Goal: Task Accomplishment & Management: Use online tool/utility

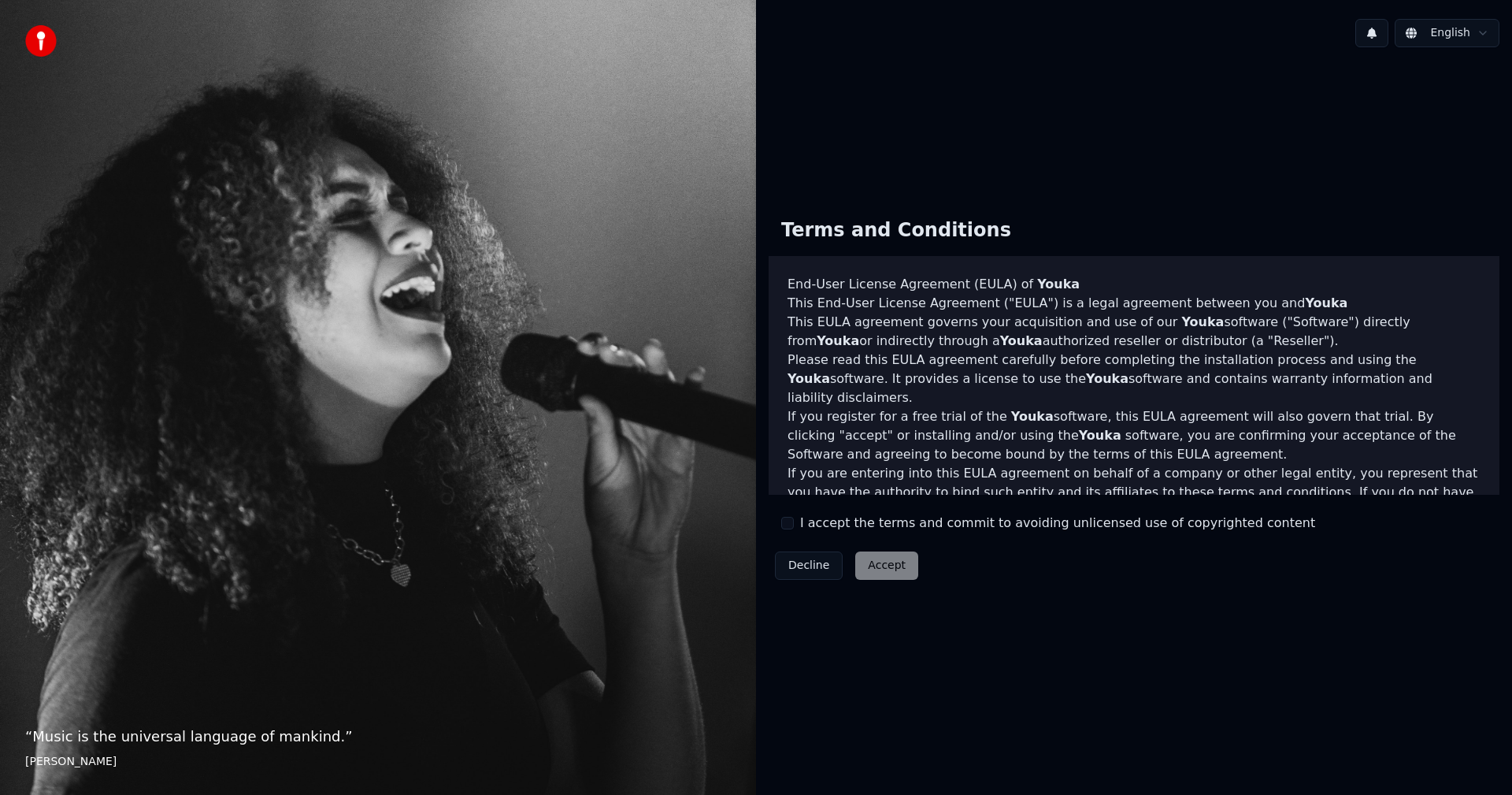
click at [805, 531] on label "I accept the terms and commit to avoiding unlicensed use of copyrighted content" at bounding box center [1058, 523] width 515 height 19
click at [794, 530] on button "I accept the terms and commit to avoiding unlicensed use of copyrighted content" at bounding box center [787, 523] width 12 height 12
click at [876, 558] on button "Accept" at bounding box center [886, 565] width 63 height 28
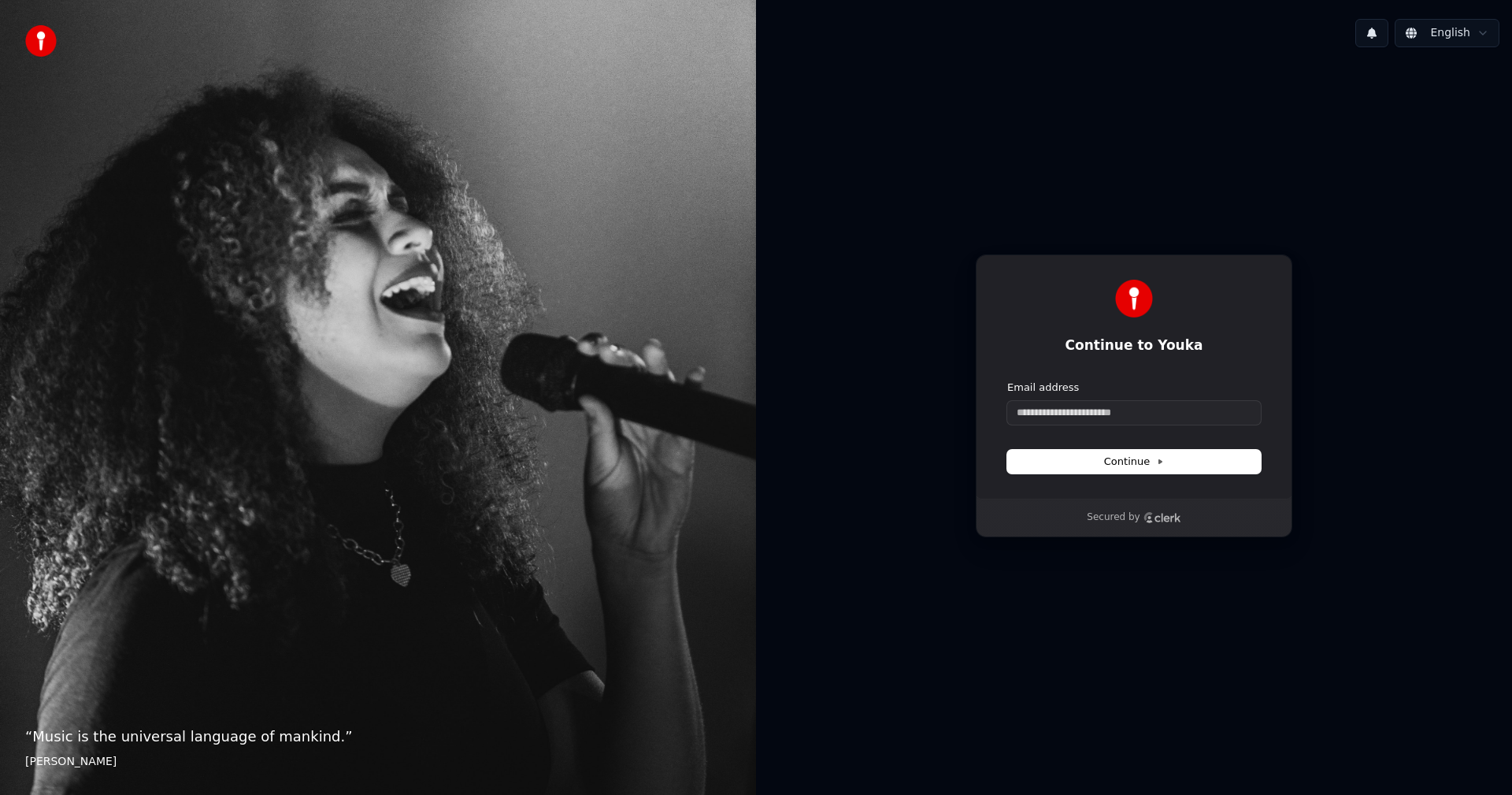
click at [1059, 400] on div "Email address" at bounding box center [1134, 402] width 254 height 44
click at [1056, 406] on input "Email address" at bounding box center [1134, 413] width 254 height 24
click at [1099, 411] on input "Email address" at bounding box center [1134, 413] width 254 height 24
click at [1007, 381] on button "submit" at bounding box center [1007, 381] width 0 height 0
type input "**********"
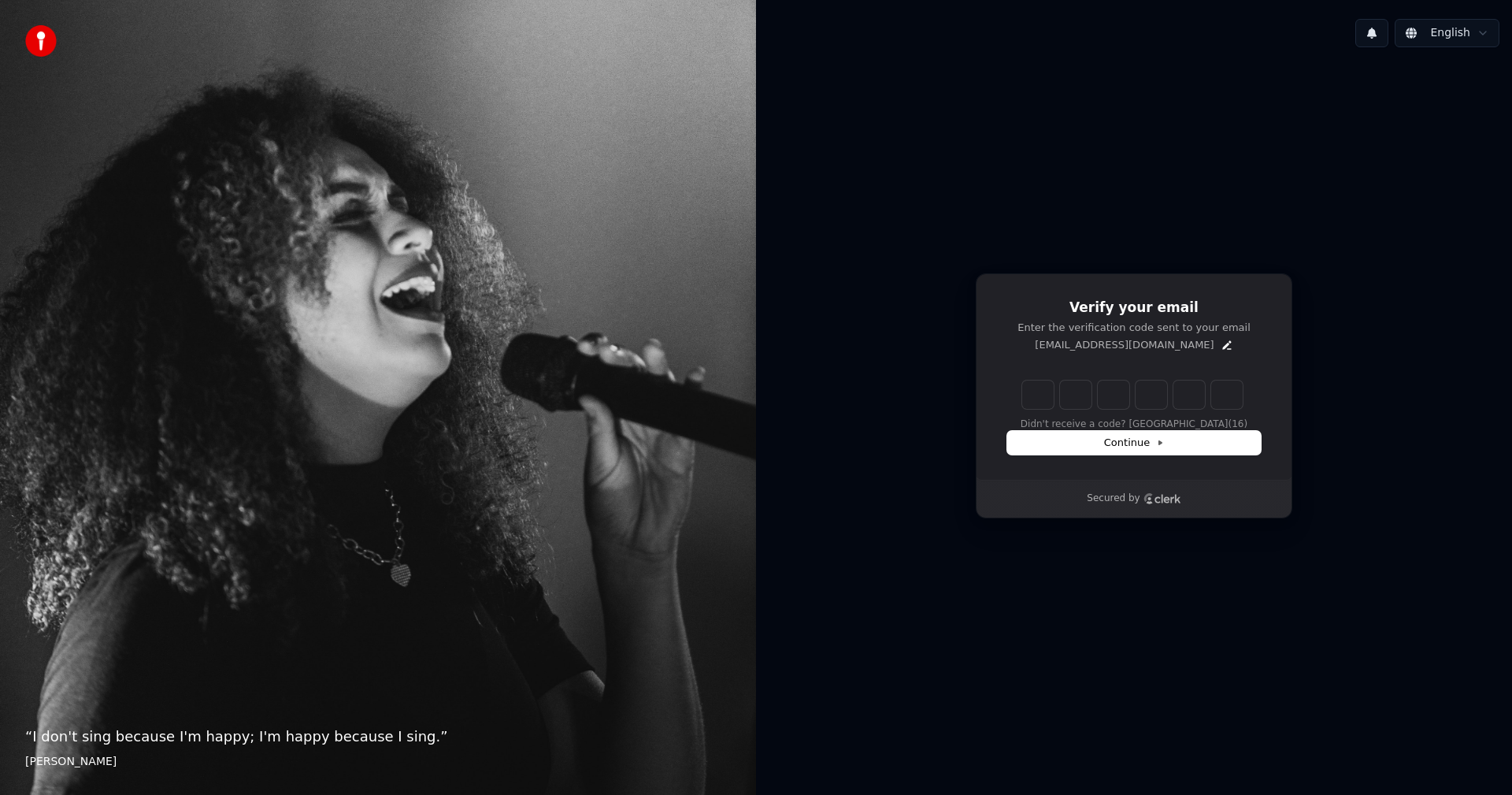
type input "******"
type input "*"
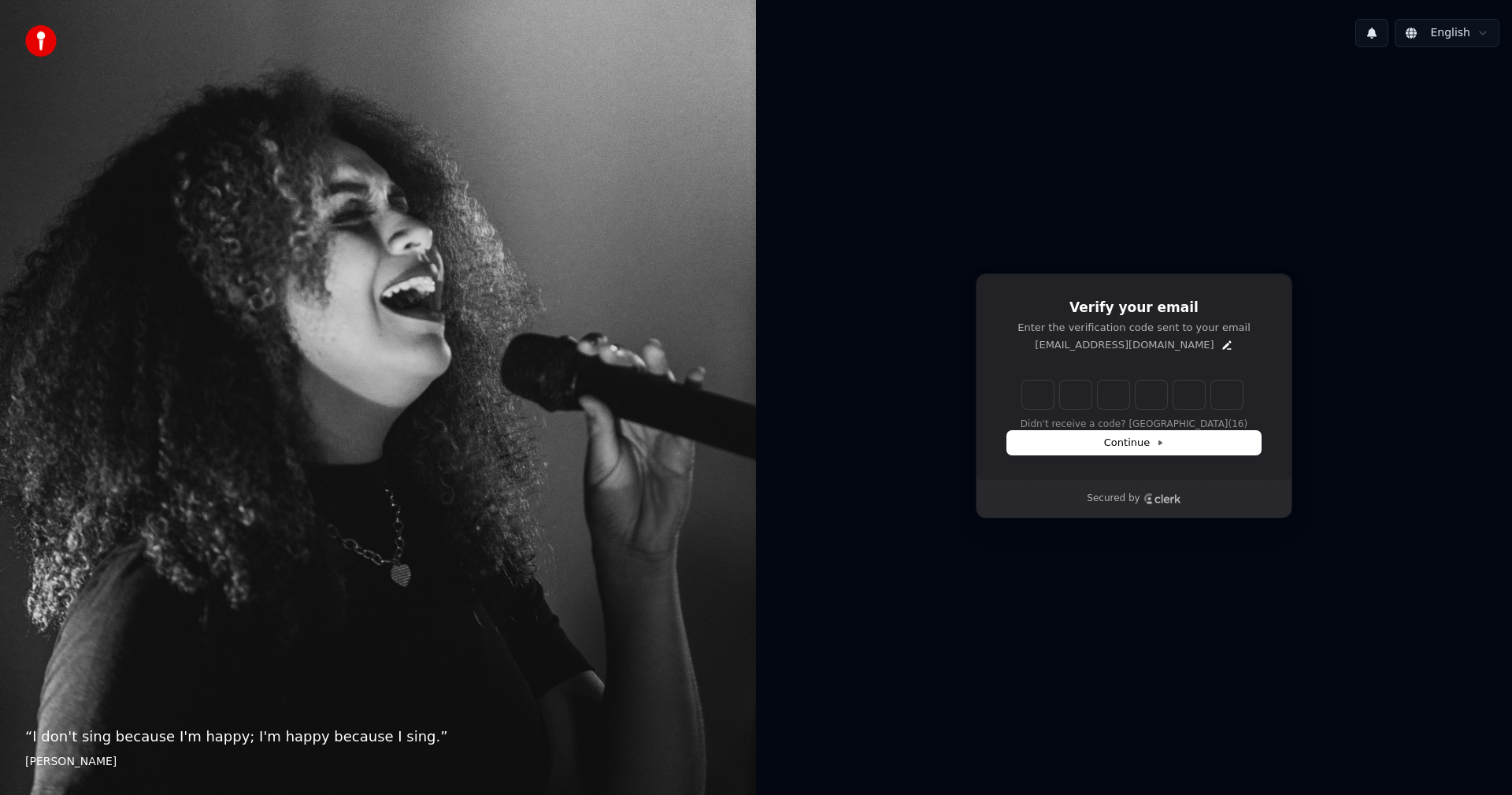
type input "*"
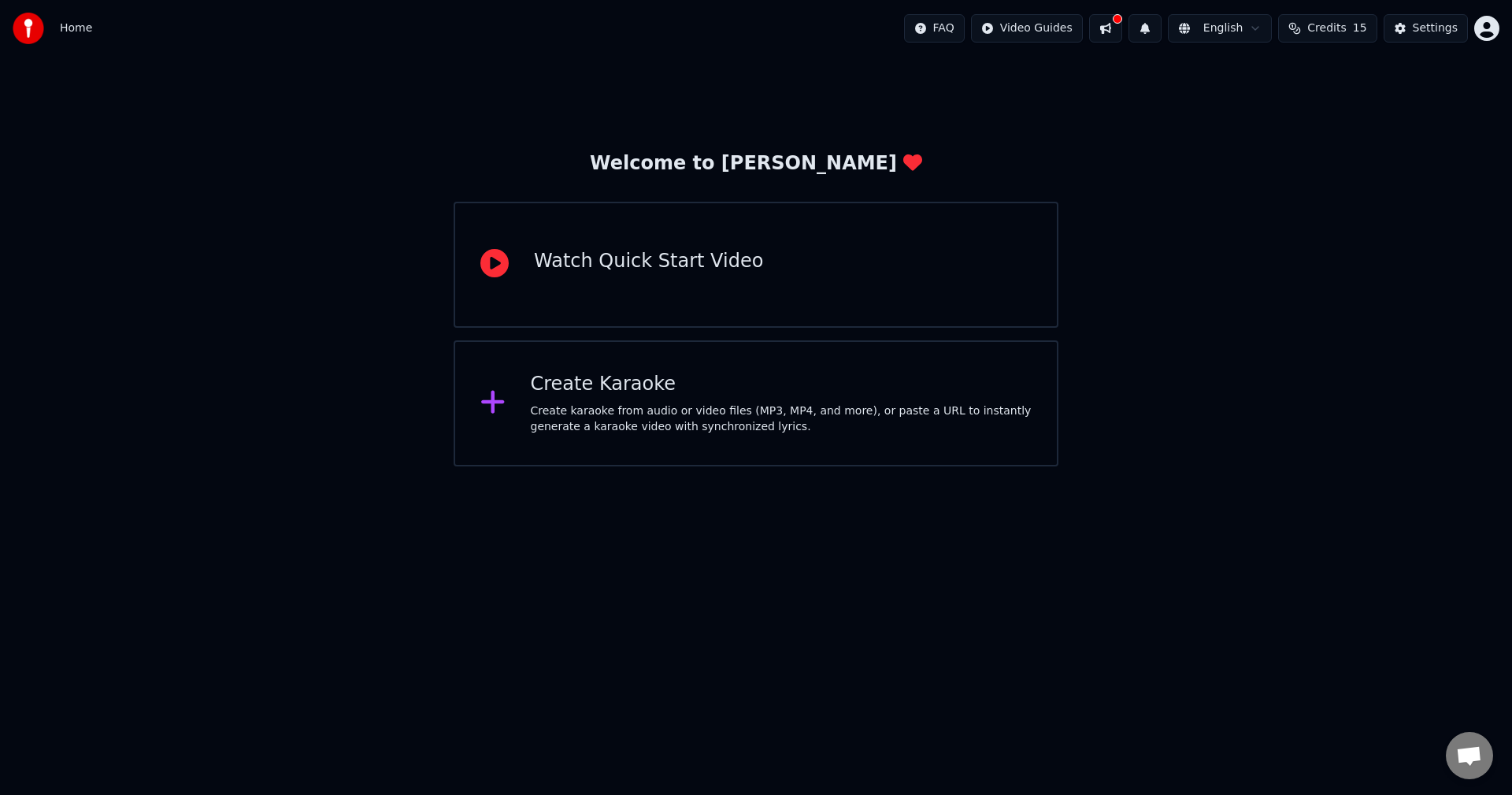
click at [700, 386] on div "Create Karaoke" at bounding box center [782, 385] width 502 height 25
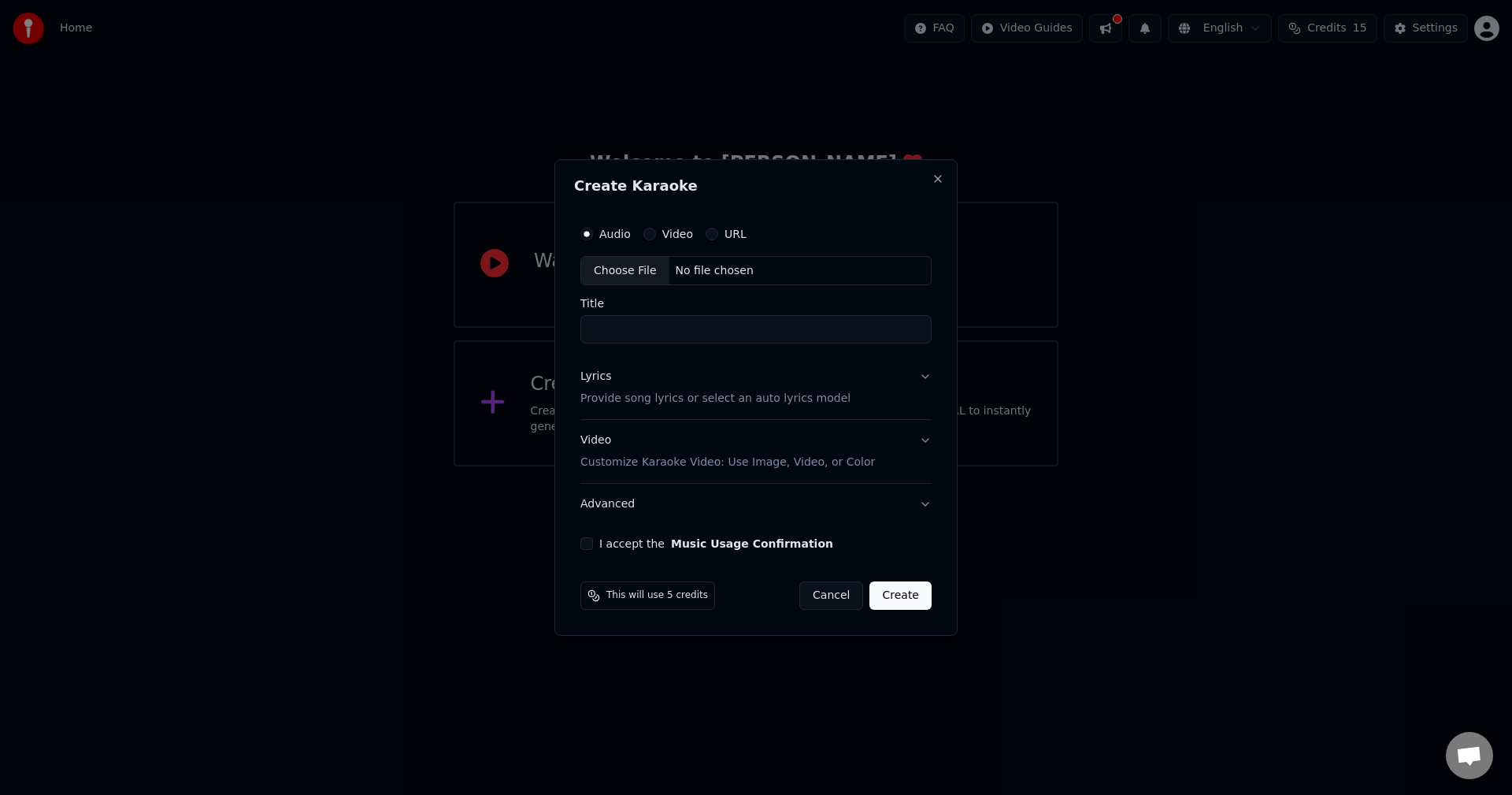
click at [682, 331] on input "Title" at bounding box center [756, 330] width 351 height 28
click at [626, 266] on div "Choose File" at bounding box center [626, 271] width 88 height 28
type input "**********"
click at [923, 376] on button "Lyrics Provide song lyrics or select an auto lyrics model" at bounding box center [756, 389] width 358 height 63
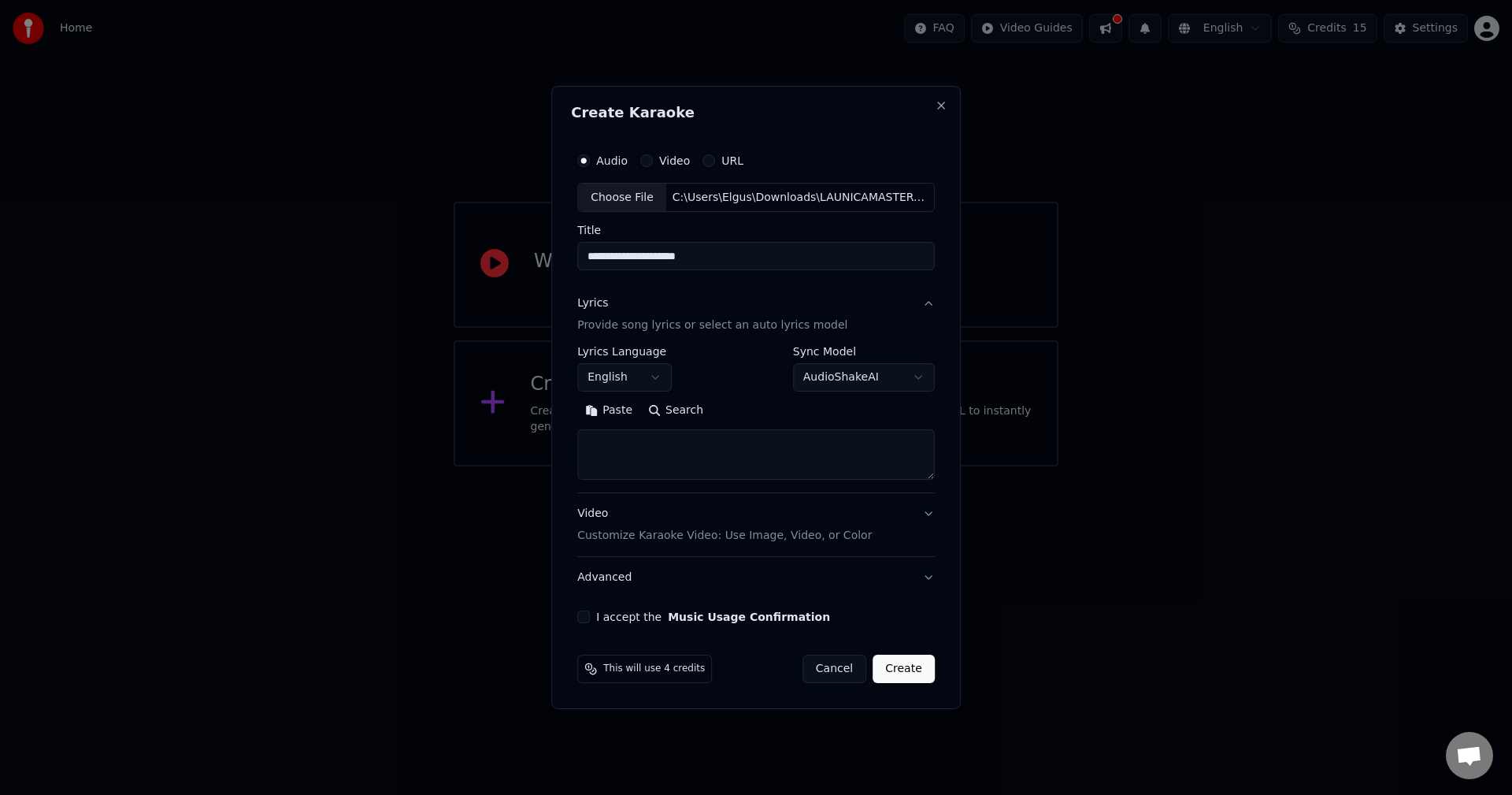
click at [657, 371] on button "English" at bounding box center [625, 378] width 94 height 28
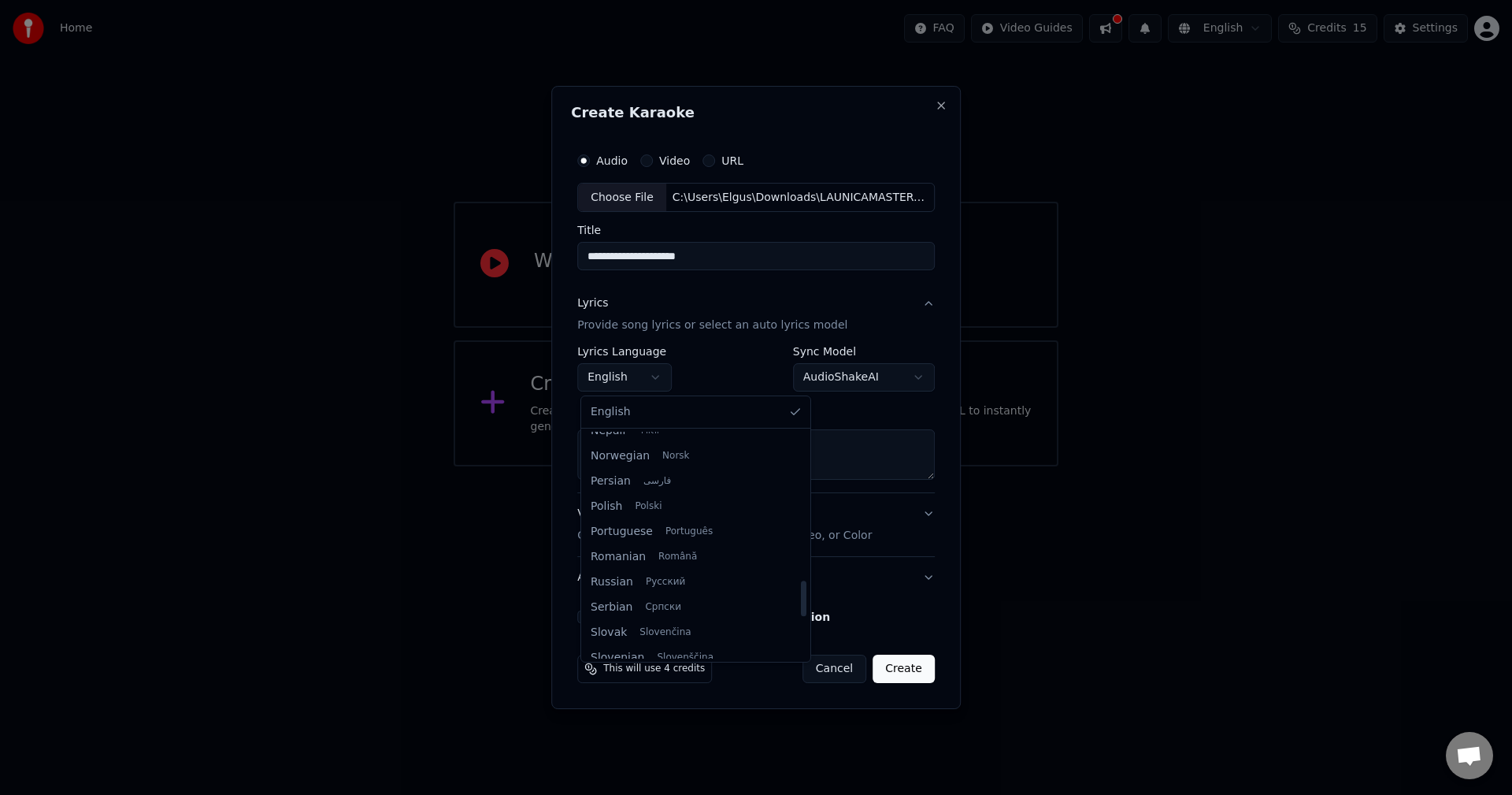
scroll to position [1025, 0]
select select "**"
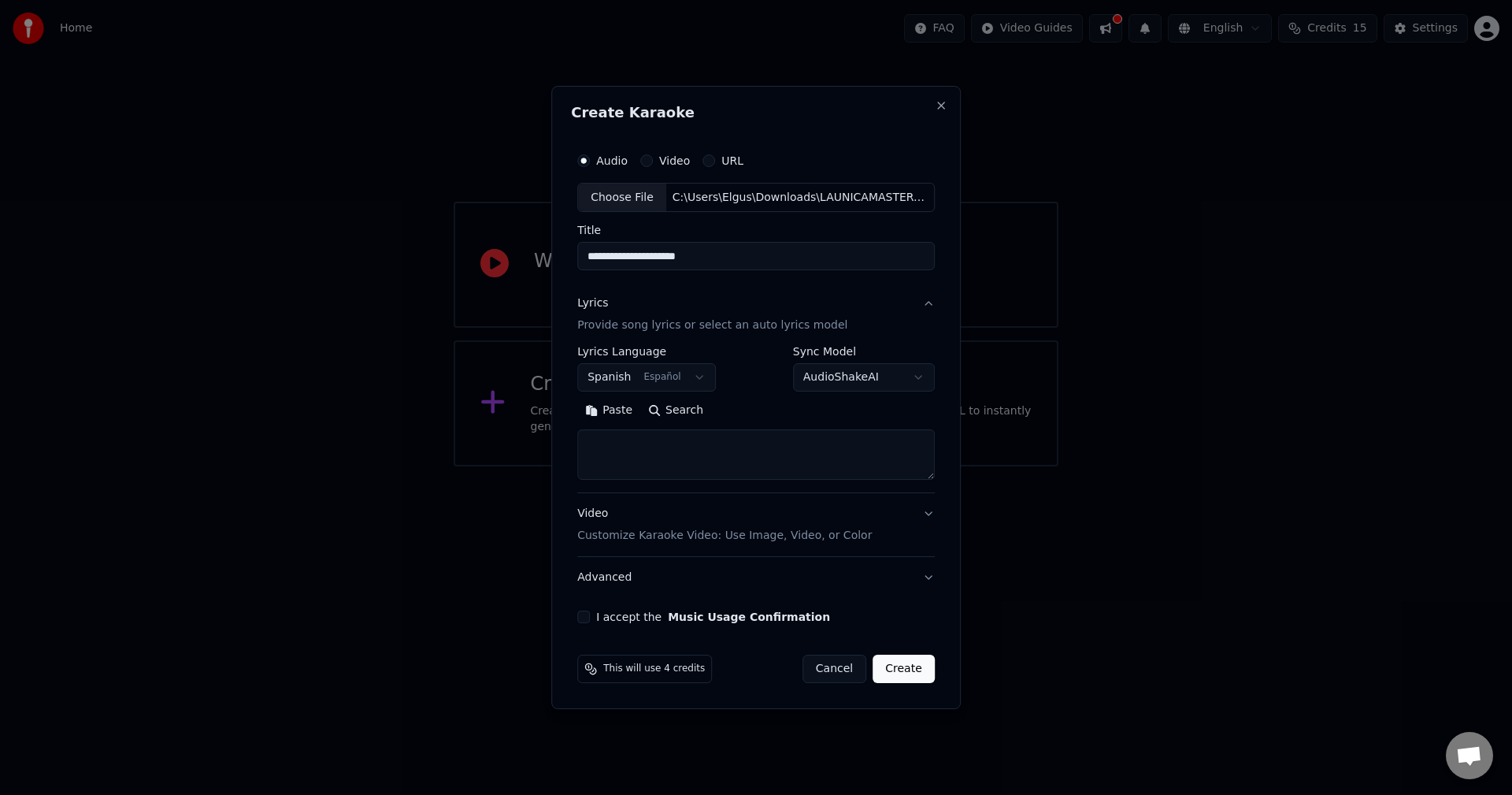
click at [824, 375] on body "**********" at bounding box center [756, 233] width 1512 height 467
click at [825, 375] on body "**********" at bounding box center [756, 233] width 1512 height 467
click at [662, 464] on textarea at bounding box center [756, 455] width 358 height 51
drag, startPoint x: 587, startPoint y: 620, endPoint x: 597, endPoint y: 615, distance: 11.2
click at [587, 619] on button "I accept the Music Usage Confirmation" at bounding box center [583, 617] width 12 height 12
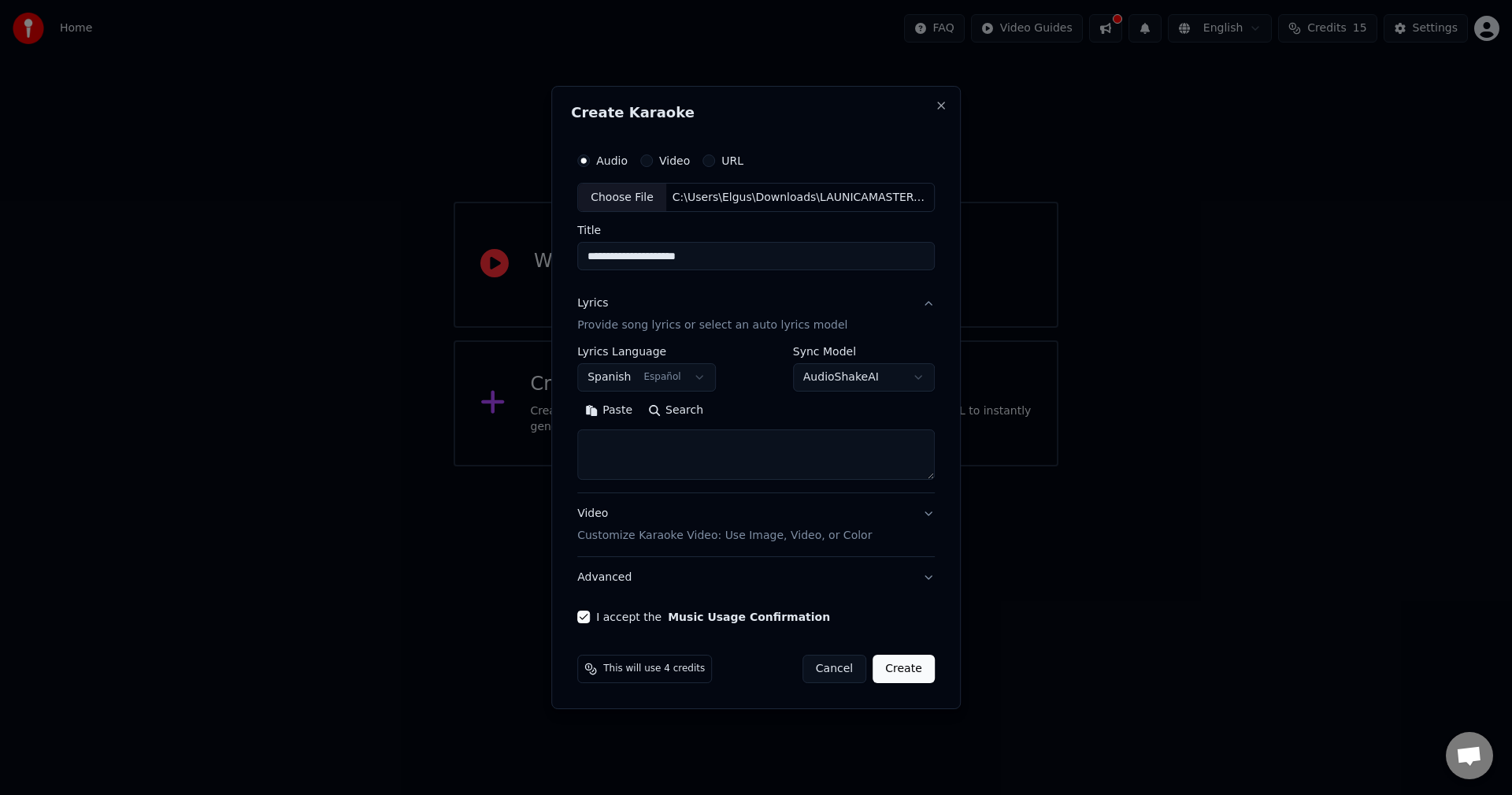
click at [696, 191] on div "C:\Users\Elgus\Downloads\LAUNICAMASTER-mastered.wav" at bounding box center [799, 197] width 268 height 16
click at [652, 157] on button "Video" at bounding box center [646, 160] width 12 height 12
click at [596, 165] on div "Audio" at bounding box center [606, 160] width 51 height 12
drag, startPoint x: 596, startPoint y: 155, endPoint x: 590, endPoint y: 162, distance: 9.2
click at [593, 157] on div "Audio" at bounding box center [606, 160] width 51 height 12
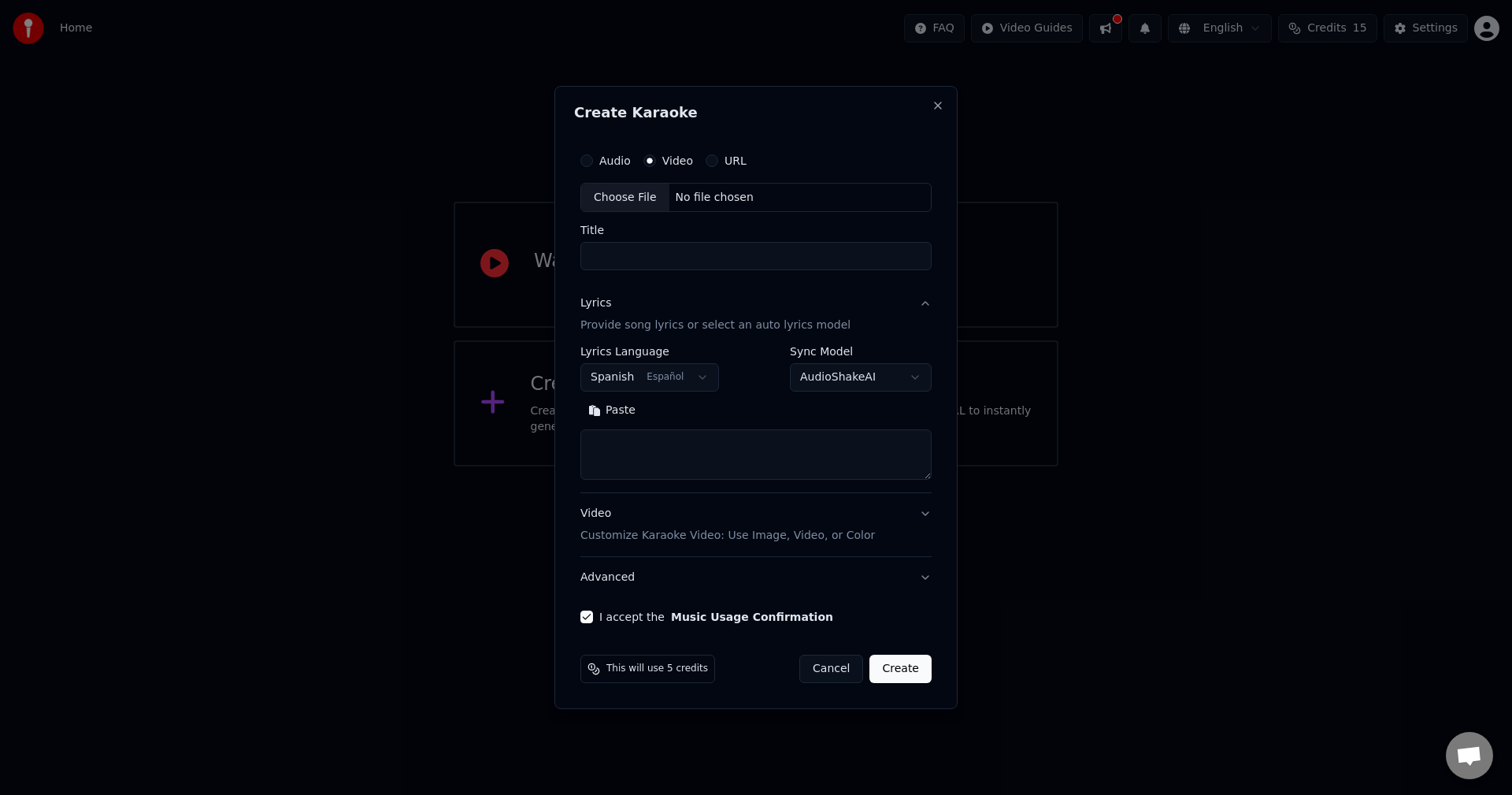
click at [590, 162] on button "Audio" at bounding box center [587, 160] width 12 height 12
click at [737, 191] on div "No file chosen" at bounding box center [714, 197] width 90 height 16
type input "**********"
click at [652, 241] on div "**********" at bounding box center [756, 248] width 358 height 46
click at [693, 450] on textarea at bounding box center [756, 455] width 358 height 51
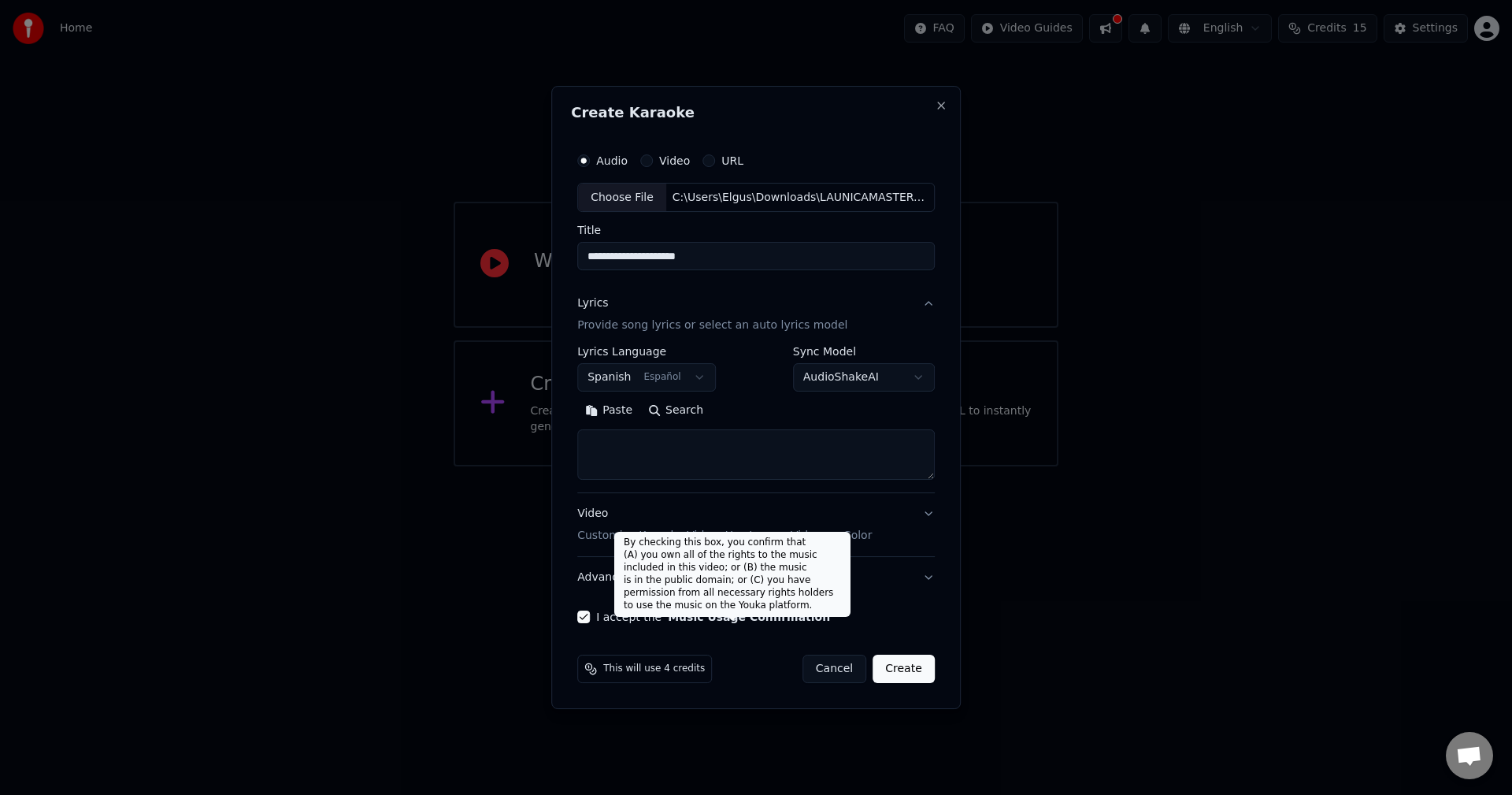
paste textarea "**********"
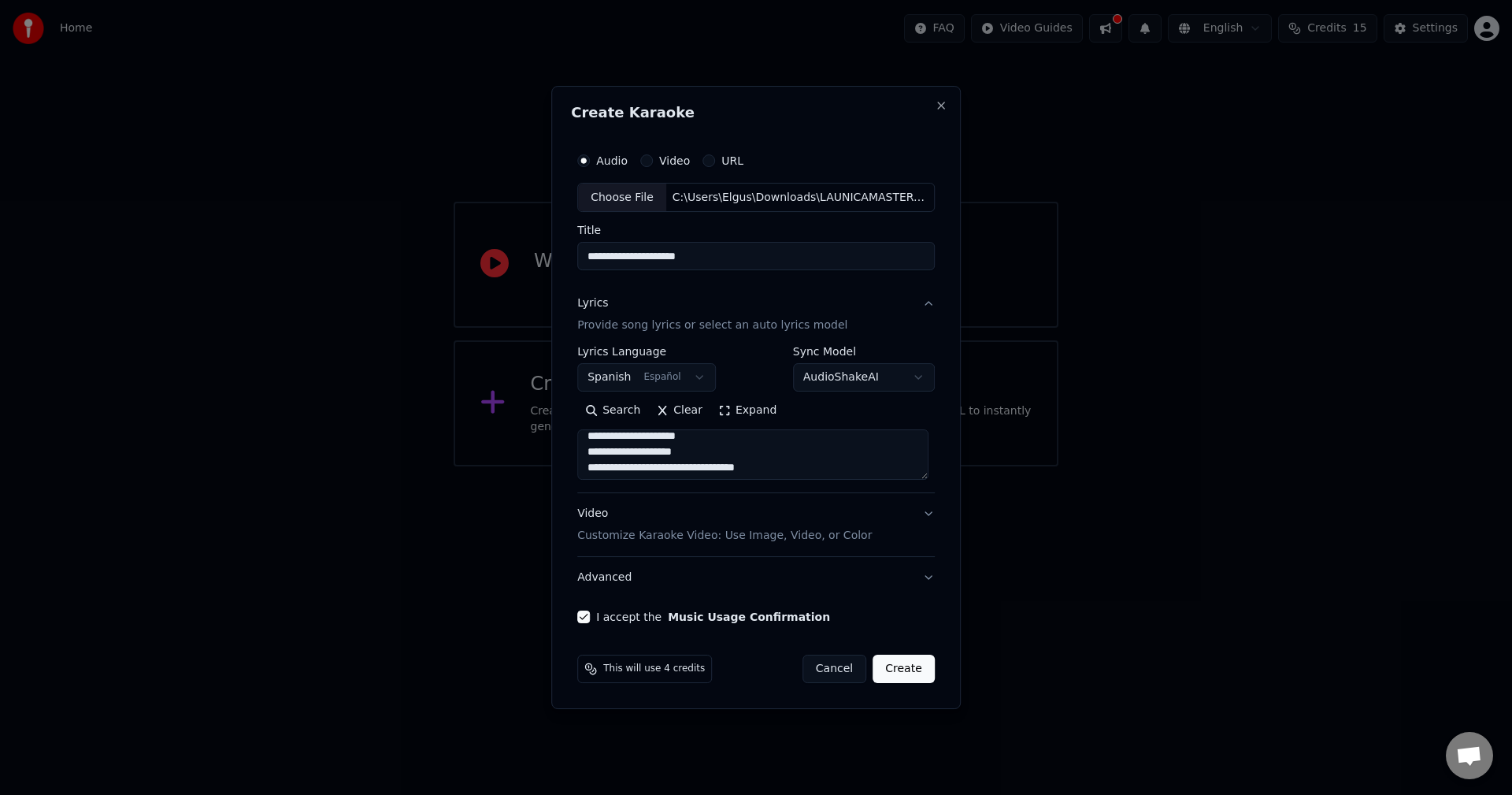
scroll to position [0, 0]
type textarea "**********"
click at [693, 536] on p "Customize Karaoke Video: Use Image, Video, or Color" at bounding box center [725, 536] width 295 height 16
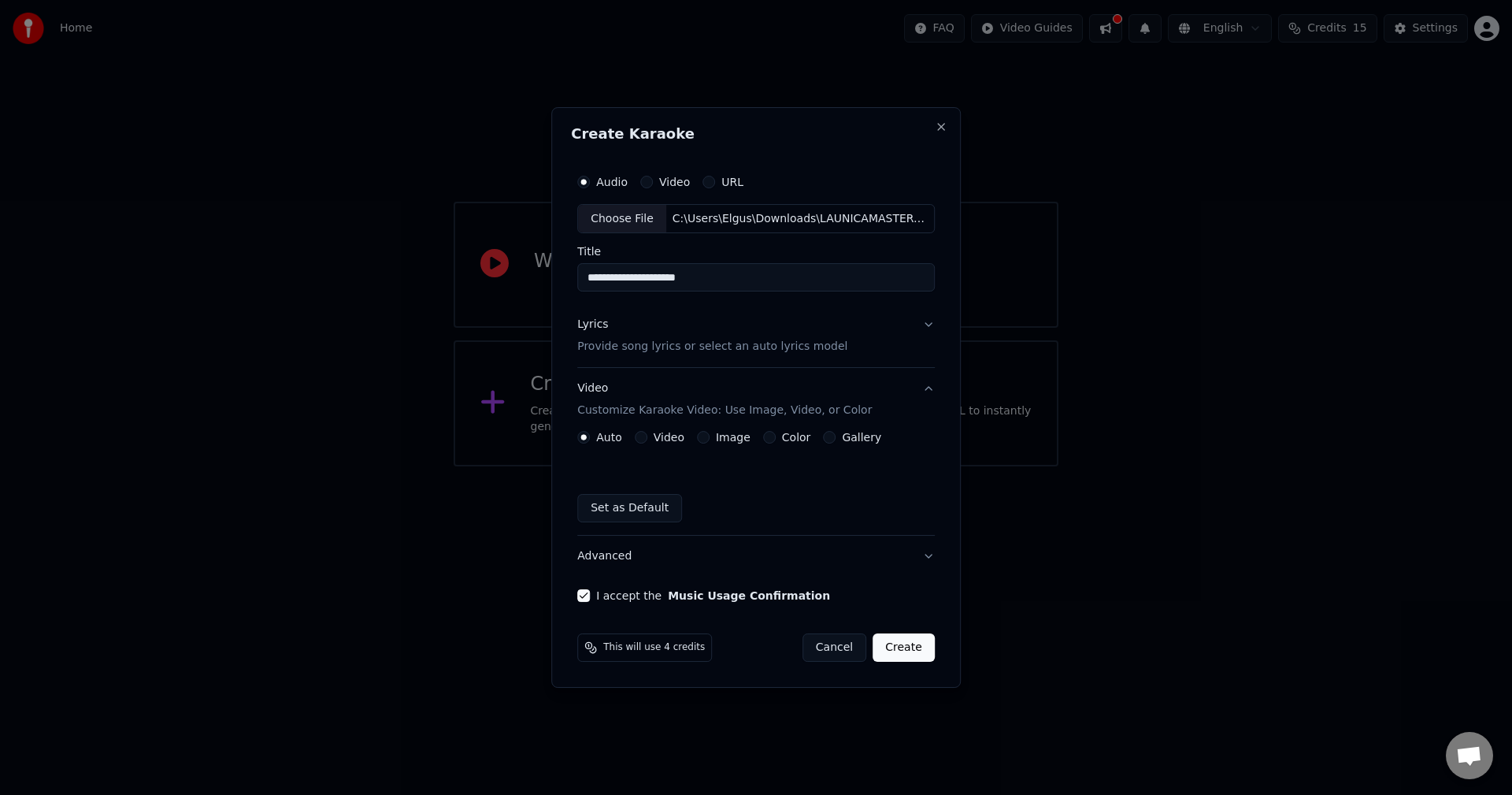
click at [645, 439] on button "Video" at bounding box center [640, 437] width 12 height 12
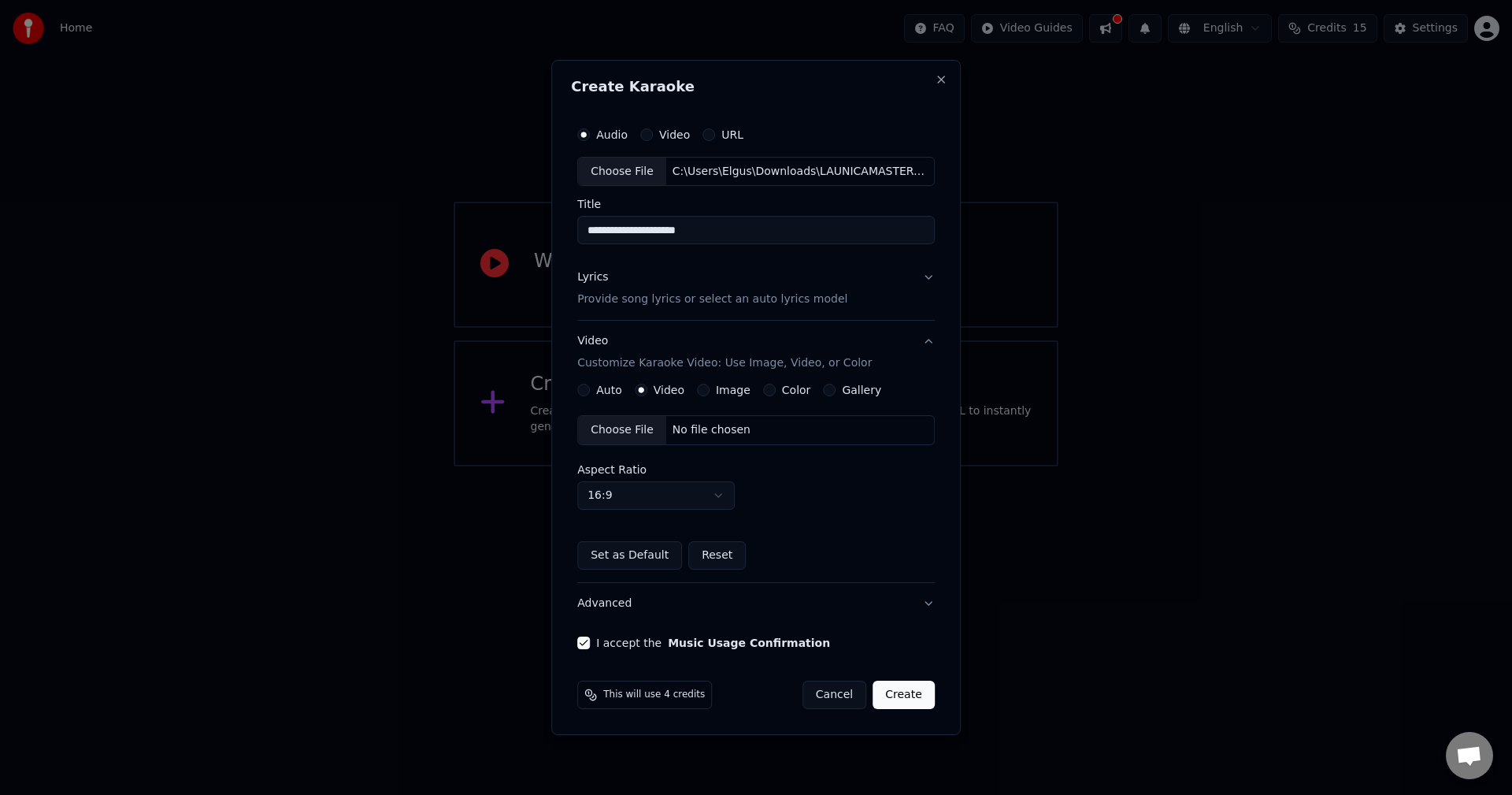
click at [638, 467] on body "**********" at bounding box center [756, 233] width 1512 height 467
click at [907, 696] on button "Create" at bounding box center [903, 695] width 62 height 28
click at [896, 686] on button "Create" at bounding box center [903, 695] width 62 height 28
click at [894, 696] on button "Create" at bounding box center [903, 695] width 62 height 28
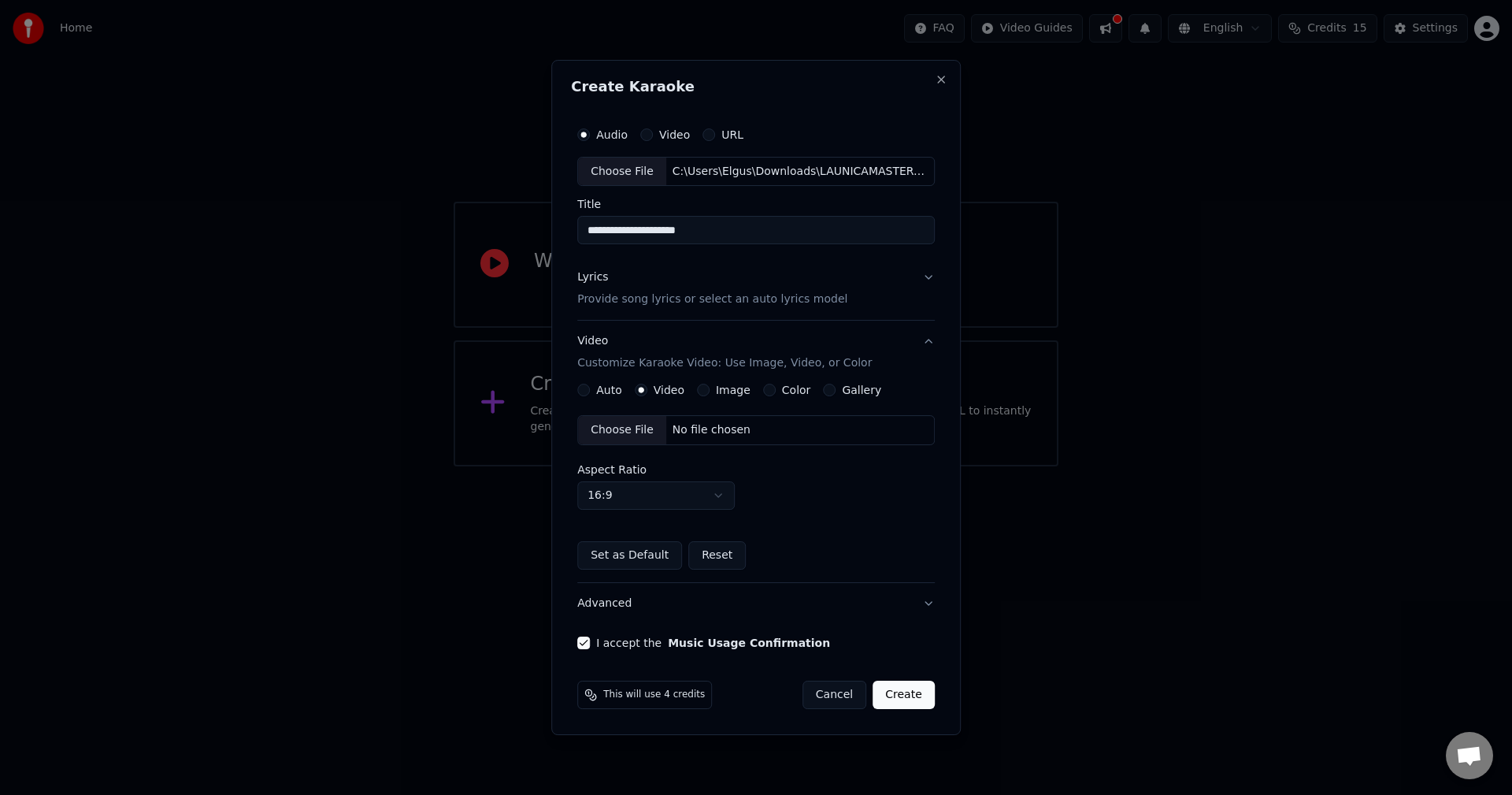
click at [893, 696] on button "Create" at bounding box center [903, 695] width 62 height 28
click at [893, 697] on button "Create" at bounding box center [903, 695] width 62 height 28
click at [901, 692] on button "Create" at bounding box center [903, 695] width 62 height 28
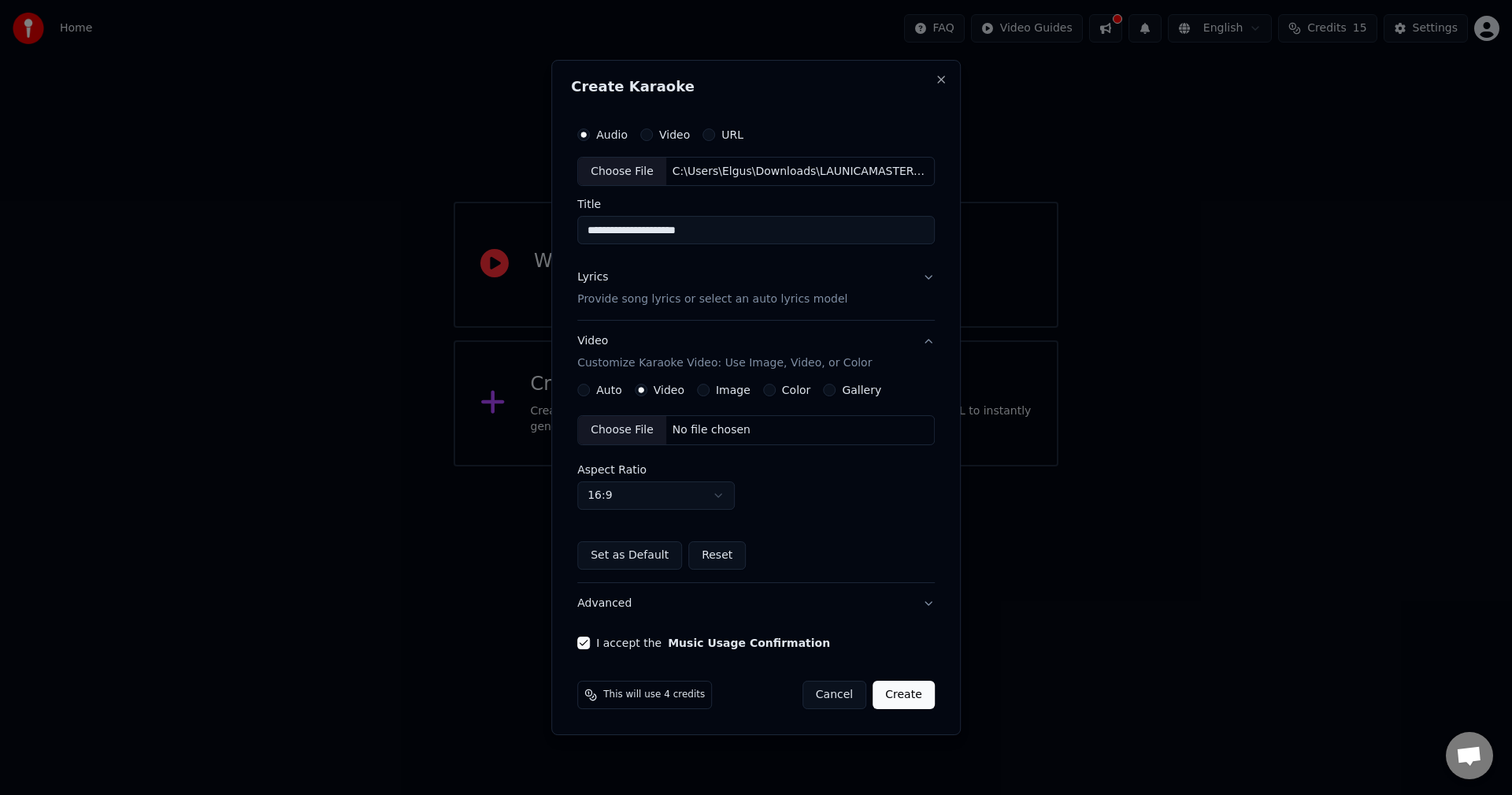
click at [901, 692] on button "Create" at bounding box center [903, 695] width 62 height 28
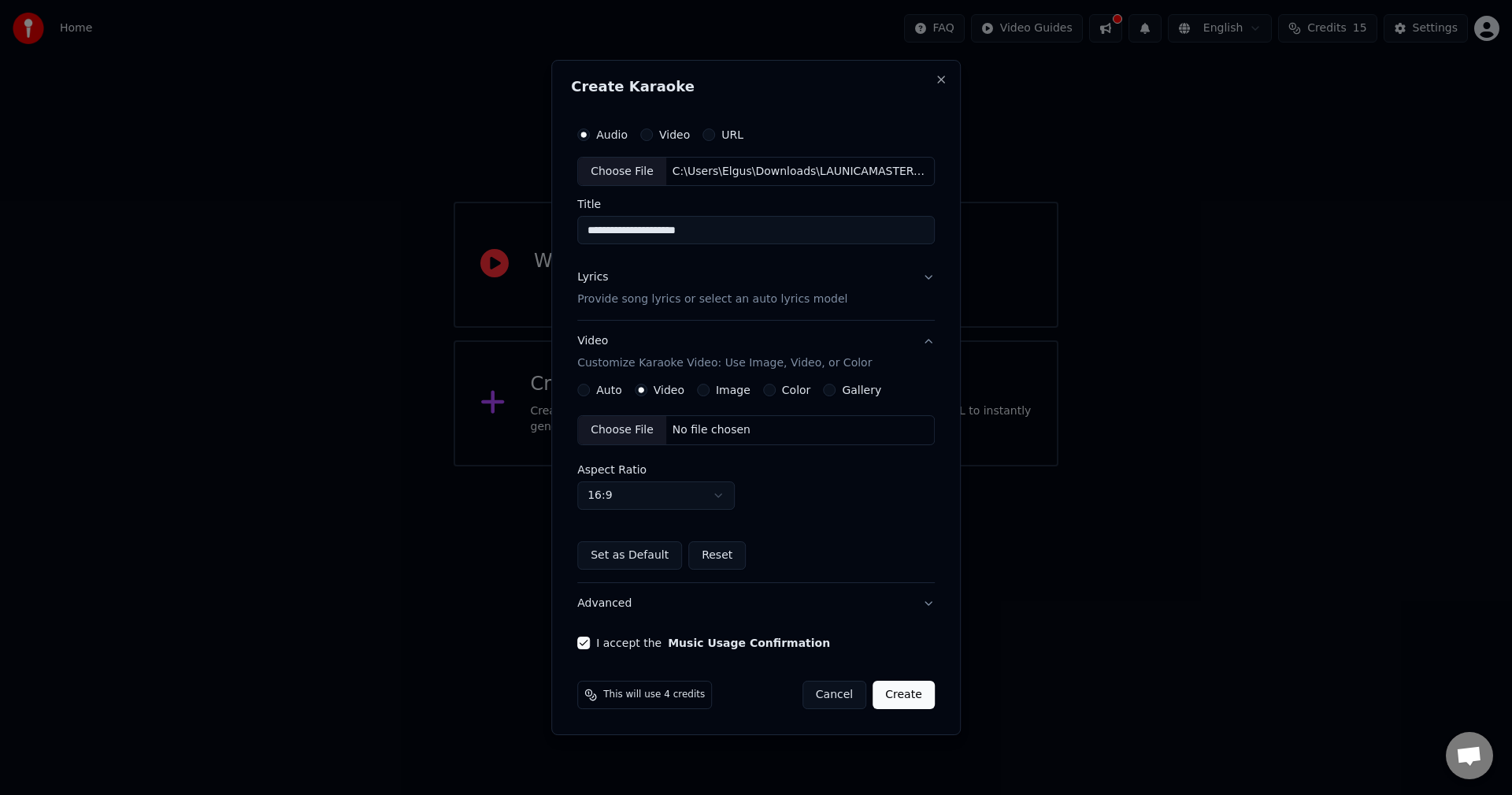
click at [732, 311] on button "Lyrics Provide song lyrics or select an auto lyrics model" at bounding box center [756, 289] width 358 height 63
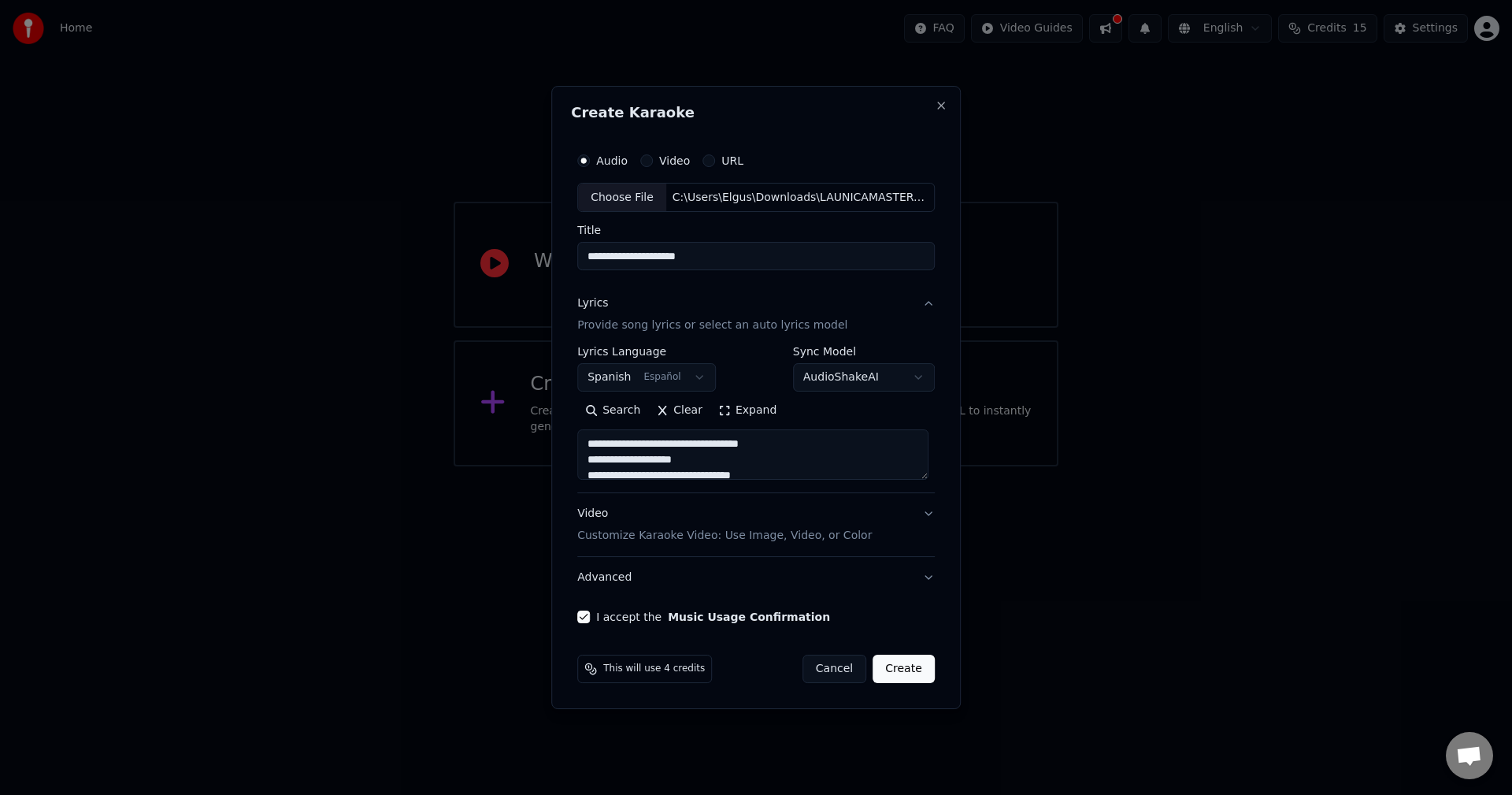
click at [710, 329] on p "Provide song lyrics or select an auto lyrics model" at bounding box center [713, 326] width 270 height 16
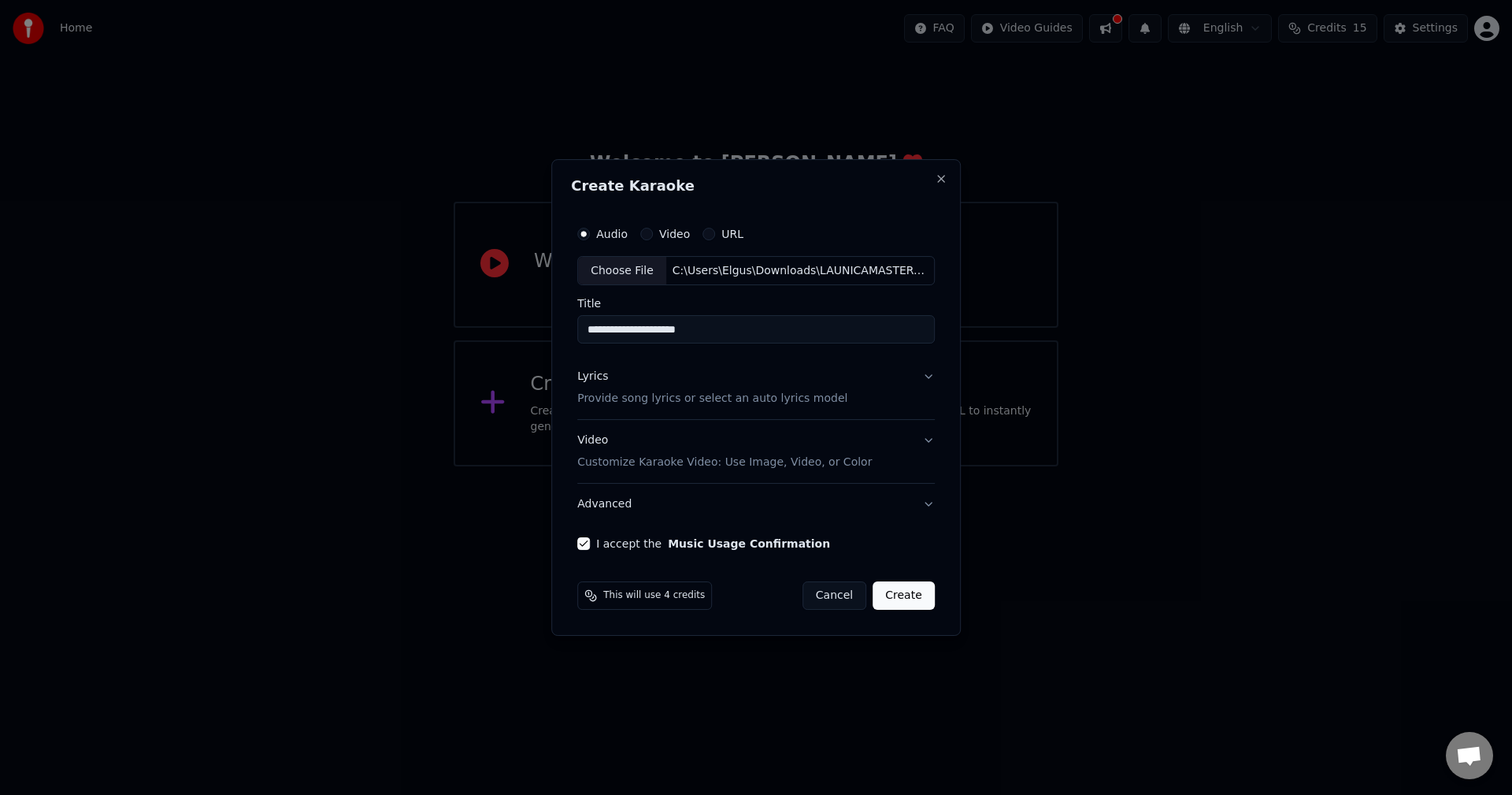
click at [679, 333] on input "**********" at bounding box center [756, 330] width 358 height 28
click at [736, 332] on input "**********" at bounding box center [756, 330] width 358 height 28
drag, startPoint x: 714, startPoint y: 329, endPoint x: 501, endPoint y: 318, distance: 213.3
click at [502, 318] on body "Home FAQ Video Guides English Credits 15 Settings Welcome to Youka Watch Quick …" at bounding box center [756, 233] width 1512 height 467
type input "********"
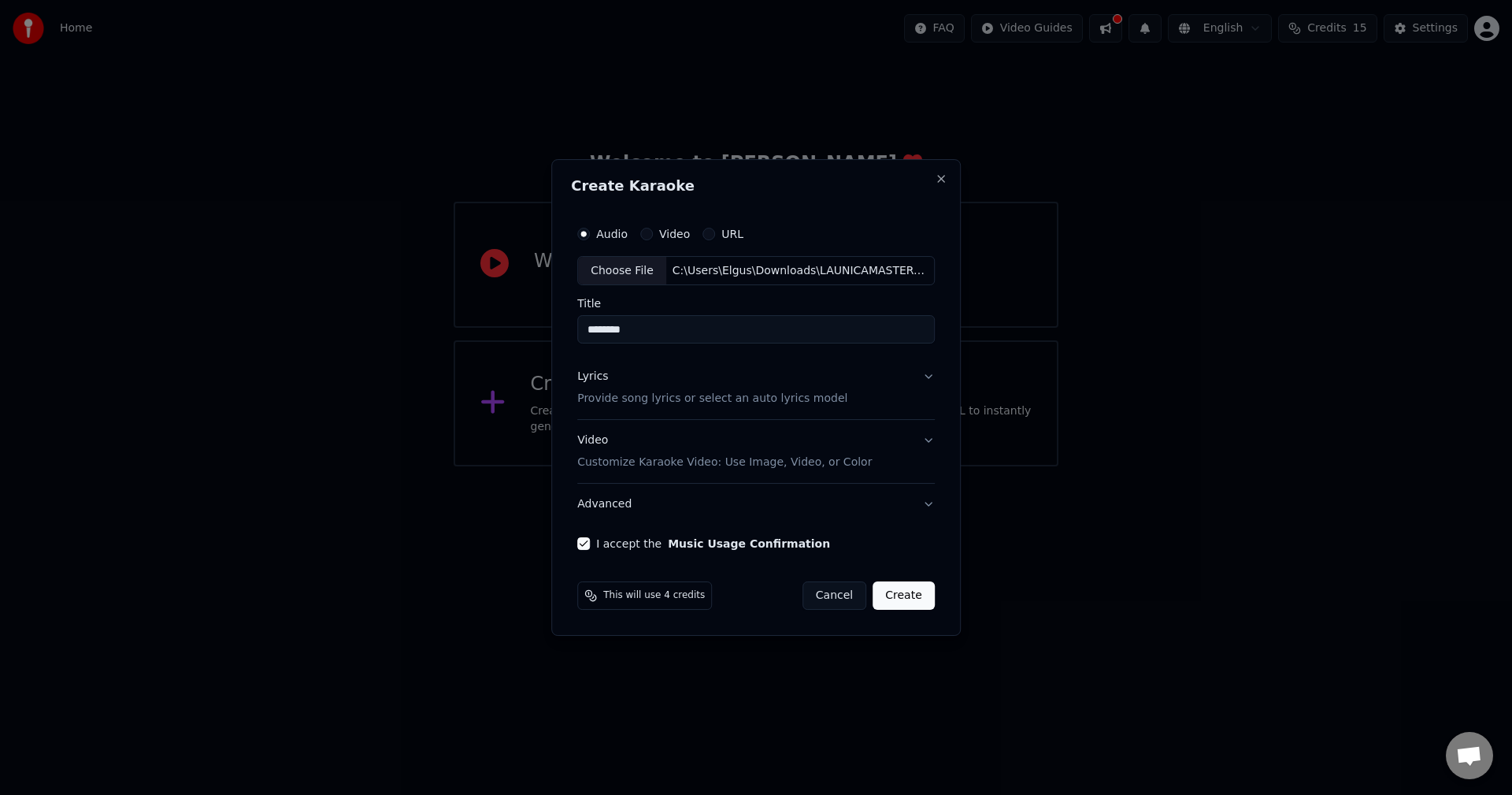
click at [914, 603] on button "Create" at bounding box center [903, 596] width 62 height 28
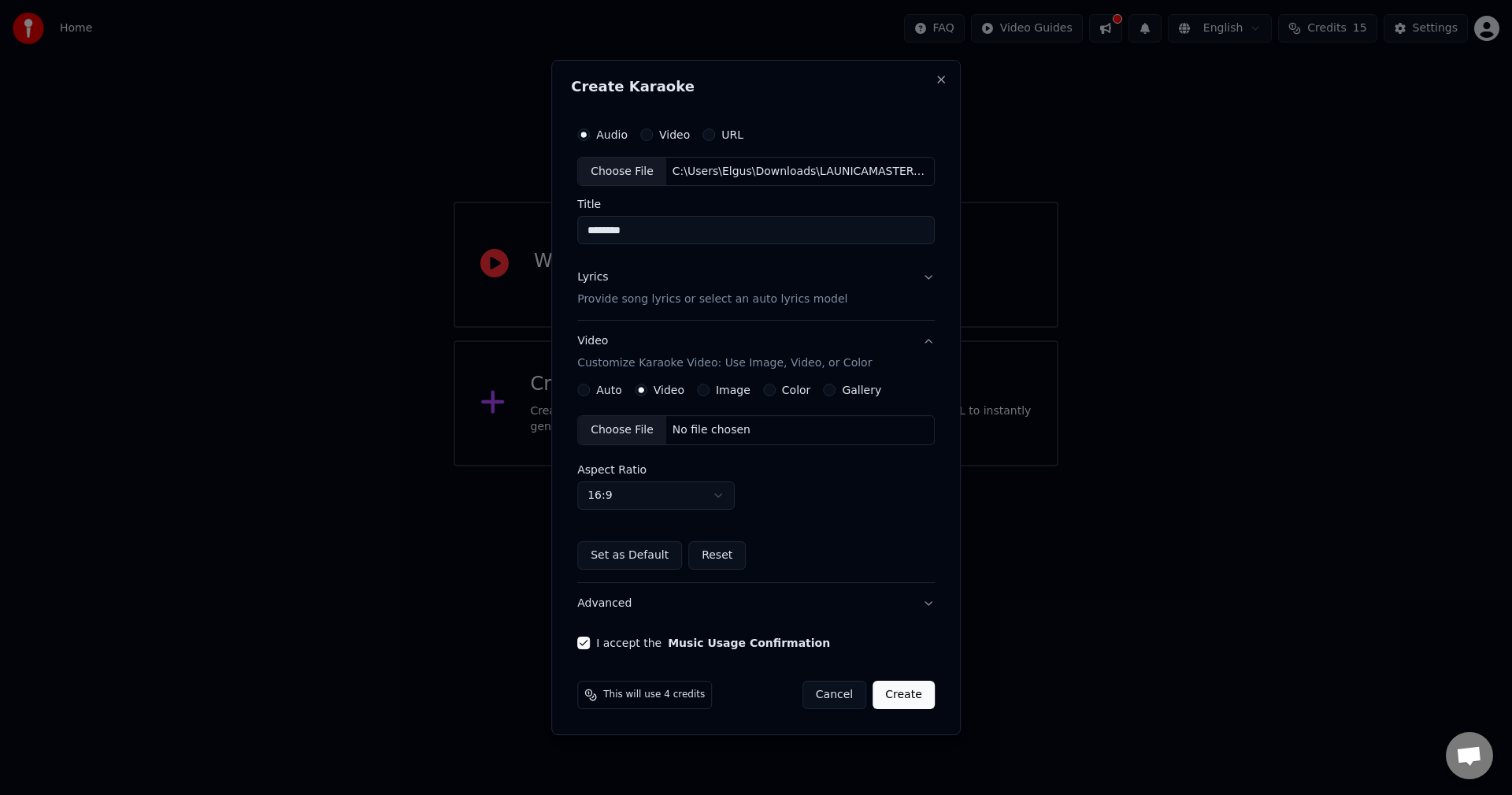
click at [622, 467] on body "Home FAQ Video Guides English Credits 15 Settings Welcome to Youka Watch Quick …" at bounding box center [756, 233] width 1512 height 467
click at [621, 556] on button "Set as Default" at bounding box center [630, 555] width 104 height 28
click at [899, 692] on button "Create" at bounding box center [903, 695] width 62 height 28
click at [611, 608] on button "Advanced" at bounding box center [756, 603] width 358 height 41
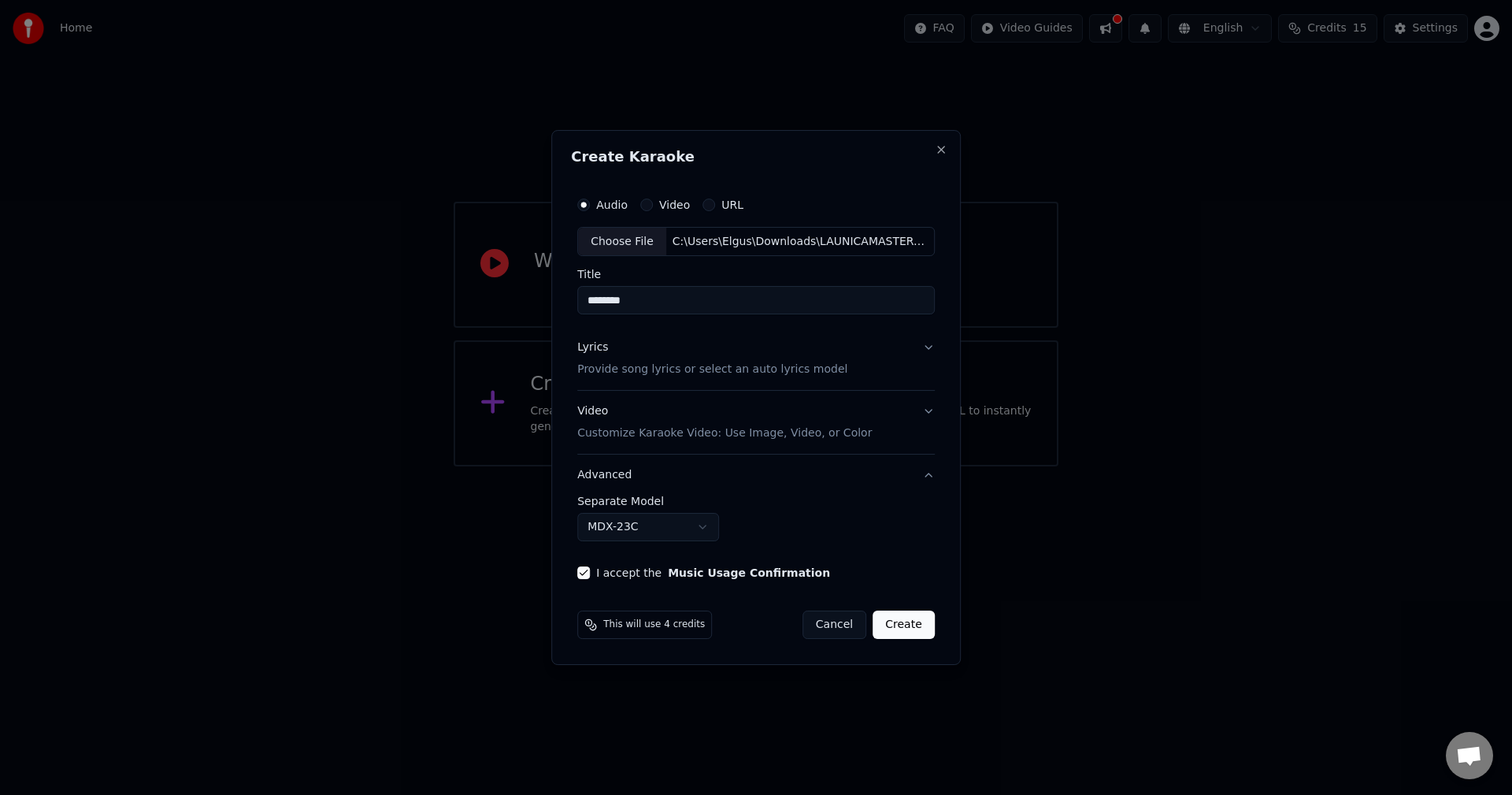
click at [625, 467] on body "**********" at bounding box center [756, 233] width 1512 height 467
click at [811, 467] on body "**********" at bounding box center [756, 233] width 1512 height 467
click at [891, 622] on button "Create" at bounding box center [903, 625] width 62 height 28
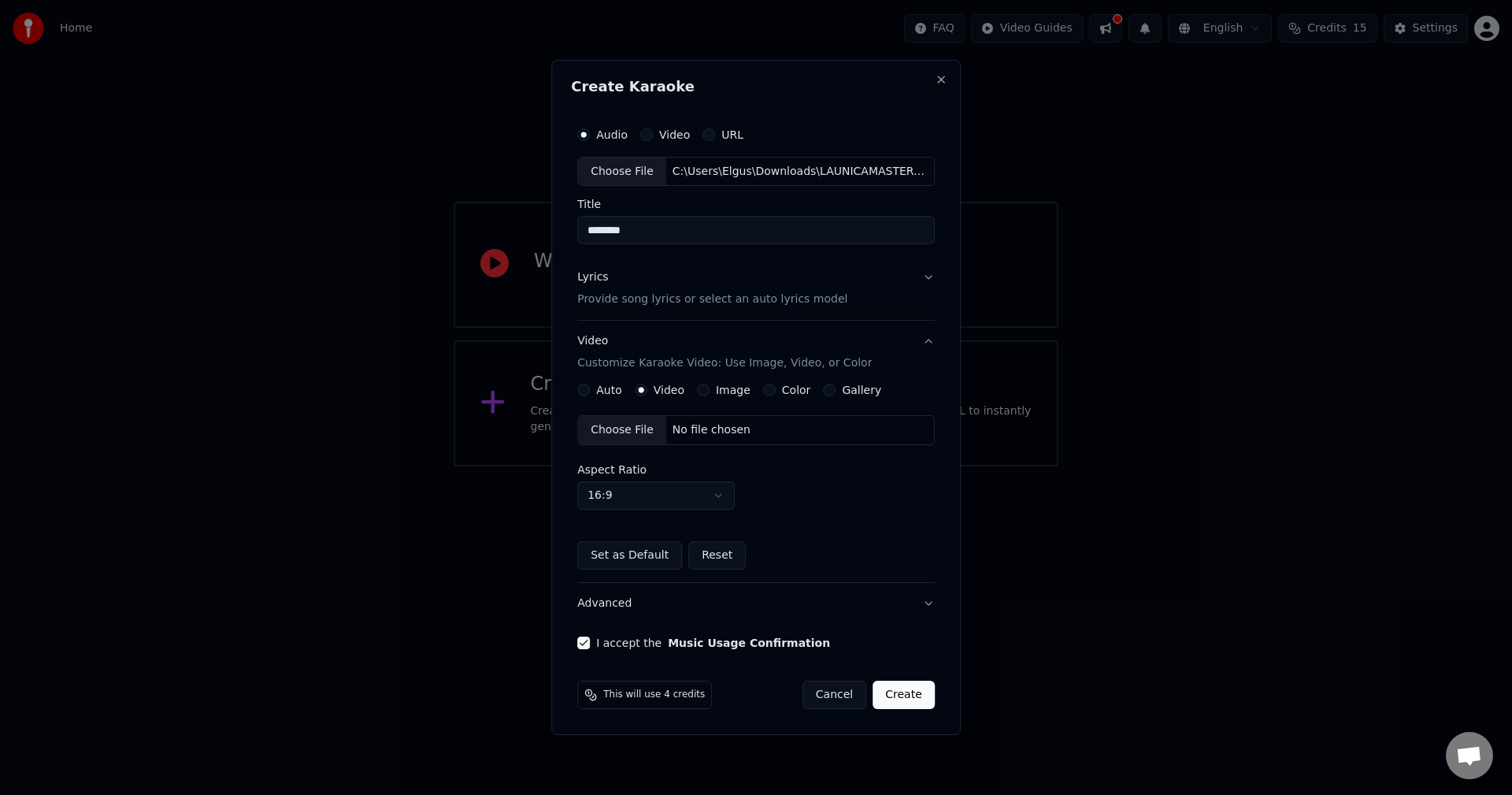
click at [590, 390] on button "Auto" at bounding box center [583, 390] width 12 height 12
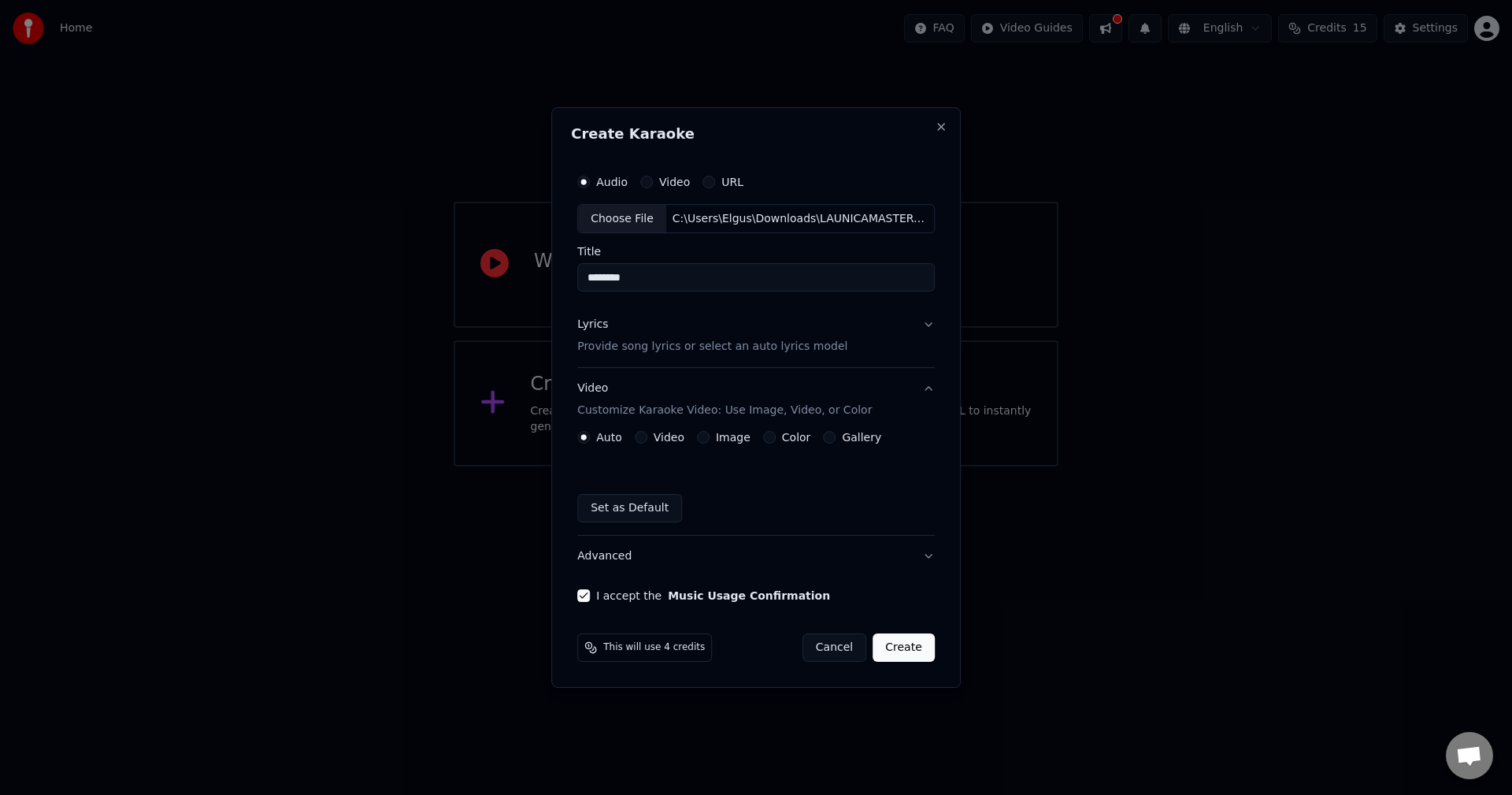
click at [911, 647] on button "Create" at bounding box center [903, 647] width 62 height 28
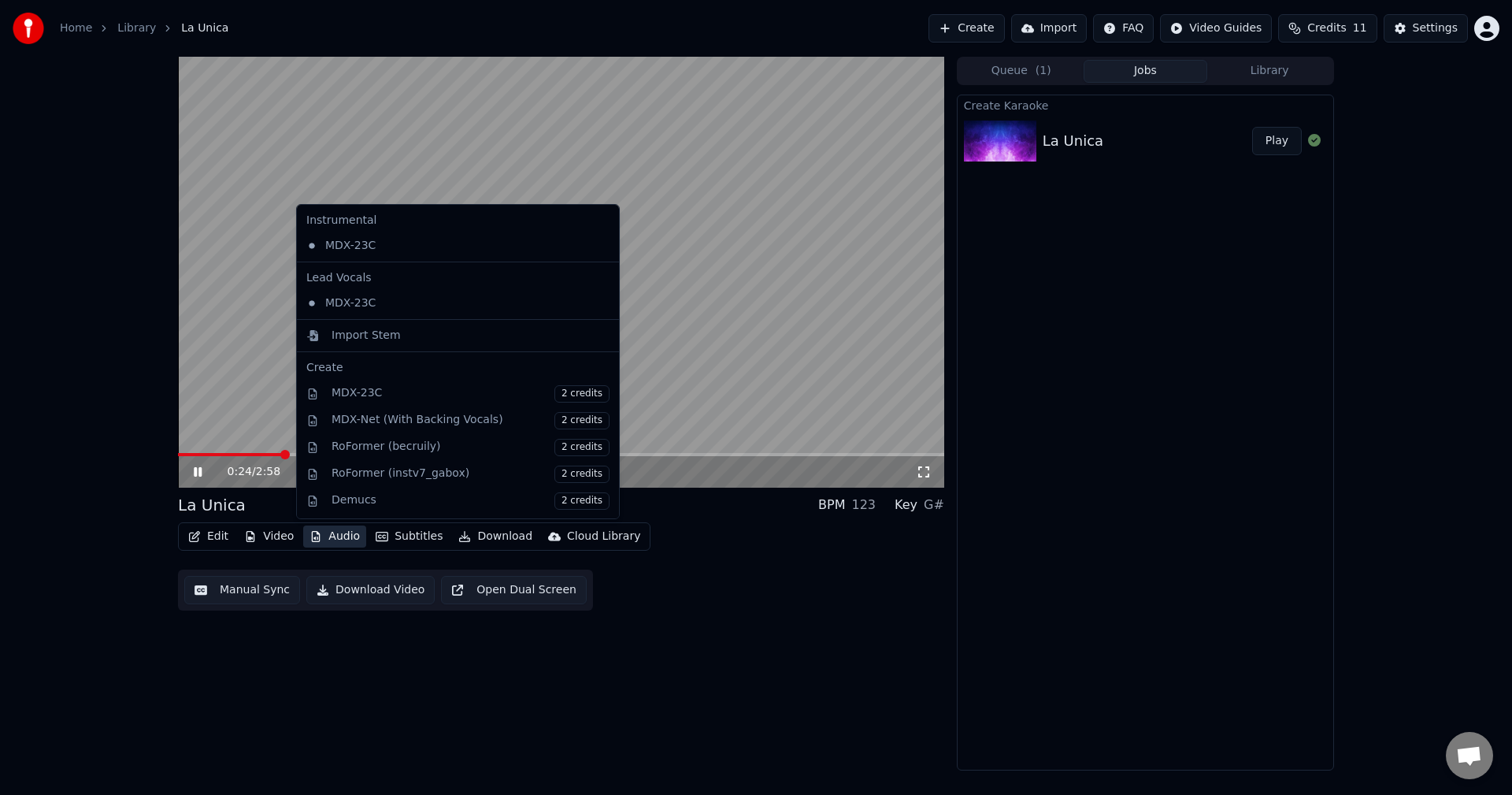
click at [339, 480] on body "Home Library La Unica Create Import FAQ Video Guides Credits 11 Settings 0:24 /…" at bounding box center [756, 397] width 1512 height 795
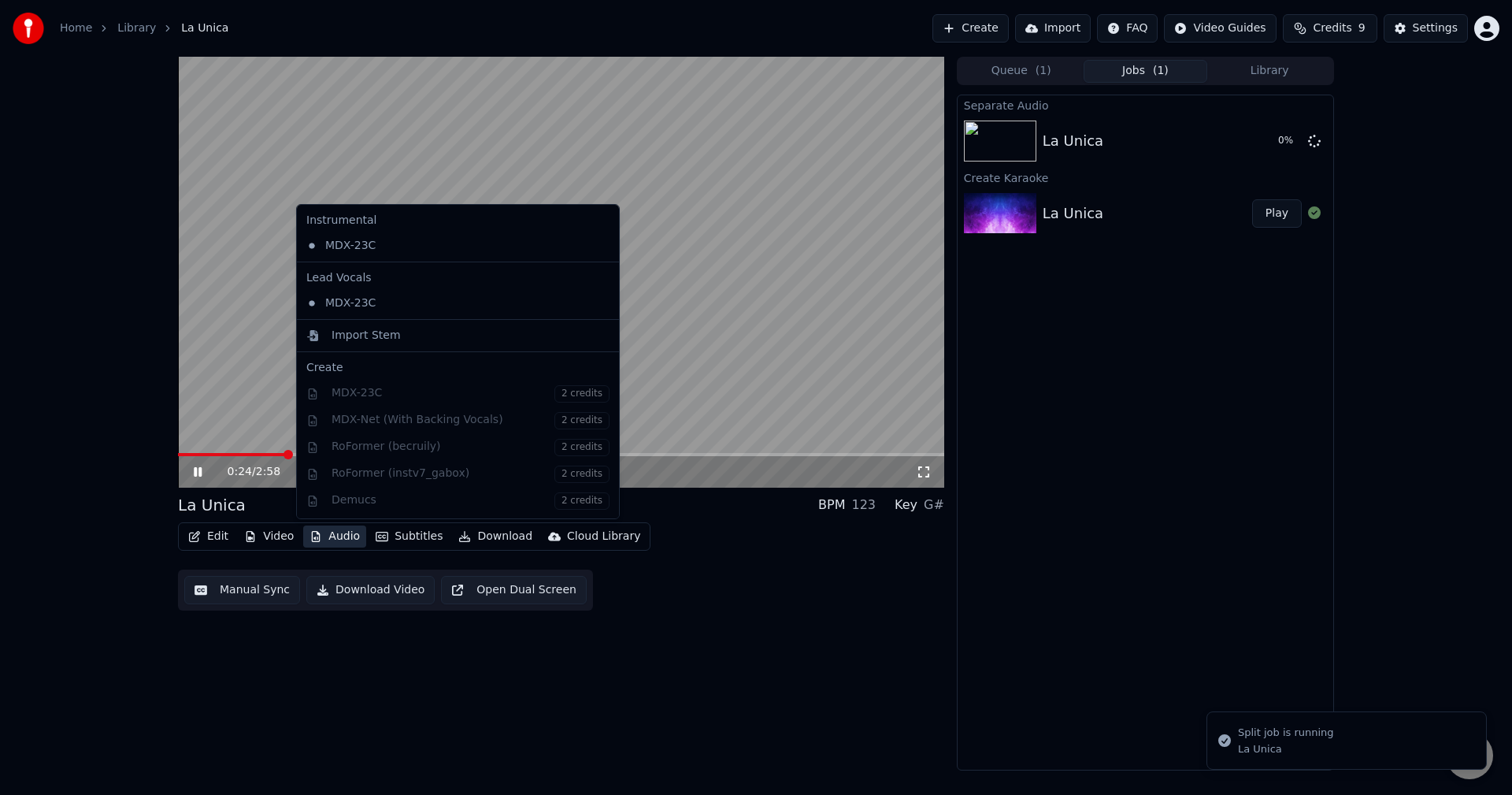
click at [334, 532] on button "Audio" at bounding box center [335, 536] width 63 height 22
click at [335, 303] on div "MDX-23C" at bounding box center [446, 303] width 292 height 25
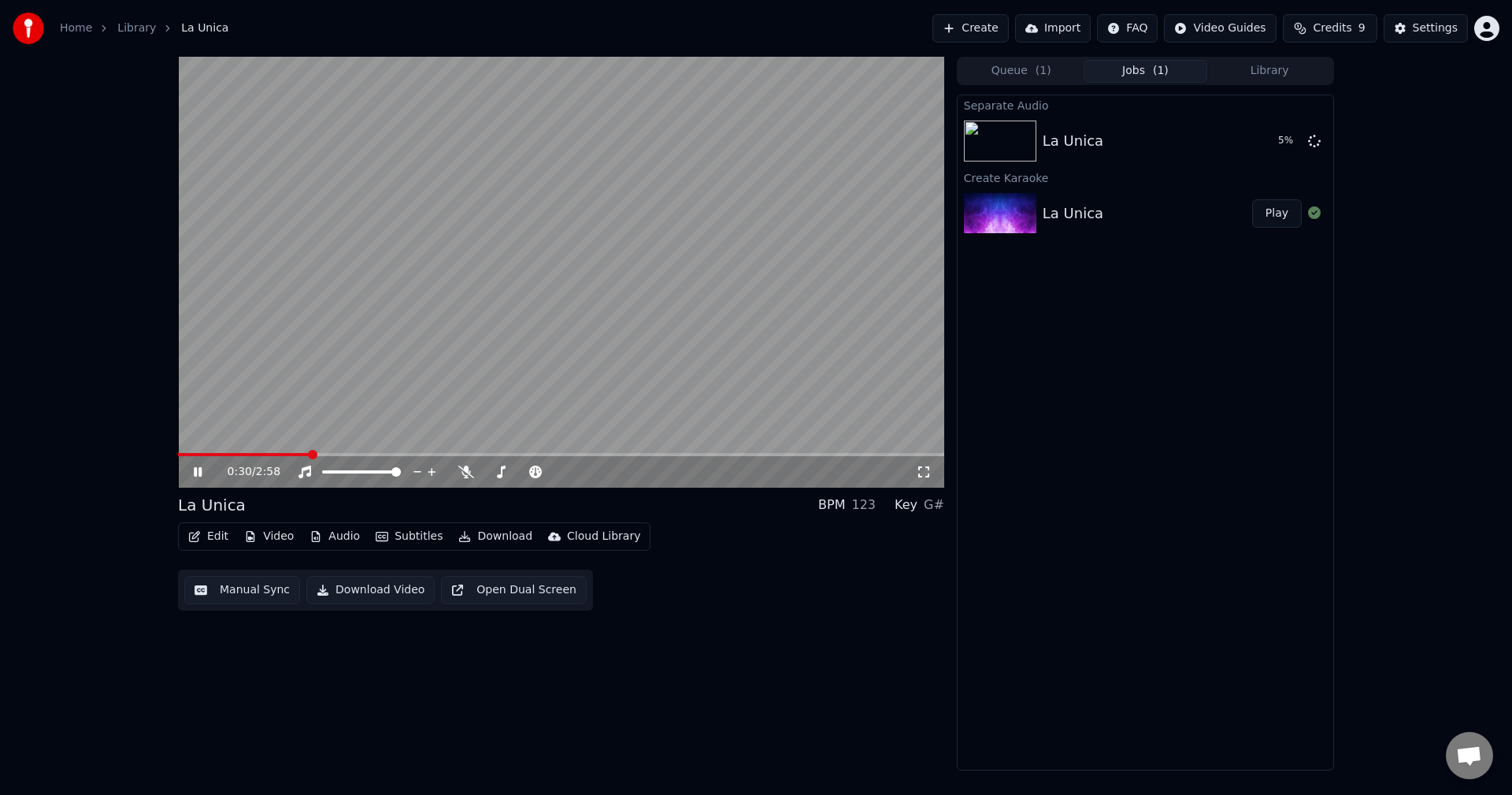
click at [407, 535] on button "Subtitles" at bounding box center [409, 536] width 80 height 22
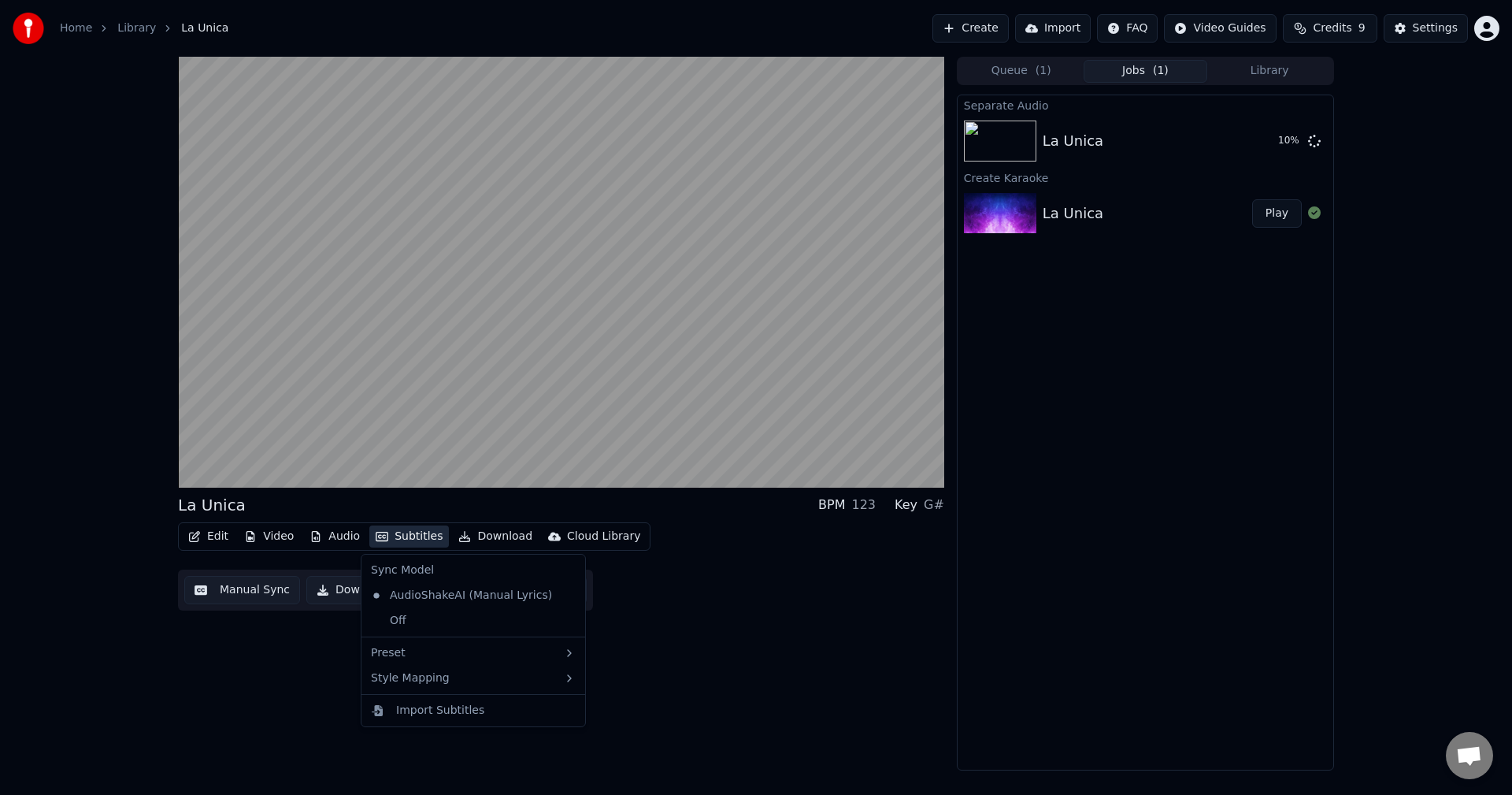
click at [655, 598] on div "Edit Video Audio Subtitles Download Cloud Library Manual Sync Download Video Op…" at bounding box center [561, 566] width 766 height 88
click at [270, 539] on button "Video" at bounding box center [268, 536] width 62 height 22
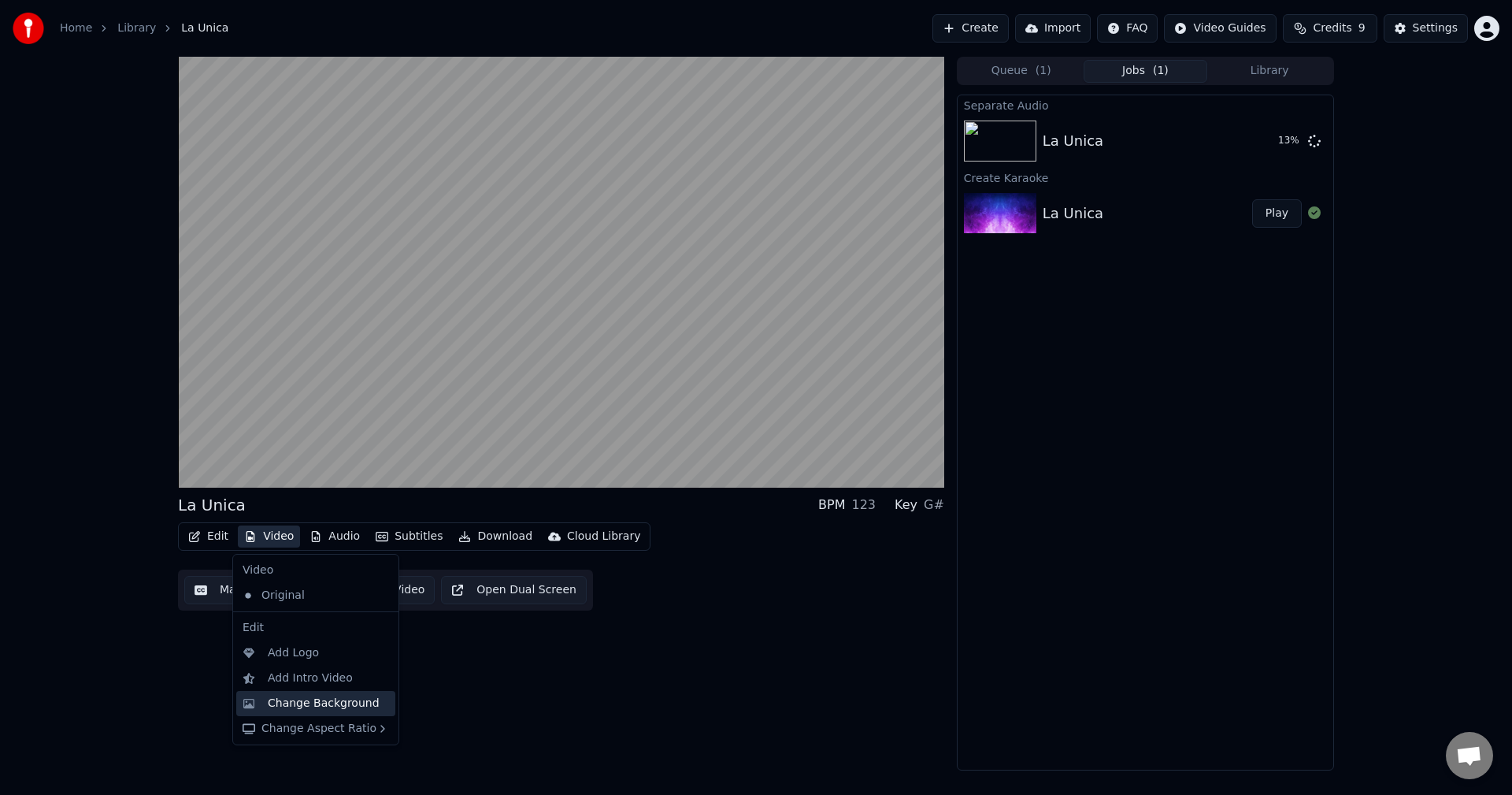
click at [337, 710] on div "Change Background" at bounding box center [323, 703] width 112 height 16
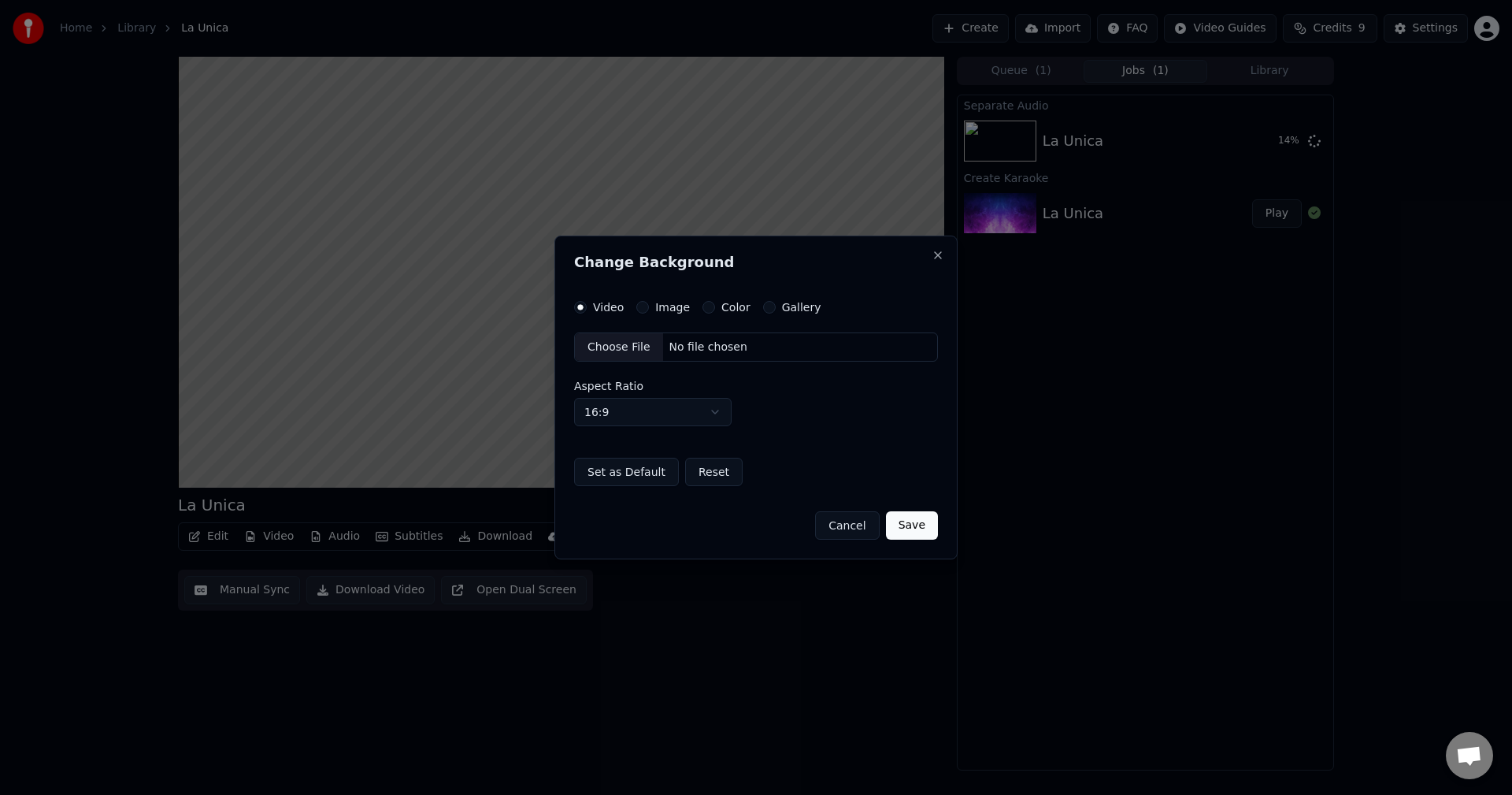
click at [722, 302] on label "Color" at bounding box center [736, 307] width 29 height 11
click at [715, 302] on button "Color" at bounding box center [708, 307] width 12 height 12
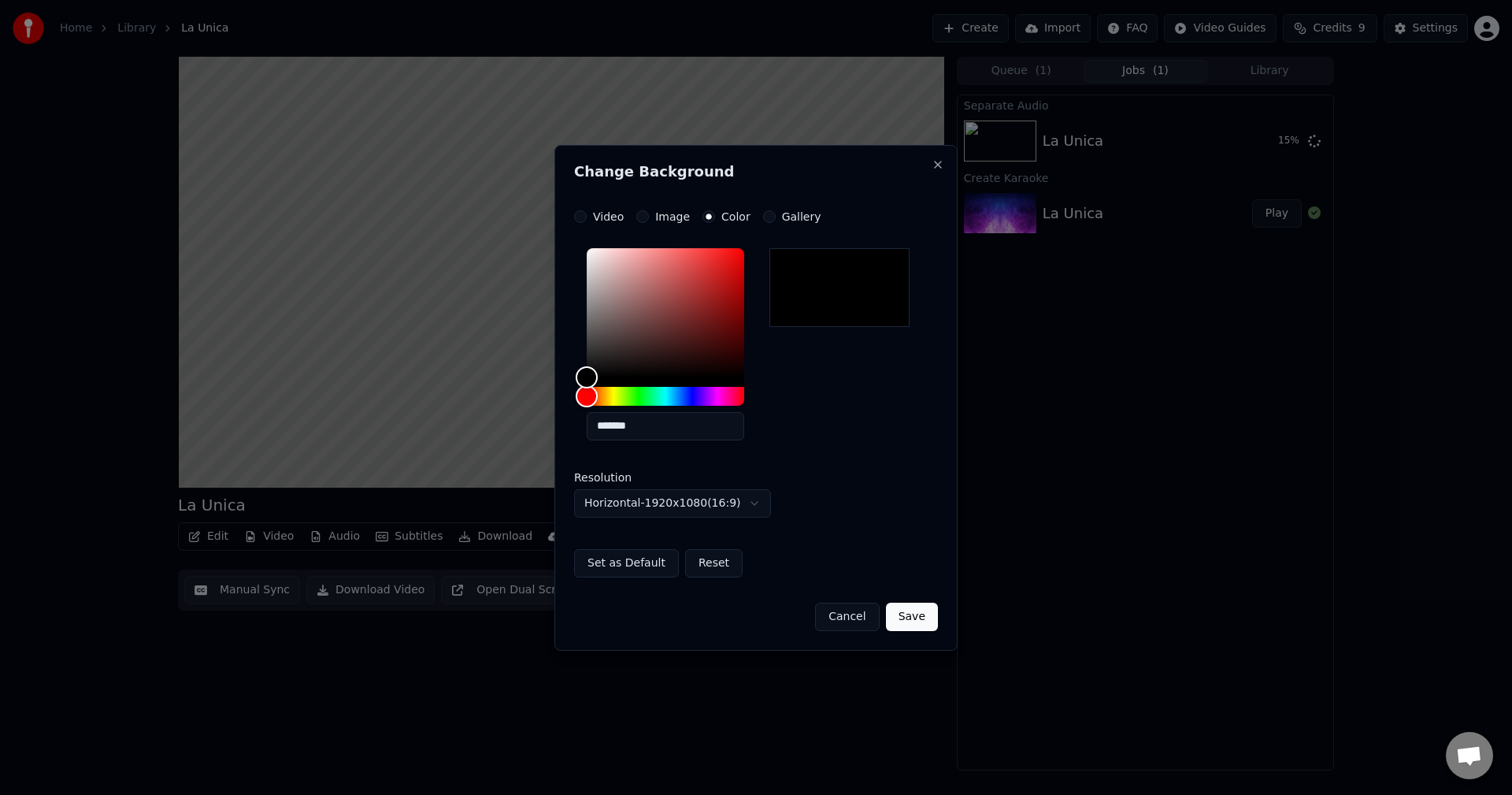
click at [810, 282] on div at bounding box center [839, 287] width 140 height 79
type input "*******"
drag, startPoint x: 698, startPoint y: 349, endPoint x: 894, endPoint y: 511, distance: 254.3
click at [853, 461] on div "**********" at bounding box center [756, 380] width 364 height 276
click at [912, 614] on button "Save" at bounding box center [911, 617] width 52 height 28
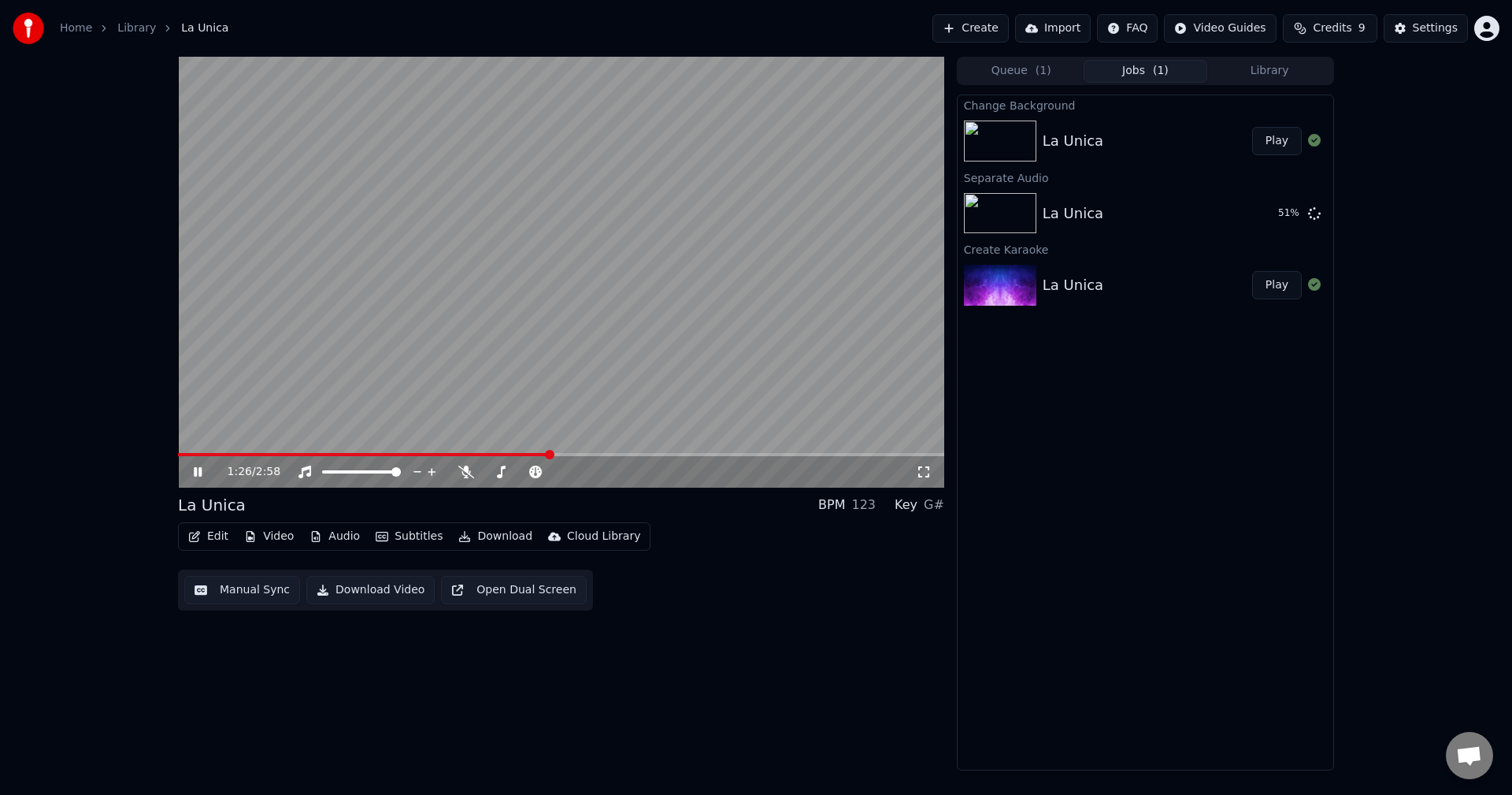
click at [1282, 143] on button "Play" at bounding box center [1277, 141] width 50 height 28
click at [1273, 216] on button "Play" at bounding box center [1277, 214] width 50 height 28
click at [268, 455] on span at bounding box center [561, 455] width 766 height 3
click at [331, 541] on button "Audio" at bounding box center [335, 536] width 63 height 22
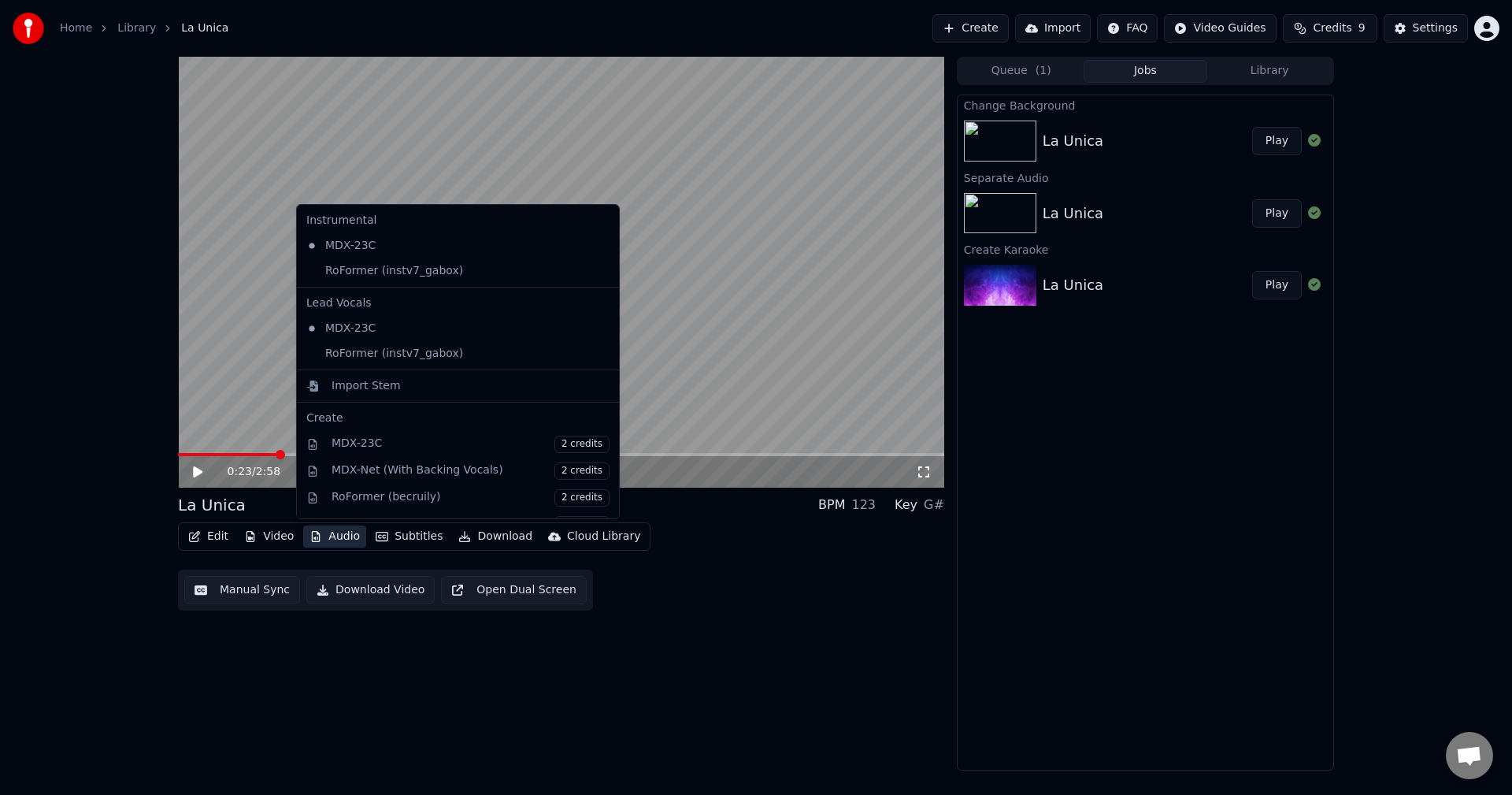
click at [329, 537] on button "Audio" at bounding box center [335, 536] width 63 height 22
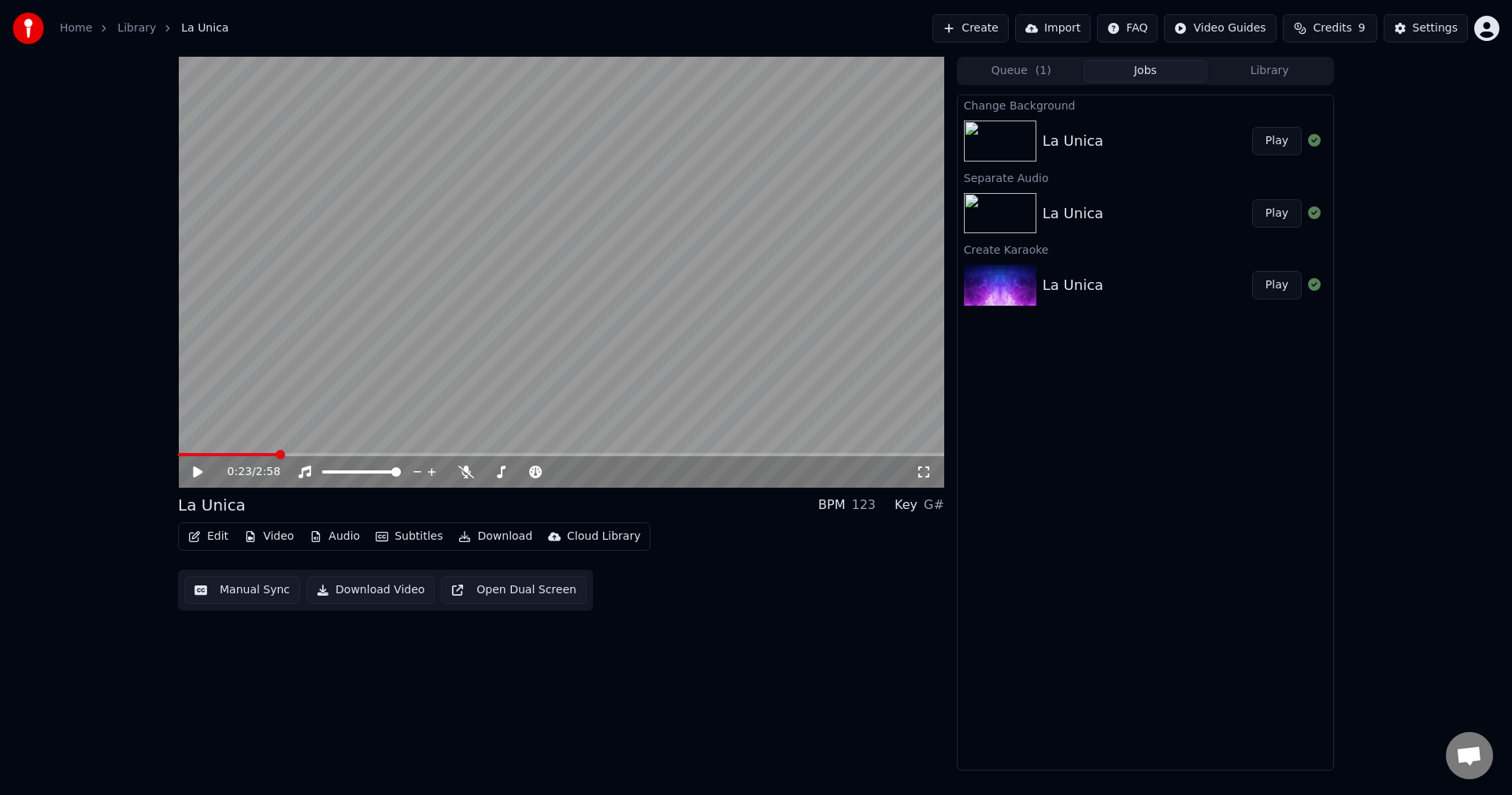
click at [471, 533] on button "Download" at bounding box center [495, 536] width 87 height 22
click at [694, 568] on div "Edit Video Audio Subtitles Download Cloud Library Manual Sync Download Video Op…" at bounding box center [561, 566] width 766 height 88
click at [411, 543] on button "Subtitles" at bounding box center [409, 536] width 80 height 22
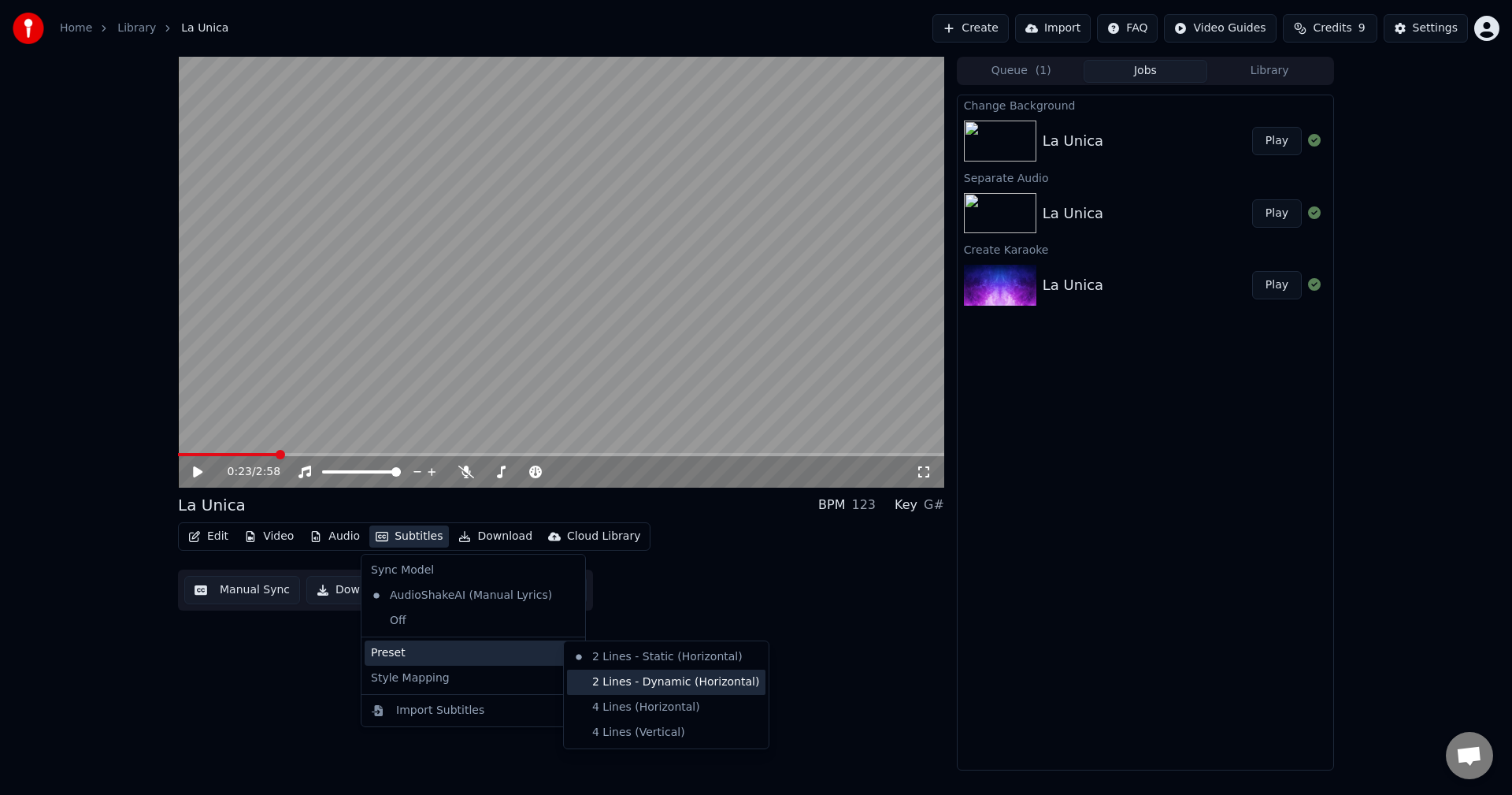
click at [597, 683] on div "2 Lines - Dynamic (Horizontal)" at bounding box center [666, 682] width 199 height 25
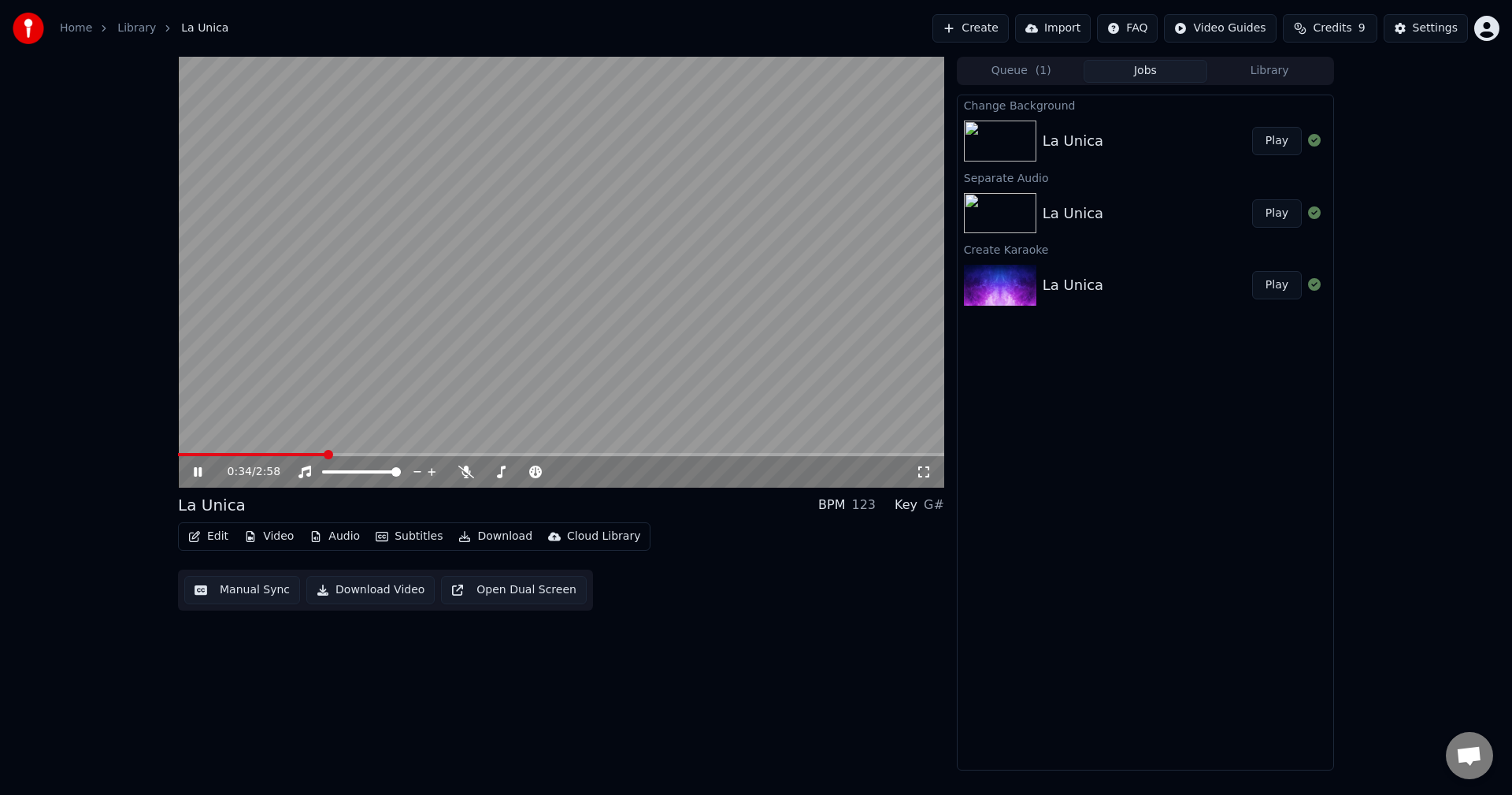
click at [391, 536] on button "Subtitles" at bounding box center [409, 536] width 80 height 22
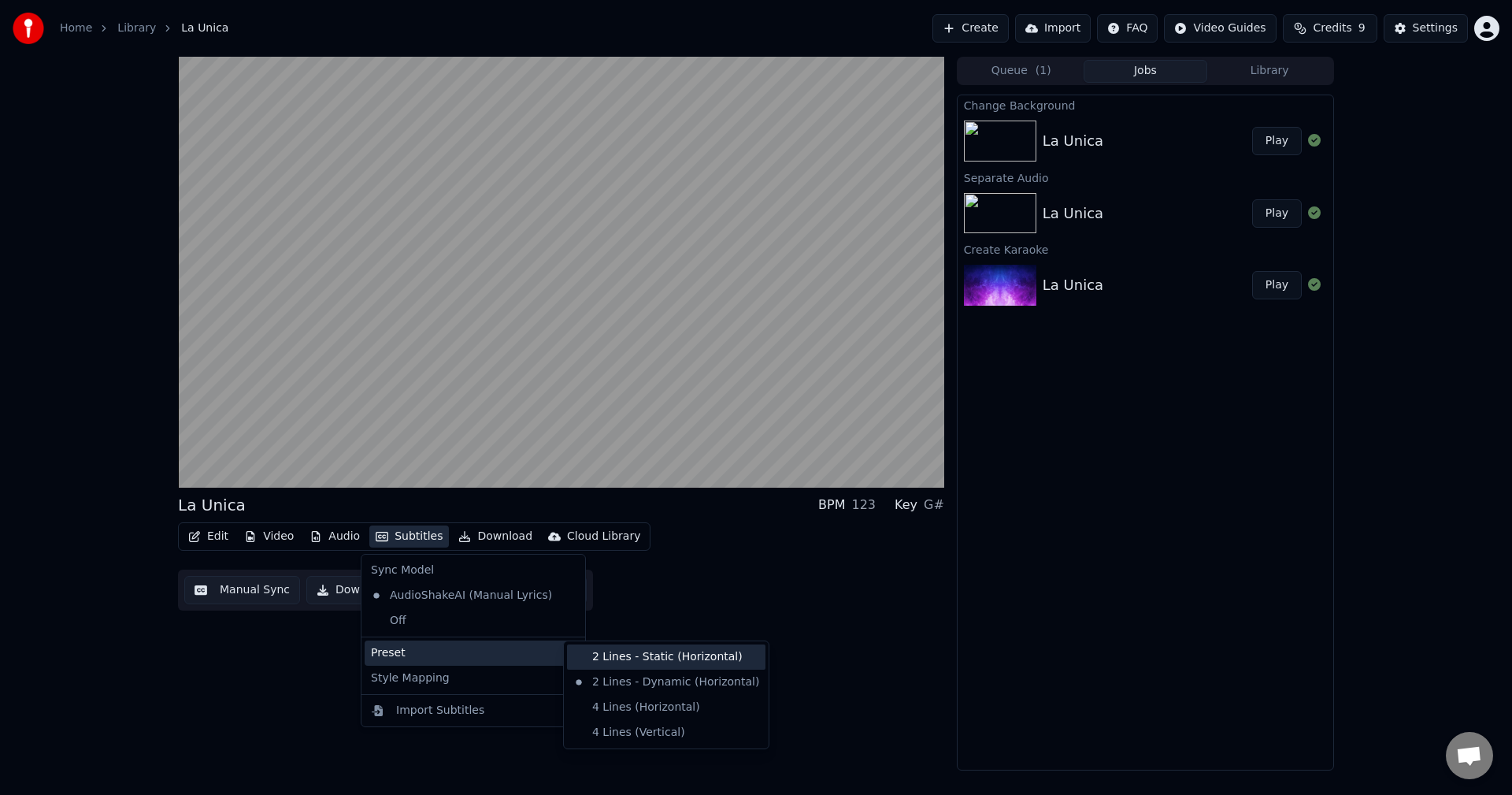
click at [597, 662] on div "2 Lines - Static (Horizontal)" at bounding box center [666, 657] width 199 height 25
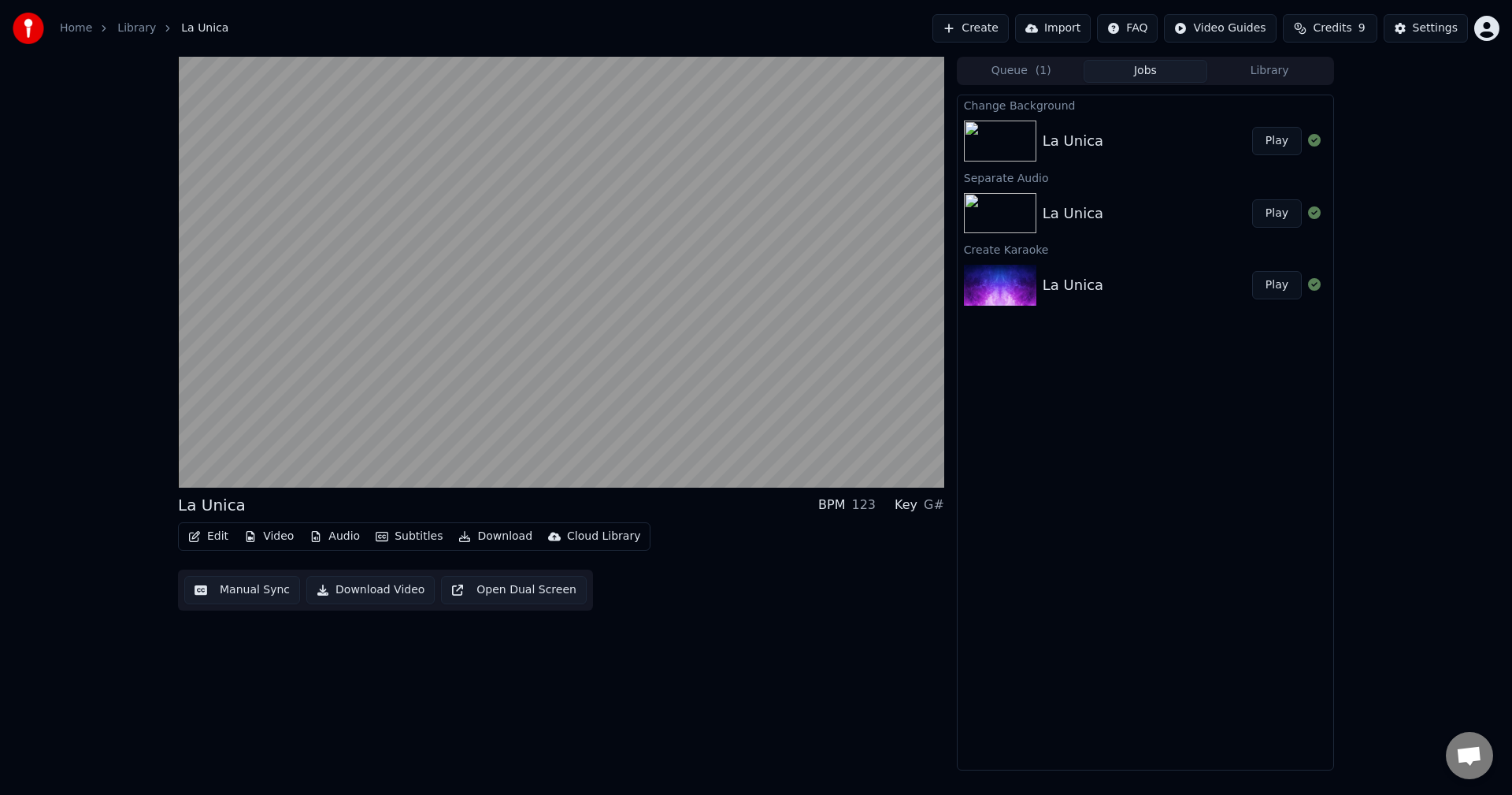
click at [411, 538] on button "Subtitles" at bounding box center [409, 536] width 80 height 22
click at [608, 599] on div "Edit Video Audio Subtitles Download Cloud Library Manual Sync Download Video Op…" at bounding box center [561, 566] width 766 height 88
click at [225, 539] on button "Edit" at bounding box center [209, 536] width 53 height 22
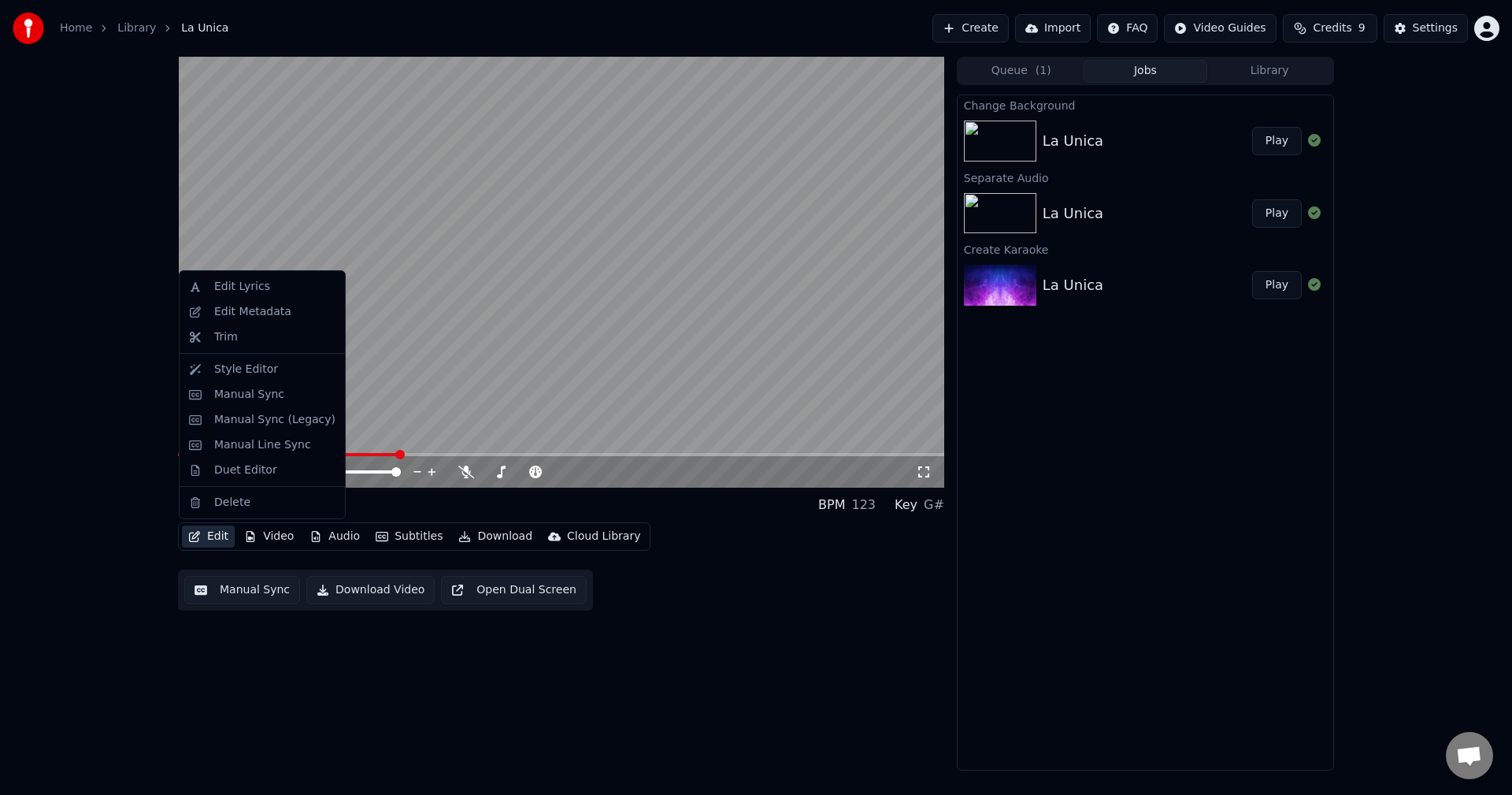
drag, startPoint x: 250, startPoint y: 356, endPoint x: 245, endPoint y: 285, distance: 71.2
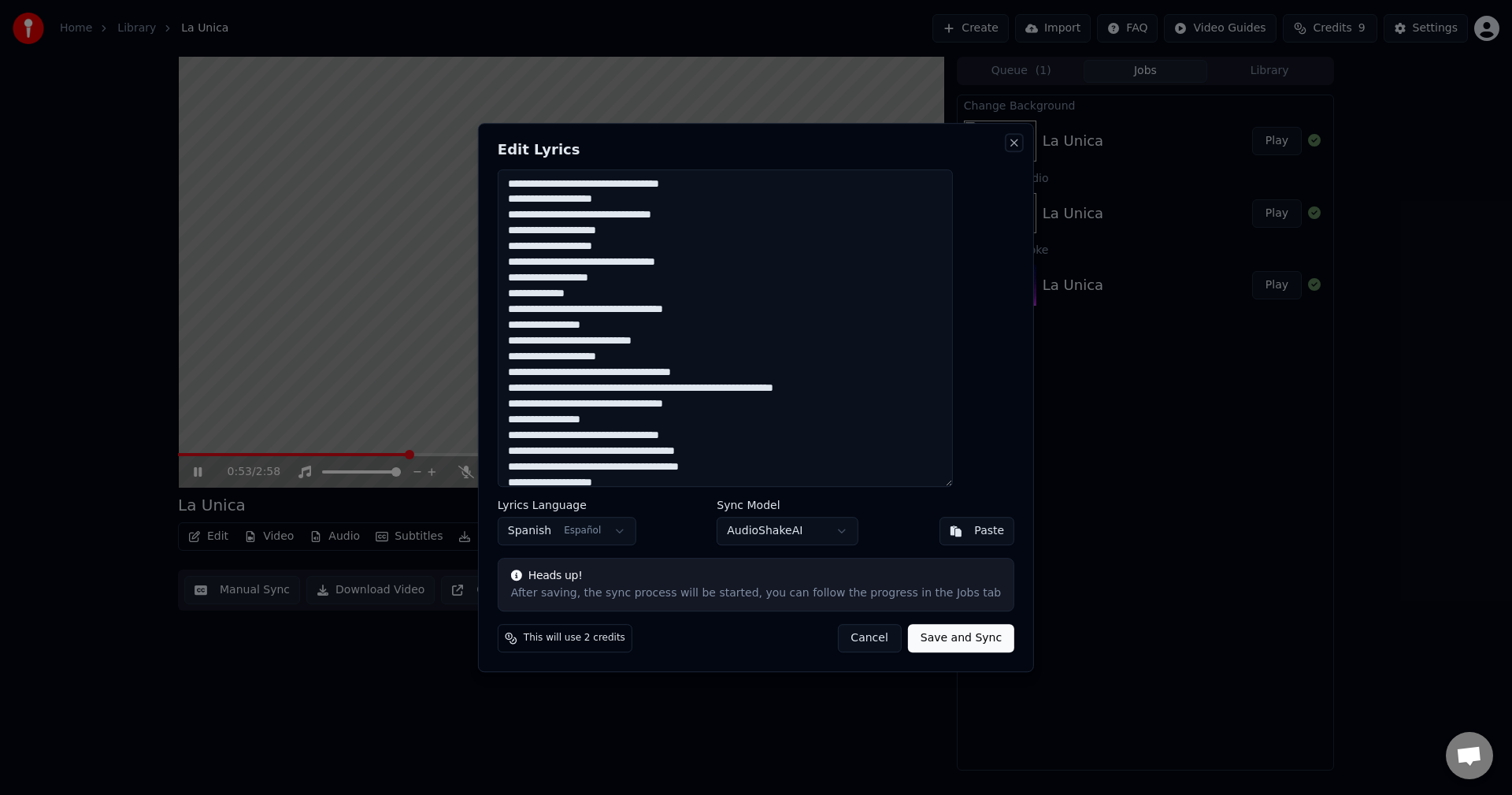
drag, startPoint x: 984, startPoint y: 138, endPoint x: 959, endPoint y: 159, distance: 32.6
click at [1008, 138] on button "Close" at bounding box center [1014, 142] width 12 height 12
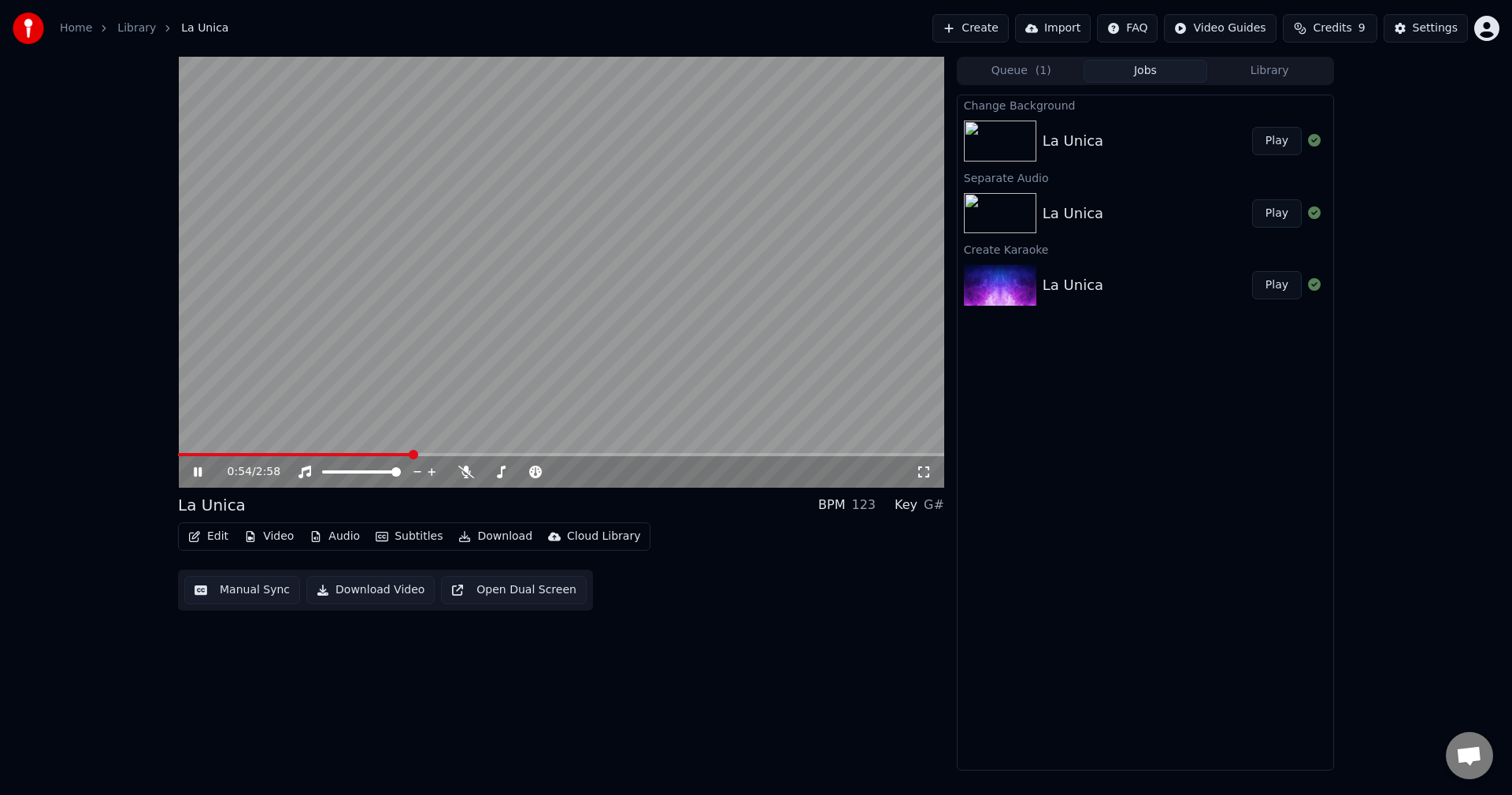
click at [215, 543] on button "Edit" at bounding box center [209, 536] width 53 height 22
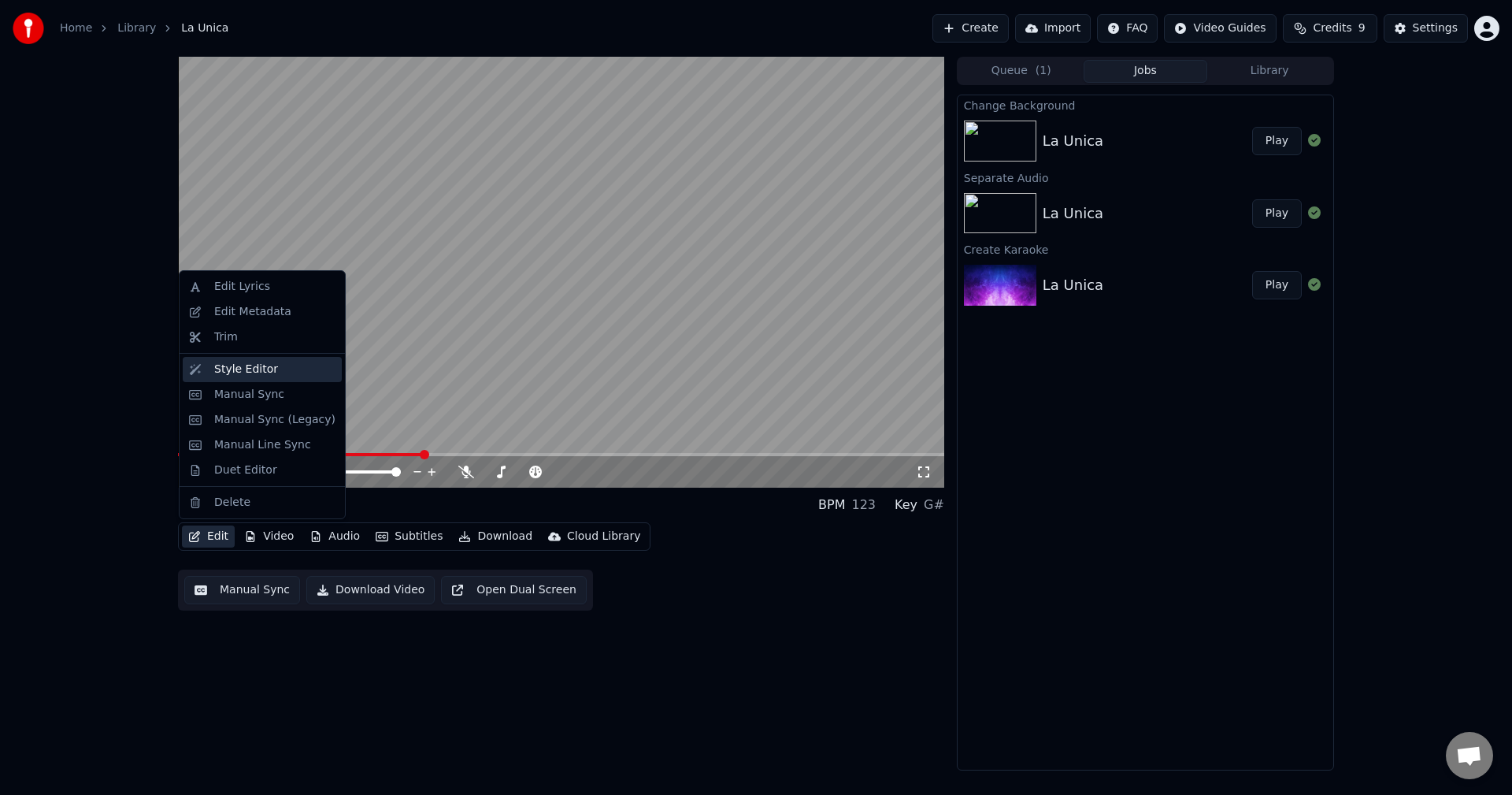
click at [261, 375] on div "Style Editor" at bounding box center [246, 369] width 64 height 16
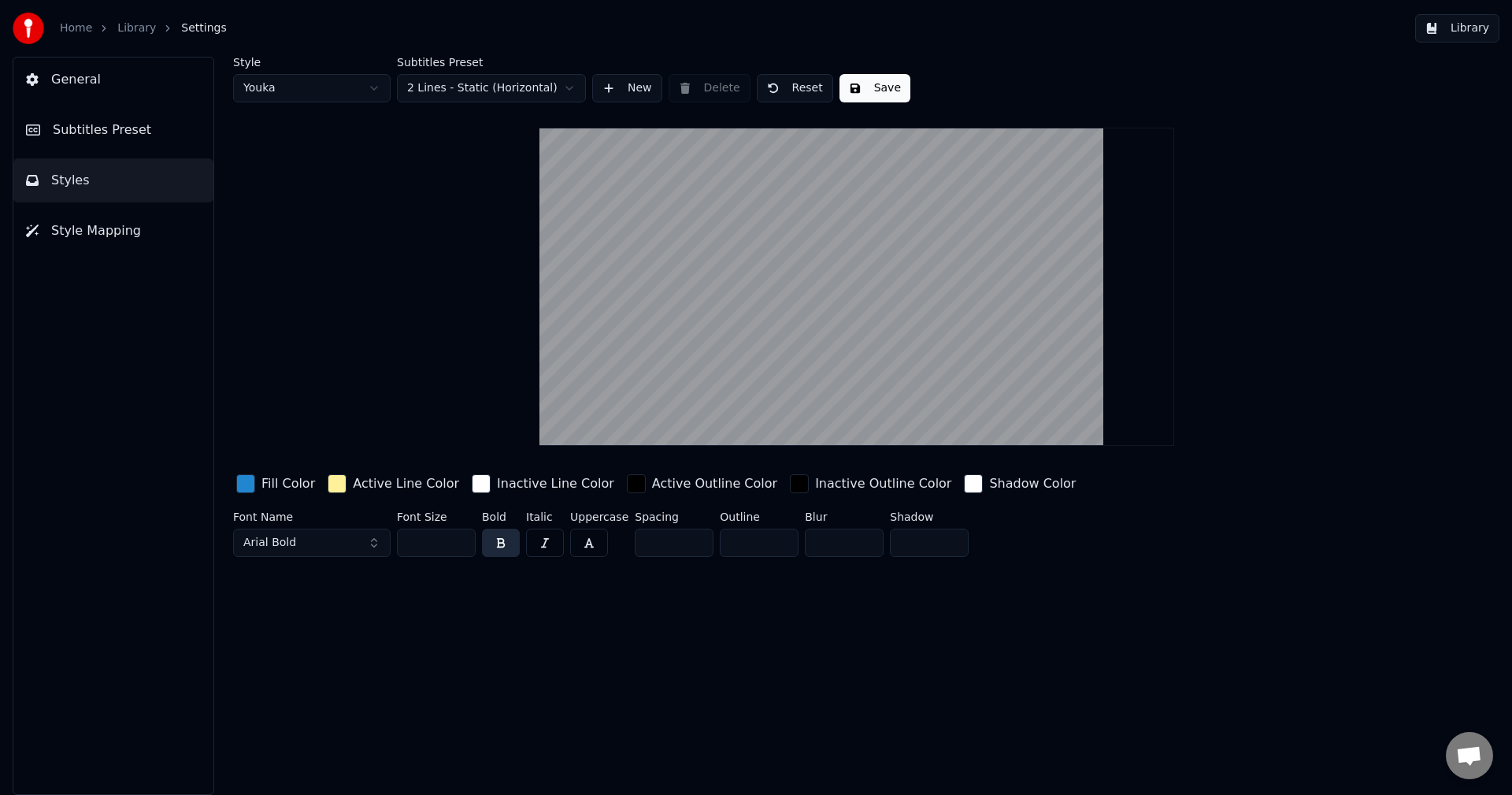
click at [246, 481] on div "button" at bounding box center [245, 483] width 19 height 19
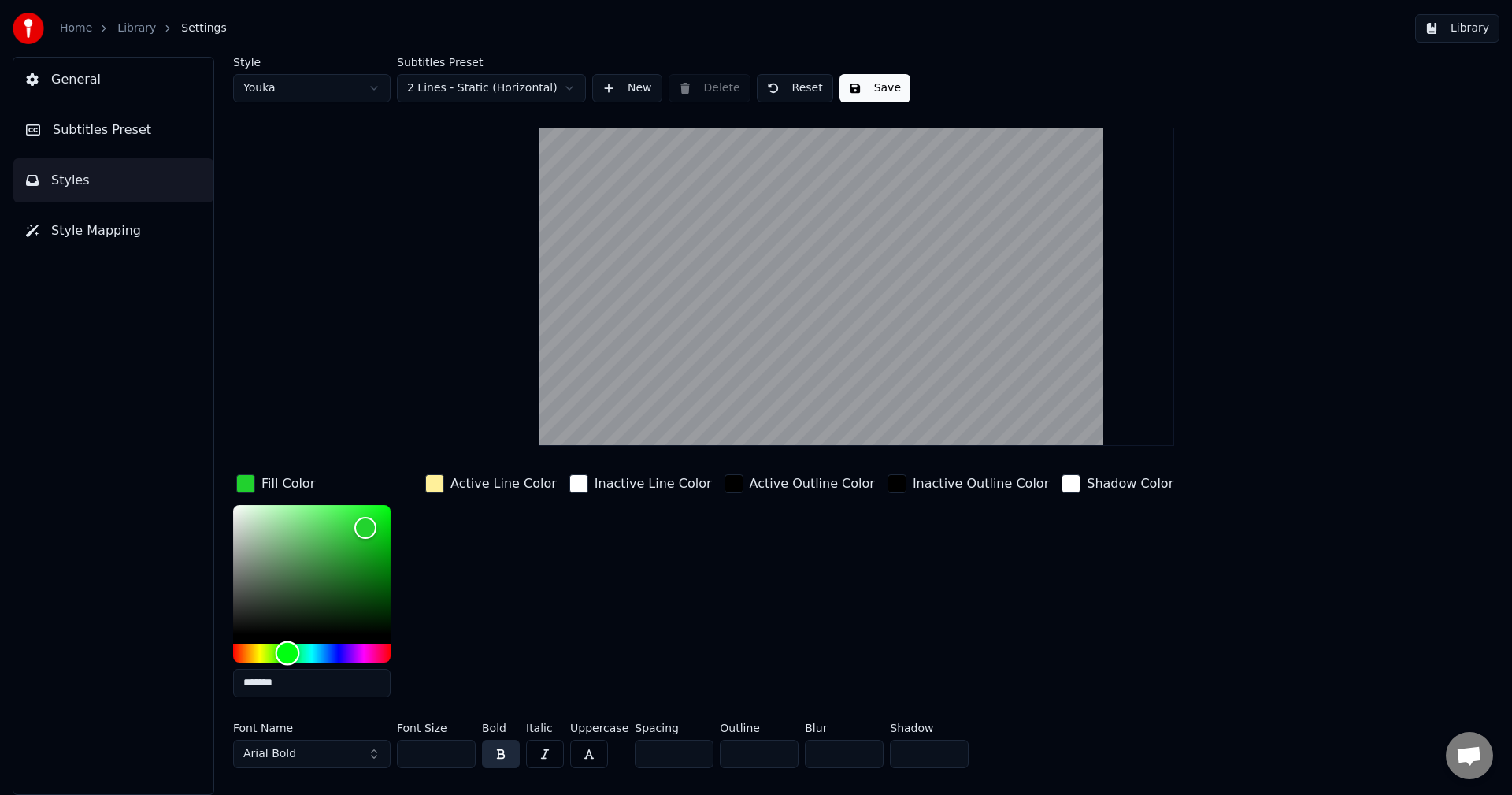
click at [287, 657] on div "Hue" at bounding box center [312, 653] width 157 height 19
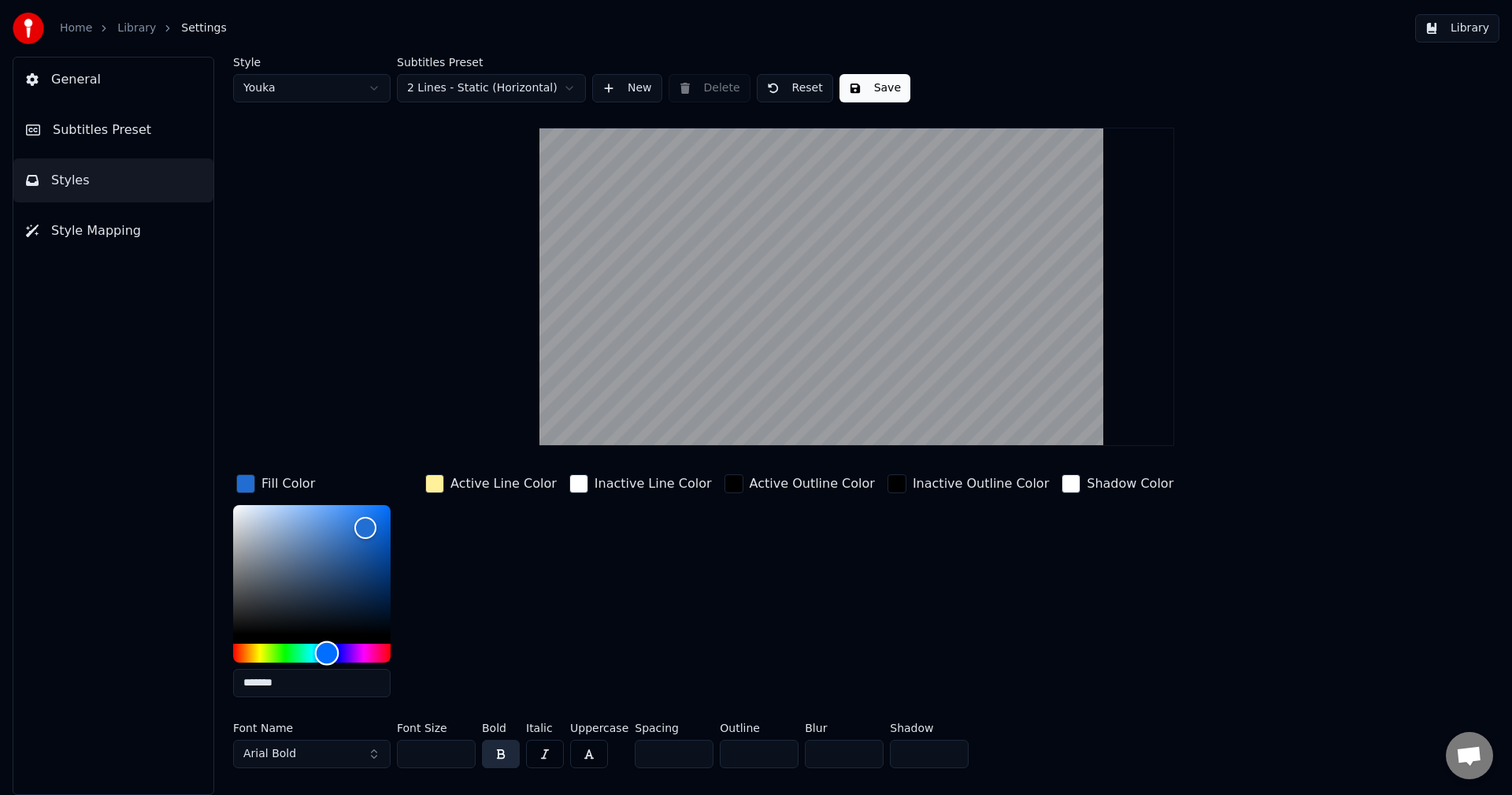
drag, startPoint x: 287, startPoint y: 657, endPoint x: 327, endPoint y: 652, distance: 40.3
click at [327, 652] on div "Hue" at bounding box center [326, 652] width 24 height 24
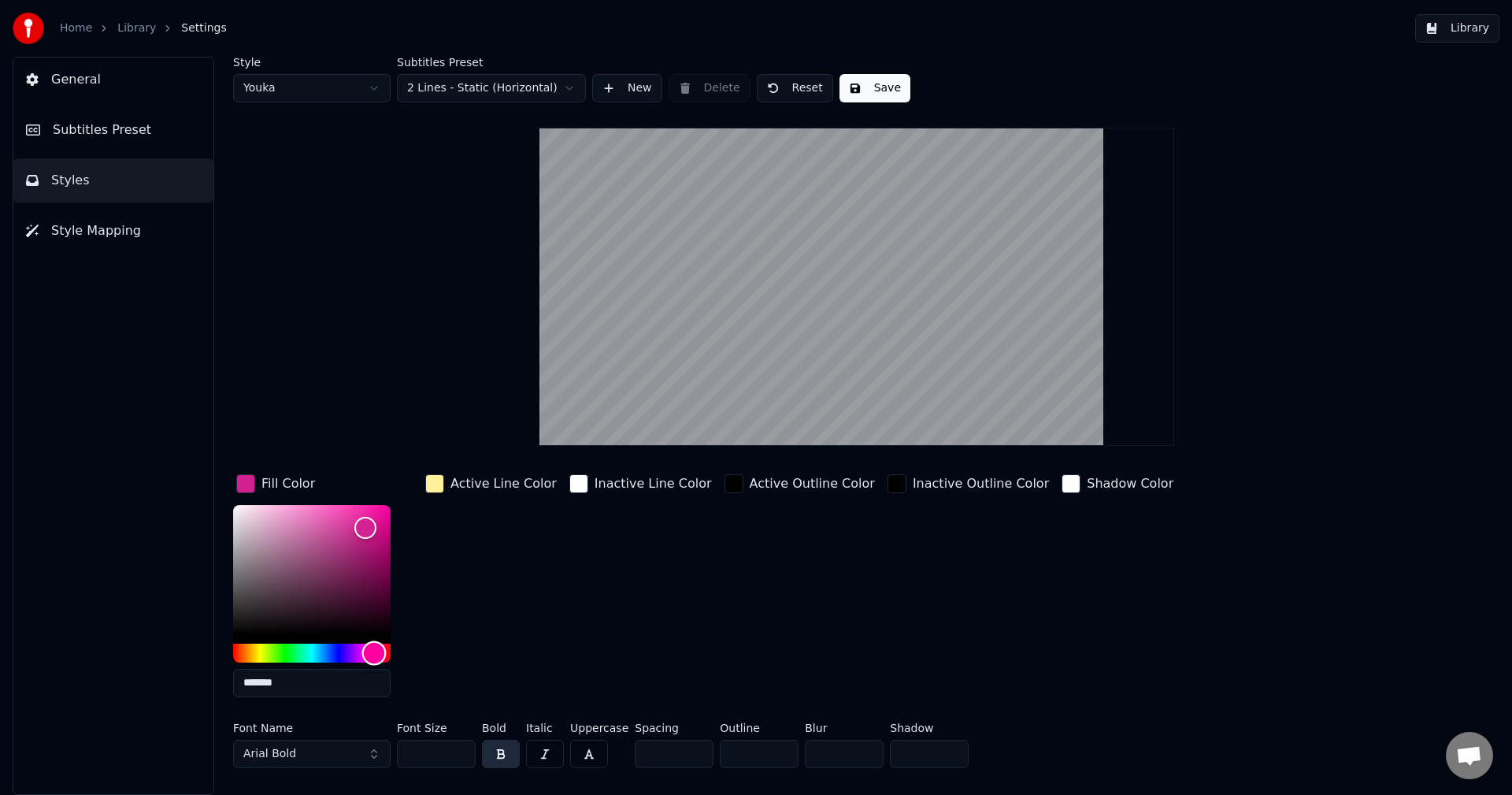
drag, startPoint x: 327, startPoint y: 652, endPoint x: 374, endPoint y: 647, distance: 47.3
click at [374, 647] on div "Hue" at bounding box center [374, 652] width 24 height 24
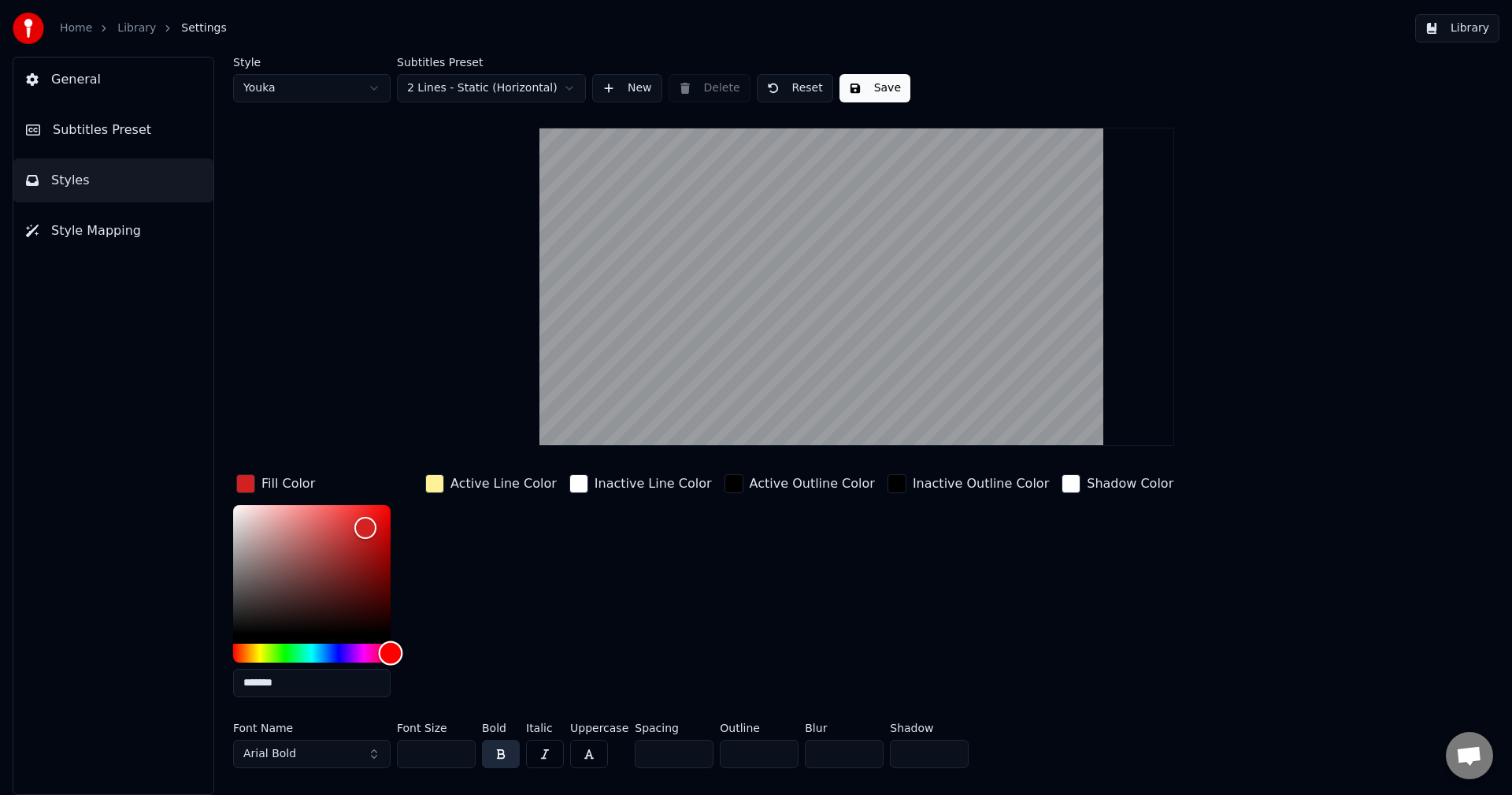
drag, startPoint x: 374, startPoint y: 647, endPoint x: 404, endPoint y: 644, distance: 30.1
click at [404, 644] on div "*******" at bounding box center [324, 604] width 183 height 199
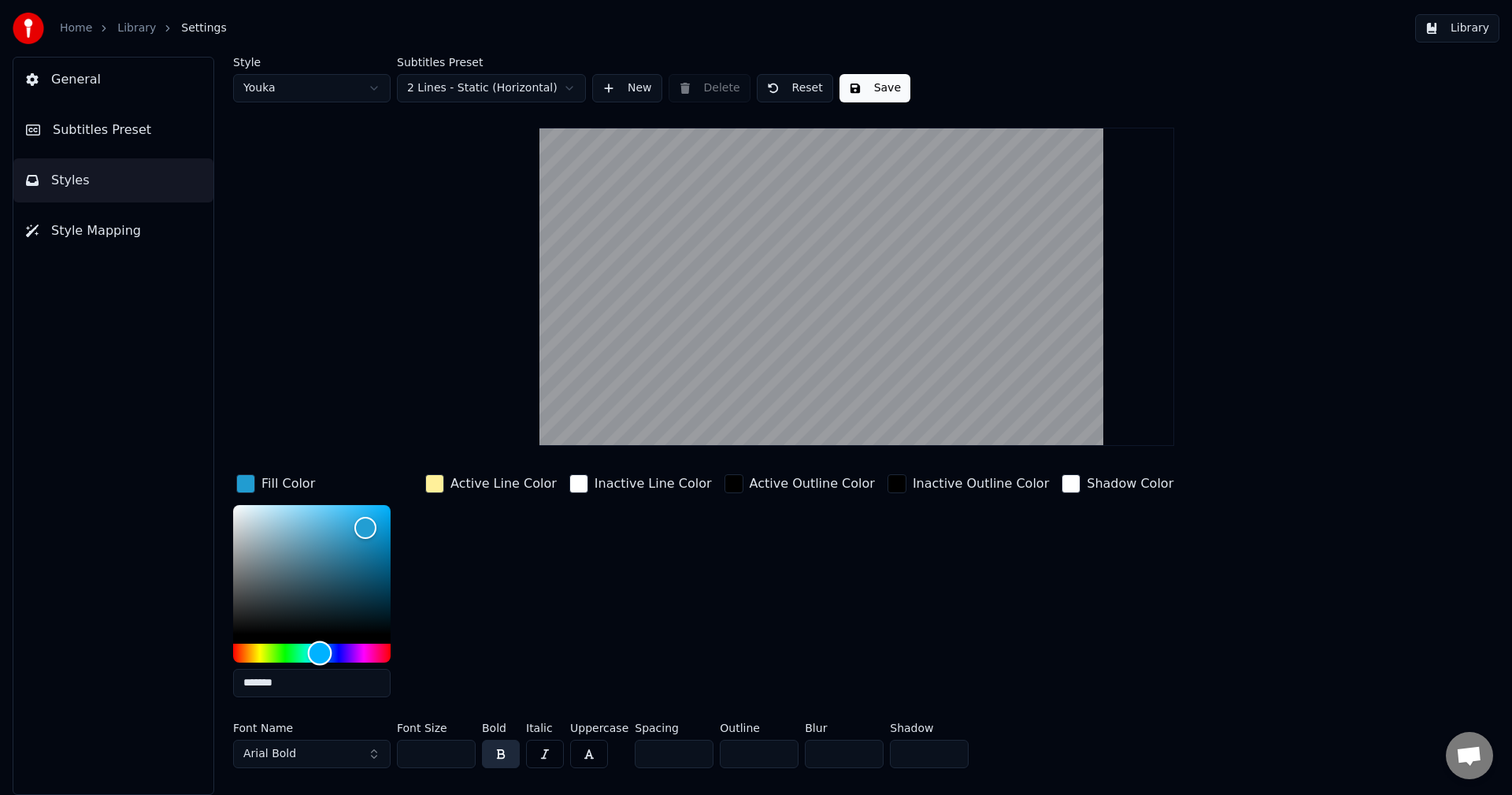
drag, startPoint x: 328, startPoint y: 657, endPoint x: 320, endPoint y: 659, distance: 8.2
click at [320, 659] on div "Hue" at bounding box center [312, 653] width 157 height 19
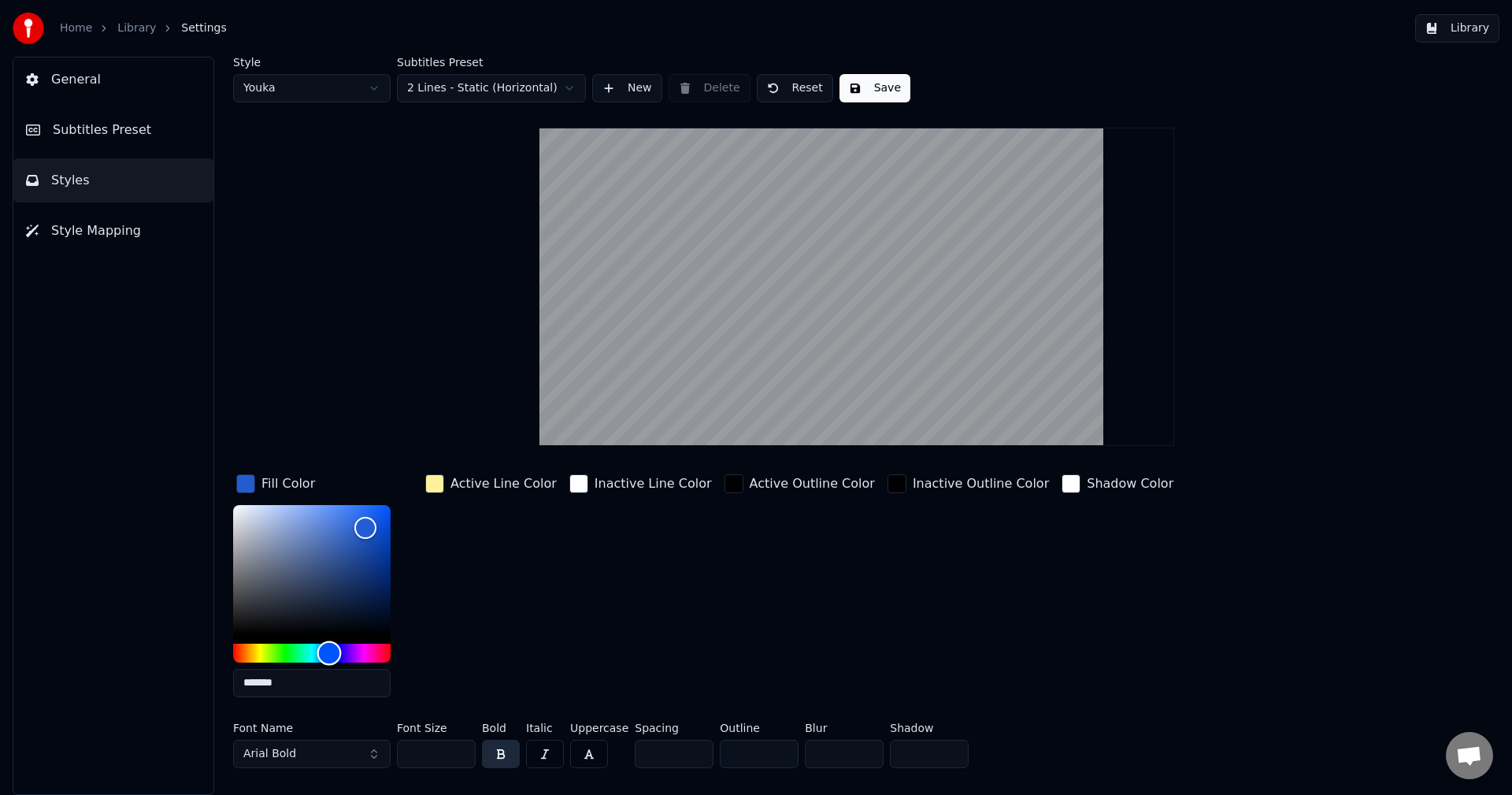
drag, startPoint x: 320, startPoint y: 659, endPoint x: 329, endPoint y: 656, distance: 9.5
click at [329, 656] on div "Hue" at bounding box center [329, 652] width 24 height 24
drag, startPoint x: 329, startPoint y: 656, endPoint x: 319, endPoint y: 658, distance: 10.2
click at [319, 658] on div "Hue" at bounding box center [325, 652] width 24 height 24
drag, startPoint x: 319, startPoint y: 658, endPoint x: 340, endPoint y: 652, distance: 21.8
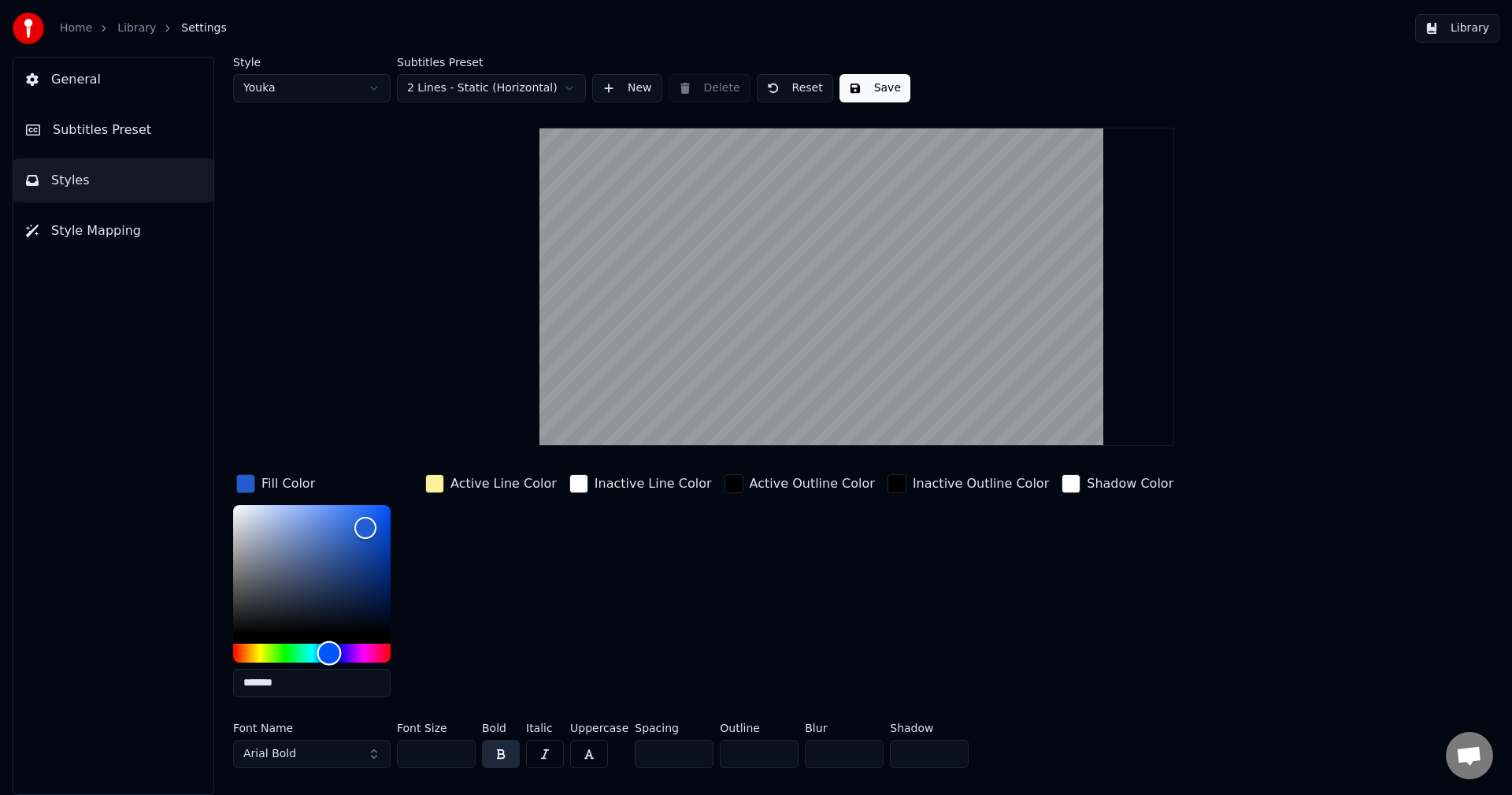
click at [340, 652] on div "Hue" at bounding box center [329, 652] width 24 height 24
click at [334, 652] on div "Hue" at bounding box center [334, 652] width 24 height 24
drag, startPoint x: 334, startPoint y: 652, endPoint x: 346, endPoint y: 647, distance: 13.0
click at [346, 647] on div "Hue" at bounding box center [334, 652] width 24 height 24
drag, startPoint x: 347, startPoint y: 653, endPoint x: 339, endPoint y: 657, distance: 8.9
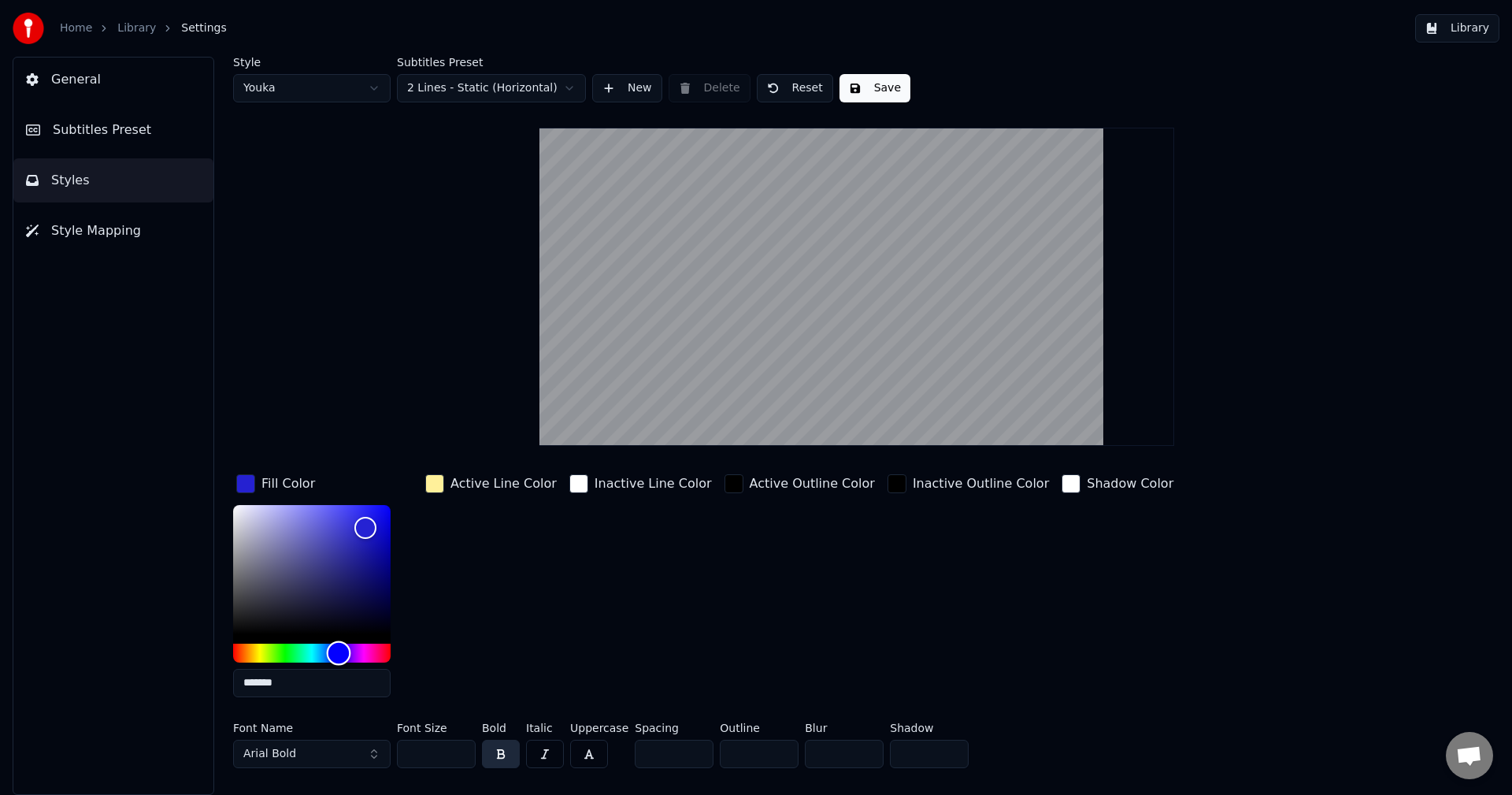
click at [339, 657] on div "Hue" at bounding box center [339, 652] width 24 height 24
click at [336, 658] on div "Hue" at bounding box center [336, 652] width 24 height 24
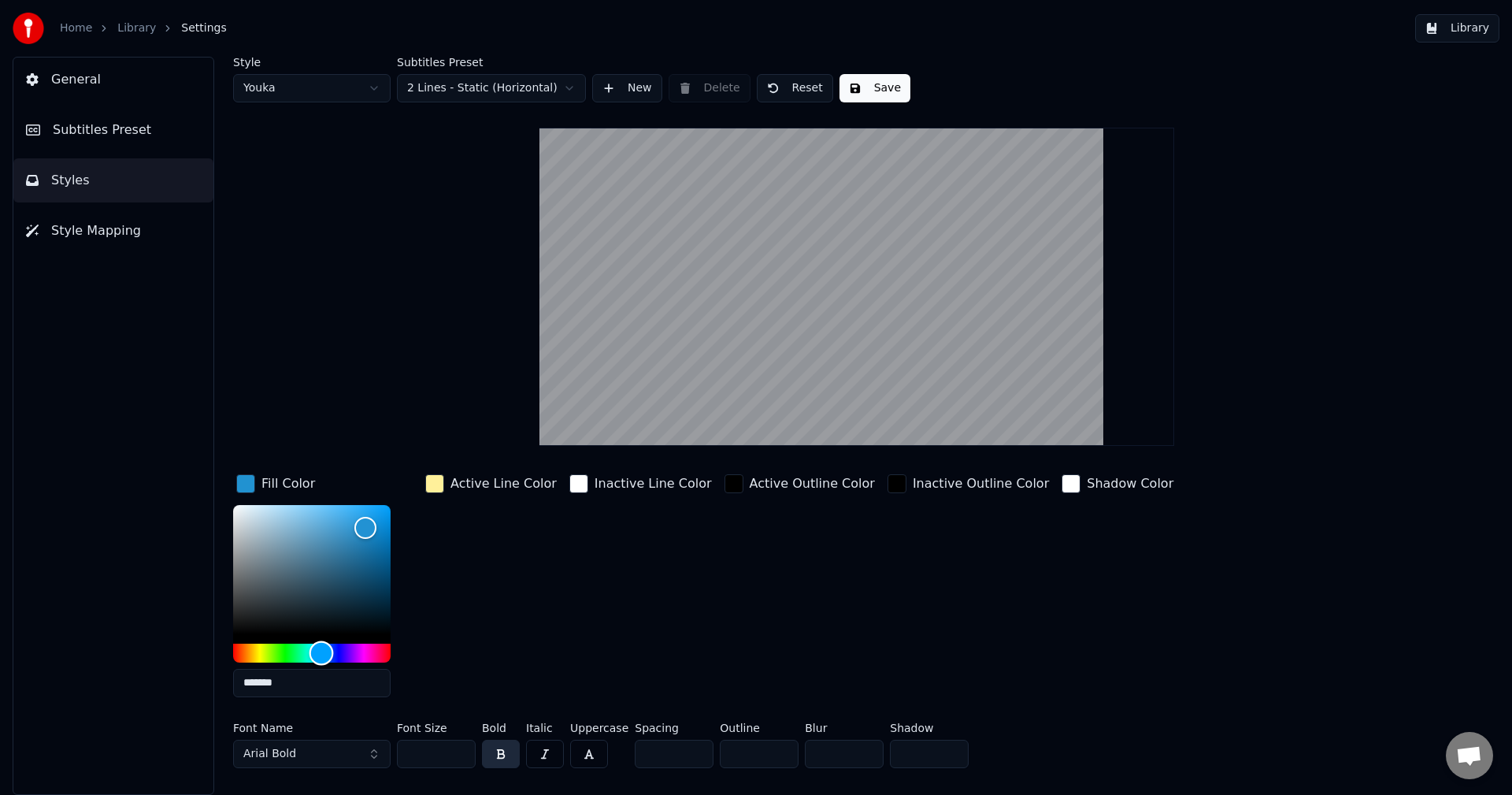
drag, startPoint x: 336, startPoint y: 658, endPoint x: 321, endPoint y: 661, distance: 15.3
click at [321, 661] on div "Hue" at bounding box center [321, 652] width 24 height 24
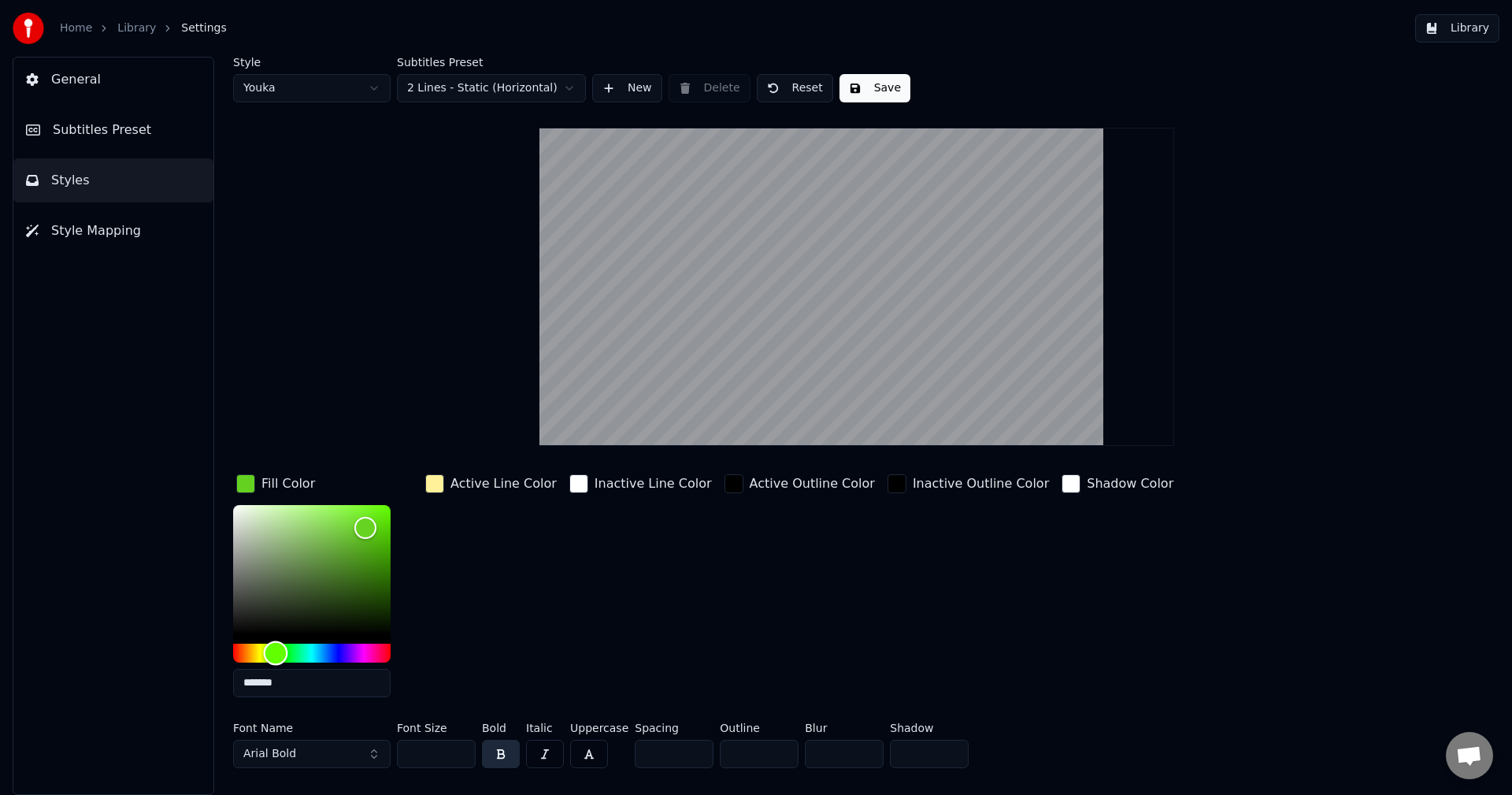
drag, startPoint x: 323, startPoint y: 659, endPoint x: 268, endPoint y: 662, distance: 55.1
click at [268, 662] on div "Hue" at bounding box center [275, 652] width 24 height 24
drag, startPoint x: 268, startPoint y: 662, endPoint x: 279, endPoint y: 658, distance: 11.7
click at [279, 659] on div "Hue" at bounding box center [275, 652] width 24 height 24
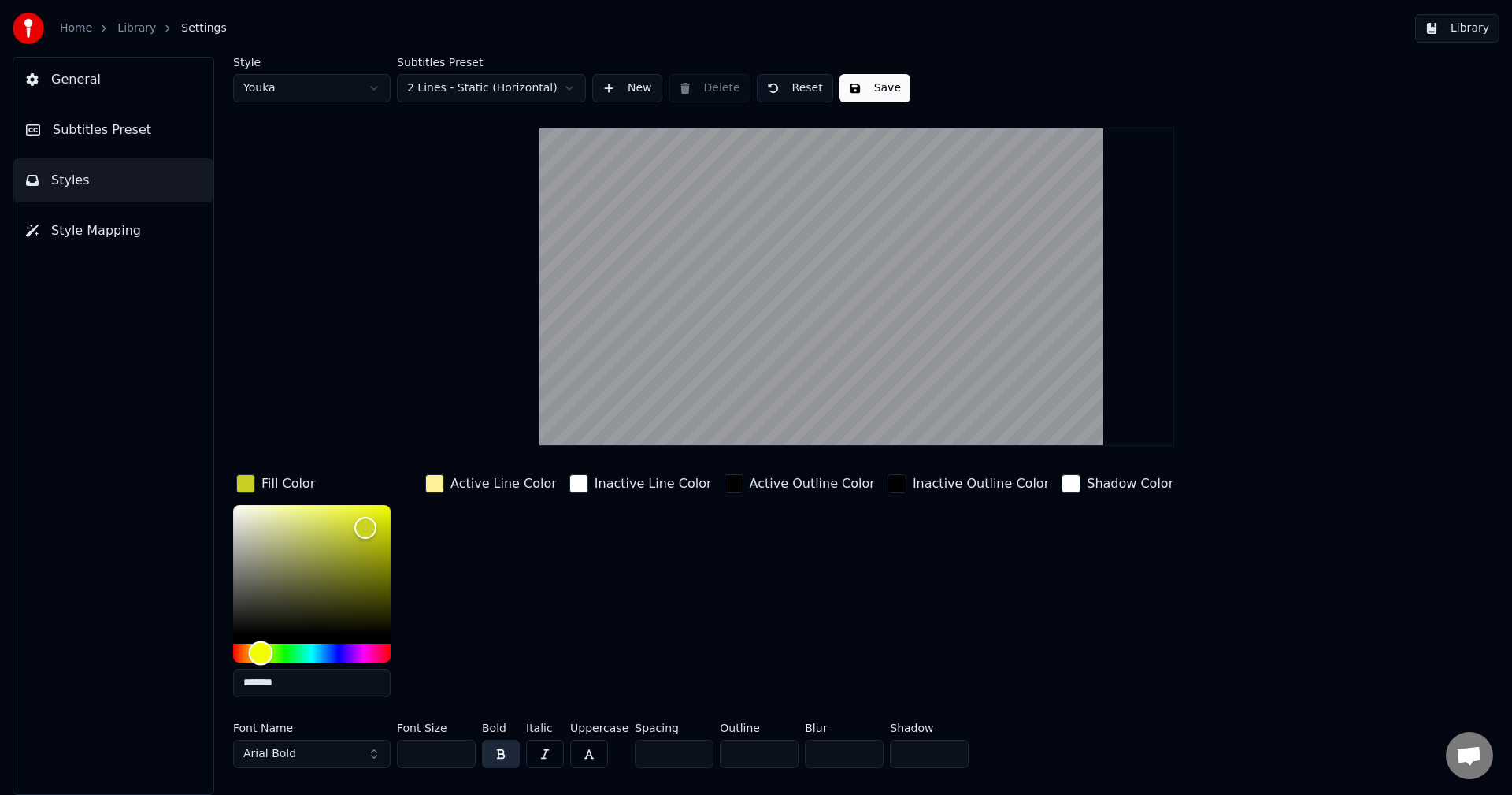
drag, startPoint x: 279, startPoint y: 658, endPoint x: 257, endPoint y: 661, distance: 22.2
click at [257, 661] on div "Hue" at bounding box center [260, 652] width 24 height 24
click at [253, 662] on div "Hue" at bounding box center [253, 652] width 24 height 24
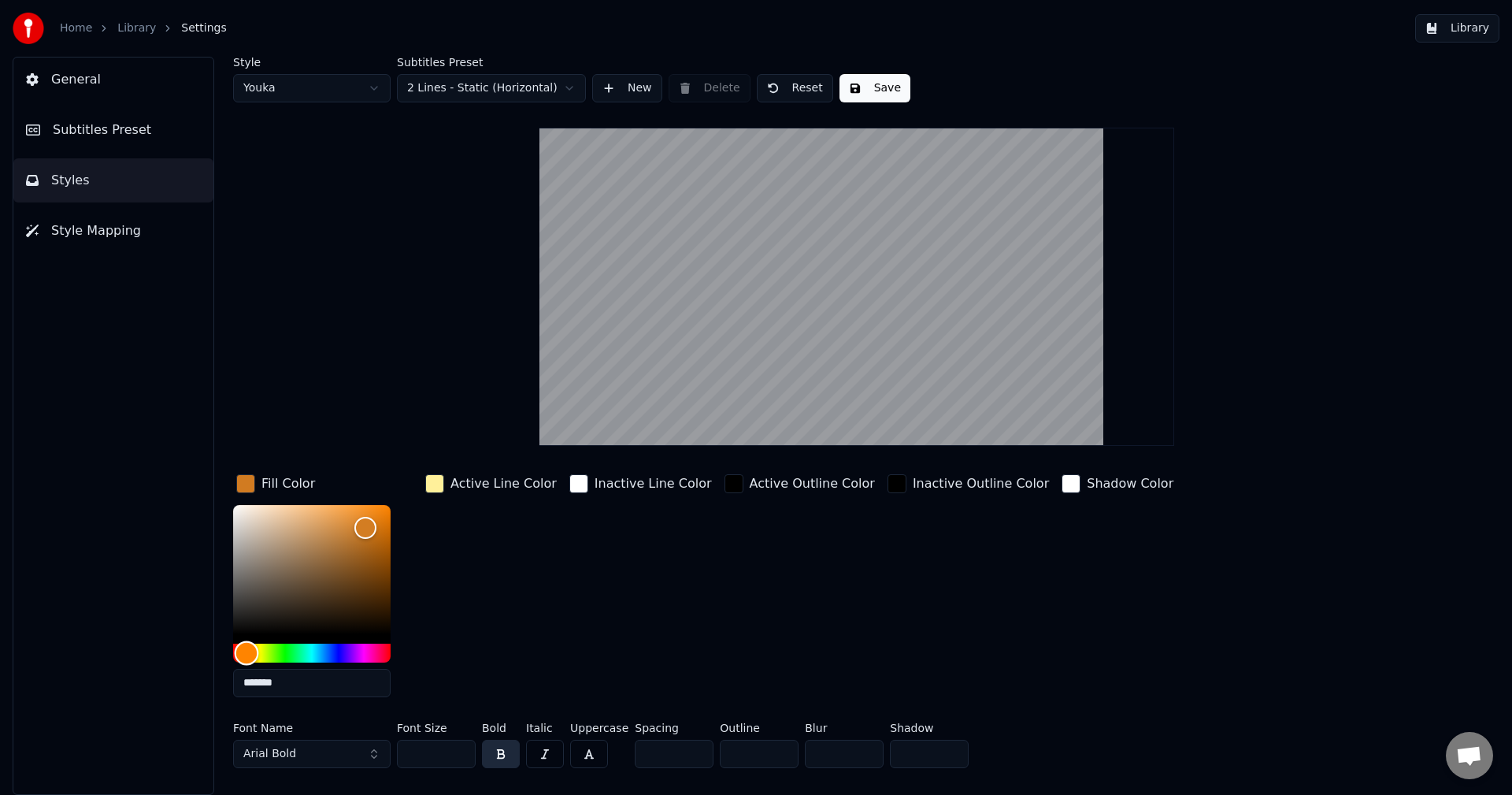
drag, startPoint x: 254, startPoint y: 662, endPoint x: 246, endPoint y: 664, distance: 8.2
click at [246, 664] on div "Hue" at bounding box center [246, 652] width 24 height 24
click at [814, 200] on video at bounding box center [856, 287] width 634 height 318
click at [568, 546] on div "Inactive Line Color" at bounding box center [640, 590] width 149 height 239
click at [909, 228] on video at bounding box center [856, 287] width 634 height 318
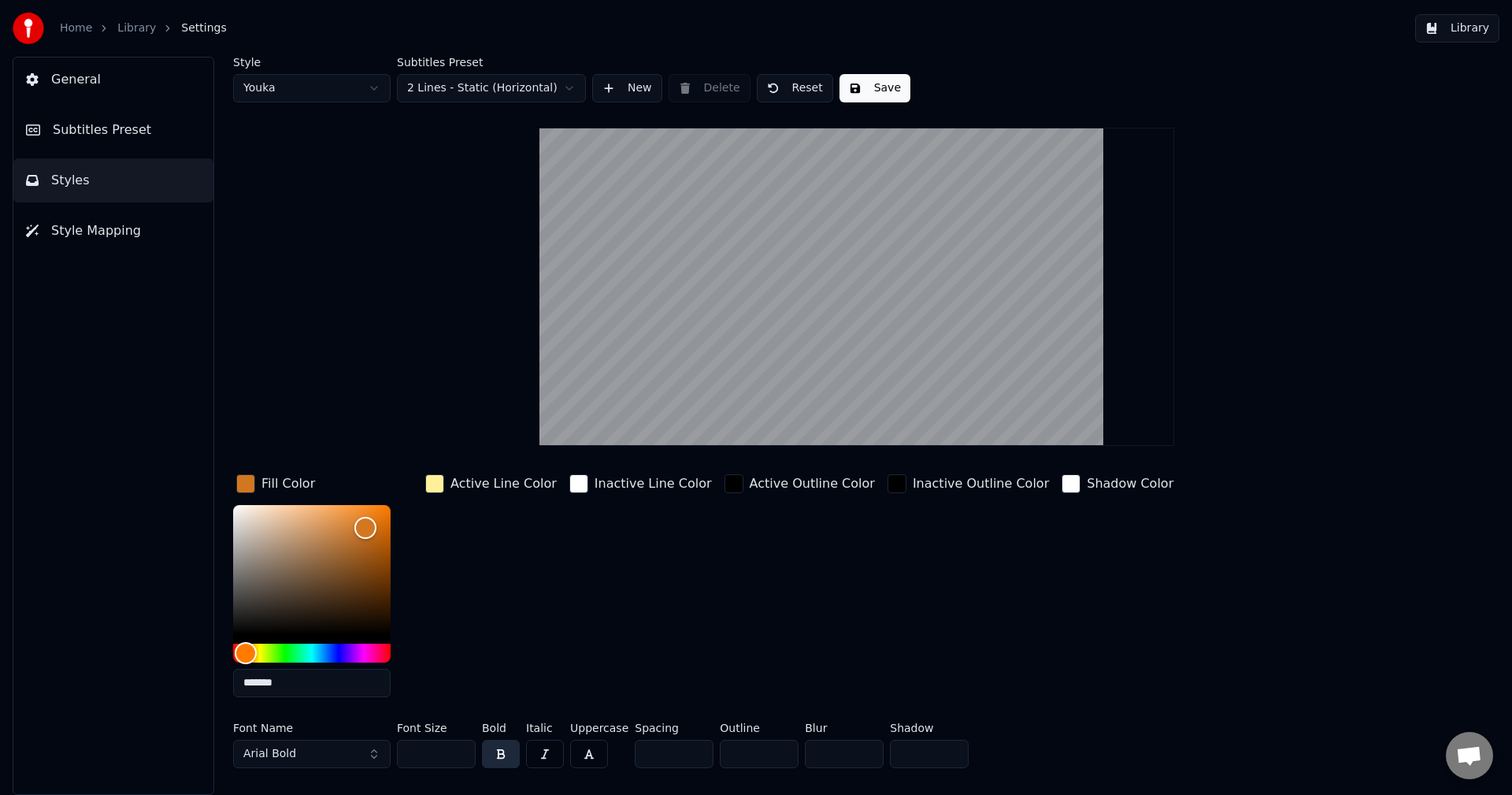
click at [901, 196] on video at bounding box center [856, 287] width 634 height 318
click at [844, 239] on video at bounding box center [856, 287] width 634 height 318
click at [848, 263] on video at bounding box center [856, 287] width 634 height 318
type input "*******"
click at [243, 654] on div "Hue" at bounding box center [243, 652] width 24 height 24
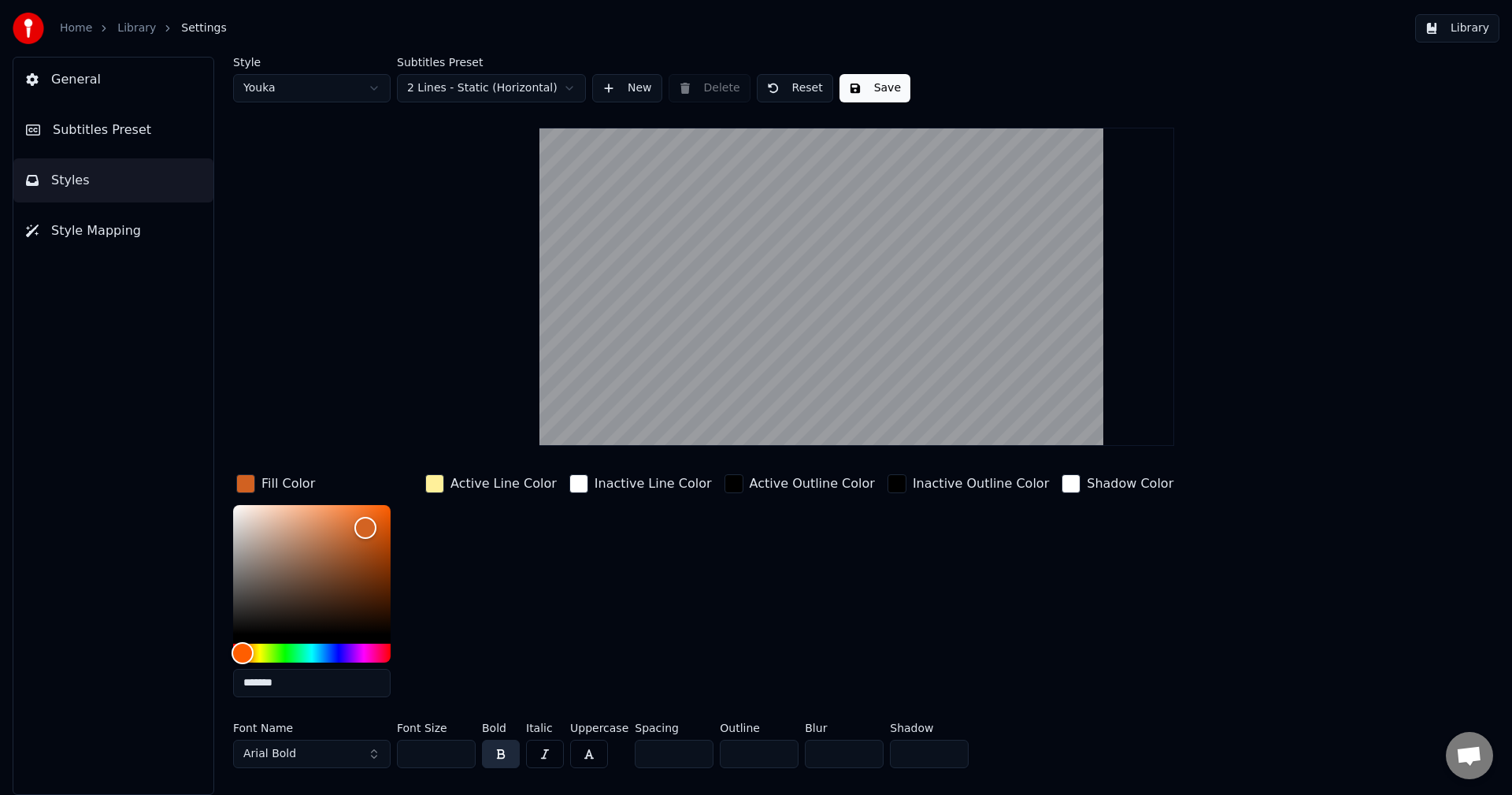
click at [527, 88] on html "Home Library Settings Library General Subtitles Preset Styles Style Mapping Sty…" at bounding box center [756, 397] width 1512 height 795
click at [853, 89] on button "Save" at bounding box center [875, 88] width 71 height 28
click at [99, 65] on button "General" at bounding box center [113, 79] width 200 height 44
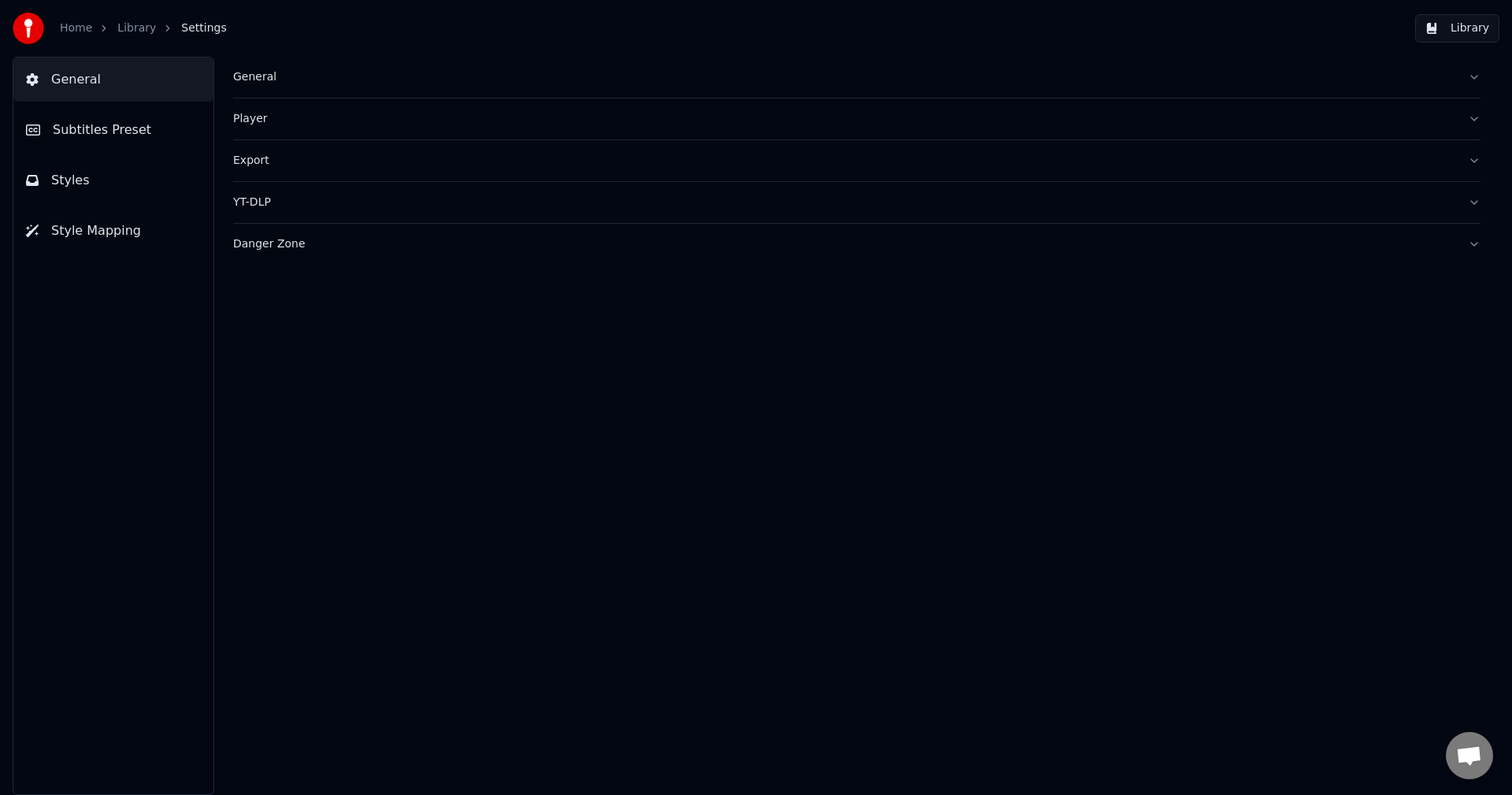
click at [104, 127] on span "Subtitles Preset" at bounding box center [102, 129] width 99 height 19
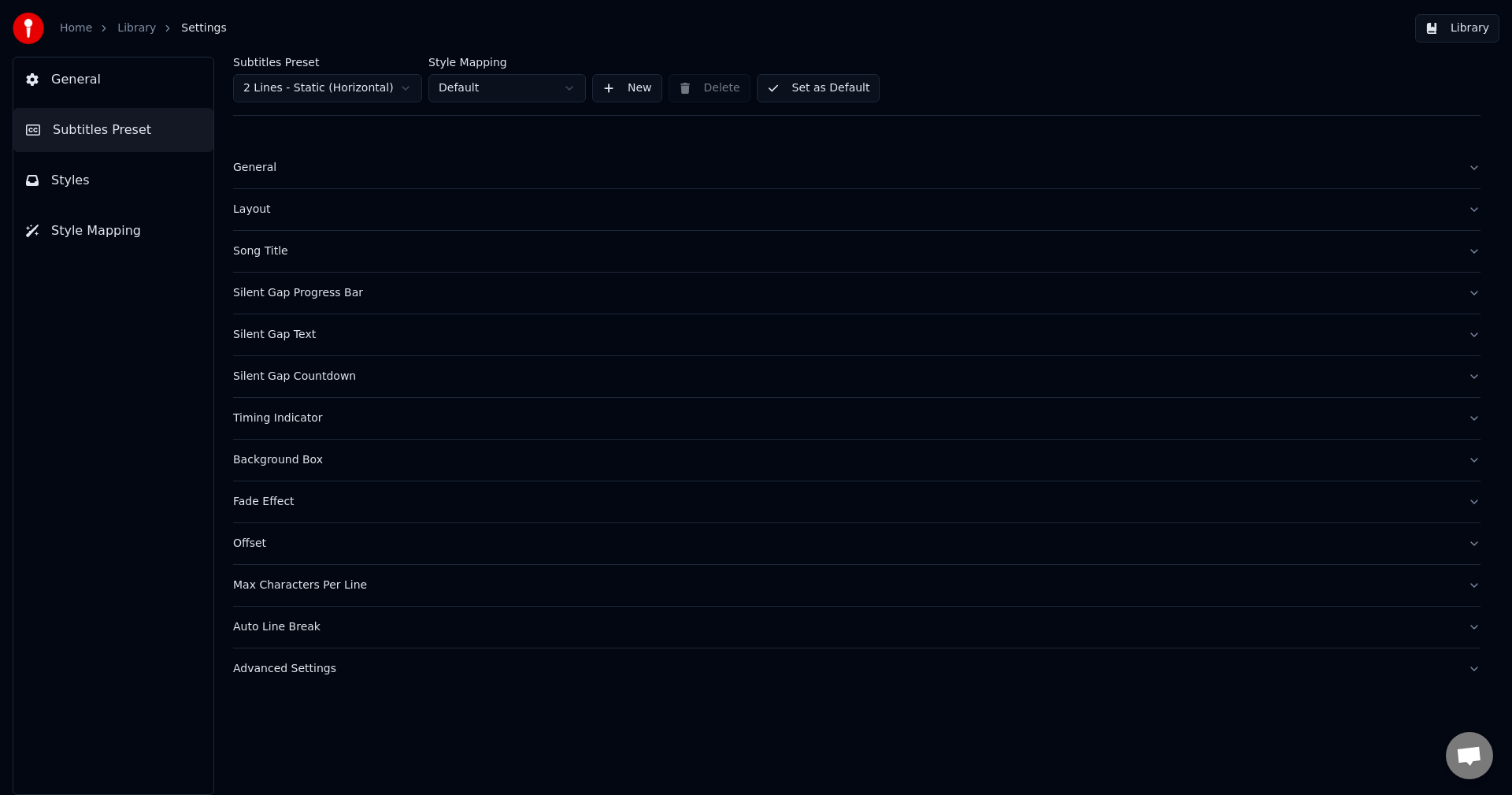
click at [98, 183] on button "Styles" at bounding box center [113, 180] width 200 height 44
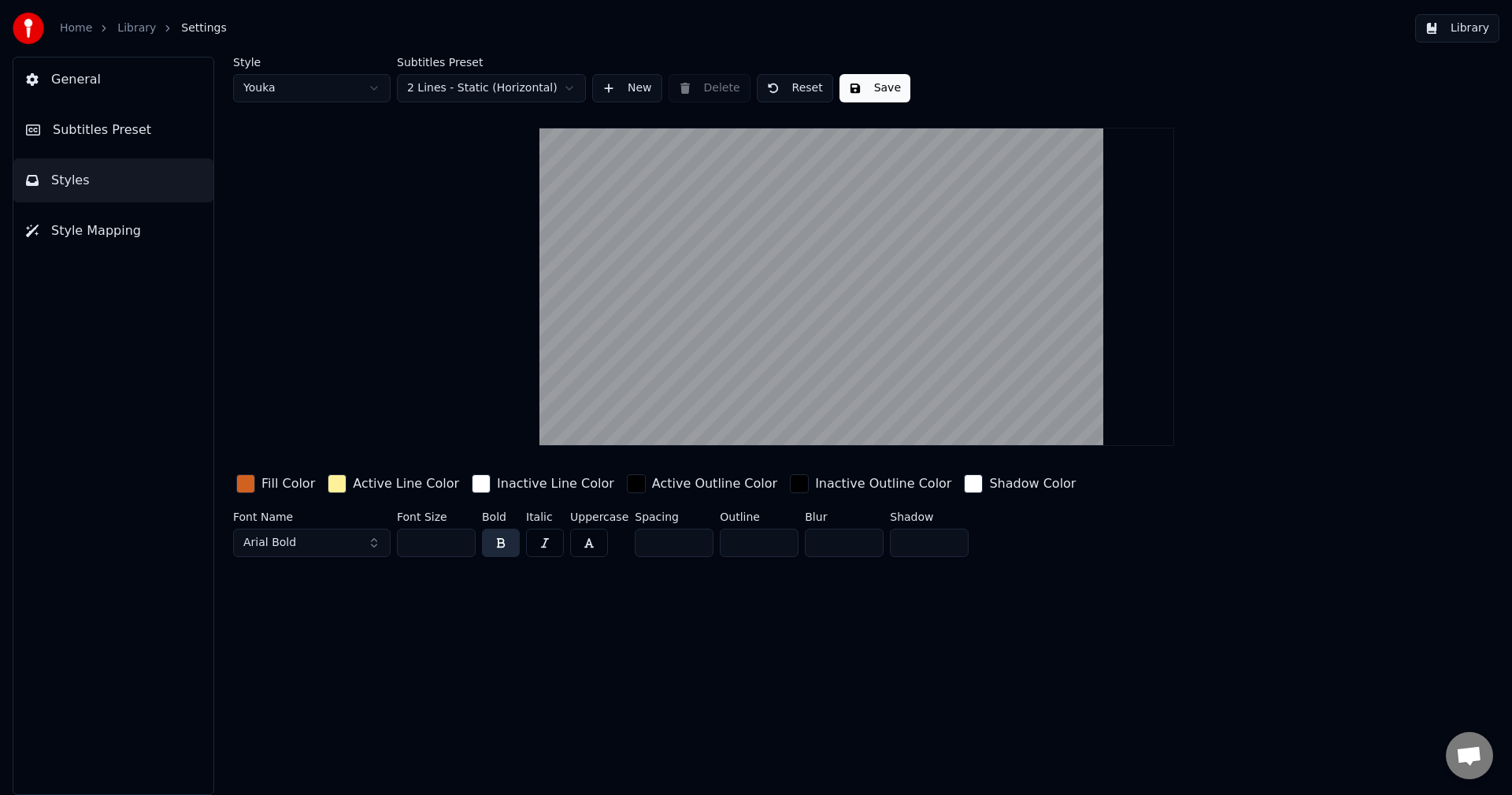
click at [90, 33] on div "Home" at bounding box center [85, 28] width 50 height 16
click at [80, 28] on link "Home" at bounding box center [75, 28] width 32 height 16
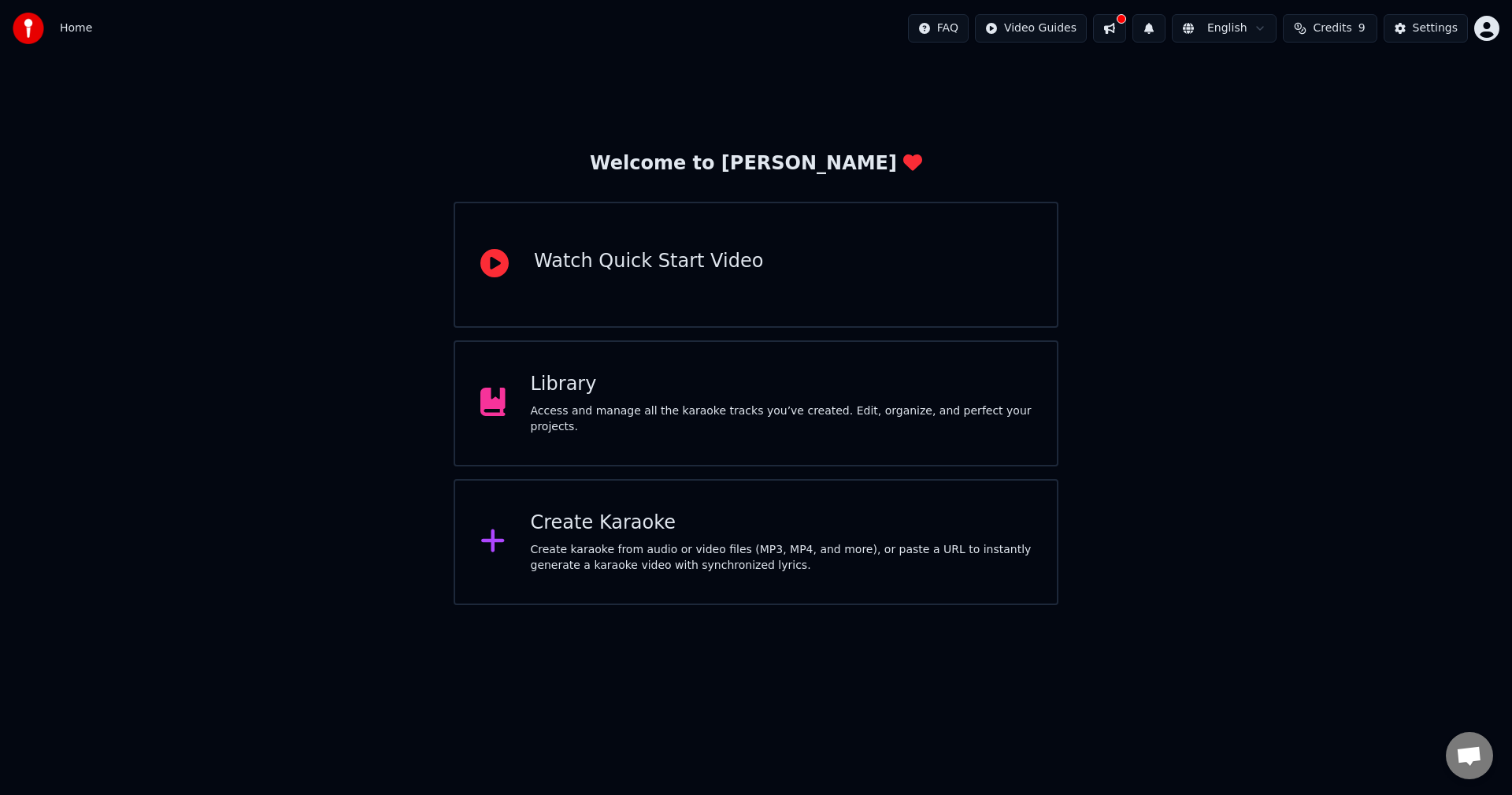
click at [600, 373] on div "Library Access and manage all the karaoke tracks you’ve created. Edit, organize…" at bounding box center [756, 404] width 605 height 126
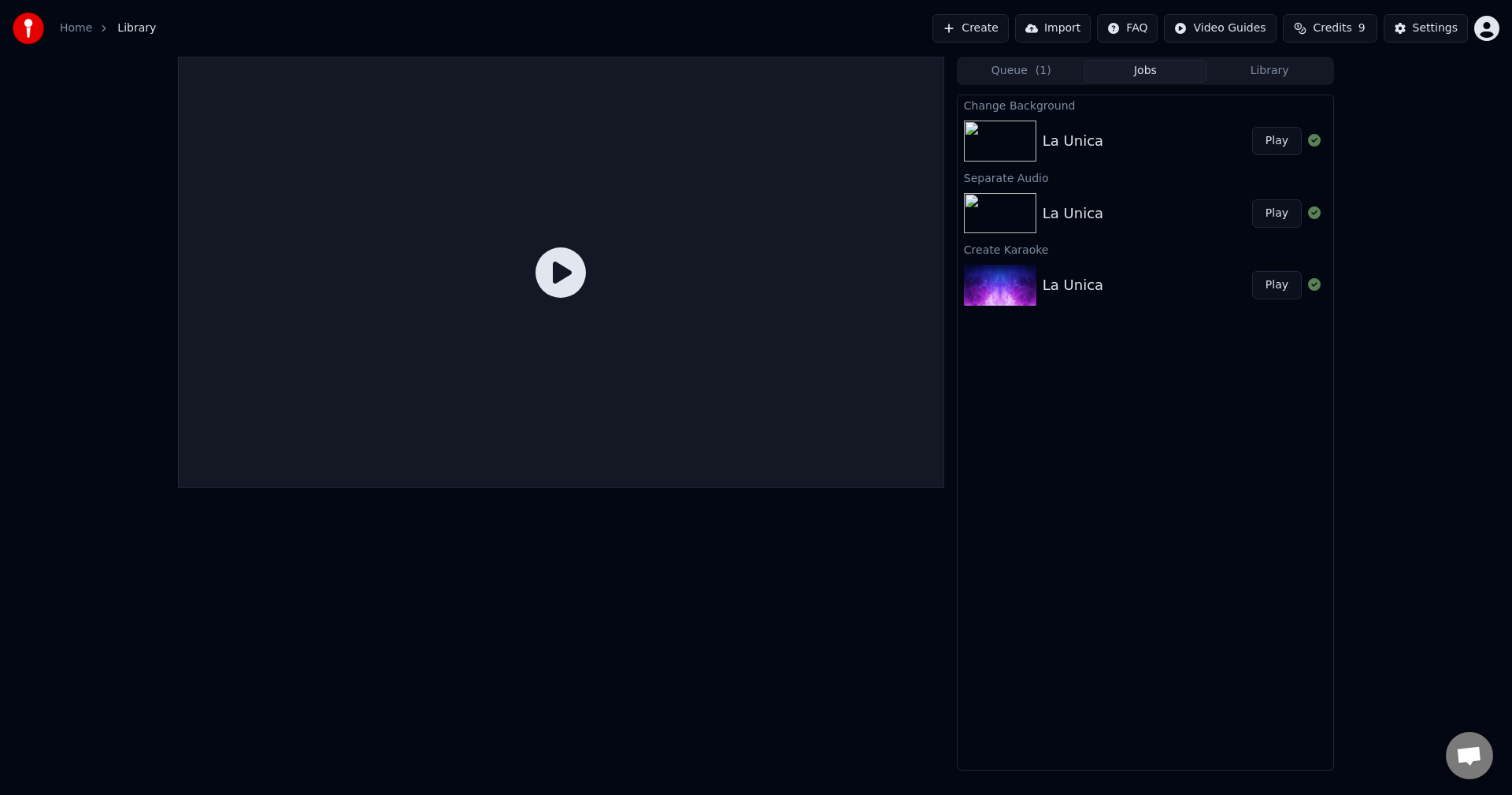
click at [1078, 143] on div "La Unica" at bounding box center [1073, 141] width 60 height 22
click at [1273, 134] on button "Play" at bounding box center [1277, 141] width 50 height 28
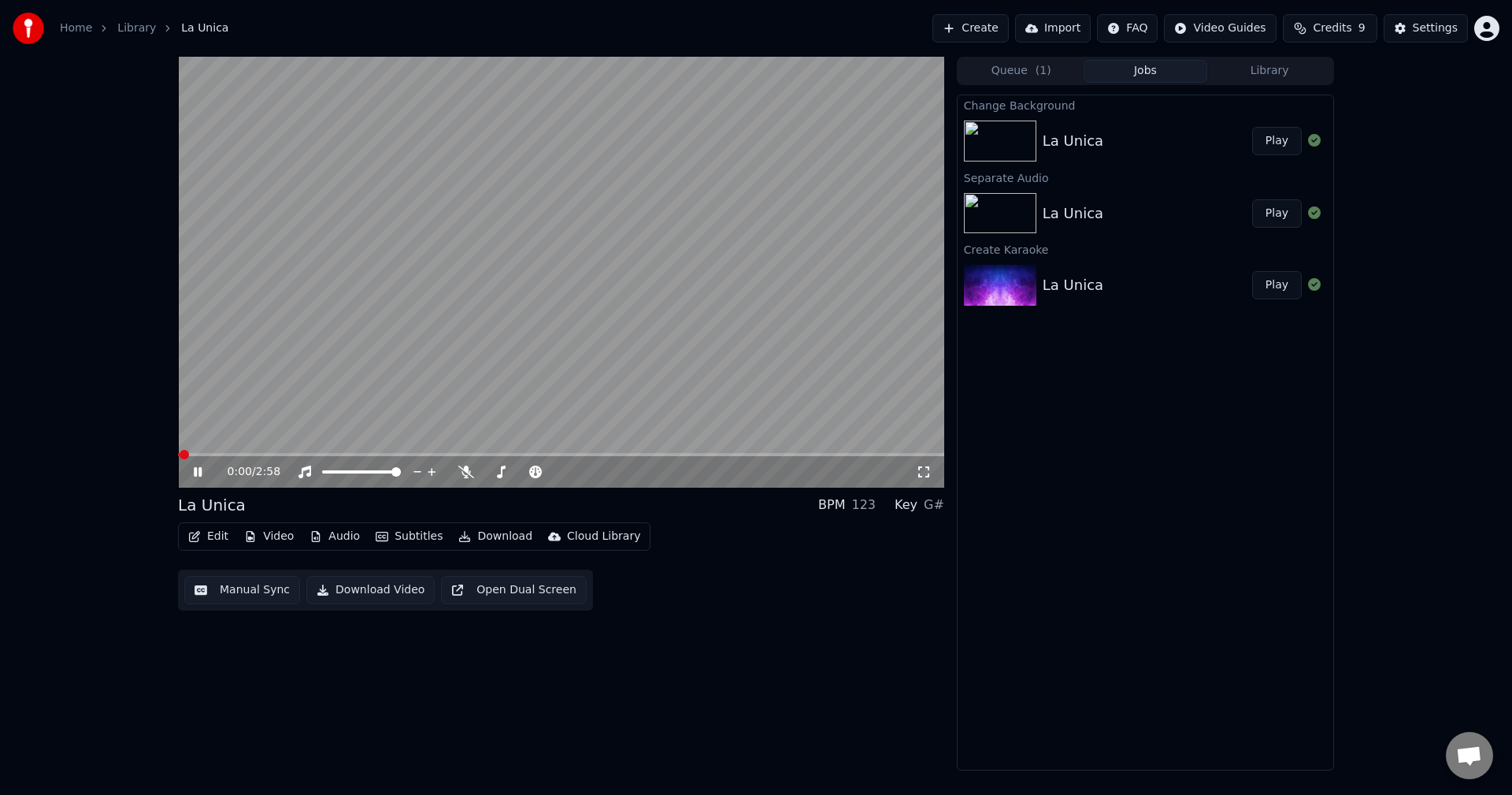
click at [242, 457] on div "0:00 / 2:58" at bounding box center [561, 472] width 766 height 32
click at [248, 453] on span at bounding box center [561, 455] width 766 height 3
click at [273, 450] on video at bounding box center [561, 272] width 766 height 431
click at [191, 454] on div "0:16 / 2:58" at bounding box center [561, 272] width 766 height 431
click at [186, 455] on span at bounding box center [214, 455] width 72 height 3
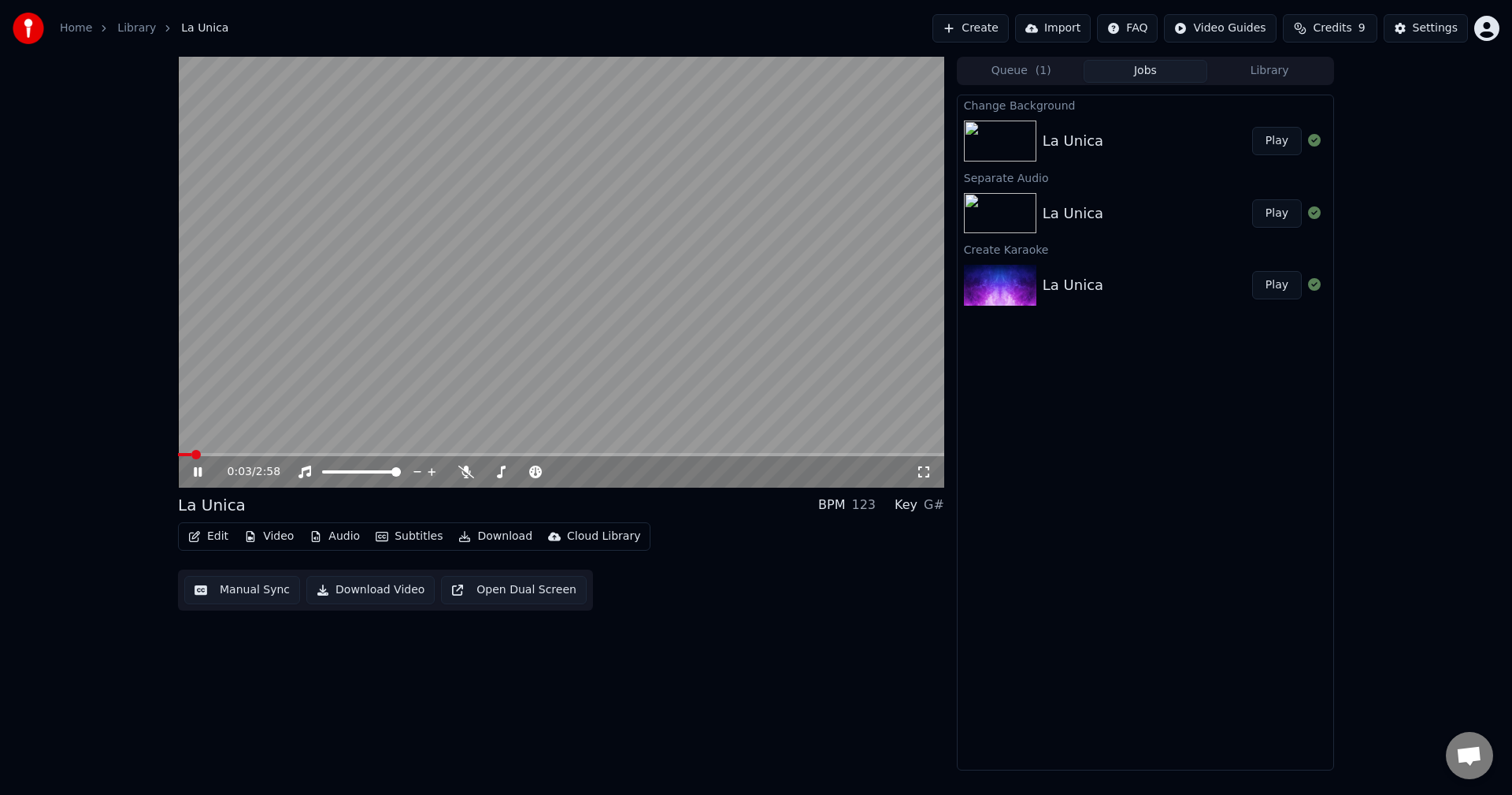
click at [532, 175] on video at bounding box center [561, 272] width 766 height 431
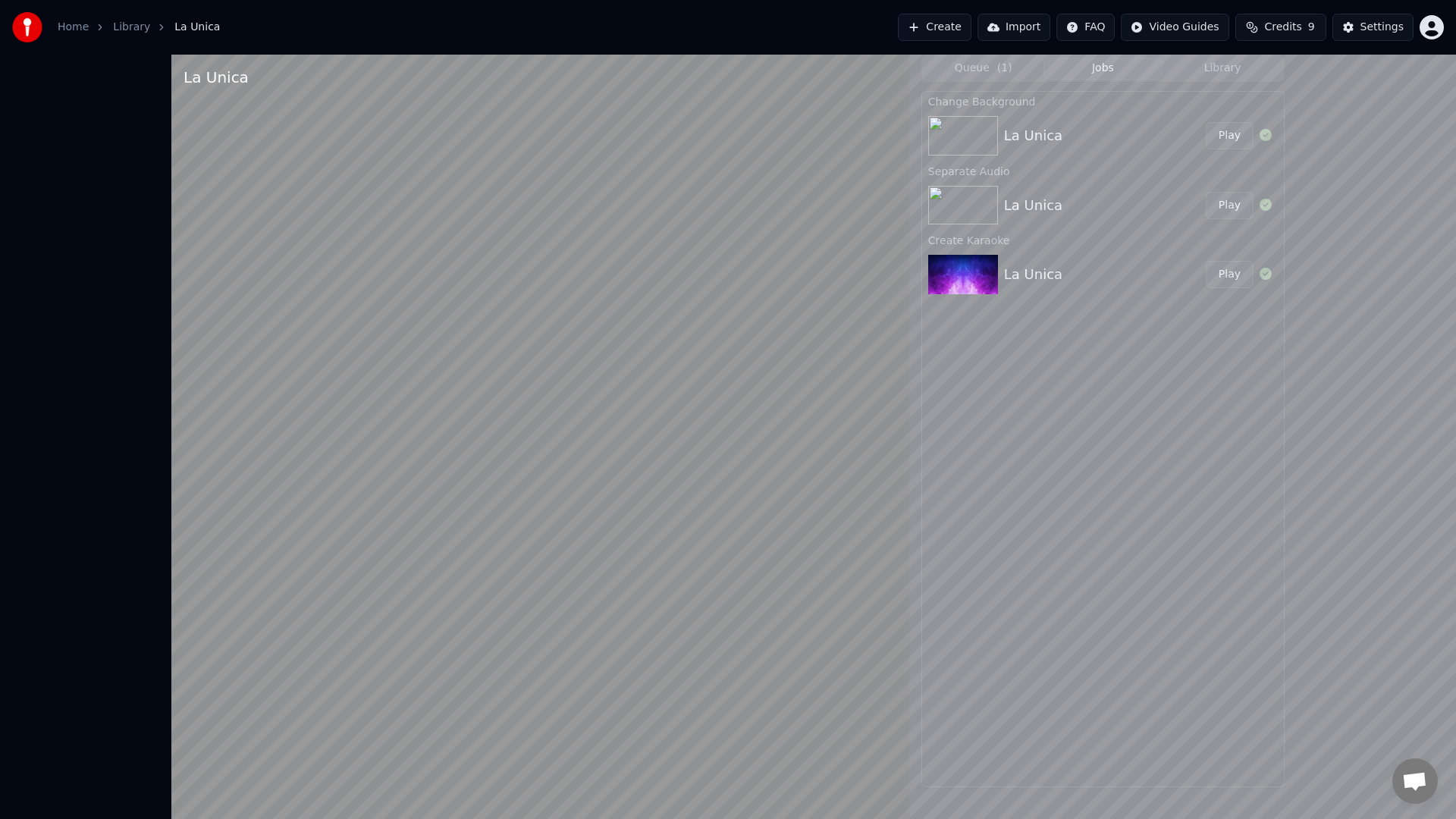
click at [574, 296] on video at bounding box center [540, 463] width 738 height 819
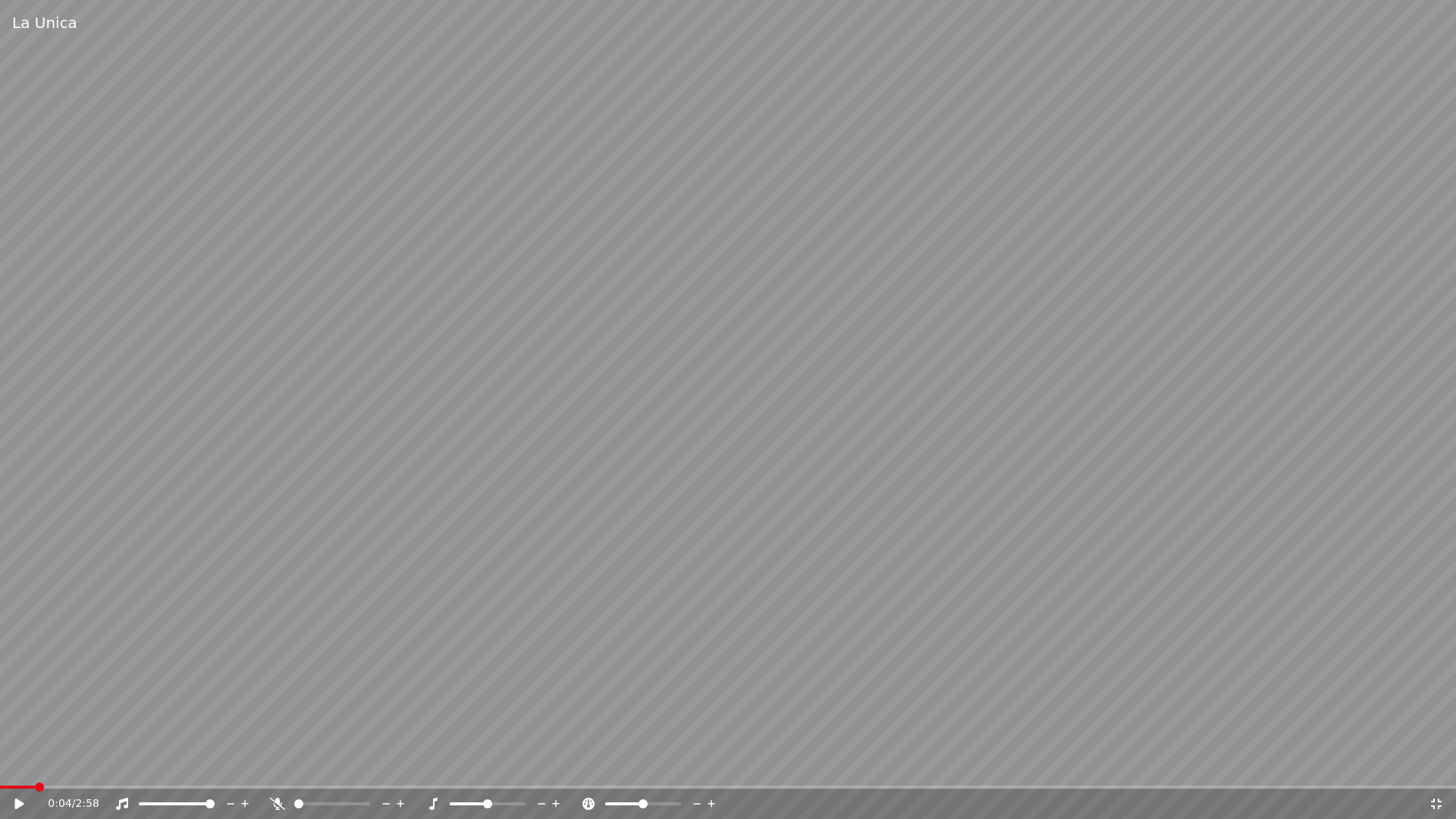
click at [574, 296] on video at bounding box center [728, 409] width 1456 height 819
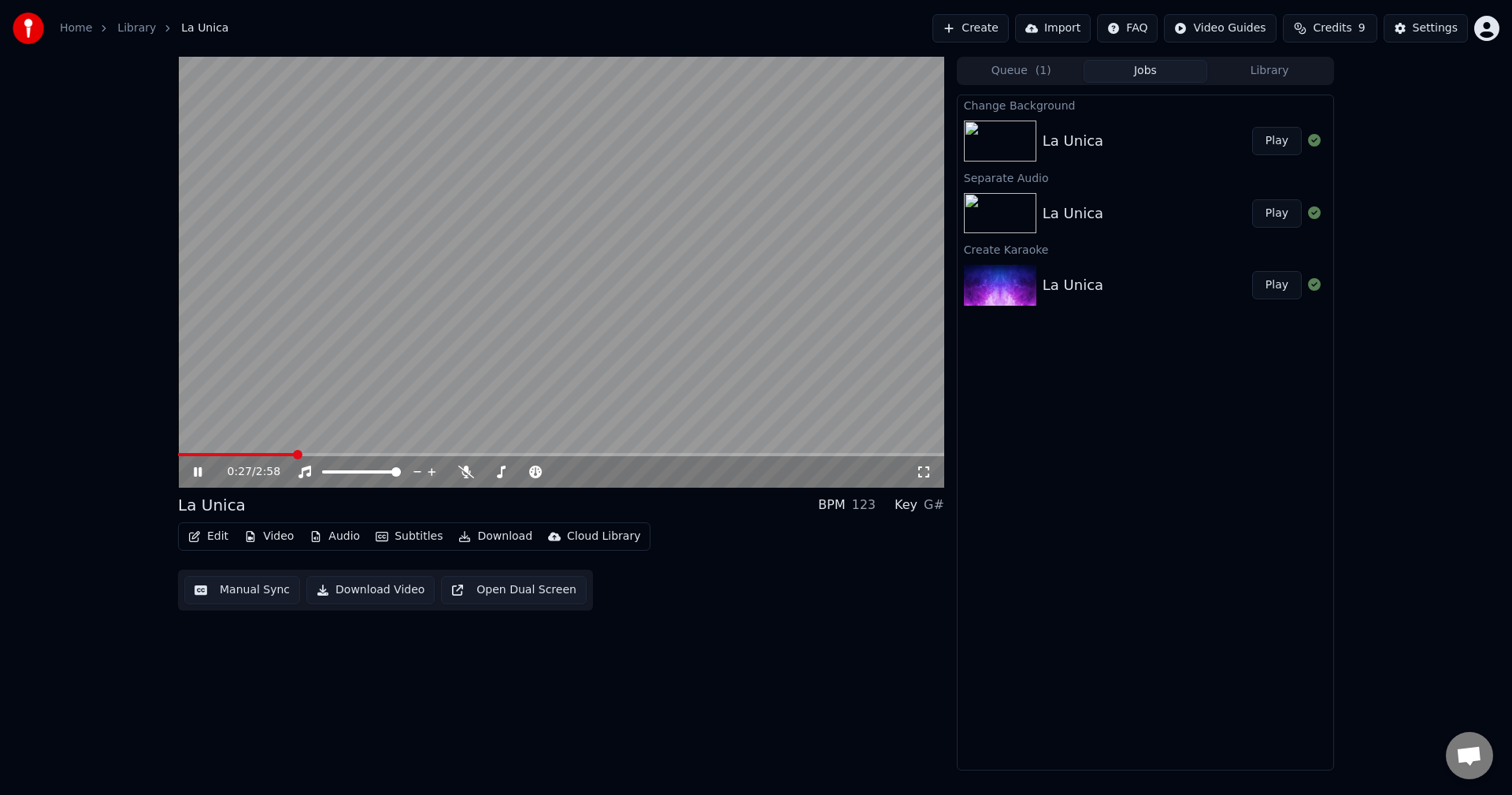
click at [333, 454] on span at bounding box center [561, 455] width 766 height 3
click at [628, 455] on span at bounding box center [561, 455] width 766 height 3
click at [848, 454] on span at bounding box center [561, 455] width 766 height 3
click at [212, 455] on span at bounding box center [514, 455] width 674 height 3
click at [200, 455] on span at bounding box center [196, 455] width 35 height 3
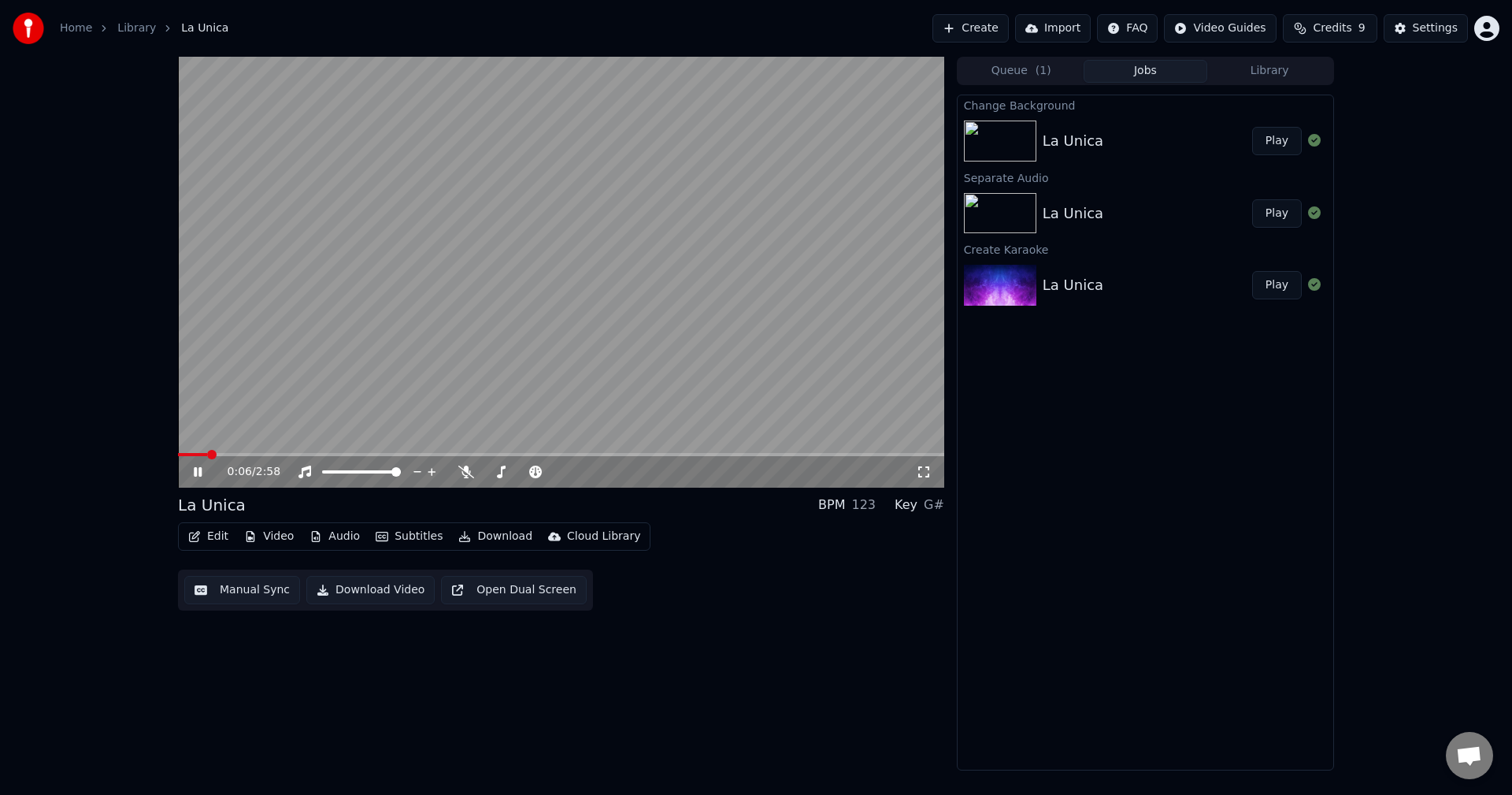
click at [1279, 137] on button "Play" at bounding box center [1277, 141] width 50 height 28
click at [286, 451] on video at bounding box center [561, 272] width 766 height 431
click at [450, 449] on video at bounding box center [561, 272] width 766 height 431
click at [462, 468] on icon at bounding box center [466, 472] width 16 height 12
click at [234, 455] on span at bounding box center [561, 455] width 766 height 3
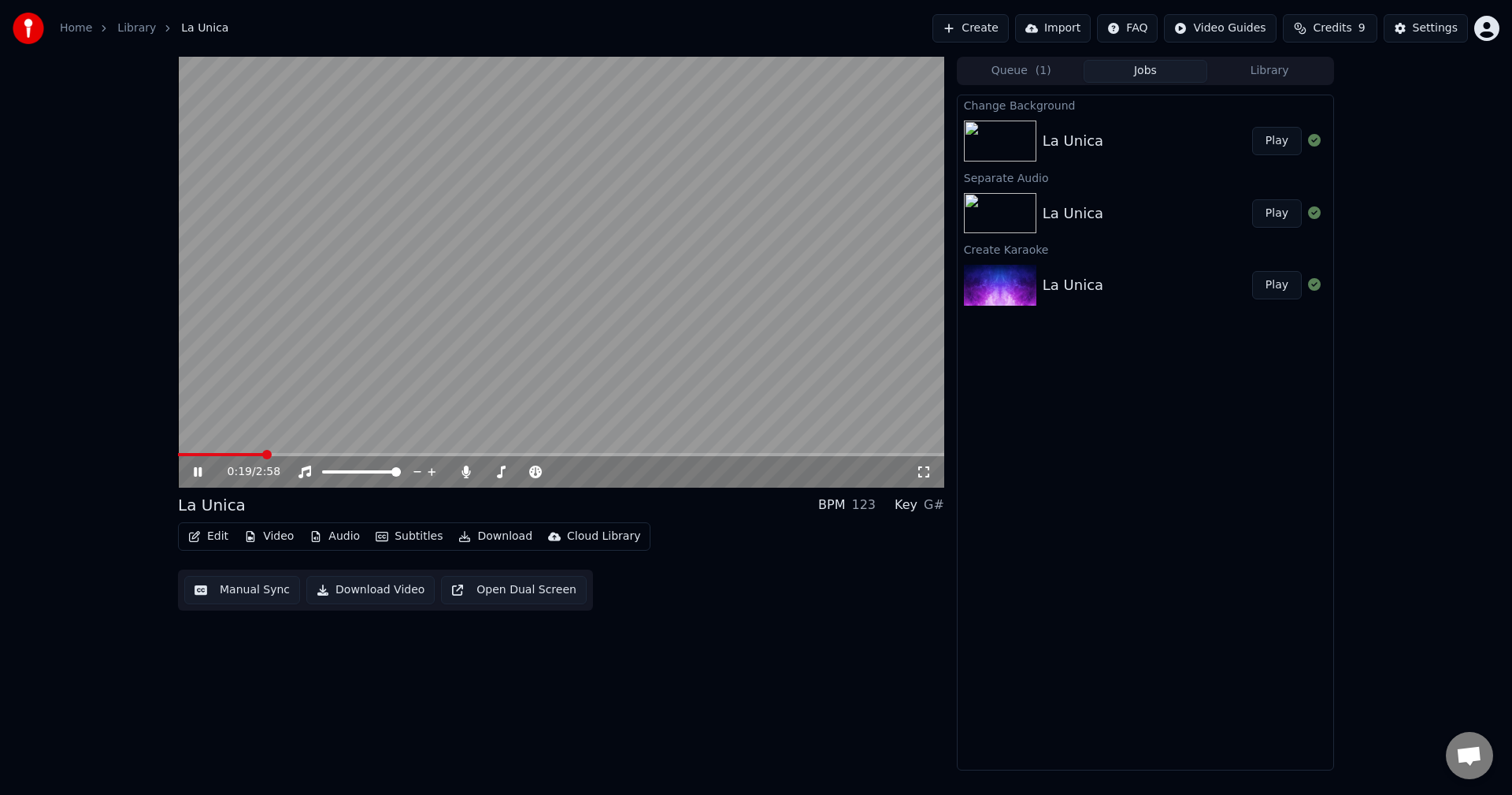
click at [379, 534] on icon "button" at bounding box center [381, 536] width 12 height 11
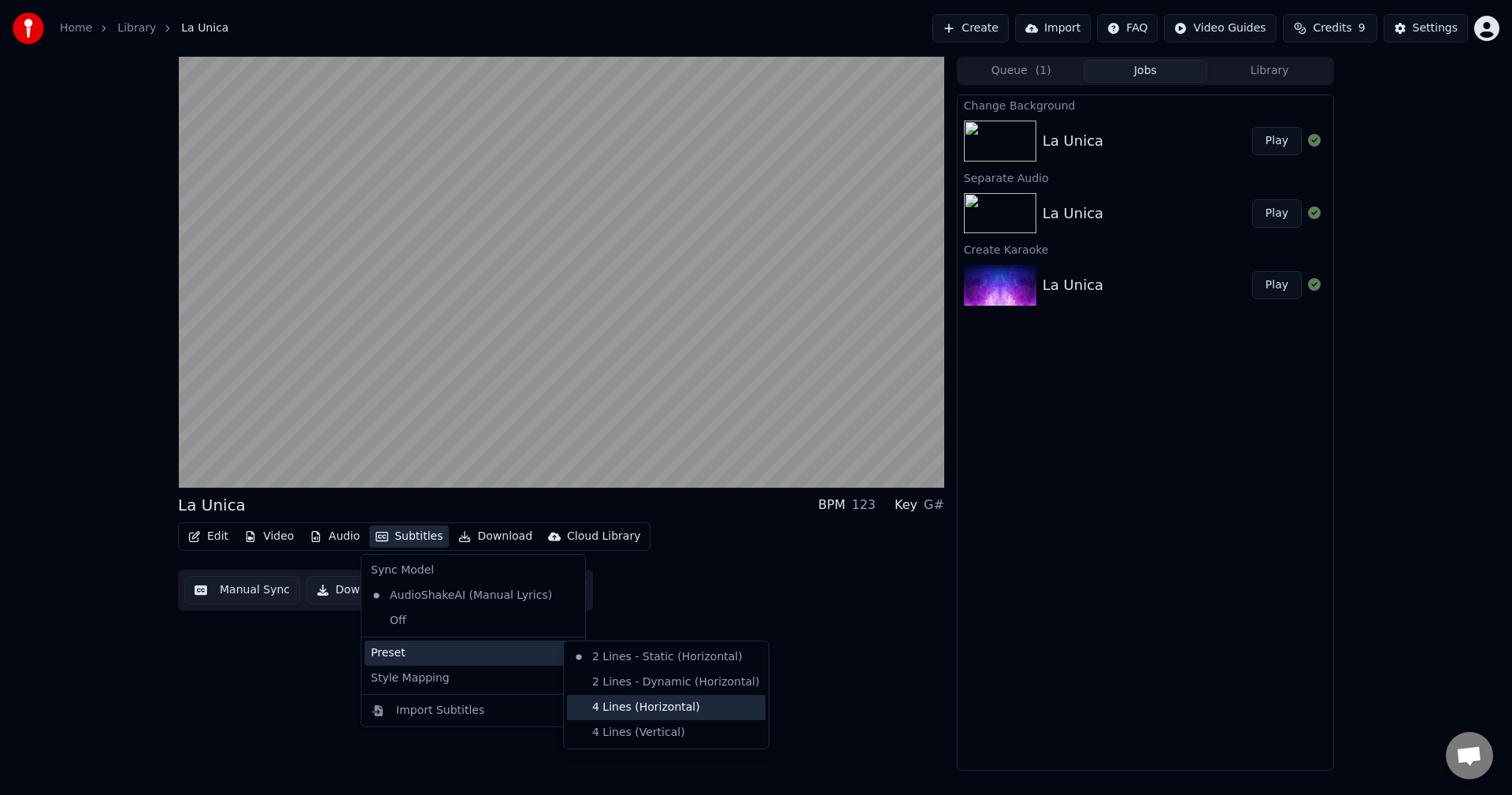
click at [662, 715] on div "4 Lines (Horizontal)" at bounding box center [666, 707] width 199 height 25
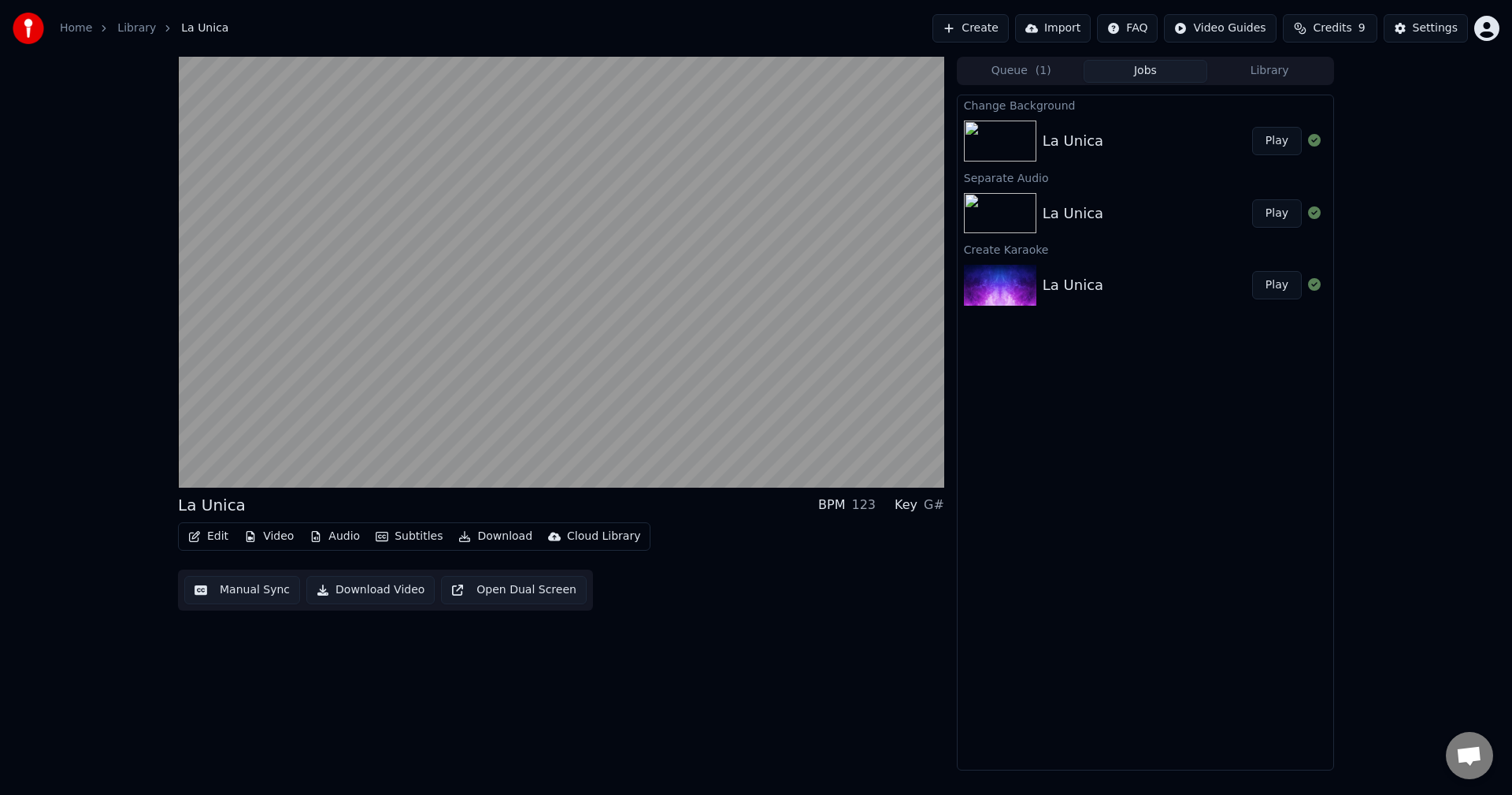
drag, startPoint x: 423, startPoint y: 433, endPoint x: 413, endPoint y: 439, distance: 11.7
click at [416, 438] on video at bounding box center [561, 272] width 766 height 431
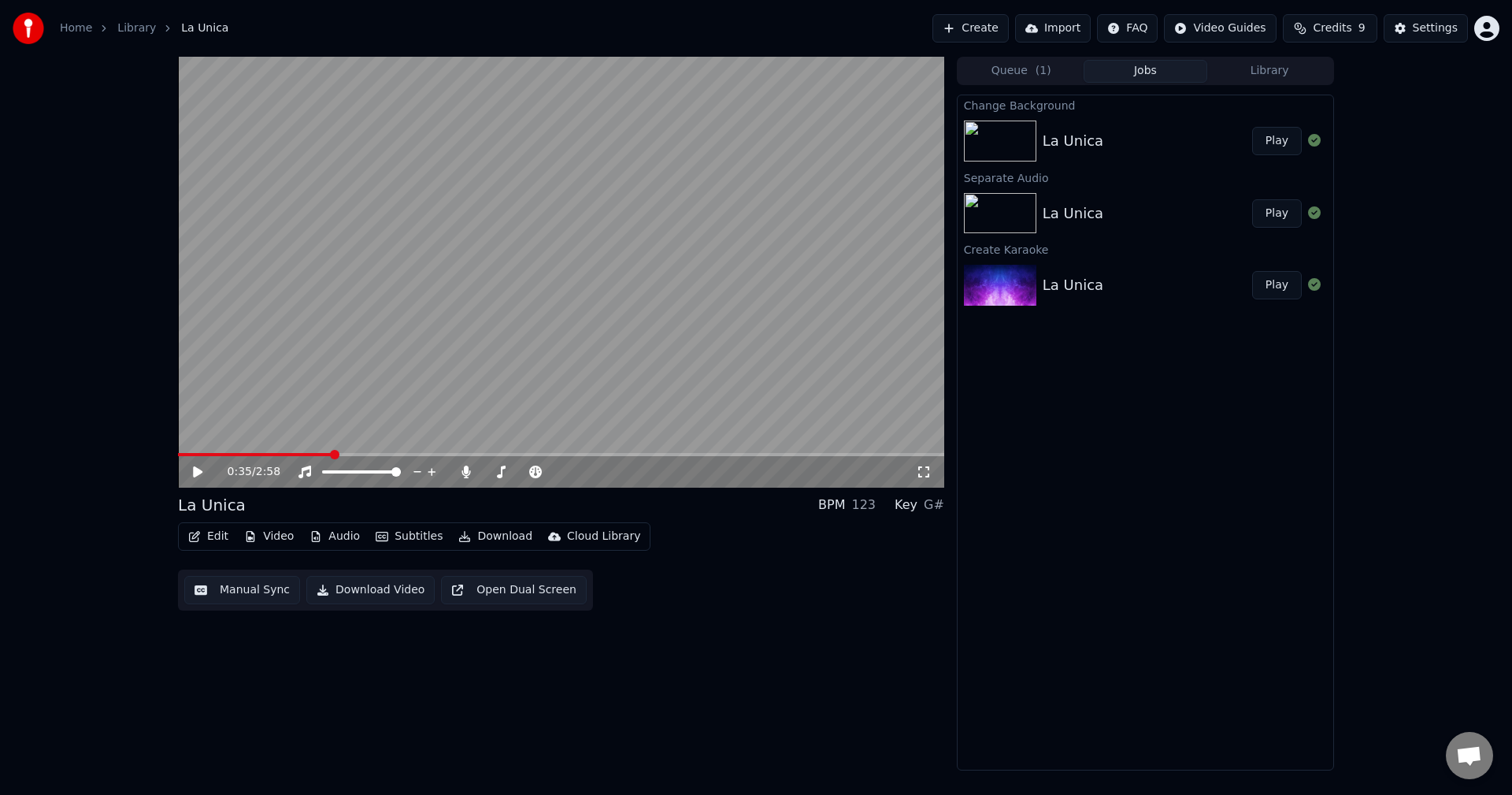
drag, startPoint x: 206, startPoint y: 449, endPoint x: 177, endPoint y: 456, distance: 29.8
click at [177, 456] on div "0:35 / 2:58 La Unica BPM 123 Key G# Edit Video Audio Subtitles Download Cloud L…" at bounding box center [756, 413] width 1181 height 714
drag, startPoint x: 200, startPoint y: 451, endPoint x: 159, endPoint y: 451, distance: 41.0
click at [156, 450] on div "0:35 / 2:58 La Unica BPM 123 Key G# Edit Video Audio Subtitles Download Cloud L…" at bounding box center [756, 413] width 1512 height 714
drag, startPoint x: 188, startPoint y: 453, endPoint x: 141, endPoint y: 453, distance: 47.0
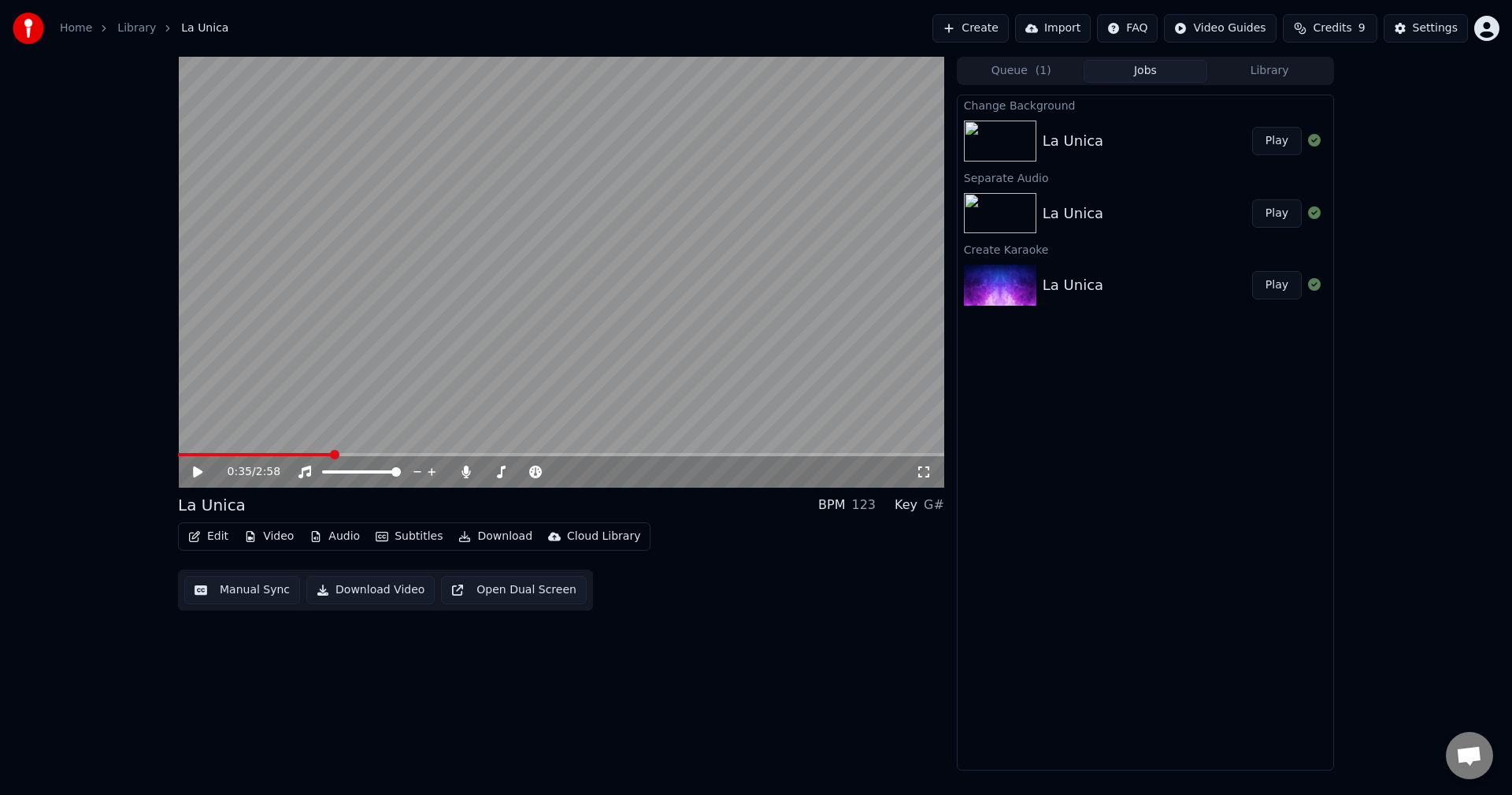
click at [142, 453] on div "0:35 / 2:58 La Unica BPM 123 Key G# Edit Video Audio Subtitles Download Cloud L…" at bounding box center [756, 413] width 1512 height 714
click at [178, 455] on span at bounding box center [182, 455] width 8 height 3
click at [199, 471] on icon at bounding box center [197, 472] width 9 height 11
click at [624, 158] on video at bounding box center [561, 272] width 766 height 431
click at [206, 537] on button "Edit" at bounding box center [209, 536] width 53 height 22
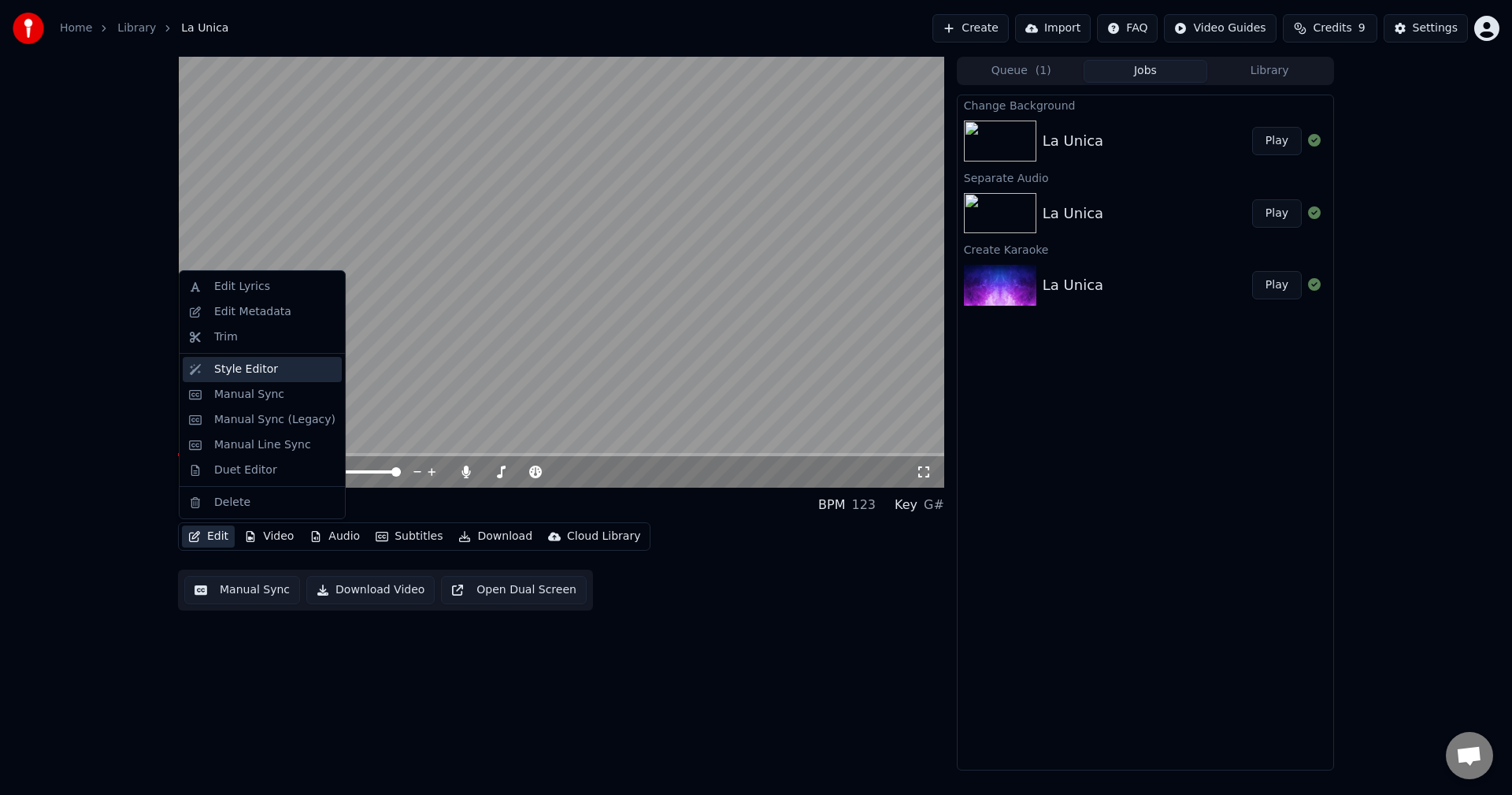
click at [216, 376] on div "Style Editor" at bounding box center [246, 369] width 64 height 16
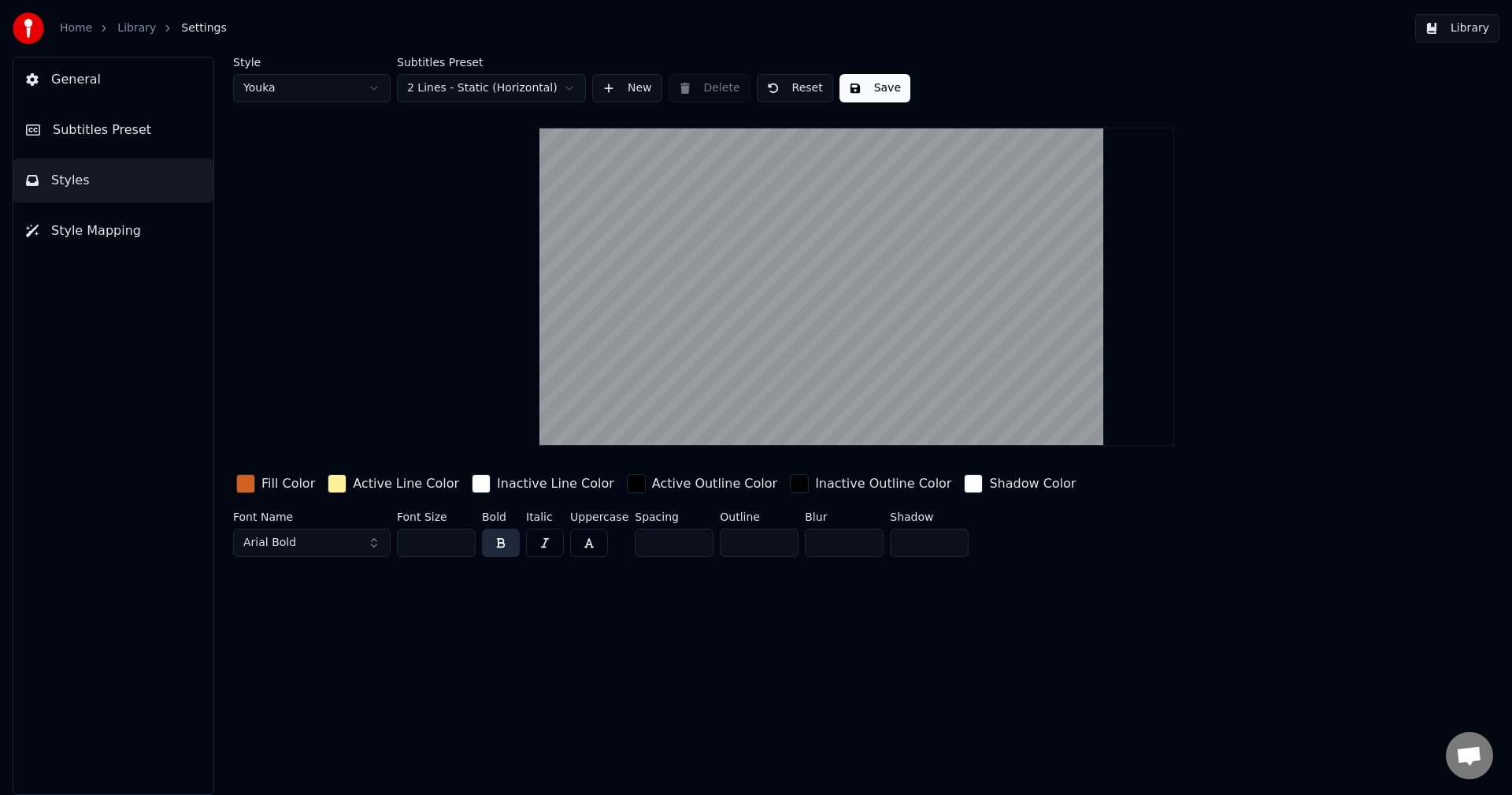
click at [247, 484] on div "button" at bounding box center [245, 483] width 19 height 19
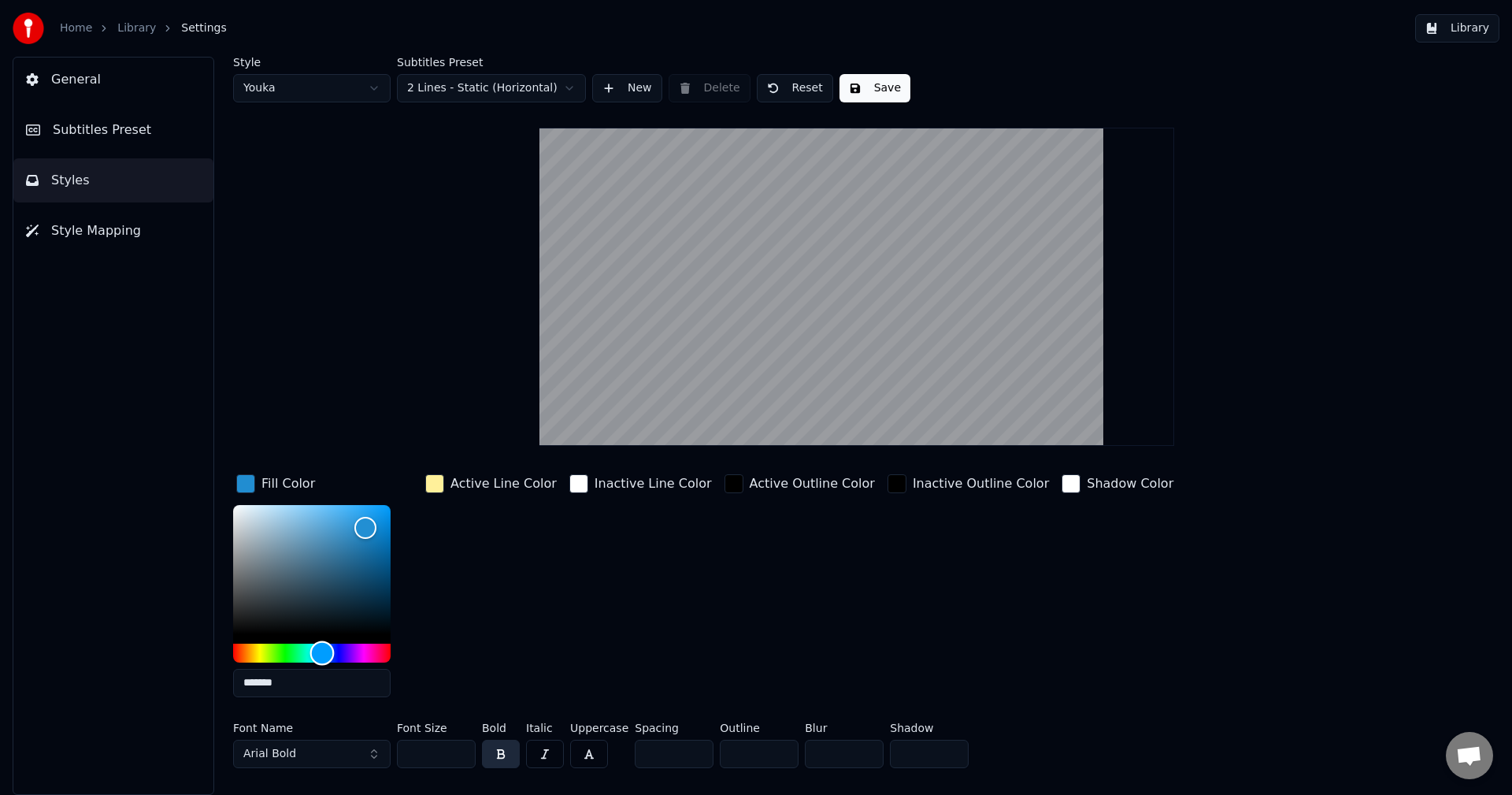
drag, startPoint x: 316, startPoint y: 652, endPoint x: 326, endPoint y: 642, distance: 14.1
click at [323, 650] on div "Hue" at bounding box center [312, 653] width 157 height 19
type input "*******"
click at [868, 80] on button "Save" at bounding box center [875, 88] width 71 height 28
click at [457, 88] on html "Home Library Settings Library General Subtitles Preset Styles Style Mapping Sty…" at bounding box center [756, 397] width 1512 height 795
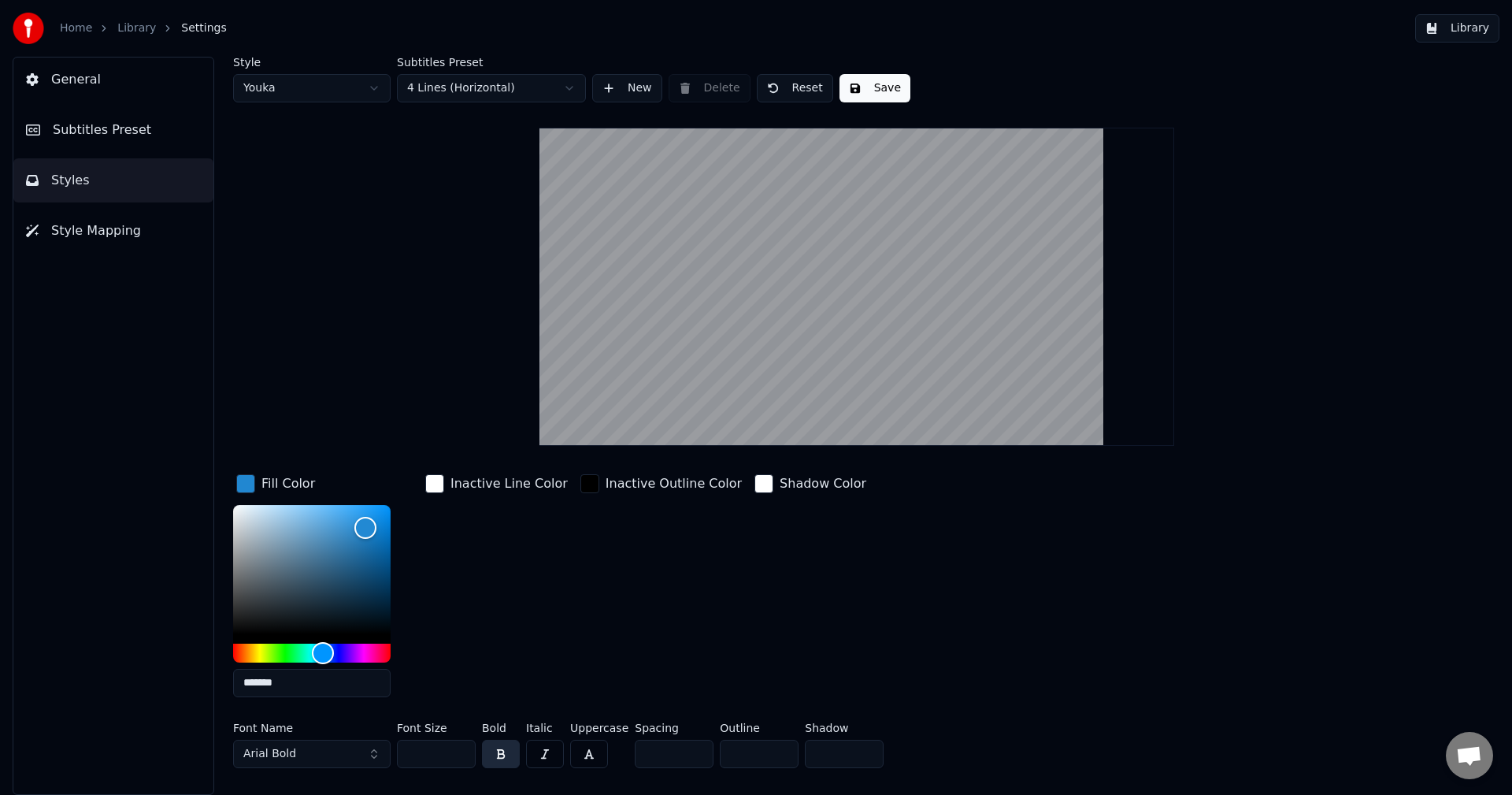
click at [864, 94] on button "Save" at bounding box center [875, 88] width 71 height 28
click at [71, 27] on link "Home" at bounding box center [75, 28] width 32 height 16
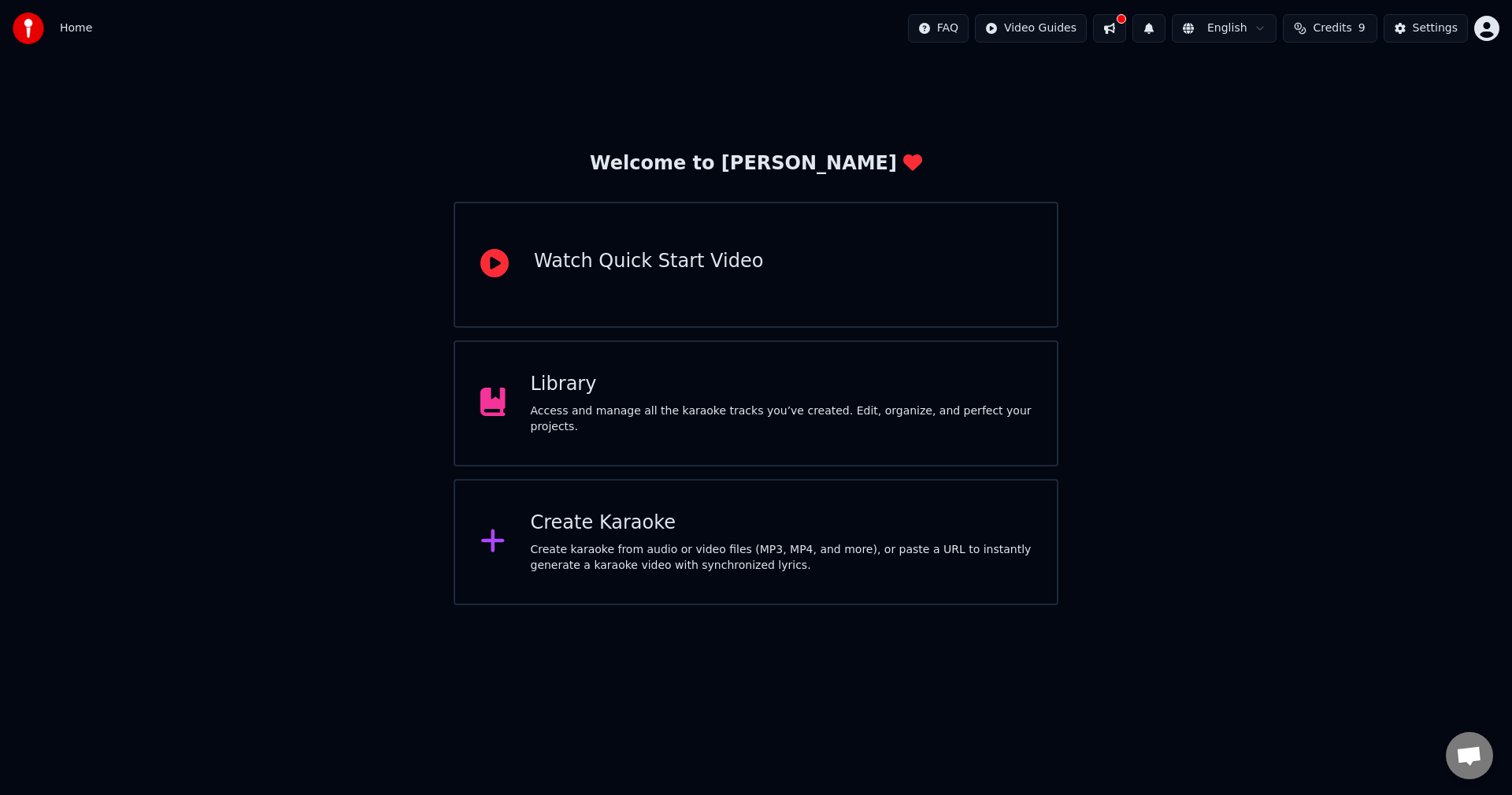
click at [592, 407] on div "Library Access and manage all the karaoke tracks you’ve created. Edit, organize…" at bounding box center [782, 404] width 502 height 63
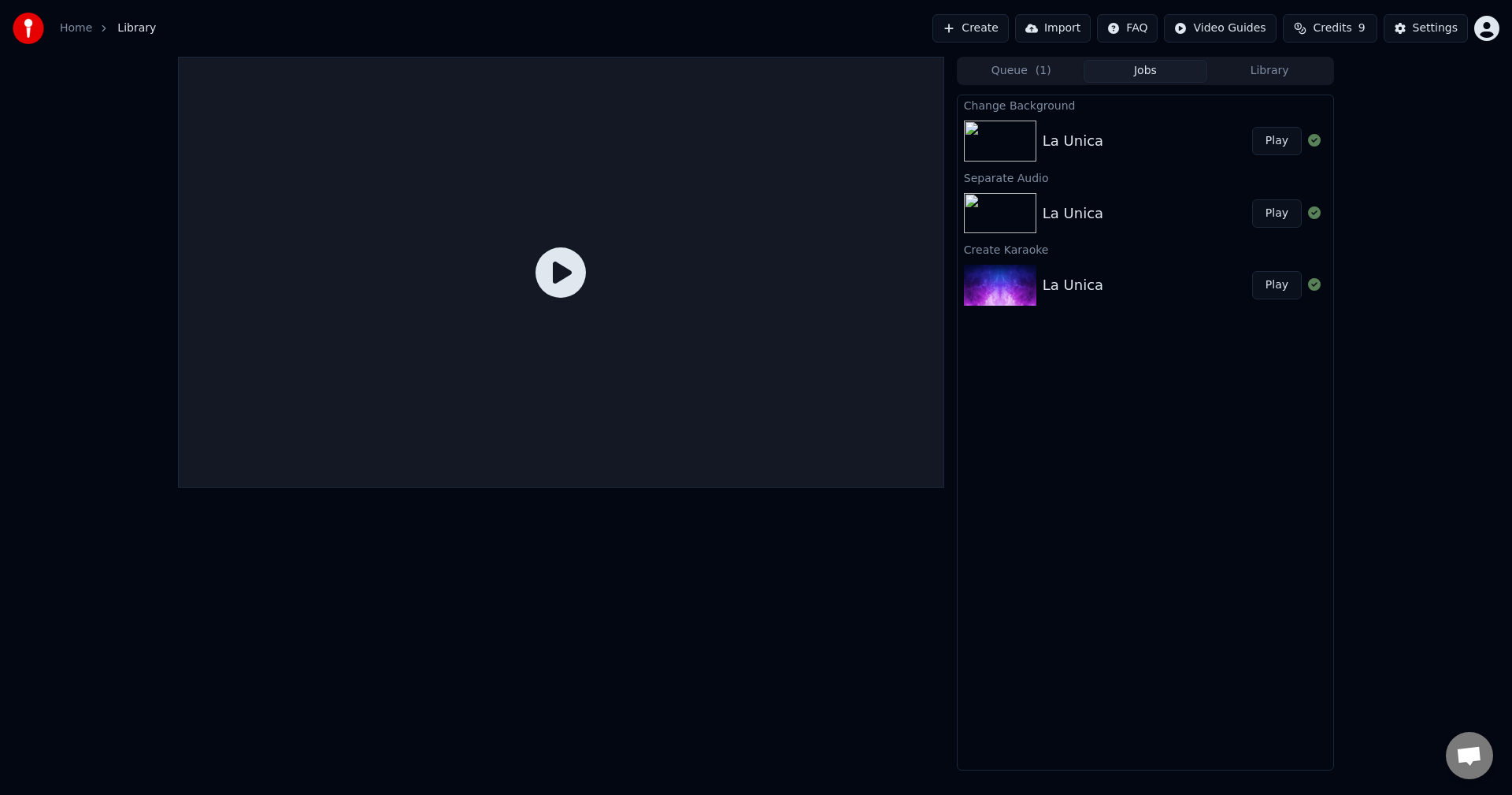
click at [553, 275] on icon at bounding box center [560, 272] width 51 height 51
click at [1275, 130] on button "Play" at bounding box center [1277, 141] width 50 height 28
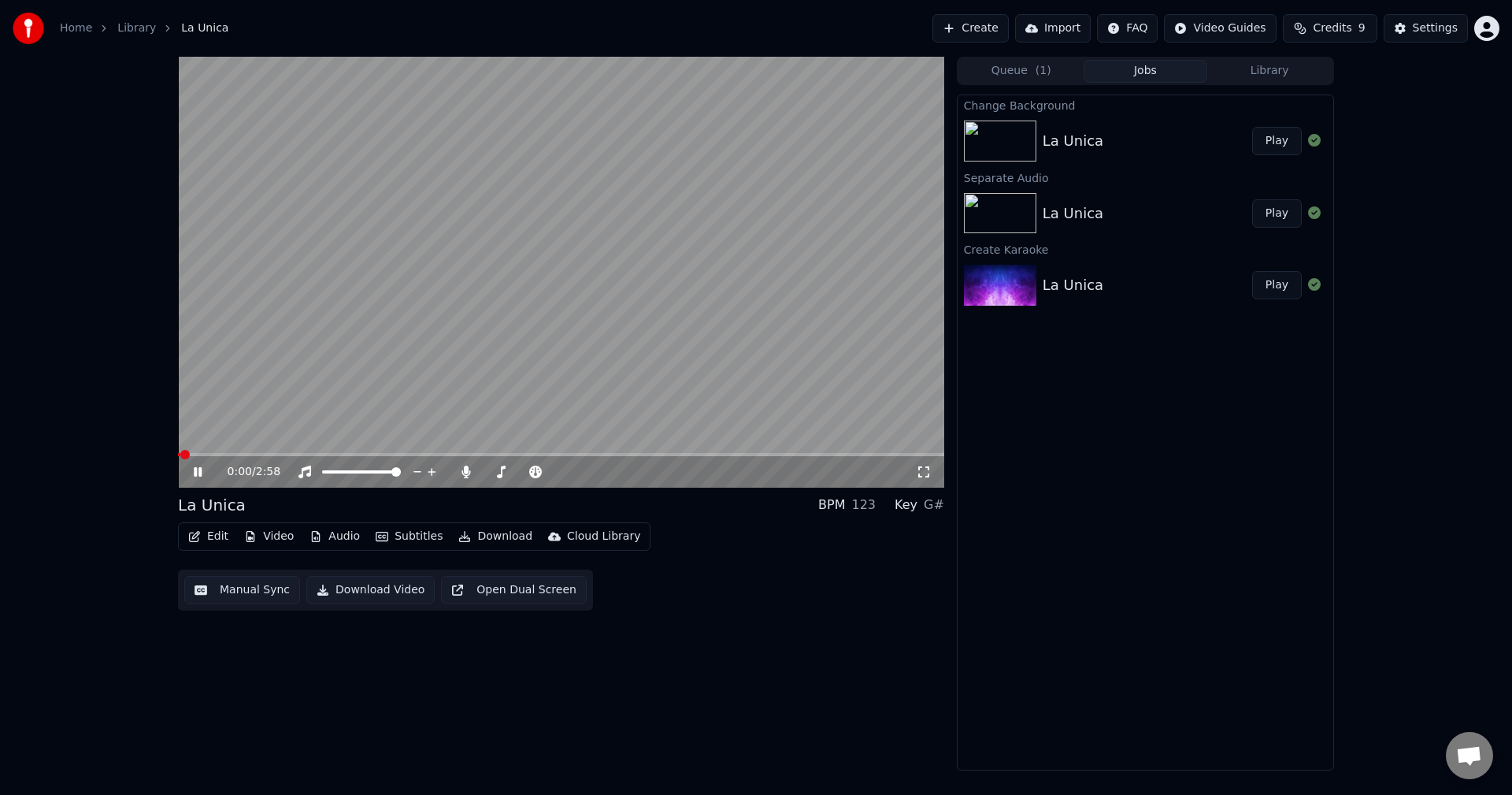
click at [212, 453] on span at bounding box center [561, 455] width 766 height 3
click at [401, 472] on span at bounding box center [395, 472] width 9 height 9
click at [808, 455] on span at bounding box center [493, 455] width 630 height 3
drag, startPoint x: 648, startPoint y: 402, endPoint x: 658, endPoint y: 398, distance: 10.8
click at [652, 400] on video at bounding box center [561, 272] width 766 height 431
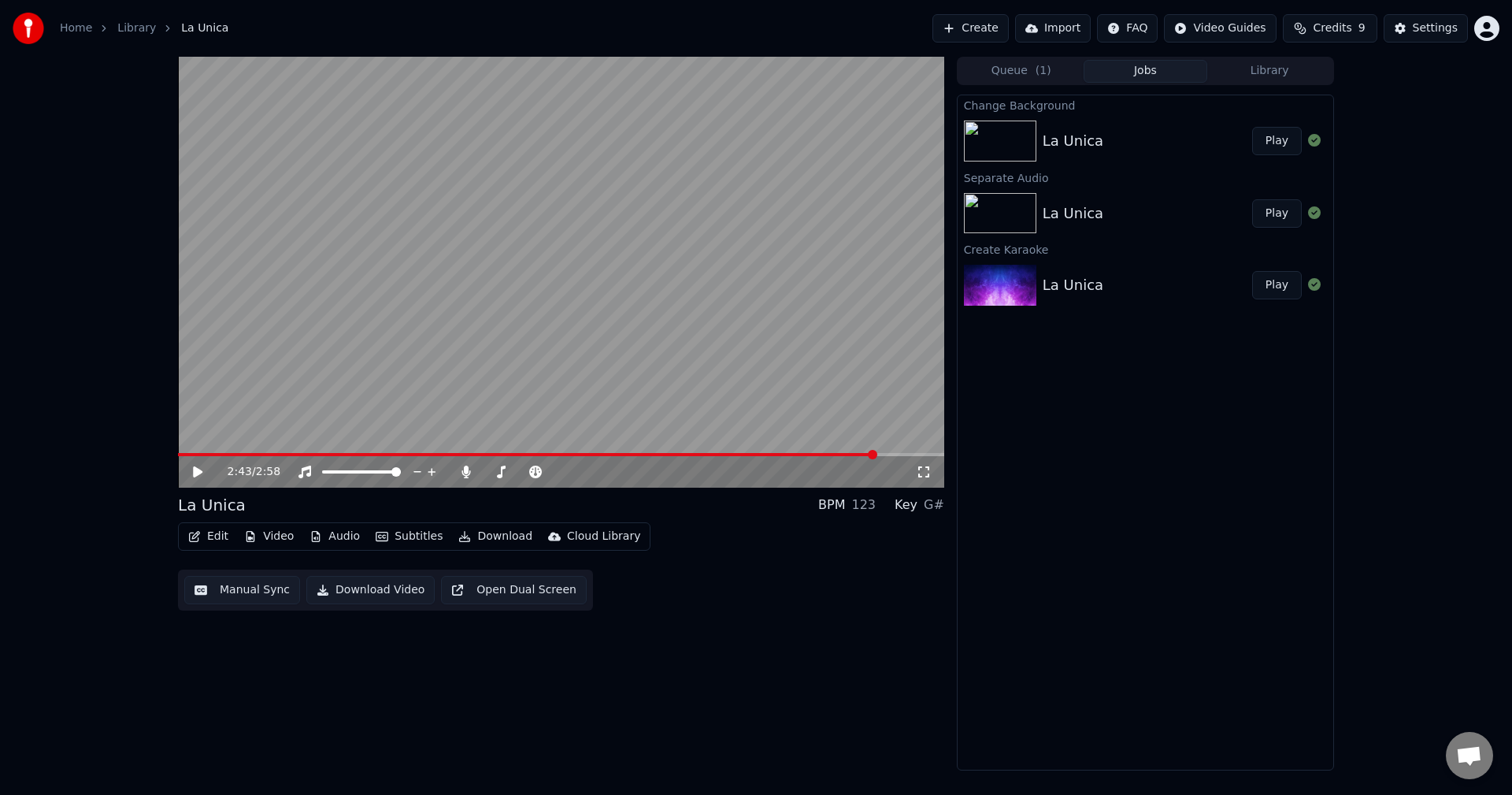
click at [657, 399] on video at bounding box center [561, 272] width 766 height 431
click at [395, 536] on button "Subtitles" at bounding box center [409, 536] width 80 height 22
click at [200, 471] on icon at bounding box center [197, 472] width 9 height 11
click at [210, 535] on button "Edit" at bounding box center [209, 536] width 53 height 22
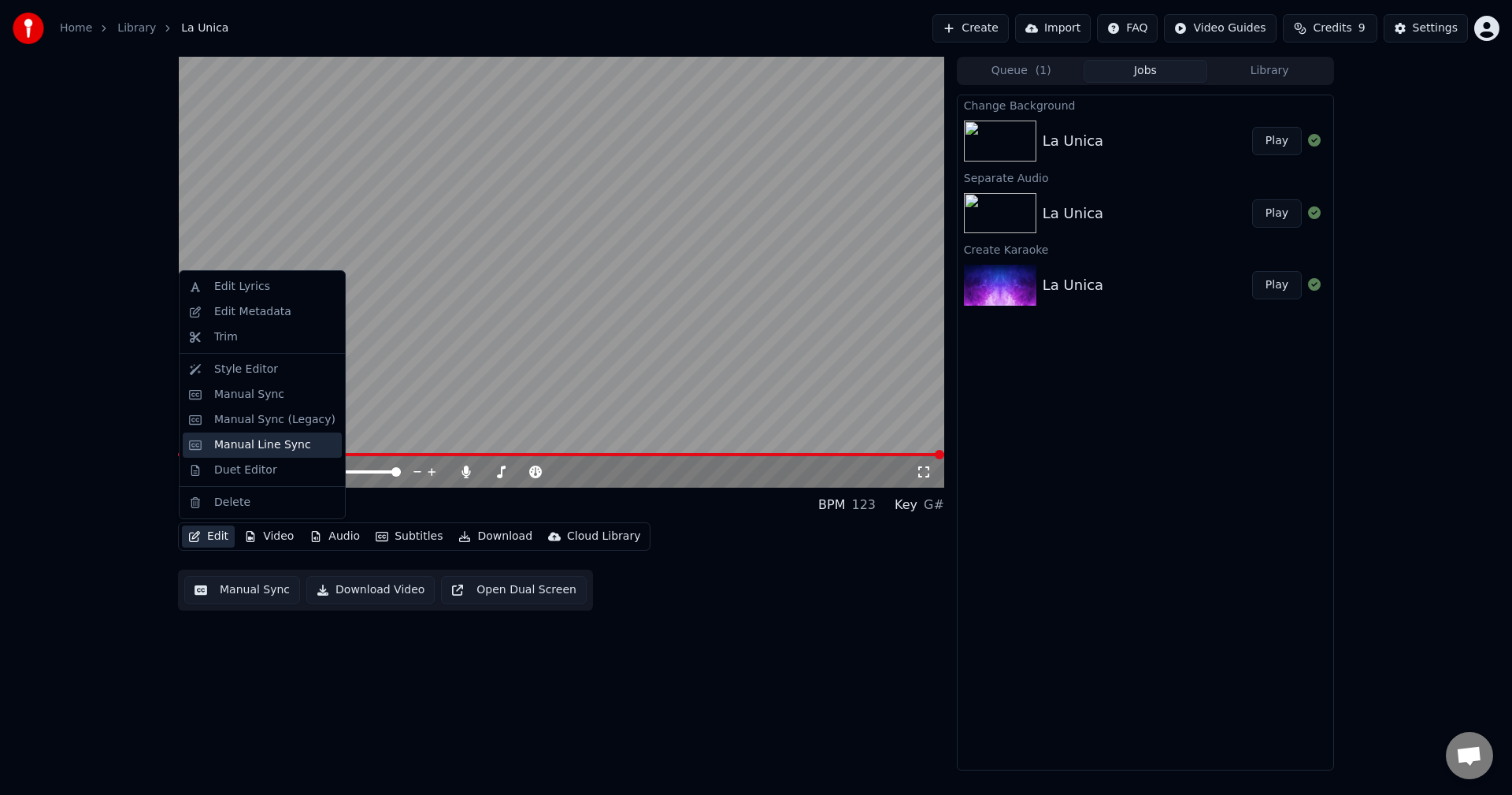
click at [231, 456] on div "Manual Line Sync" at bounding box center [263, 445] width 159 height 25
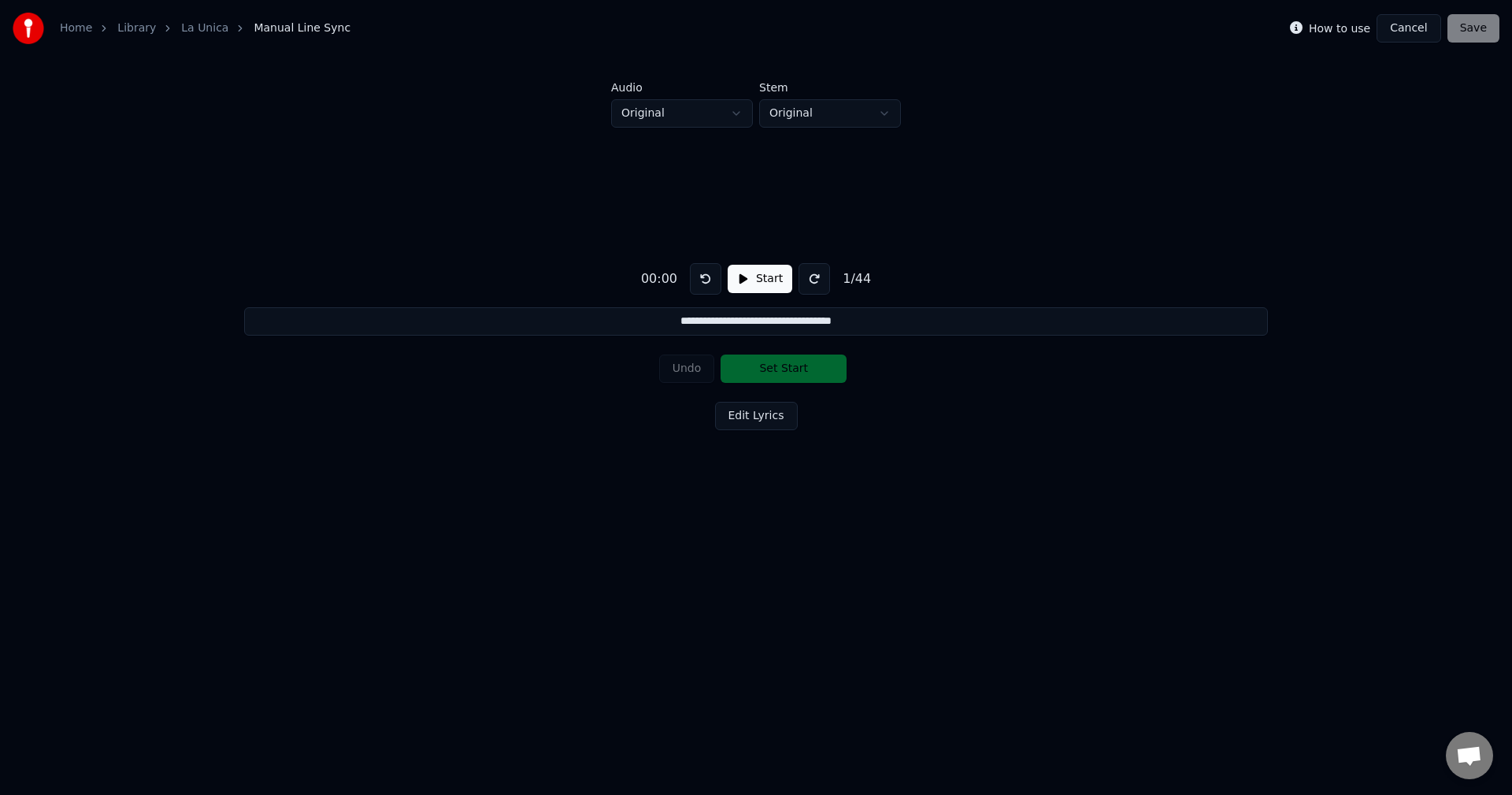
click at [1429, 31] on button "Cancel" at bounding box center [1408, 28] width 64 height 28
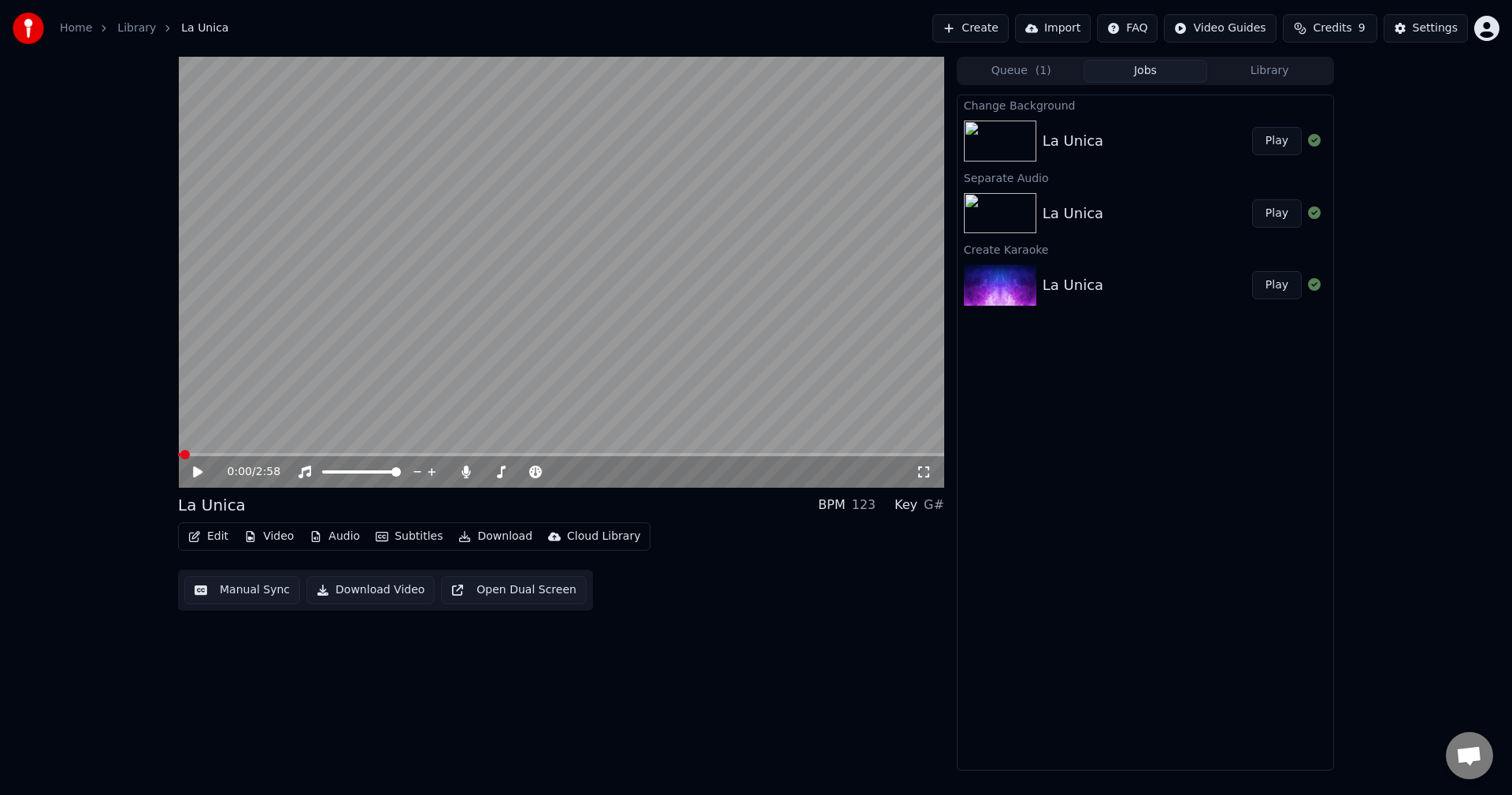
click at [270, 448] on video at bounding box center [561, 272] width 766 height 431
click at [273, 455] on span at bounding box center [561, 455] width 766 height 3
click at [226, 539] on button "Edit" at bounding box center [209, 536] width 53 height 22
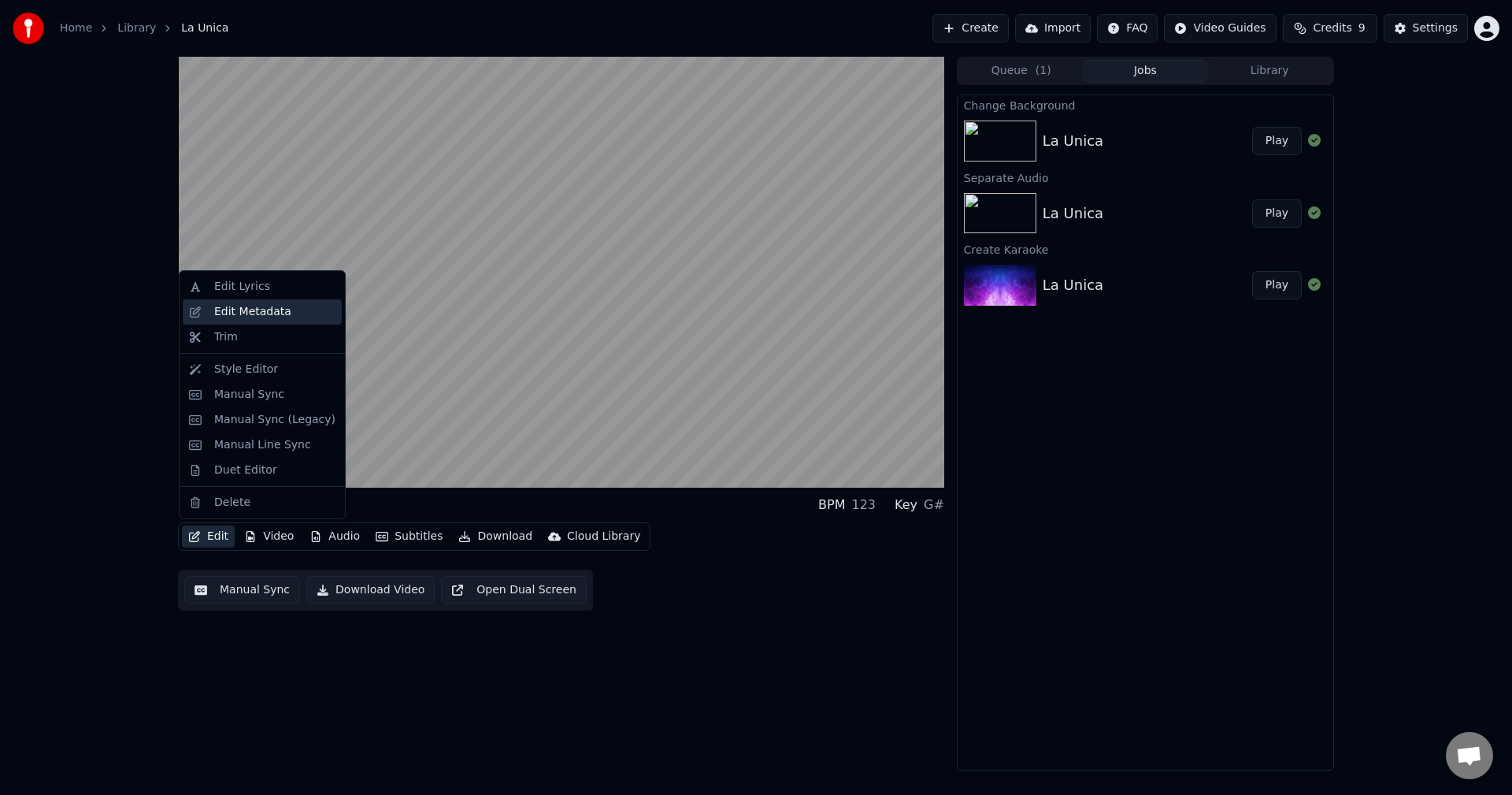
click at [278, 308] on div "Edit Metadata" at bounding box center [253, 312] width 77 height 16
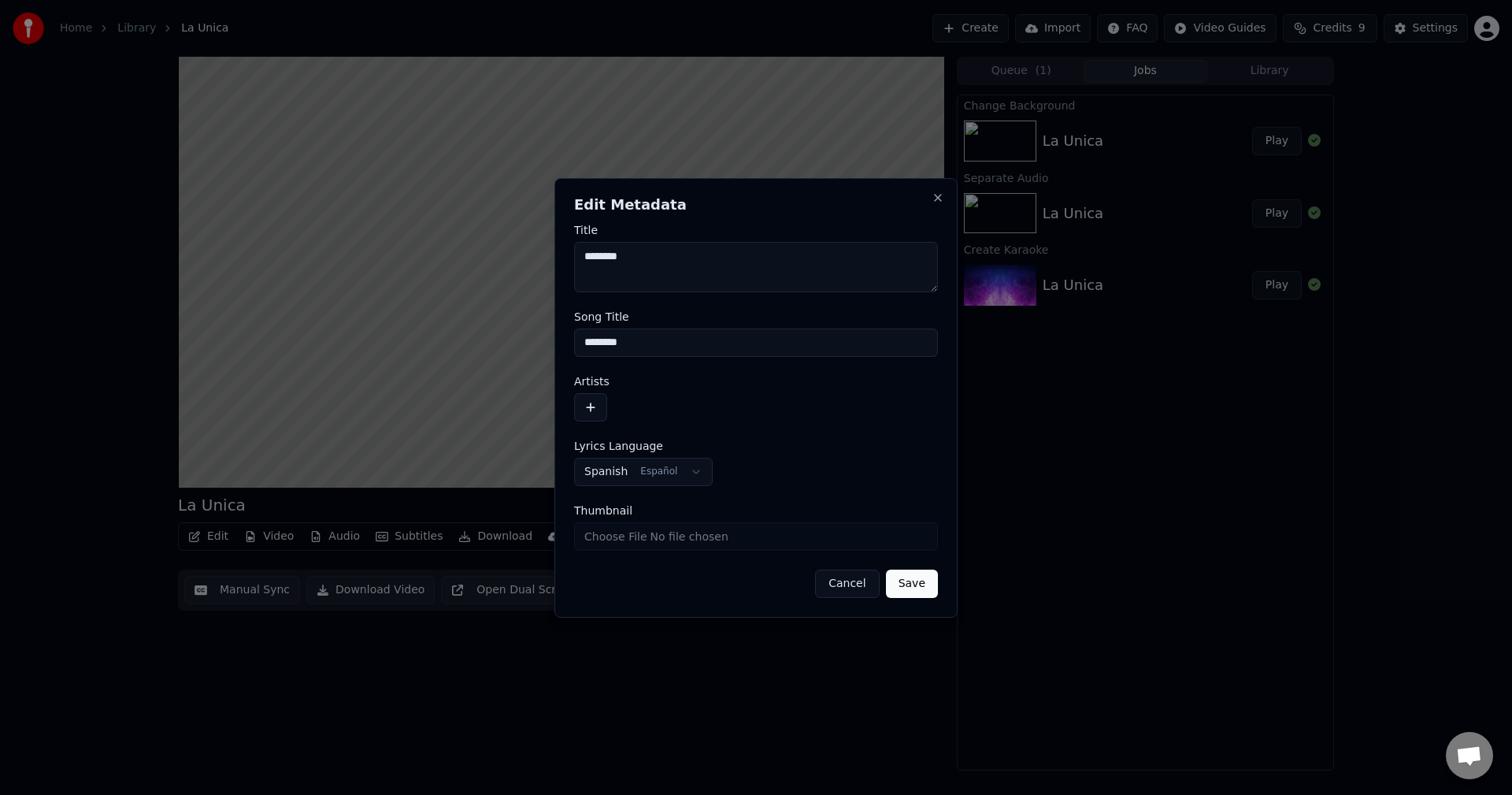
drag, startPoint x: 858, startPoint y: 585, endPoint x: 676, endPoint y: 556, distance: 184.3
click at [858, 585] on button "Cancel" at bounding box center [847, 584] width 64 height 28
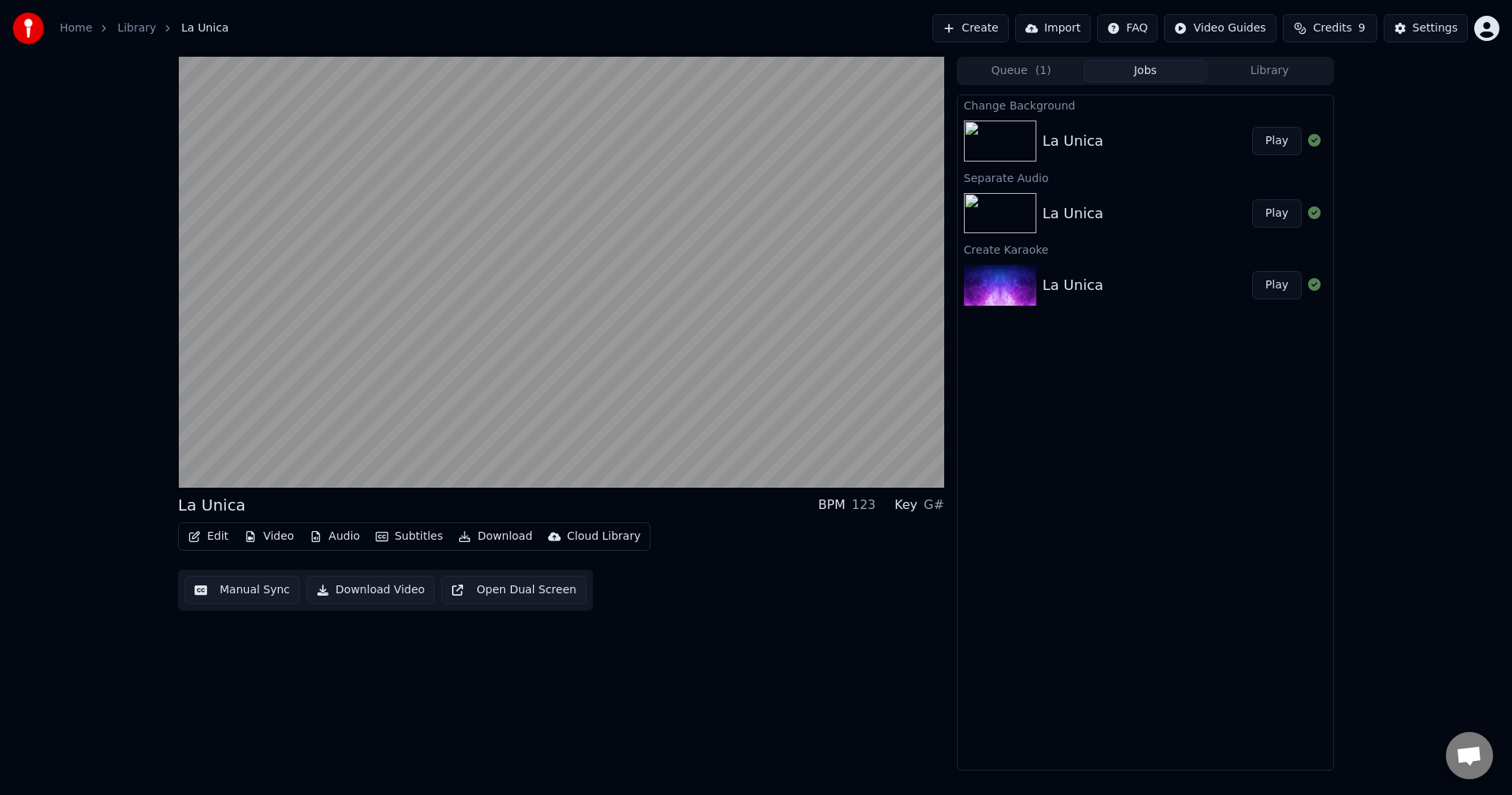
click at [226, 545] on button "Edit" at bounding box center [209, 536] width 53 height 22
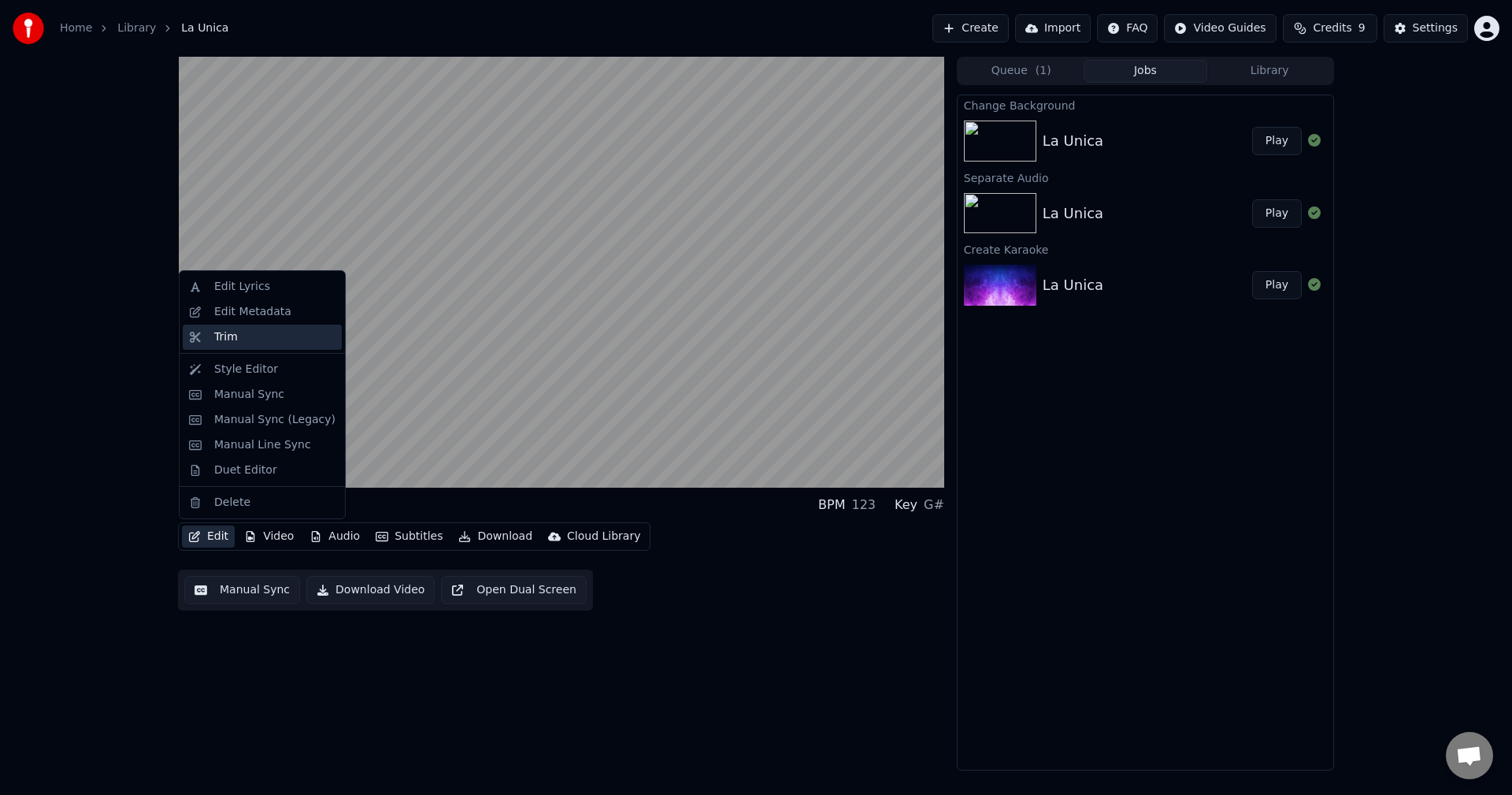
click at [276, 342] on div "Trim" at bounding box center [275, 337] width 121 height 16
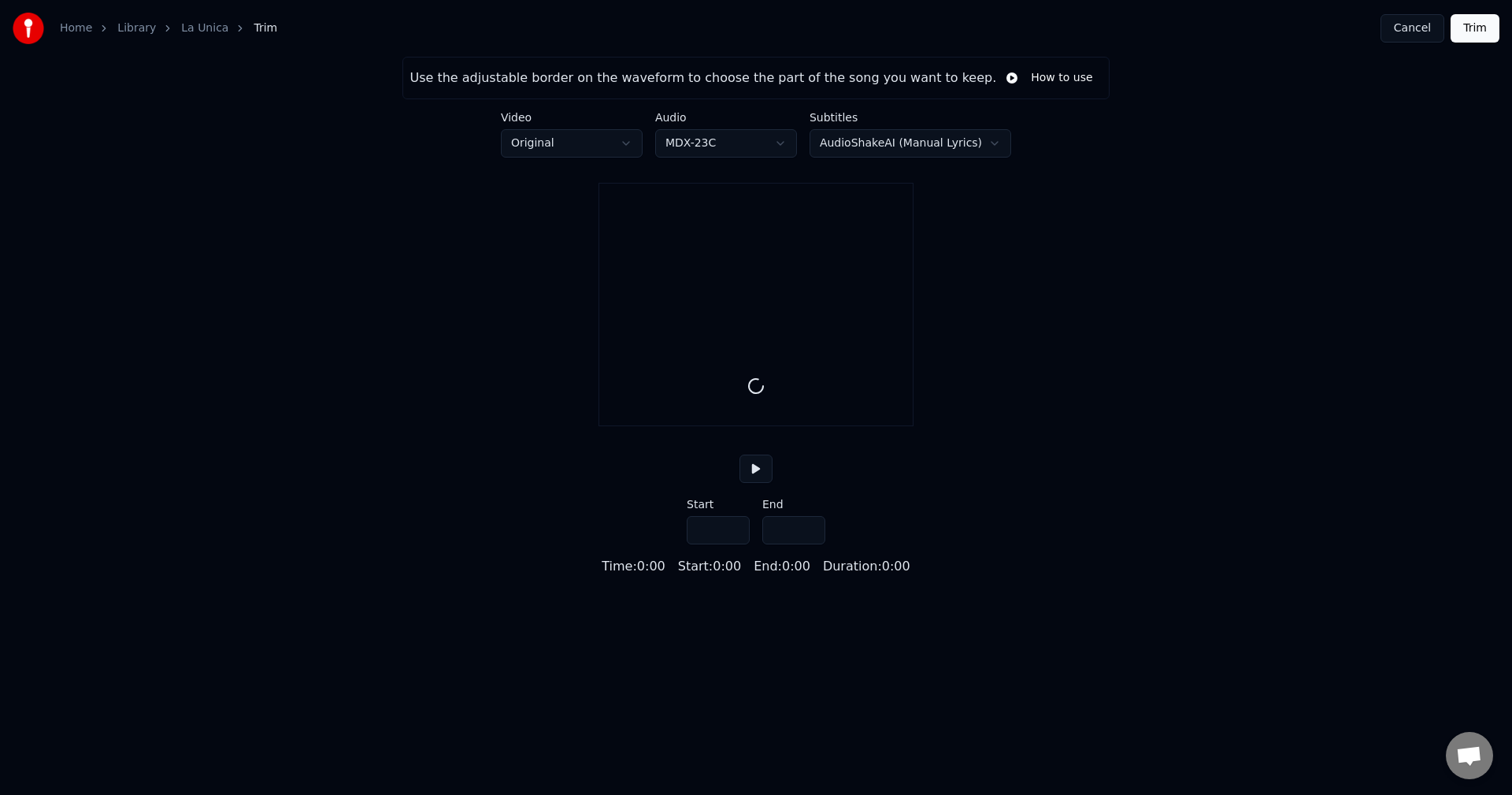
type input "*****"
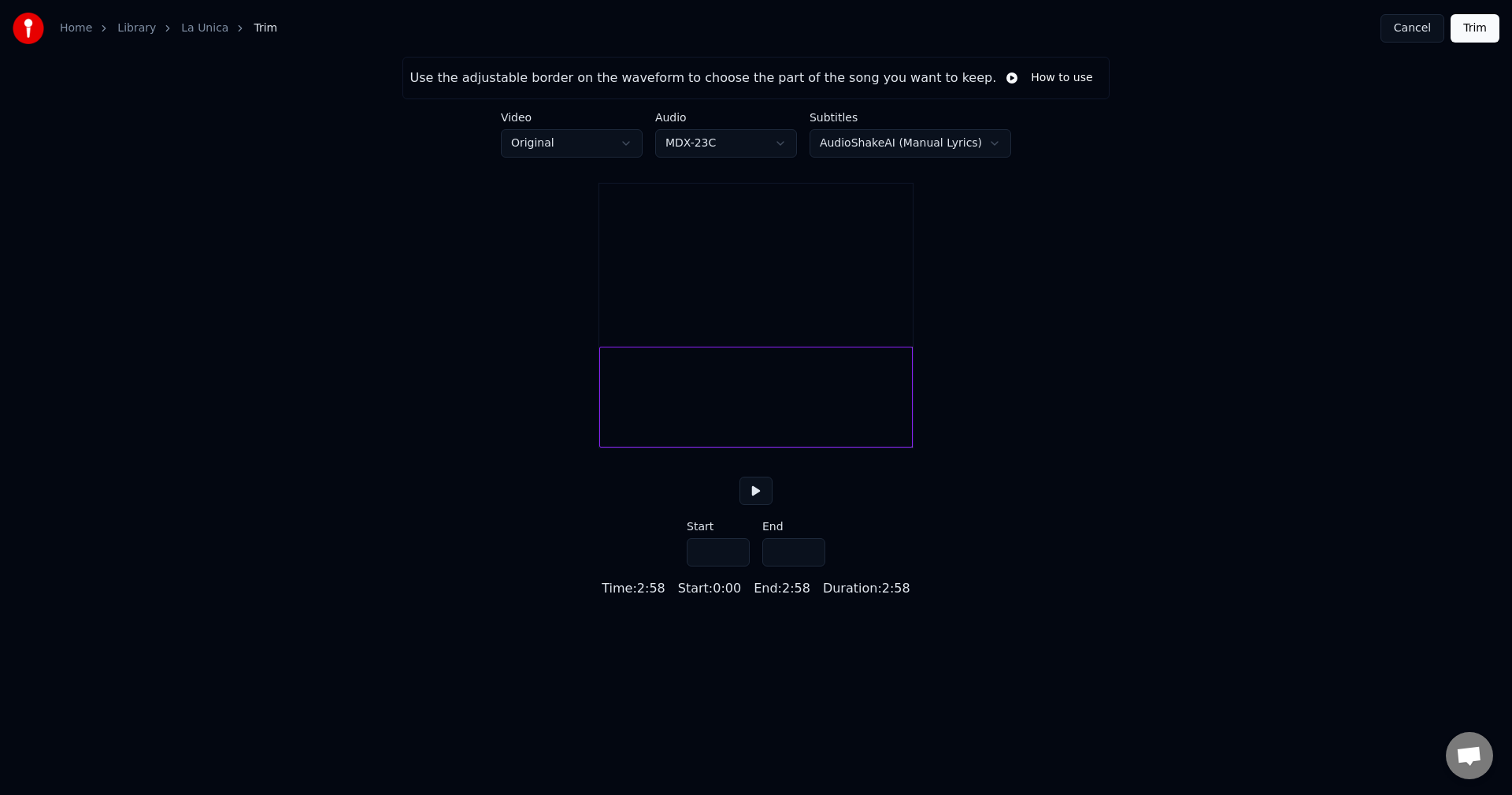
click at [1412, 36] on button "Cancel" at bounding box center [1412, 28] width 64 height 28
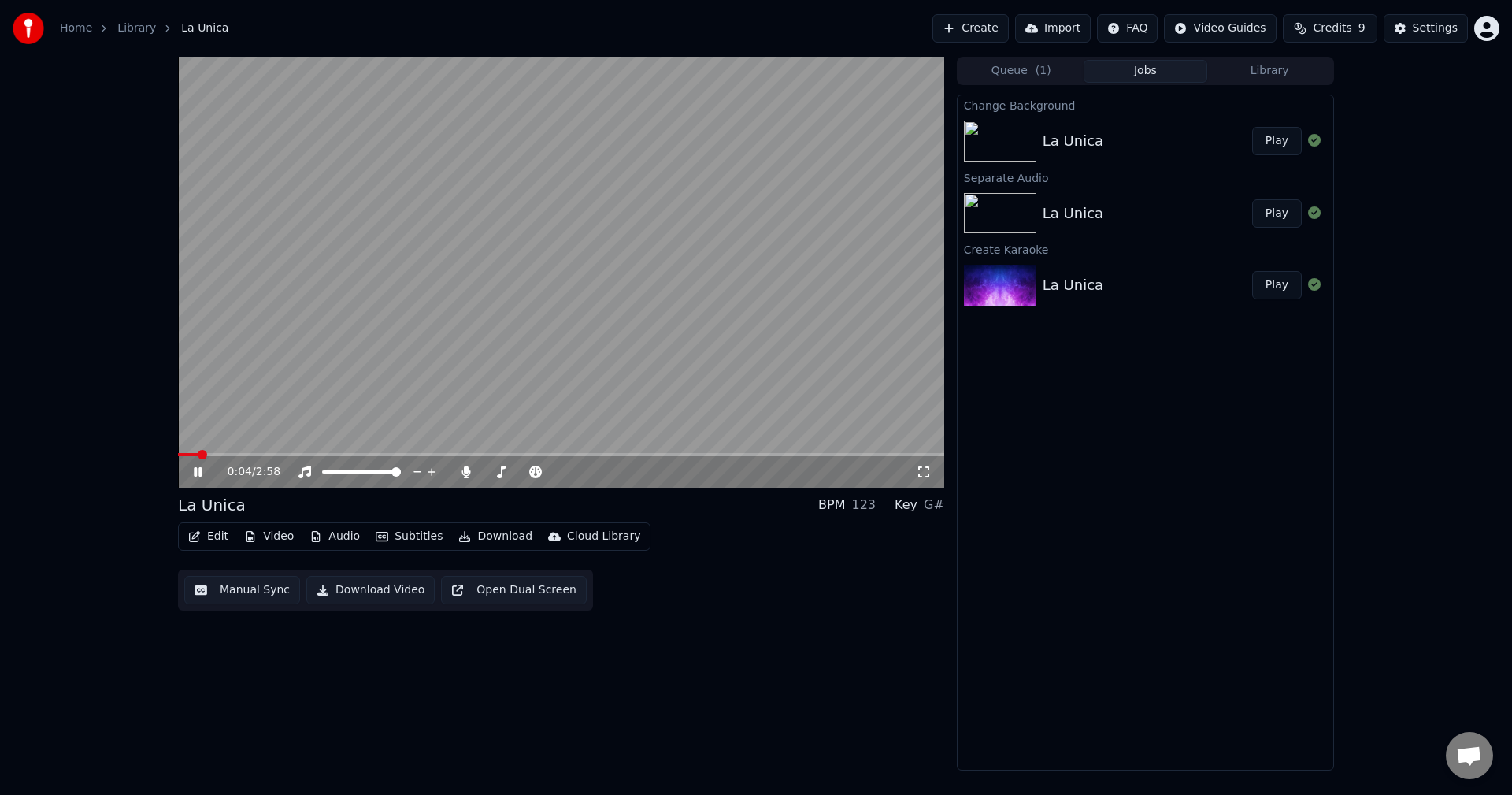
click at [247, 592] on button "Manual Sync" at bounding box center [242, 590] width 116 height 28
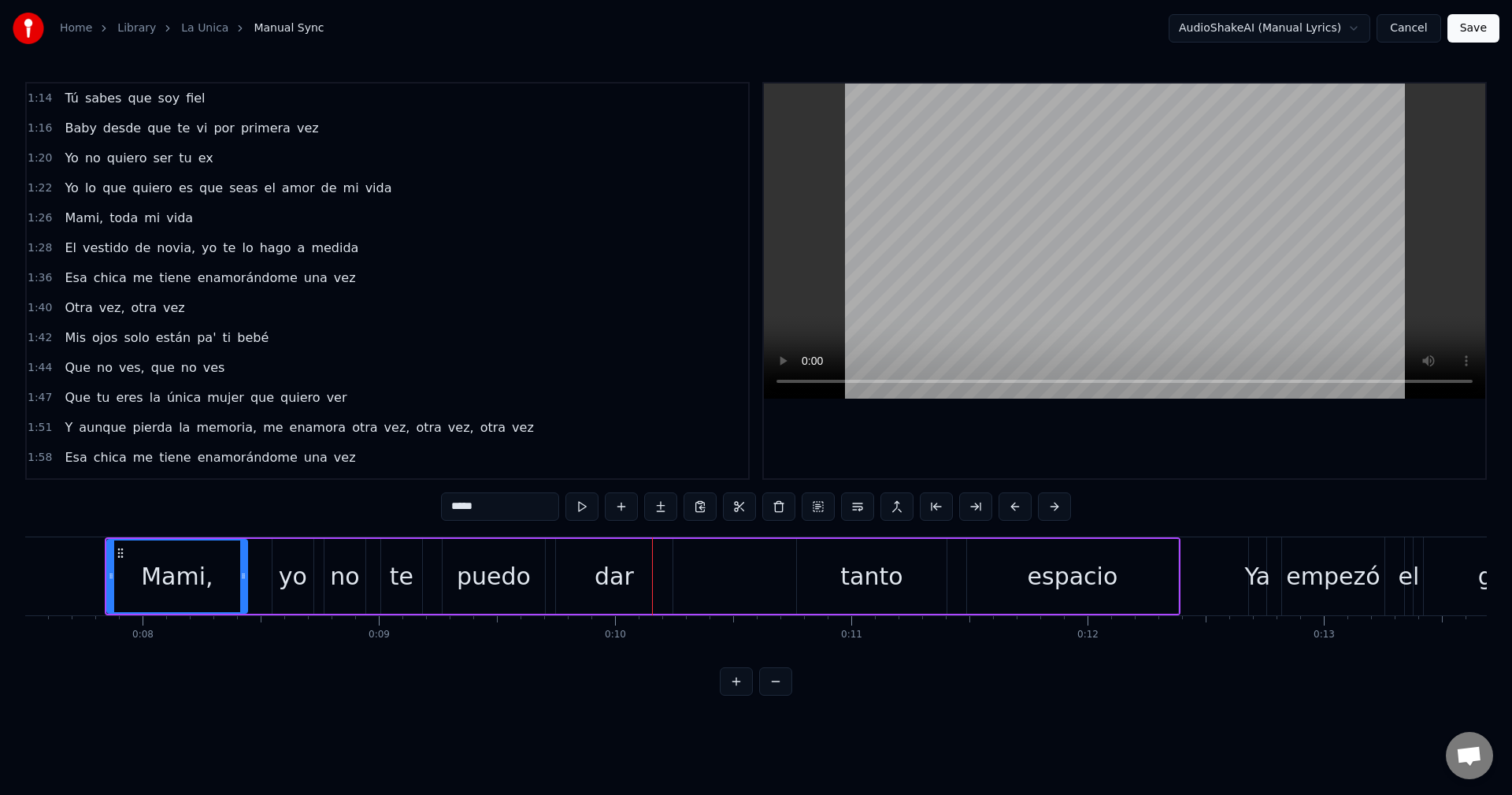
scroll to position [630, 0]
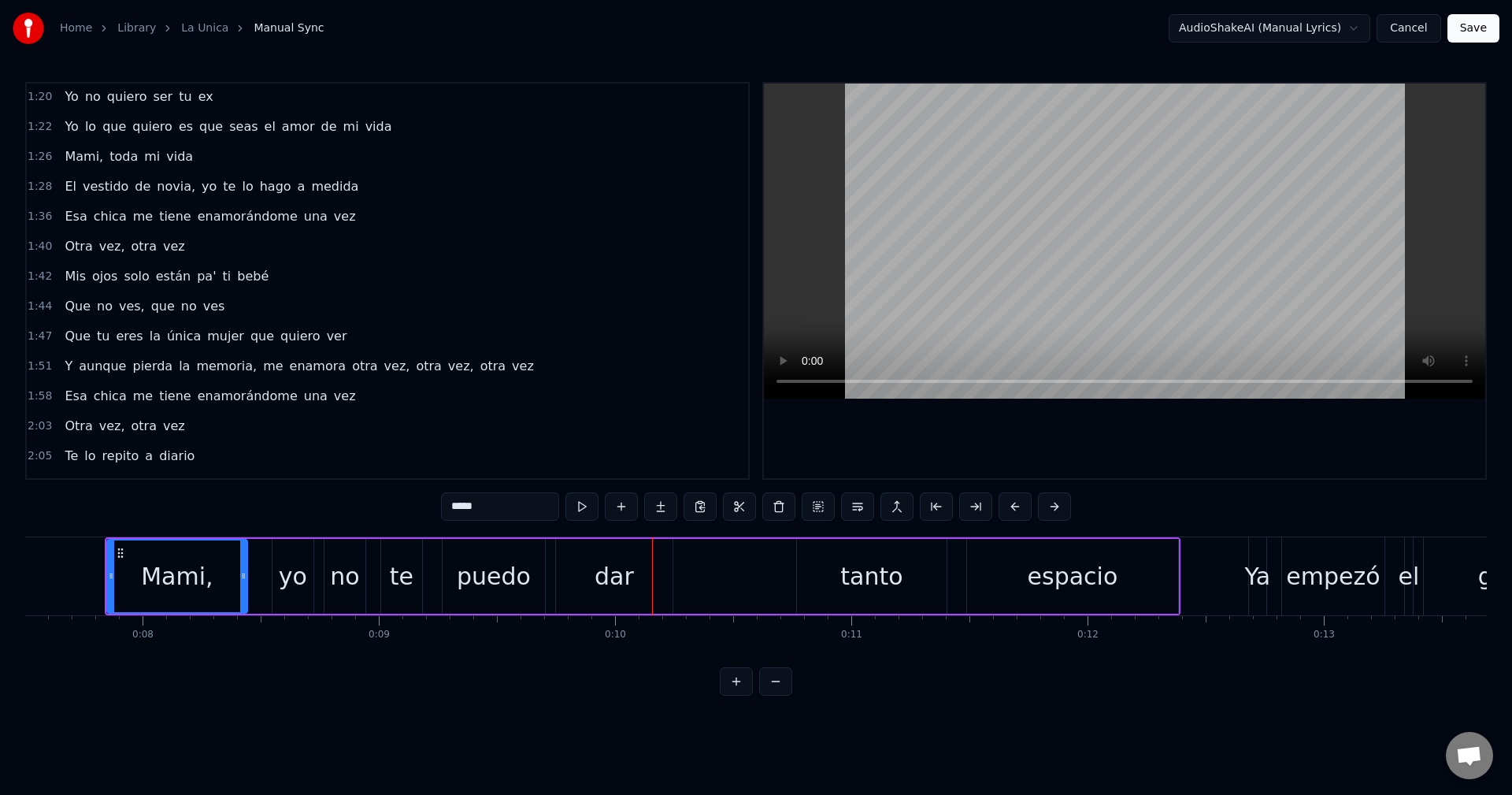
click at [316, 258] on div "1:40 Otra vez, otra vez" at bounding box center [387, 246] width 722 height 30
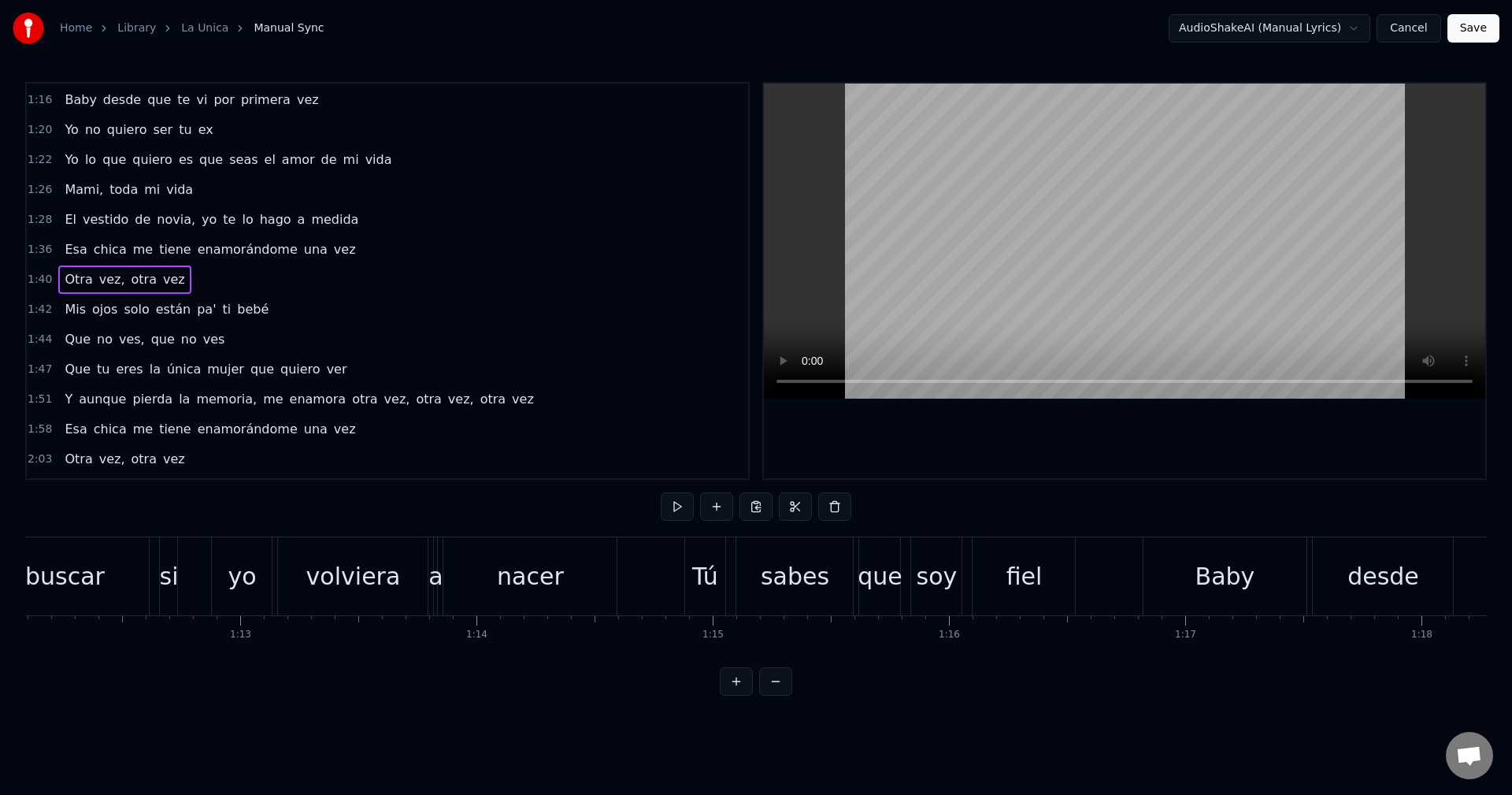
scroll to position [394, 0]
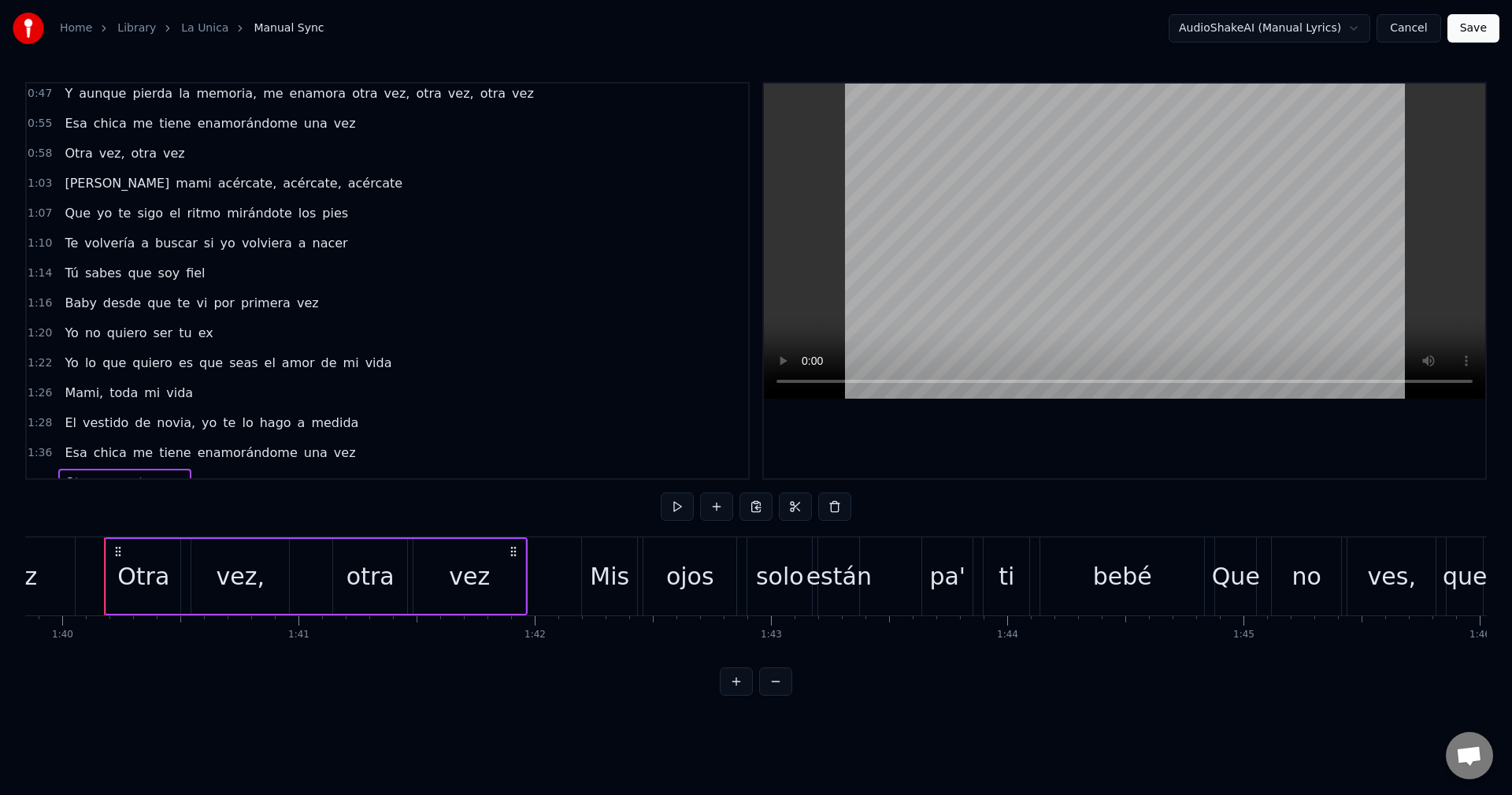
click at [330, 264] on div "1:14 Tú sabes que soy fiel" at bounding box center [387, 274] width 722 height 30
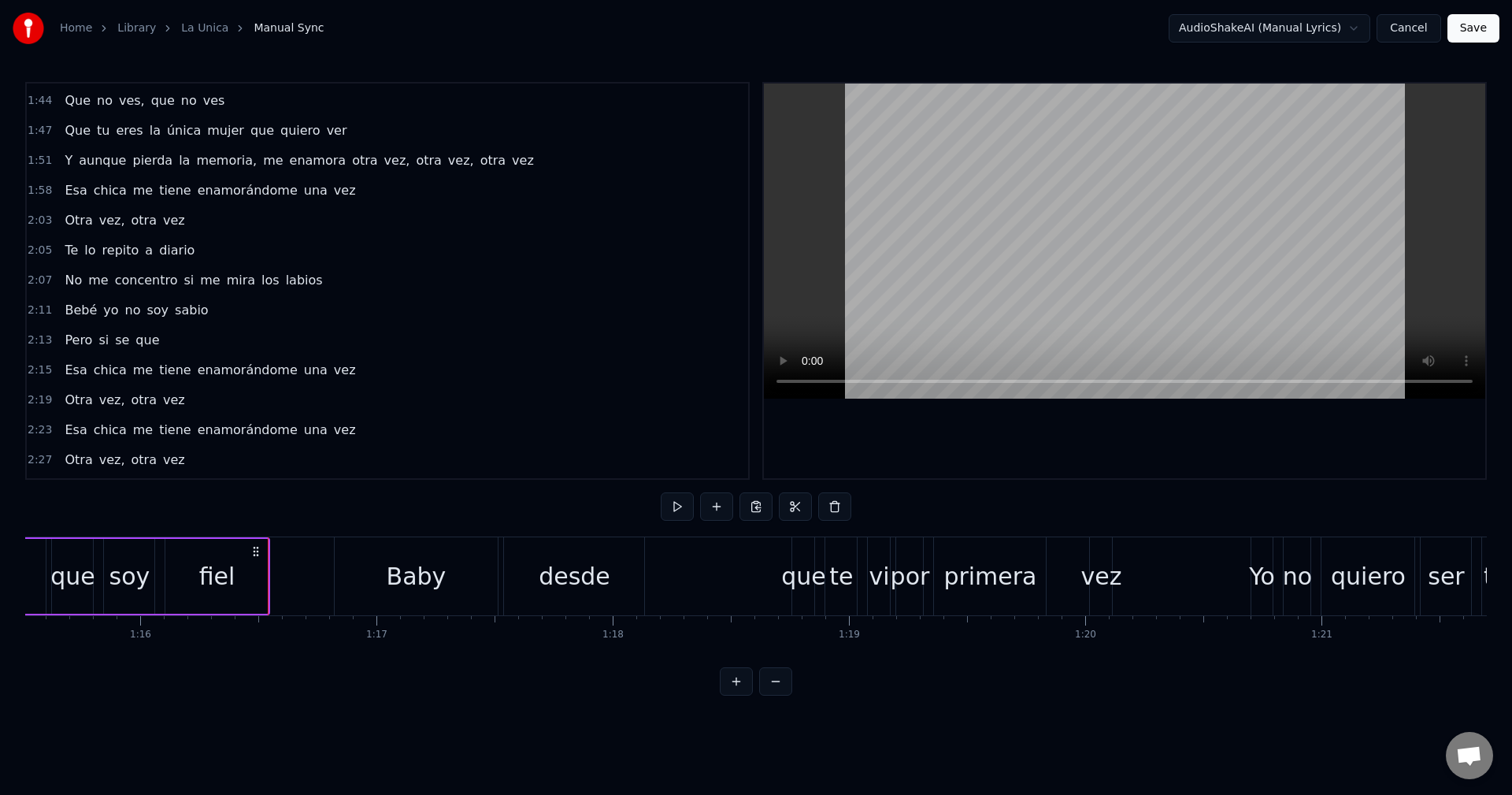
scroll to position [923, 0]
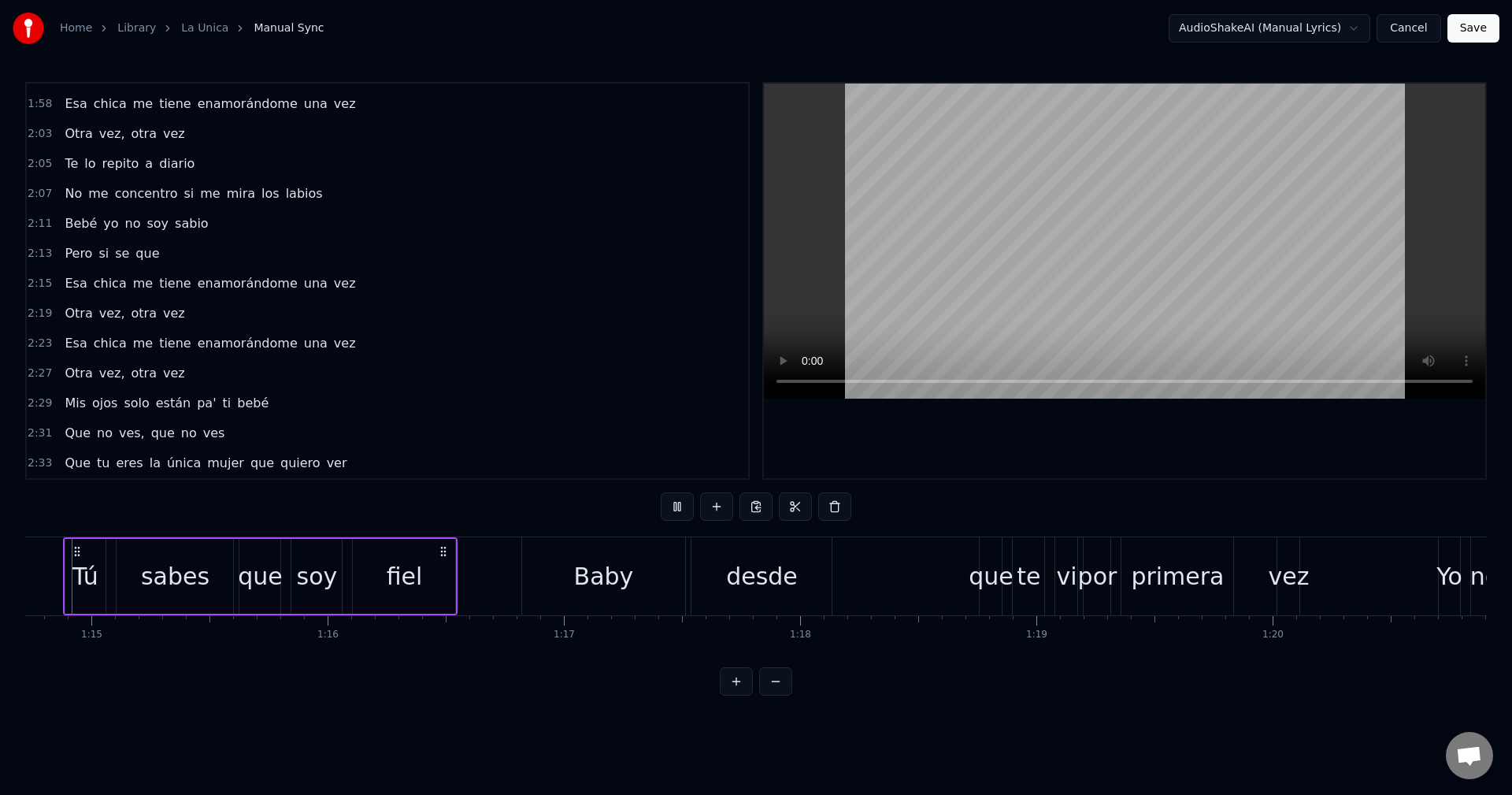
click at [361, 570] on div "Tú sabes que soy fiel" at bounding box center [260, 576] width 395 height 78
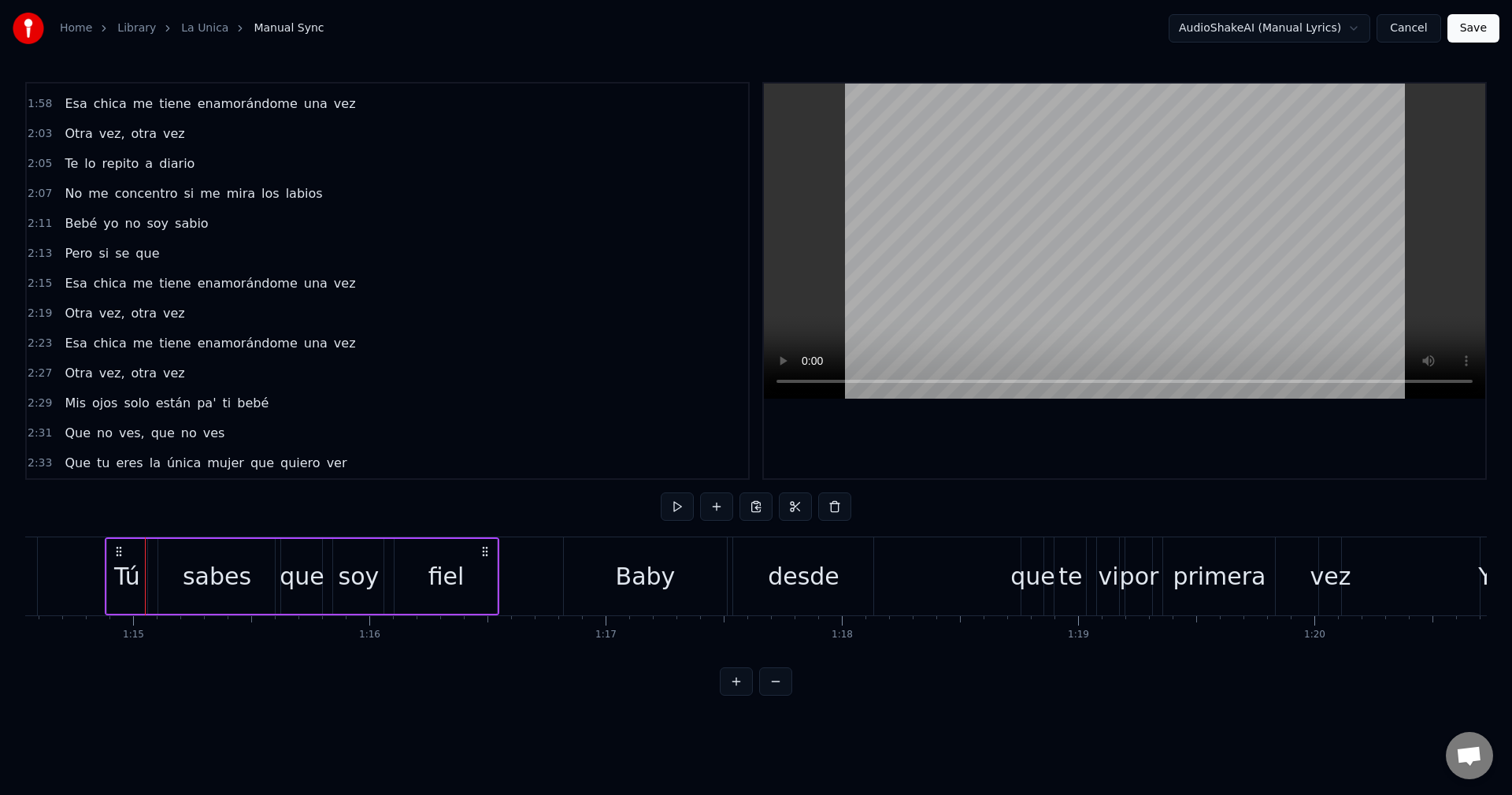
click at [655, 566] on div "Baby" at bounding box center [645, 576] width 60 height 36
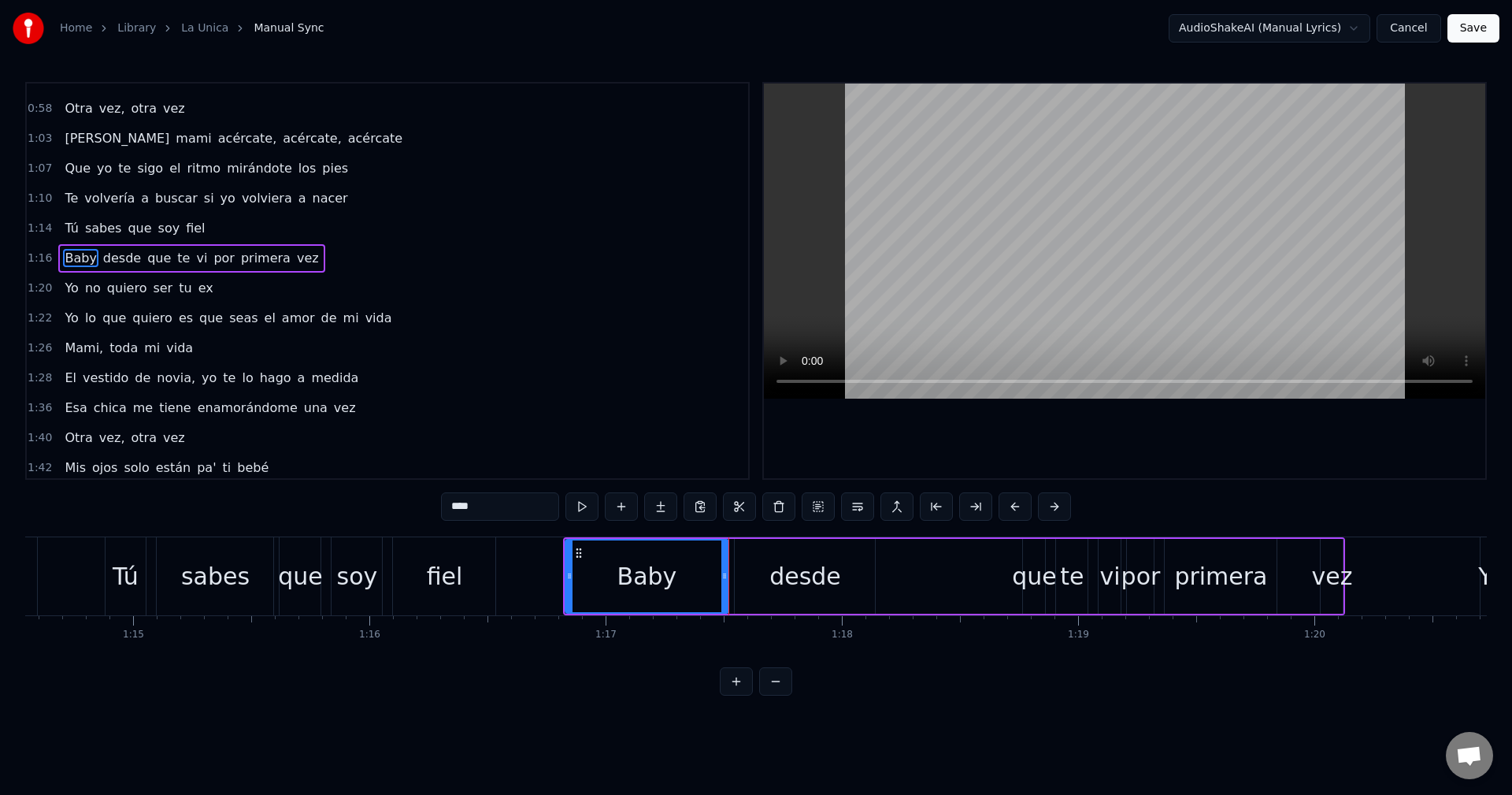
scroll to position [495, 0]
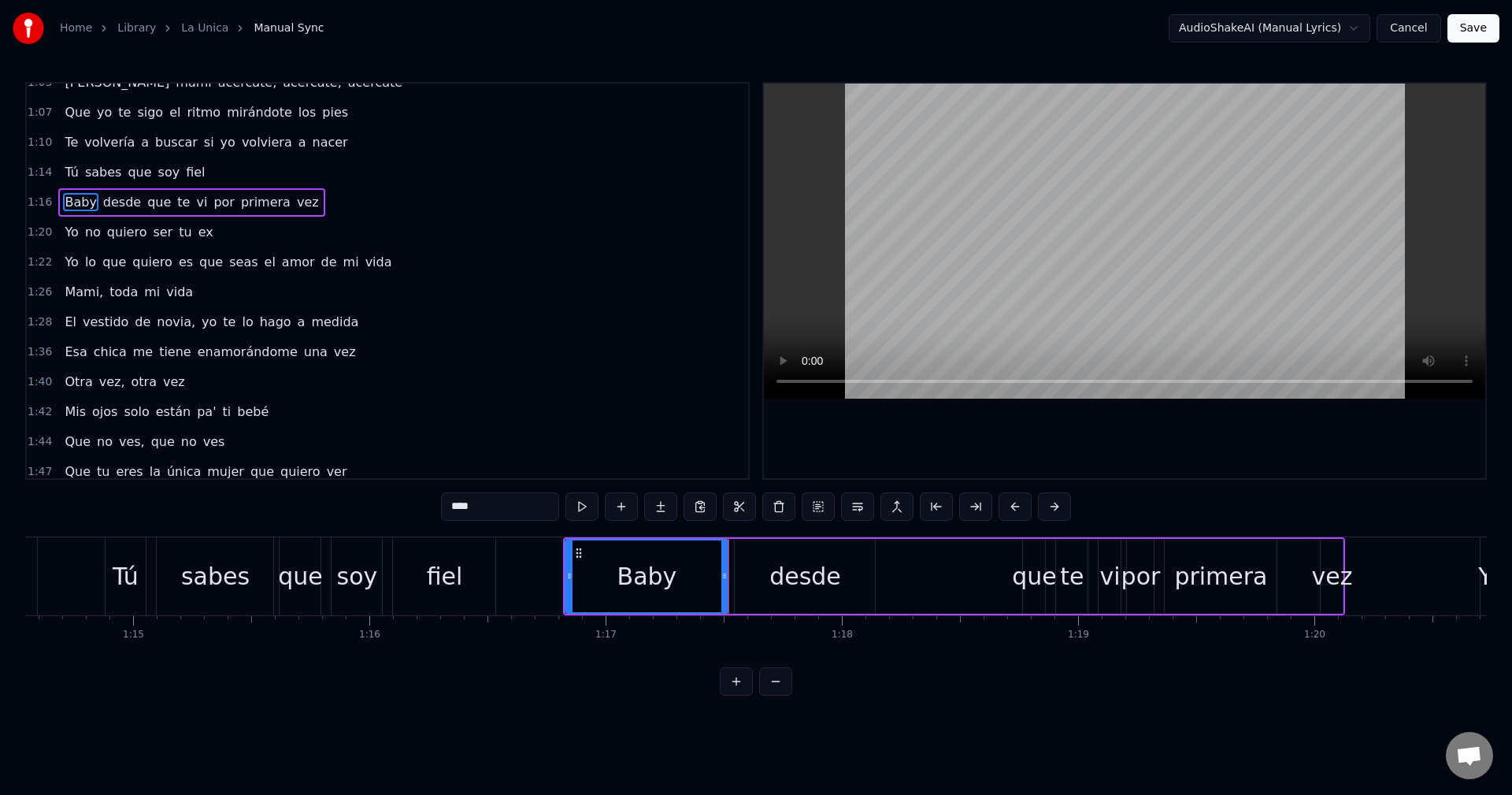
click at [72, 355] on span "Esa" at bounding box center [75, 352] width 25 height 18
type input "***"
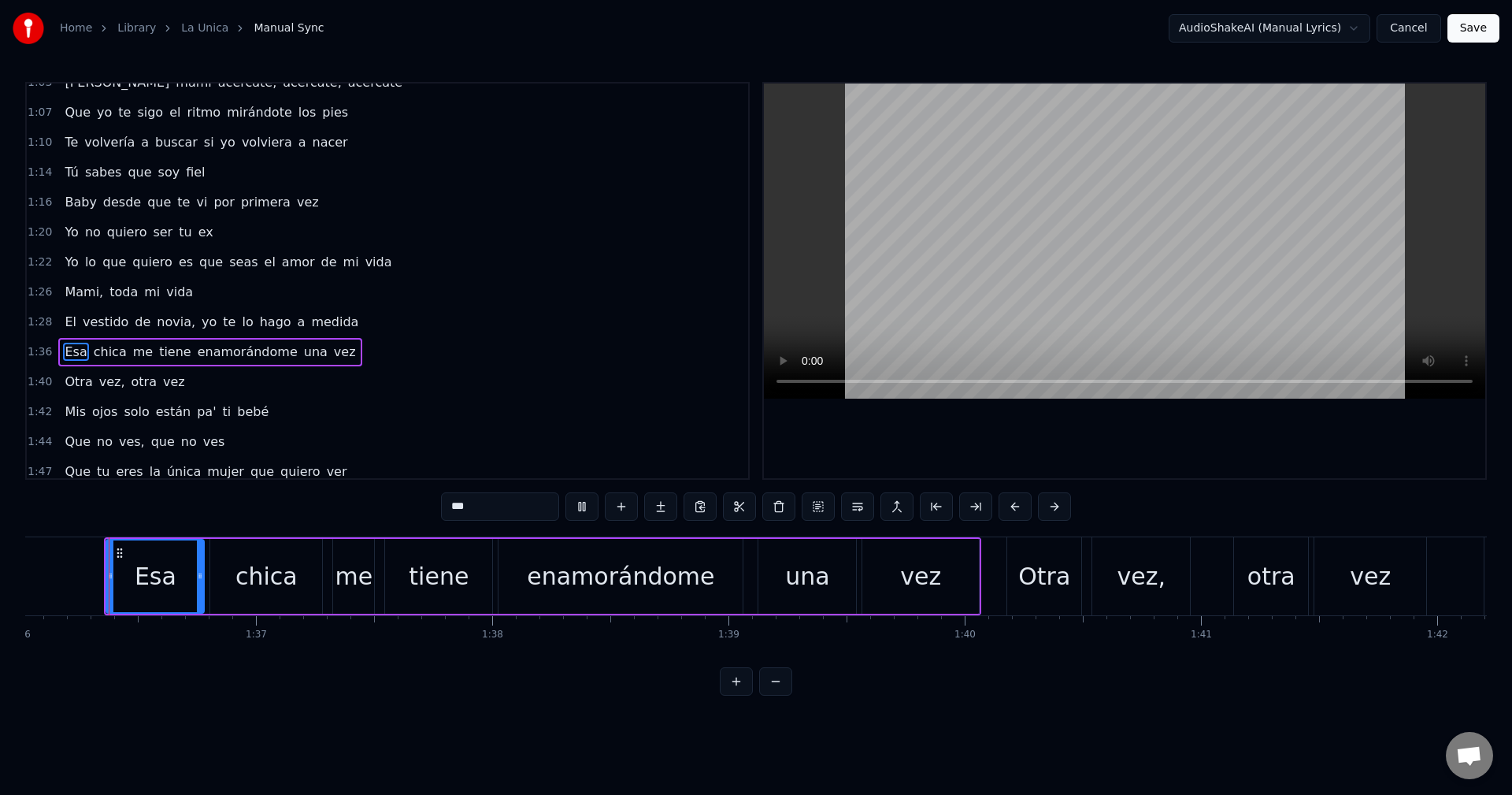
scroll to position [840, 0]
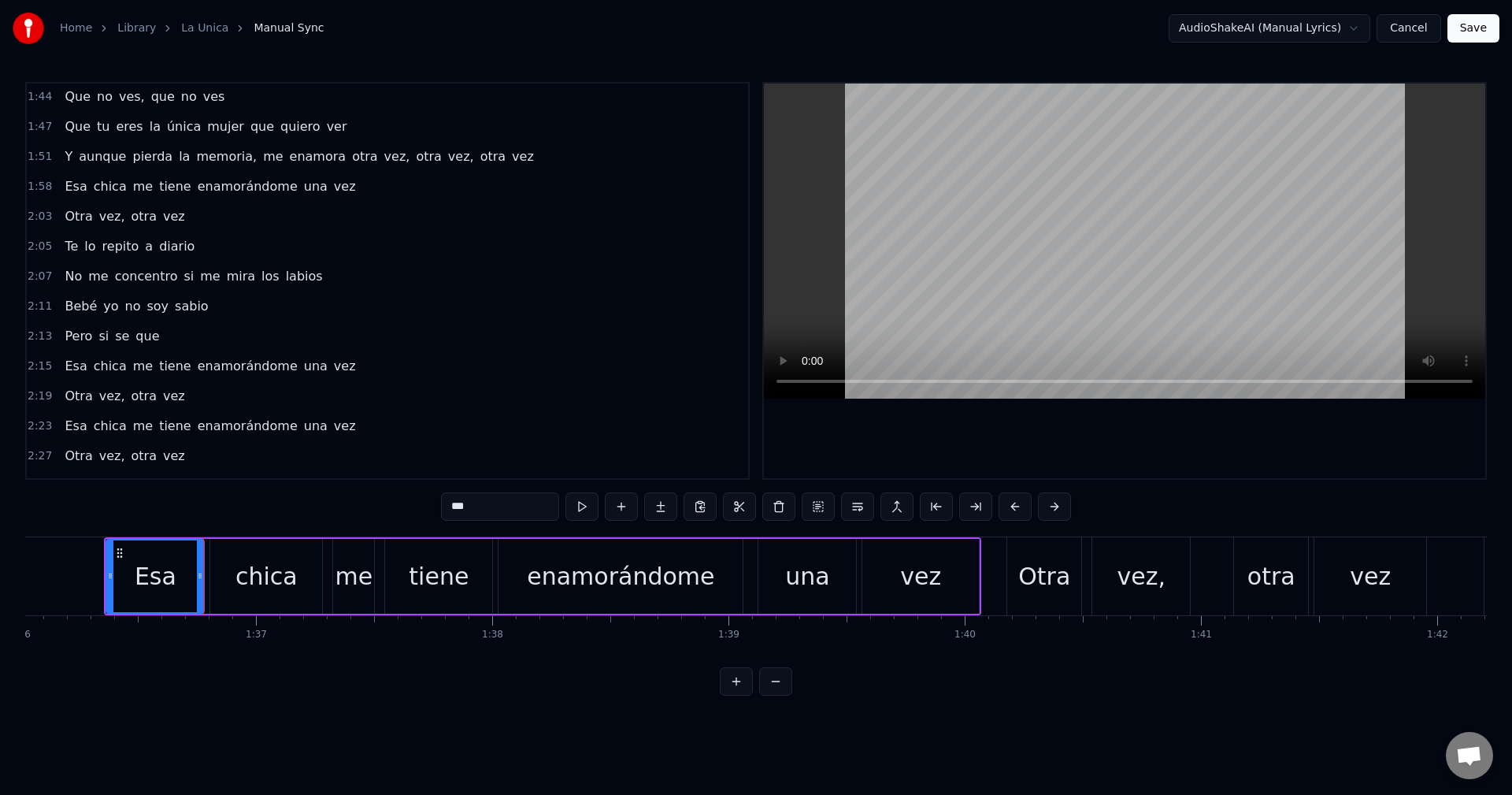
click at [354, 385] on div "2:19 Otra vez, otra vez" at bounding box center [387, 396] width 722 height 30
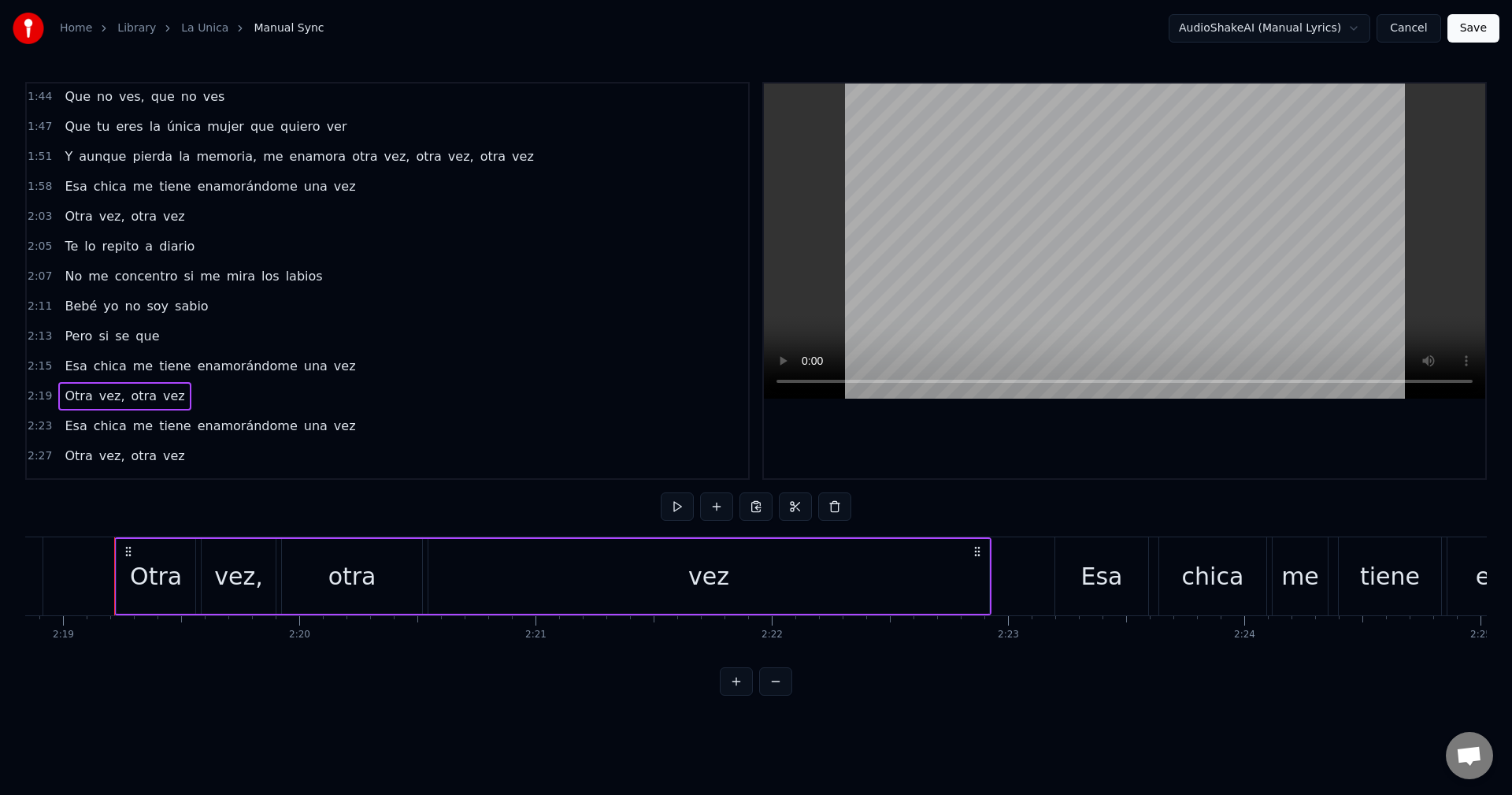
click at [355, 373] on div "2:15 Esa chica me tiene enamorándome una vez" at bounding box center [387, 366] width 722 height 30
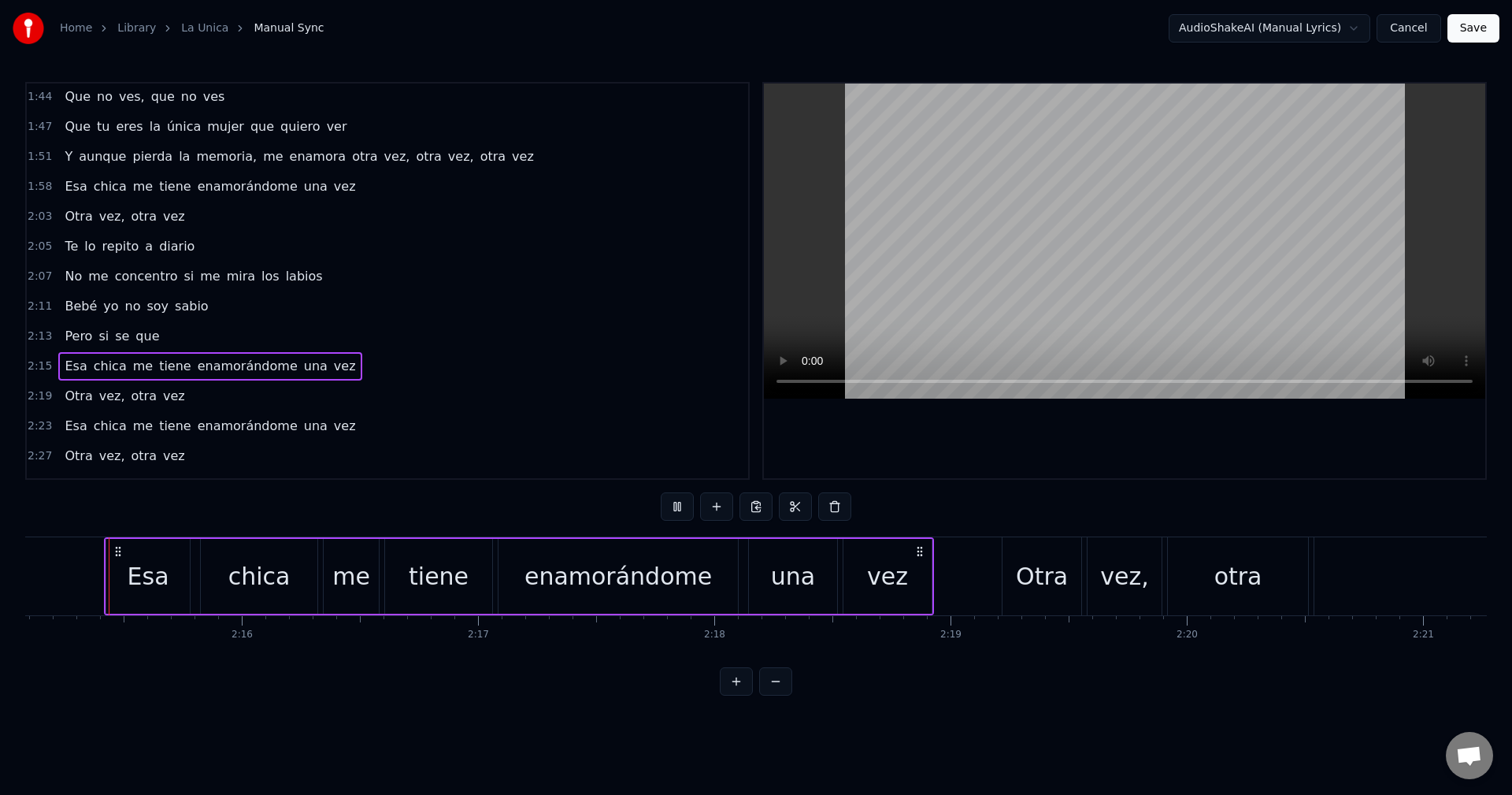
scroll to position [923, 0]
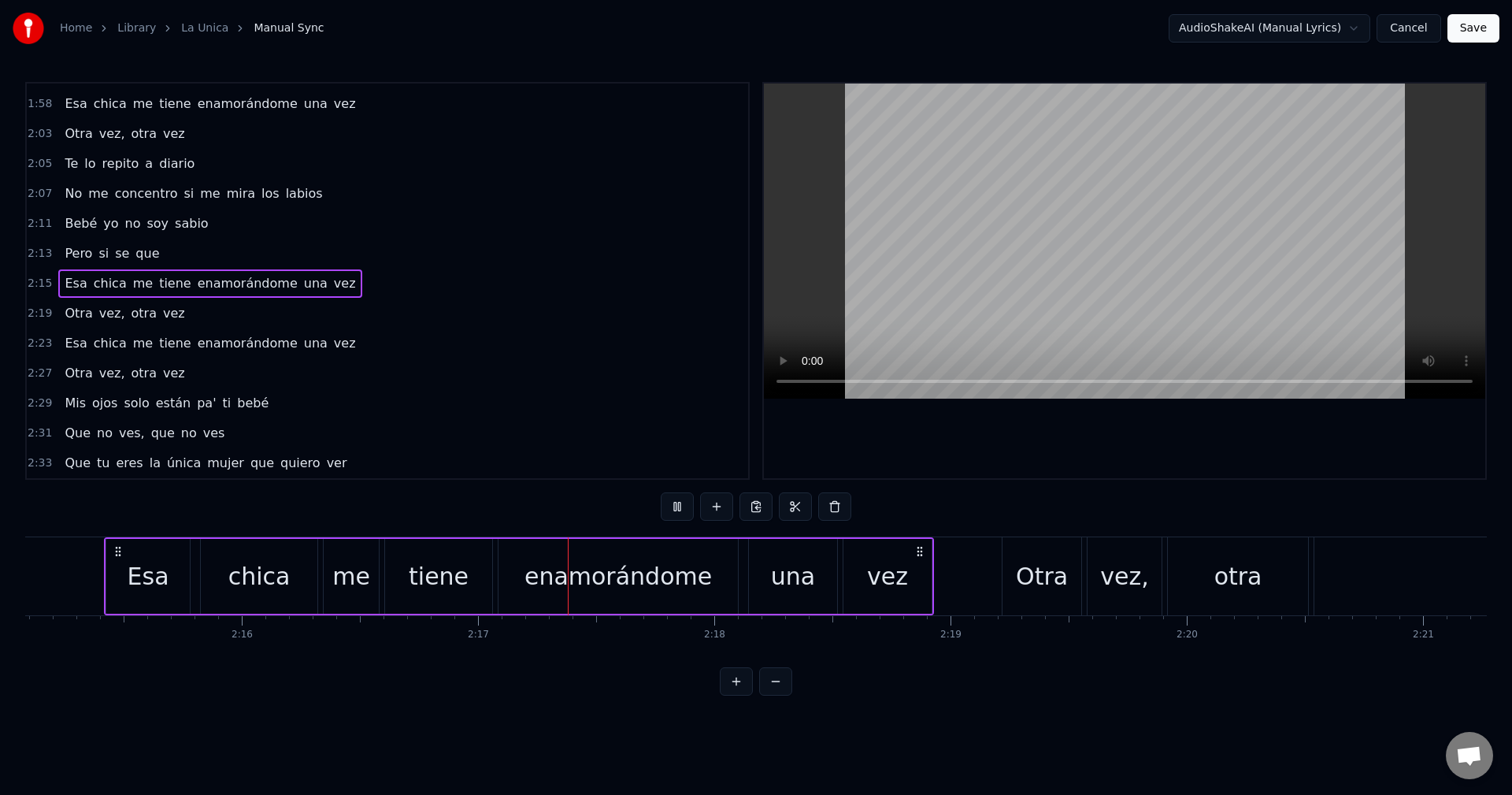
click at [306, 242] on div "2:13 Pero si se que" at bounding box center [387, 254] width 722 height 30
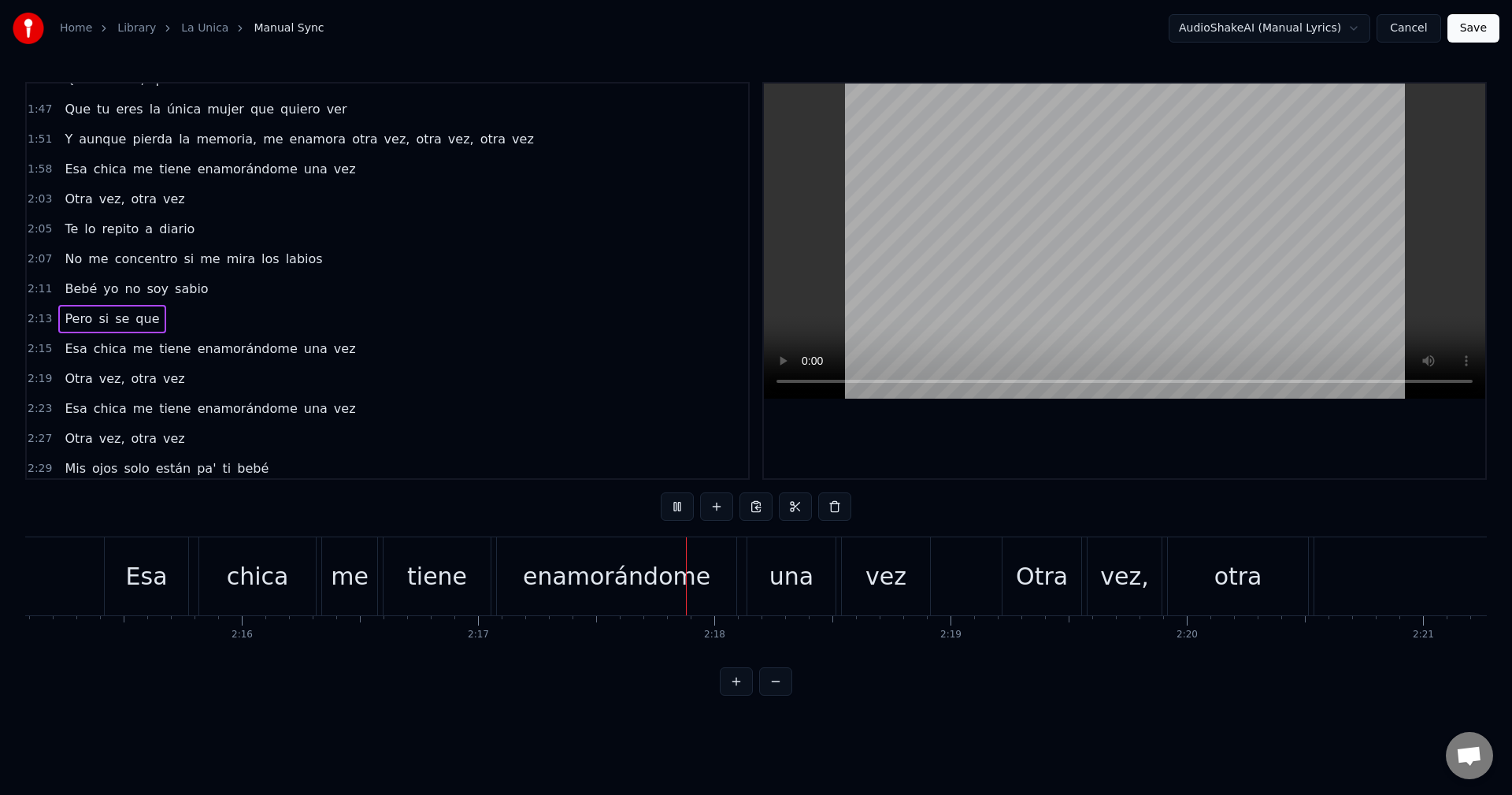
scroll to position [844, 0]
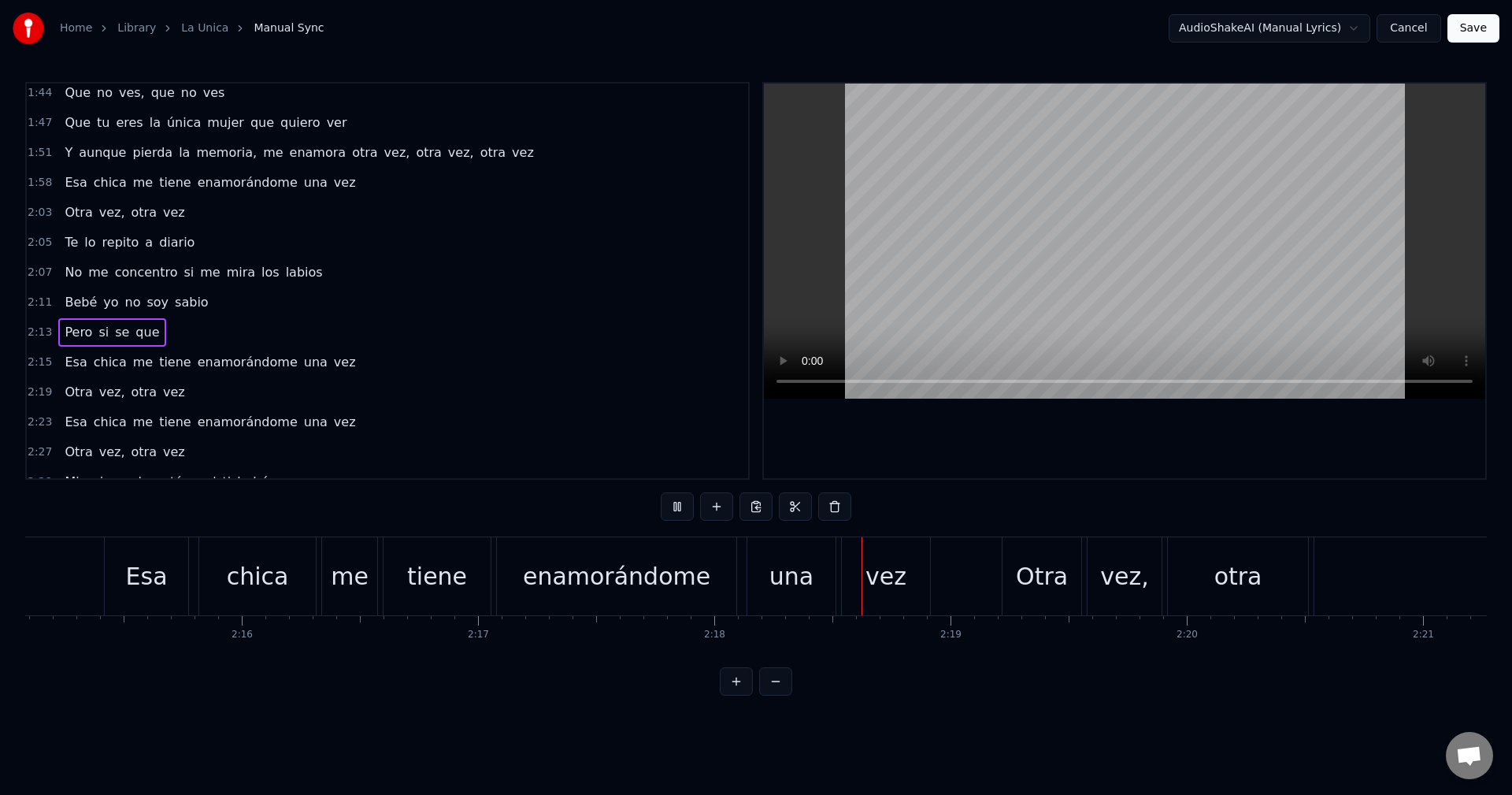
click at [340, 186] on div "1:58 Esa chica me tiene enamorándome una vez" at bounding box center [387, 182] width 722 height 30
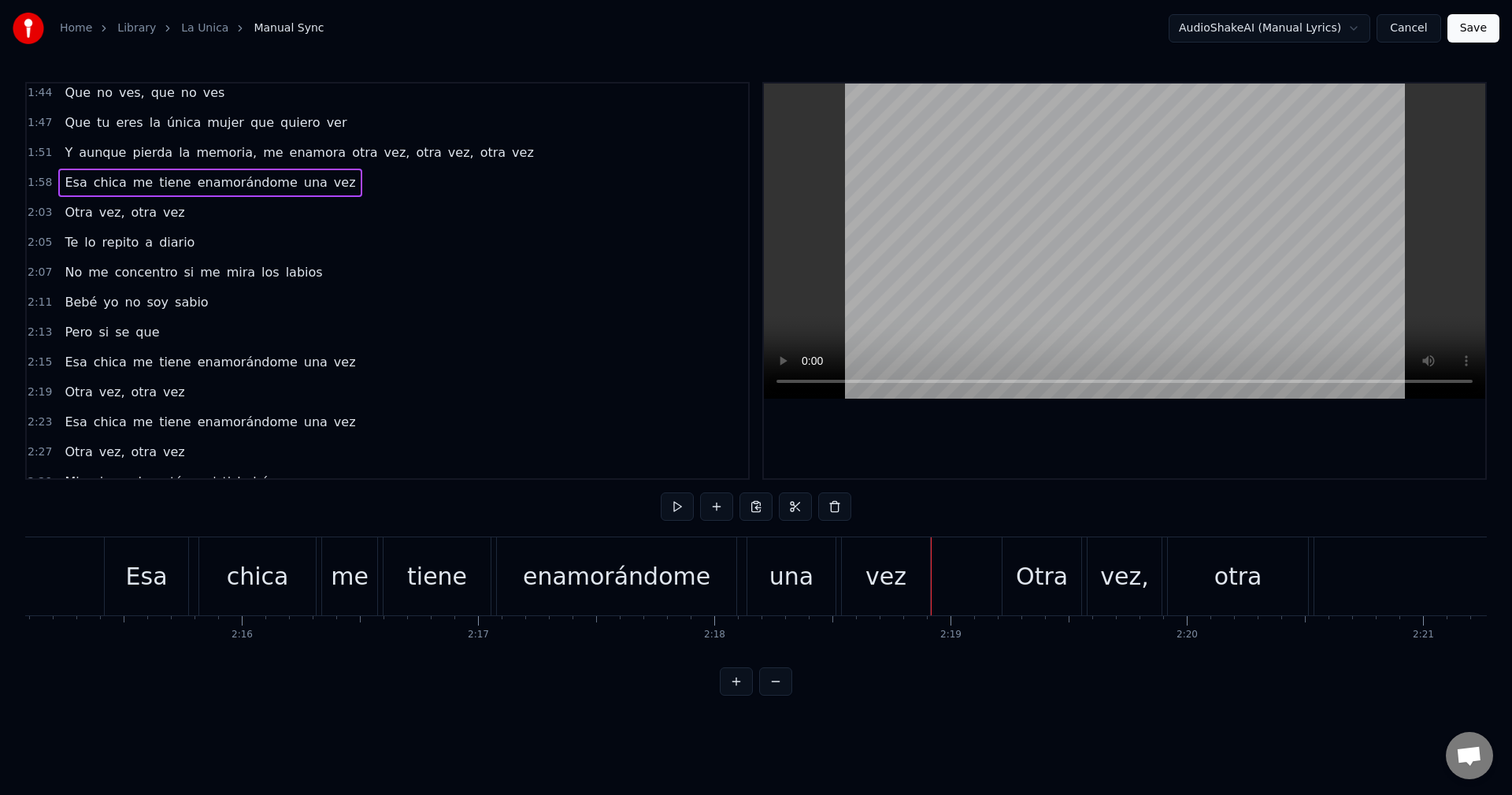
scroll to position [765, 0]
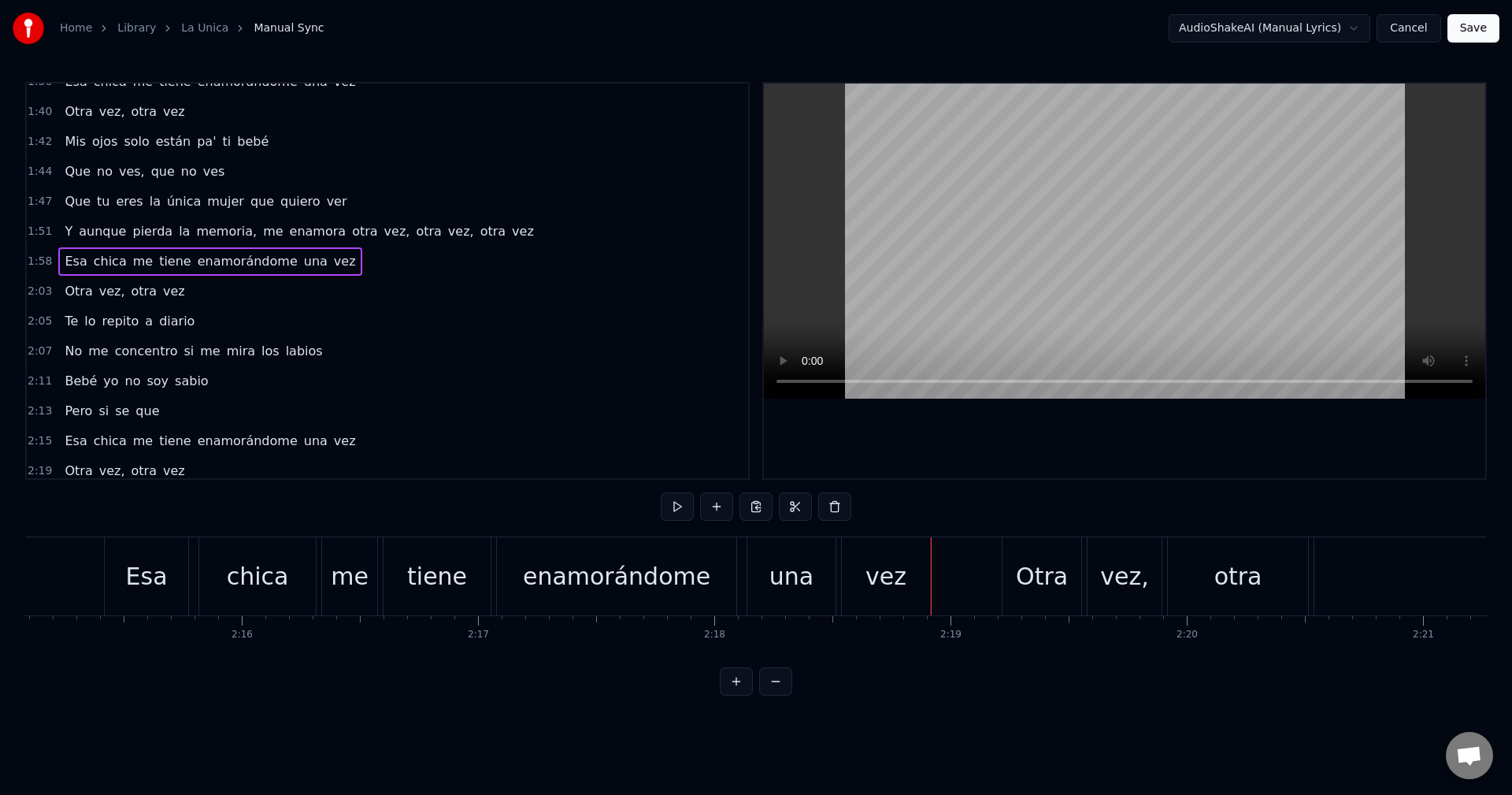
click at [346, 188] on div "1:47 Que tu eres la única mujer que quiero ver" at bounding box center [387, 201] width 722 height 30
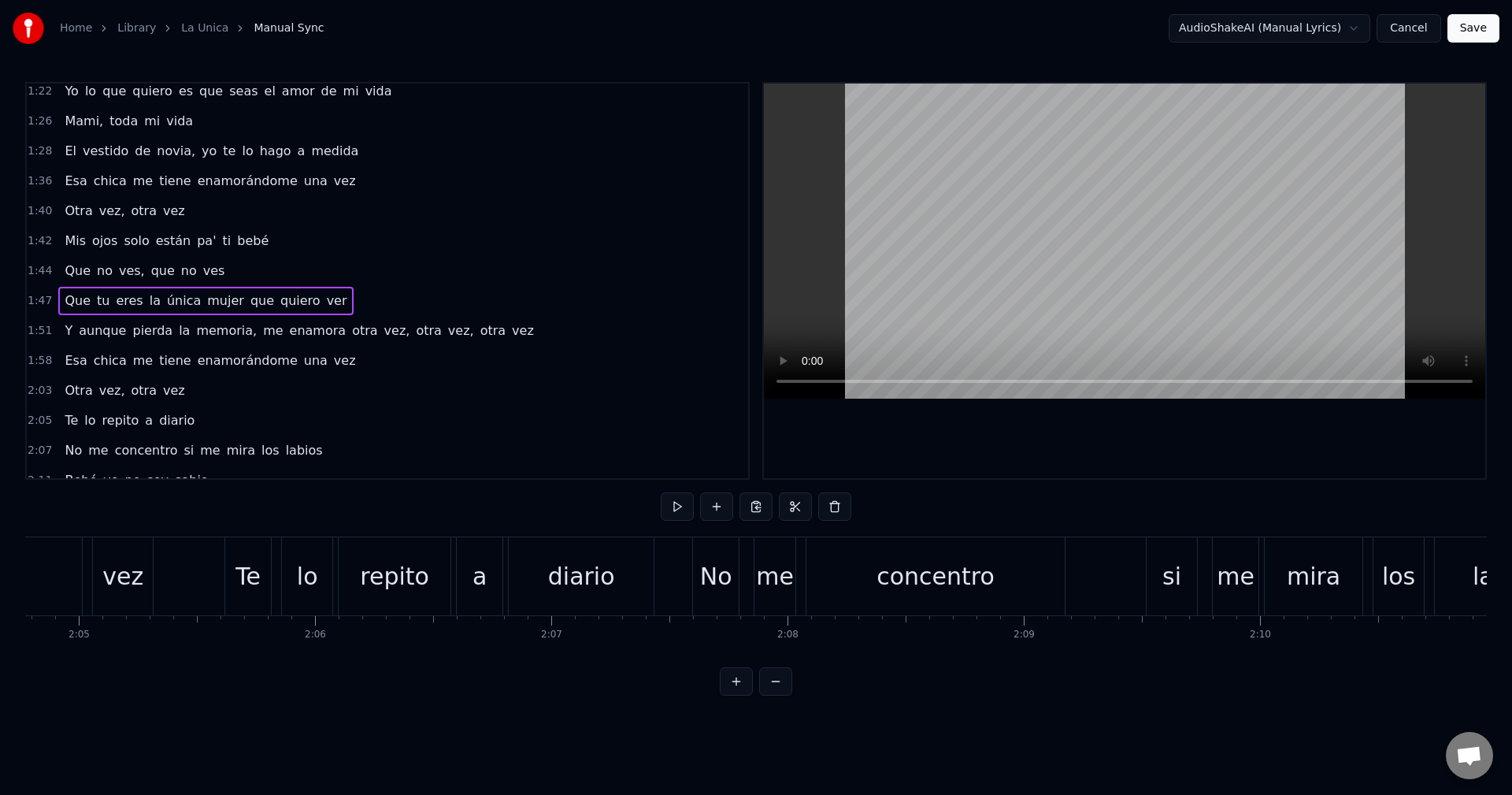
scroll to position [608, 0]
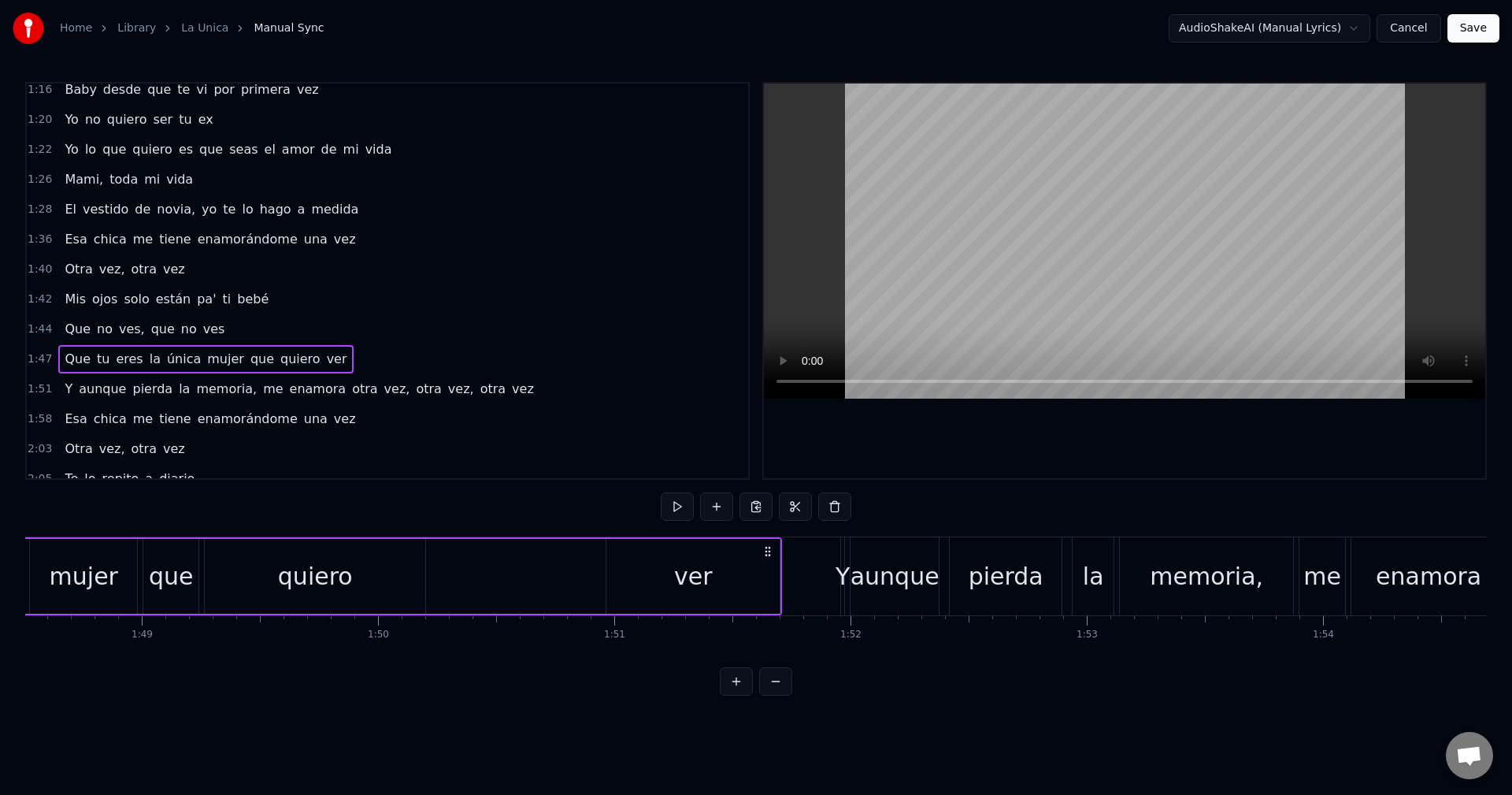
click at [348, 241] on div "1:36 Esa chica me tiene enamorándome una vez" at bounding box center [387, 240] width 722 height 30
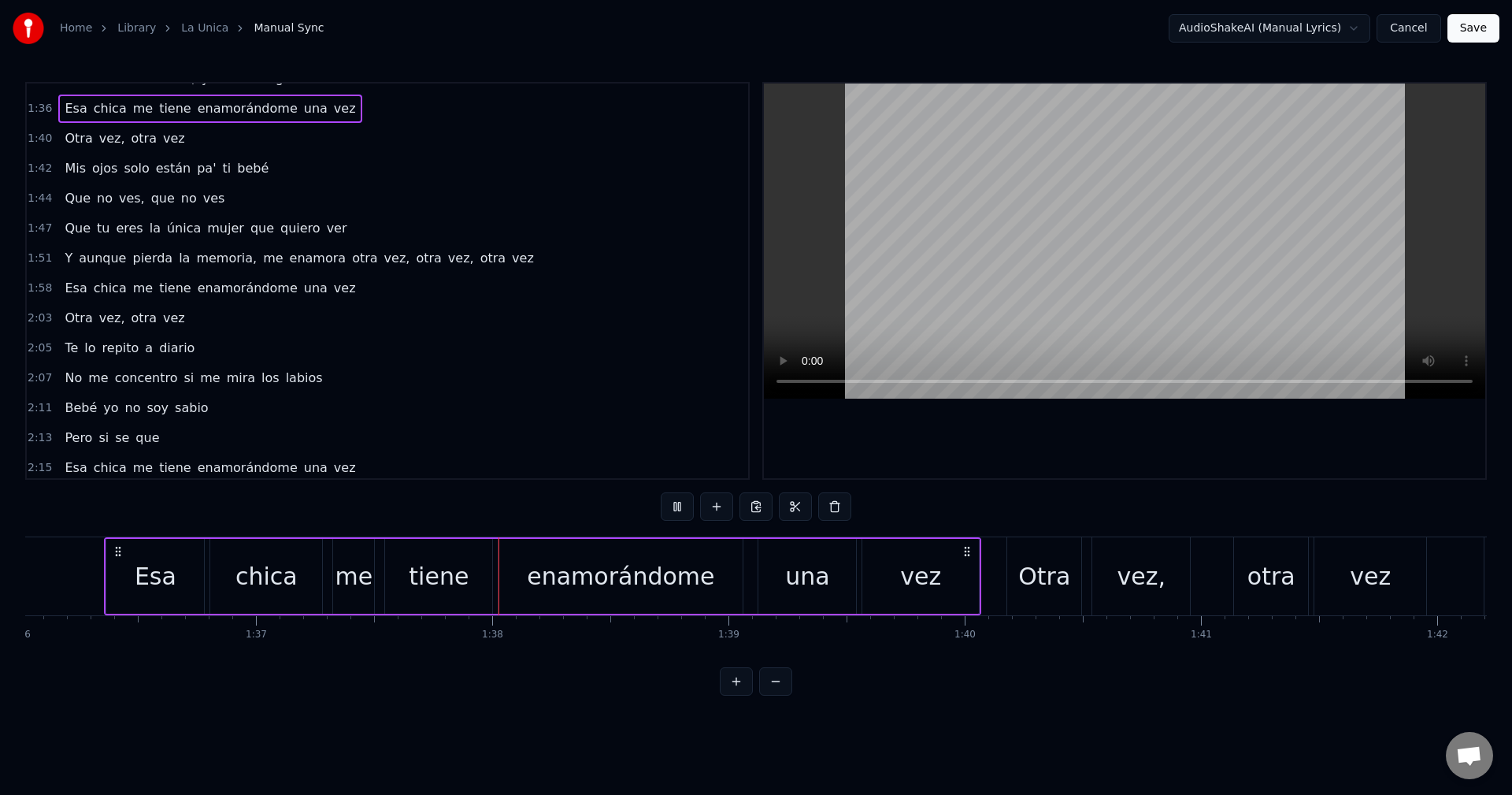
scroll to position [686, 0]
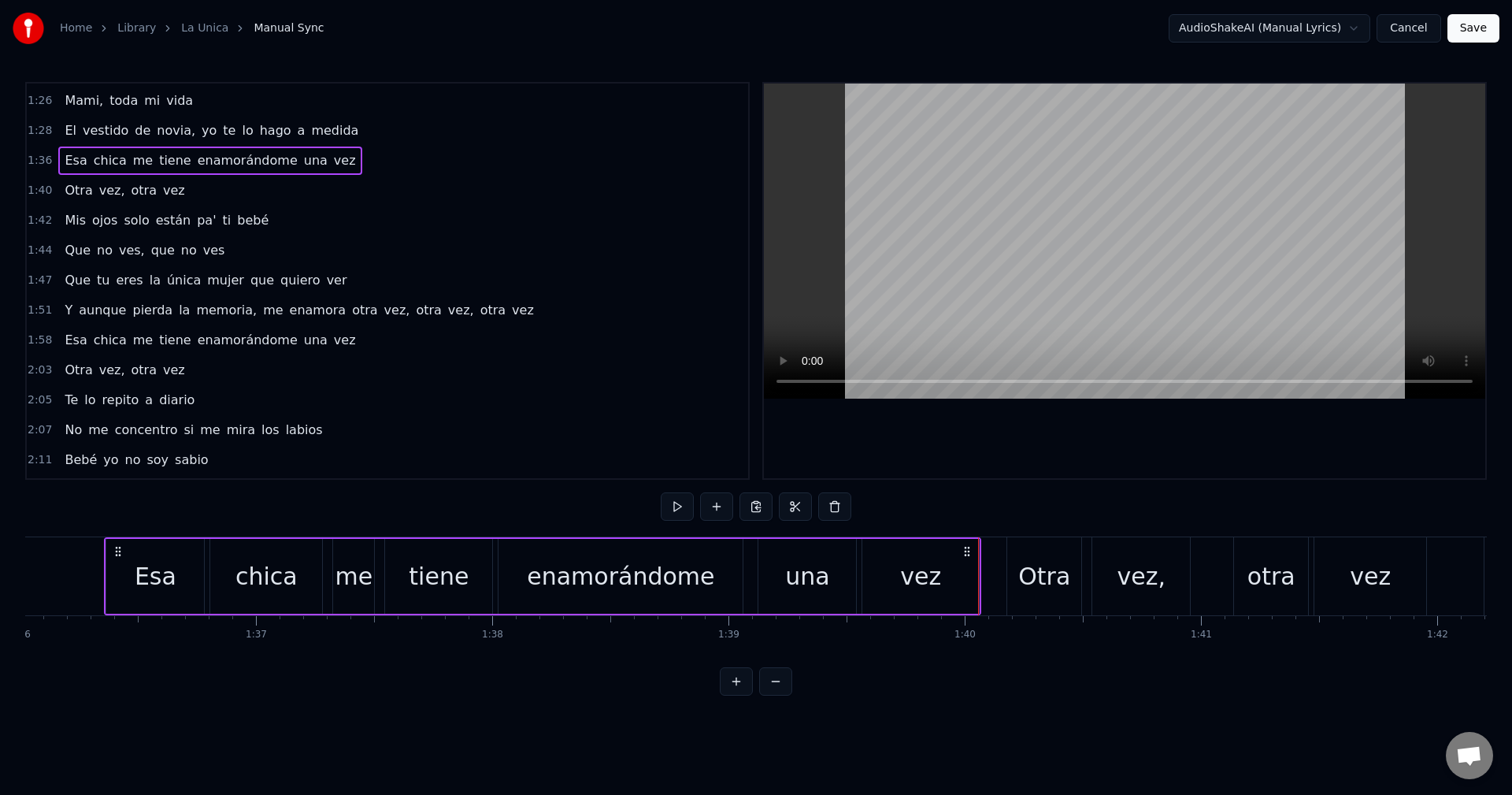
click at [244, 185] on div "1:40 Otra vez, otra vez" at bounding box center [387, 191] width 722 height 30
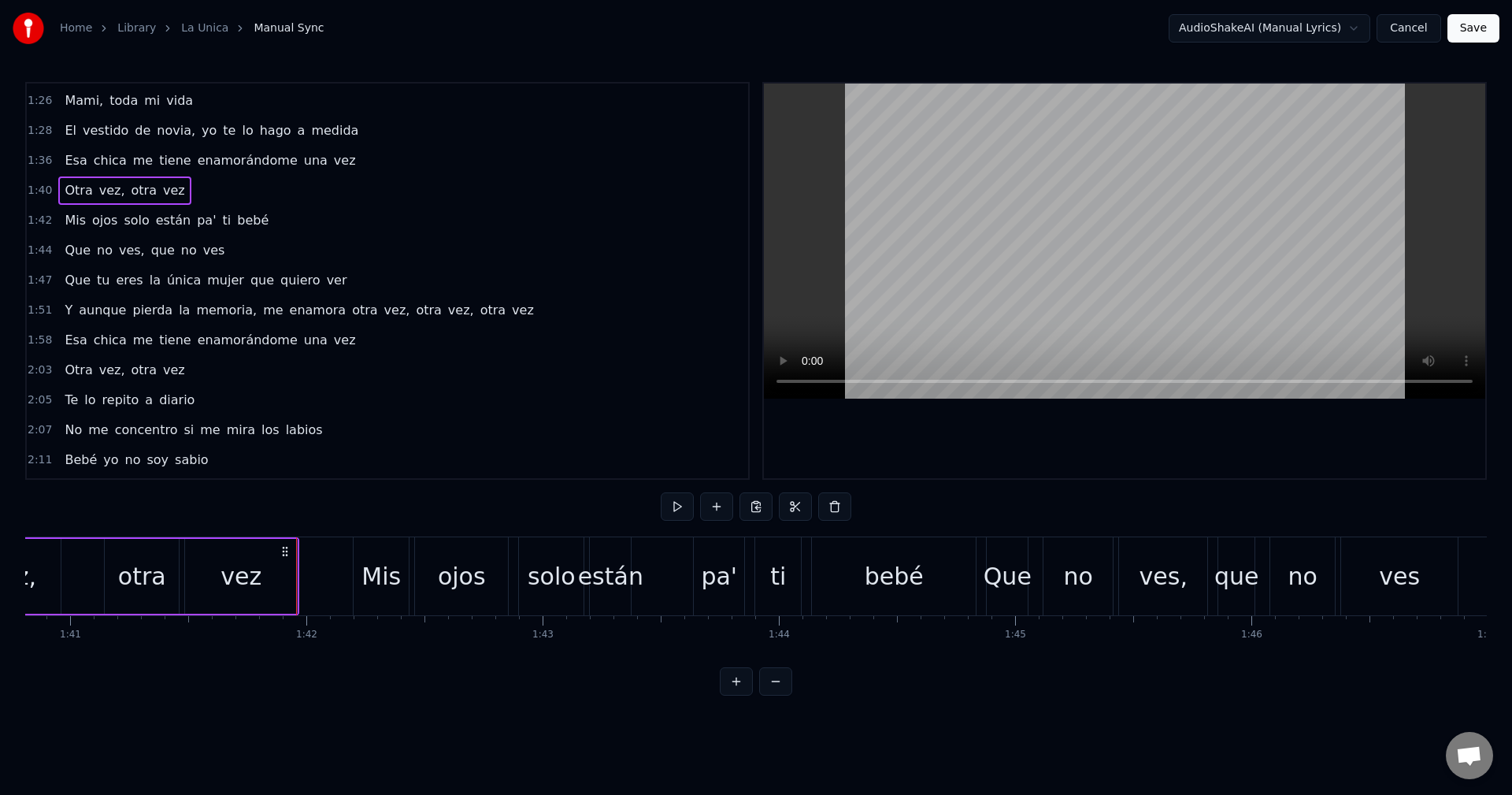
click at [287, 218] on div "1:42 Mis ojos solo están pa' ti bebé" at bounding box center [387, 221] width 722 height 30
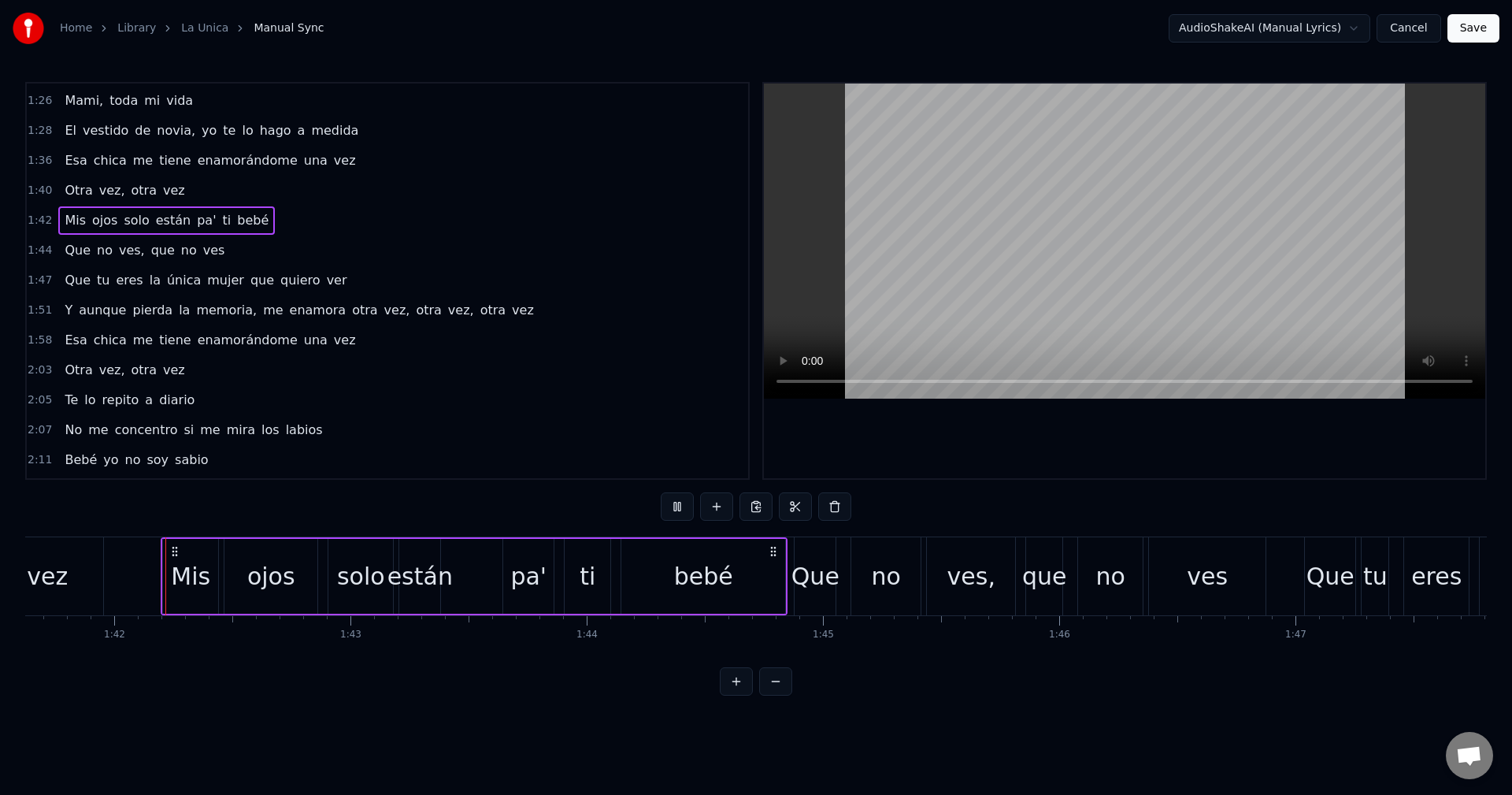
scroll to position [923, 0]
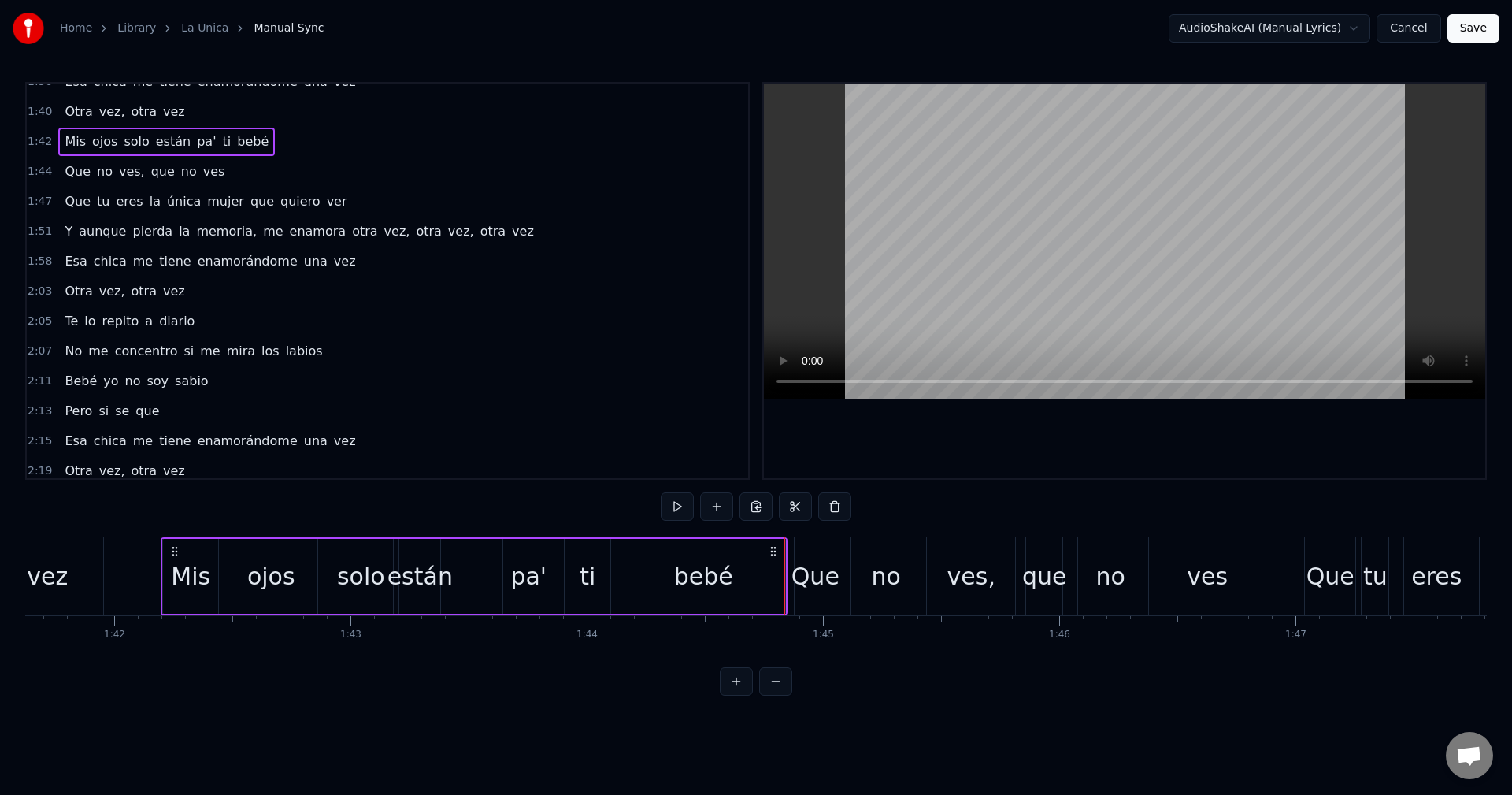
click at [287, 158] on div "1:44 Que no ves, que no ves" at bounding box center [387, 172] width 722 height 30
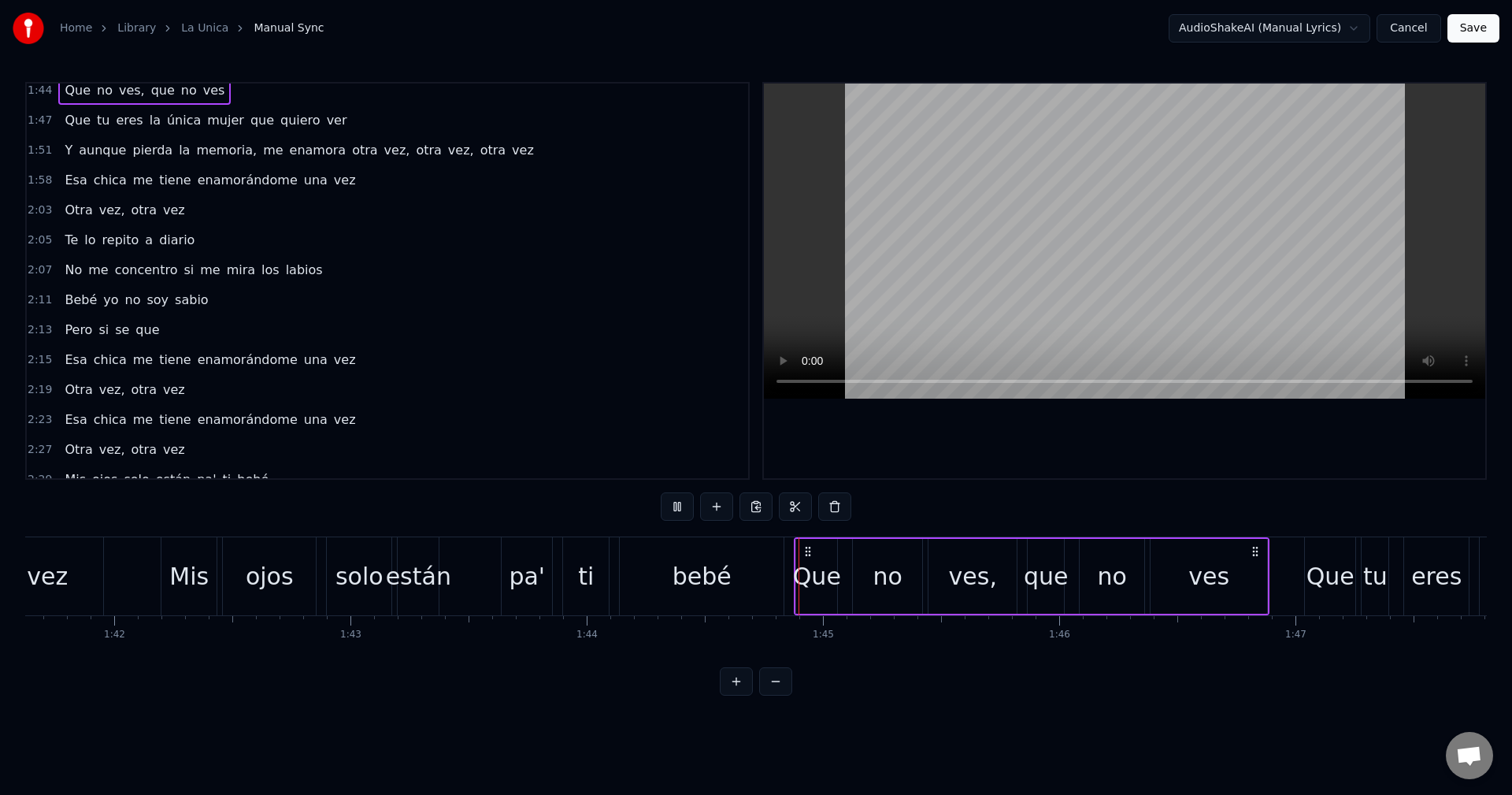
scroll to position [0, 0]
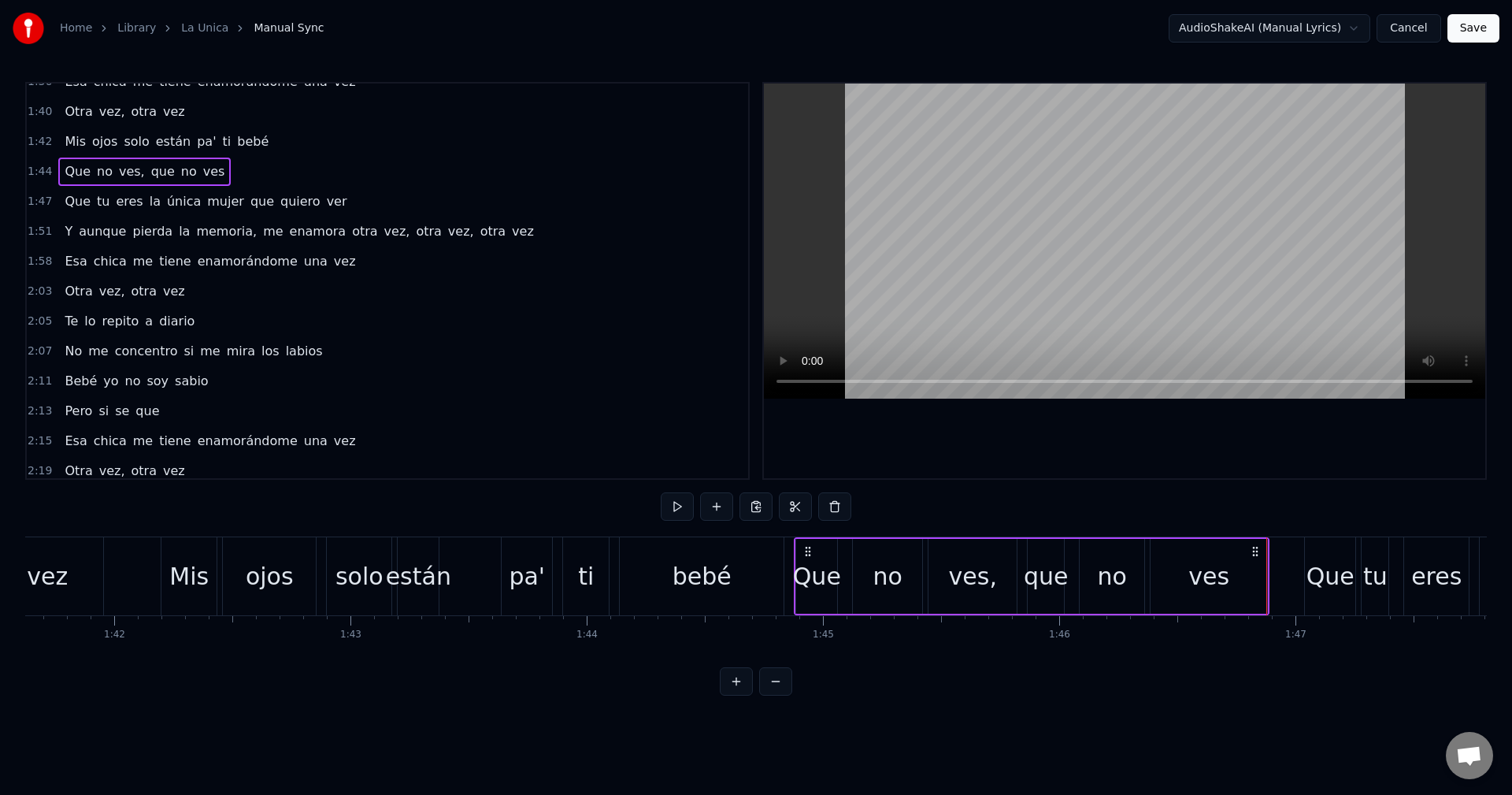
click at [366, 204] on div "1:47 Que tu eres la única mujer que quiero ver" at bounding box center [387, 201] width 722 height 30
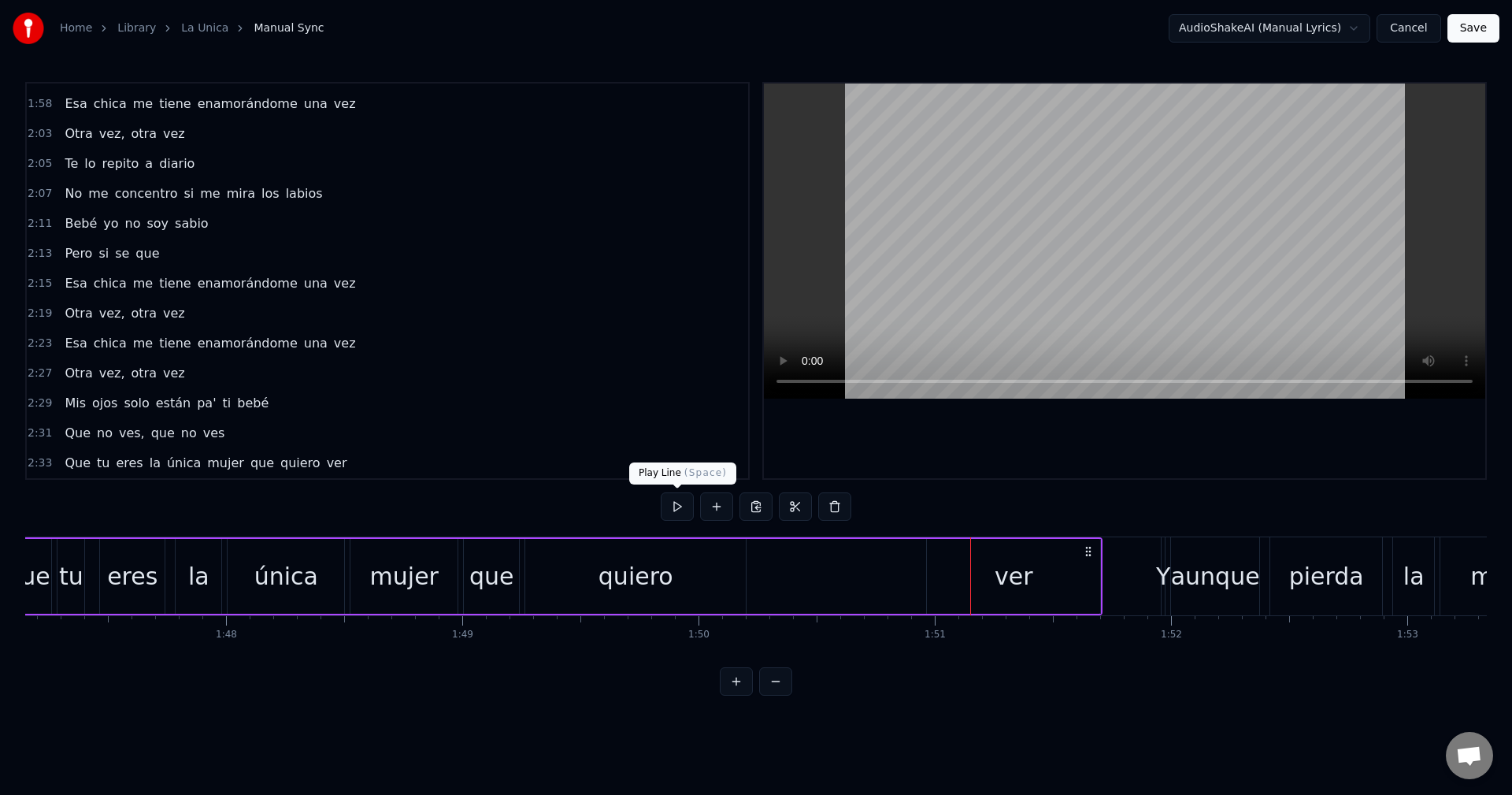
click at [612, 561] on div "quiero" at bounding box center [635, 576] width 75 height 36
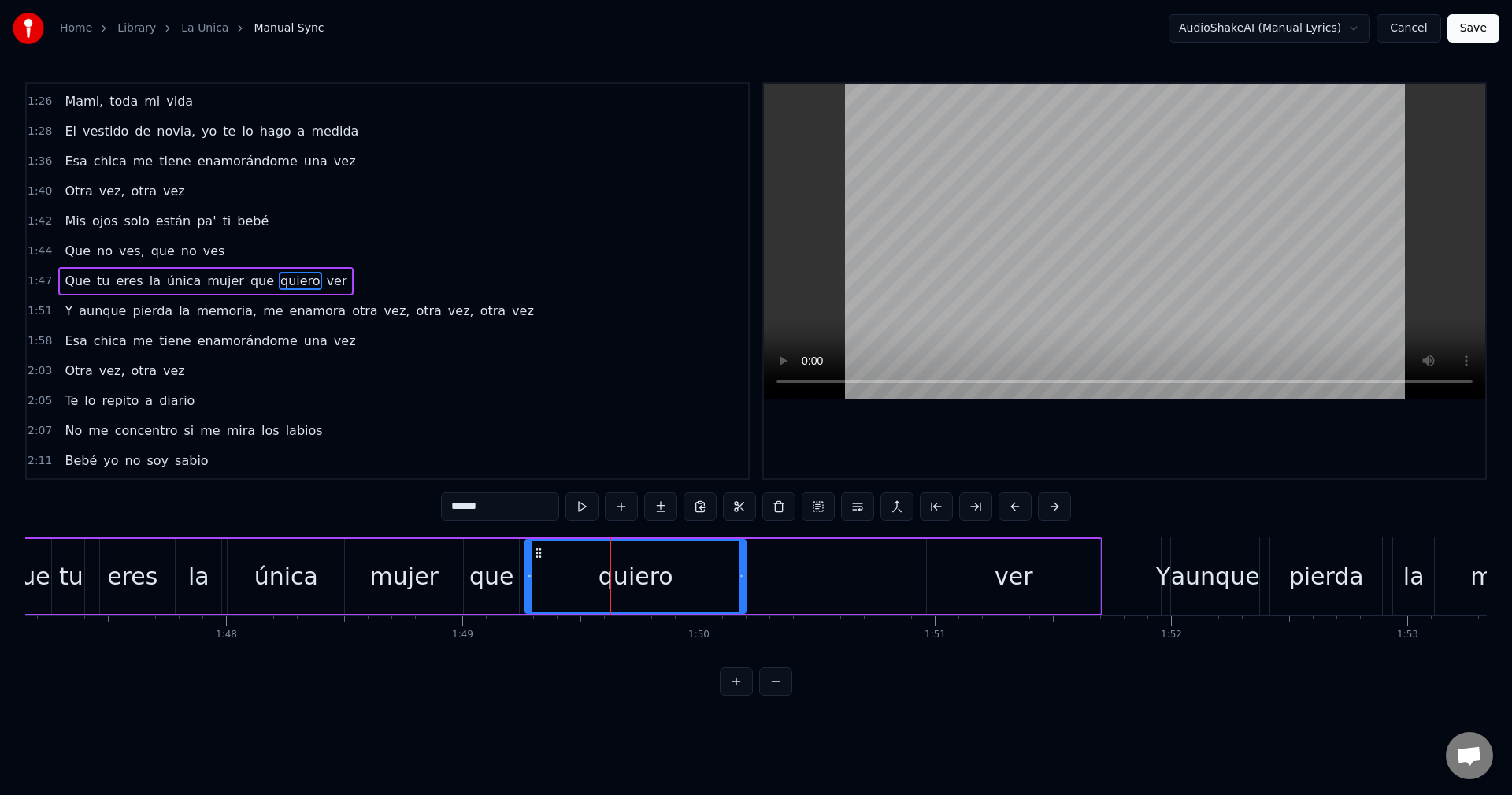
click at [788, 570] on div "Que tu eres la única mujer que quiero ver" at bounding box center [550, 576] width 1104 height 78
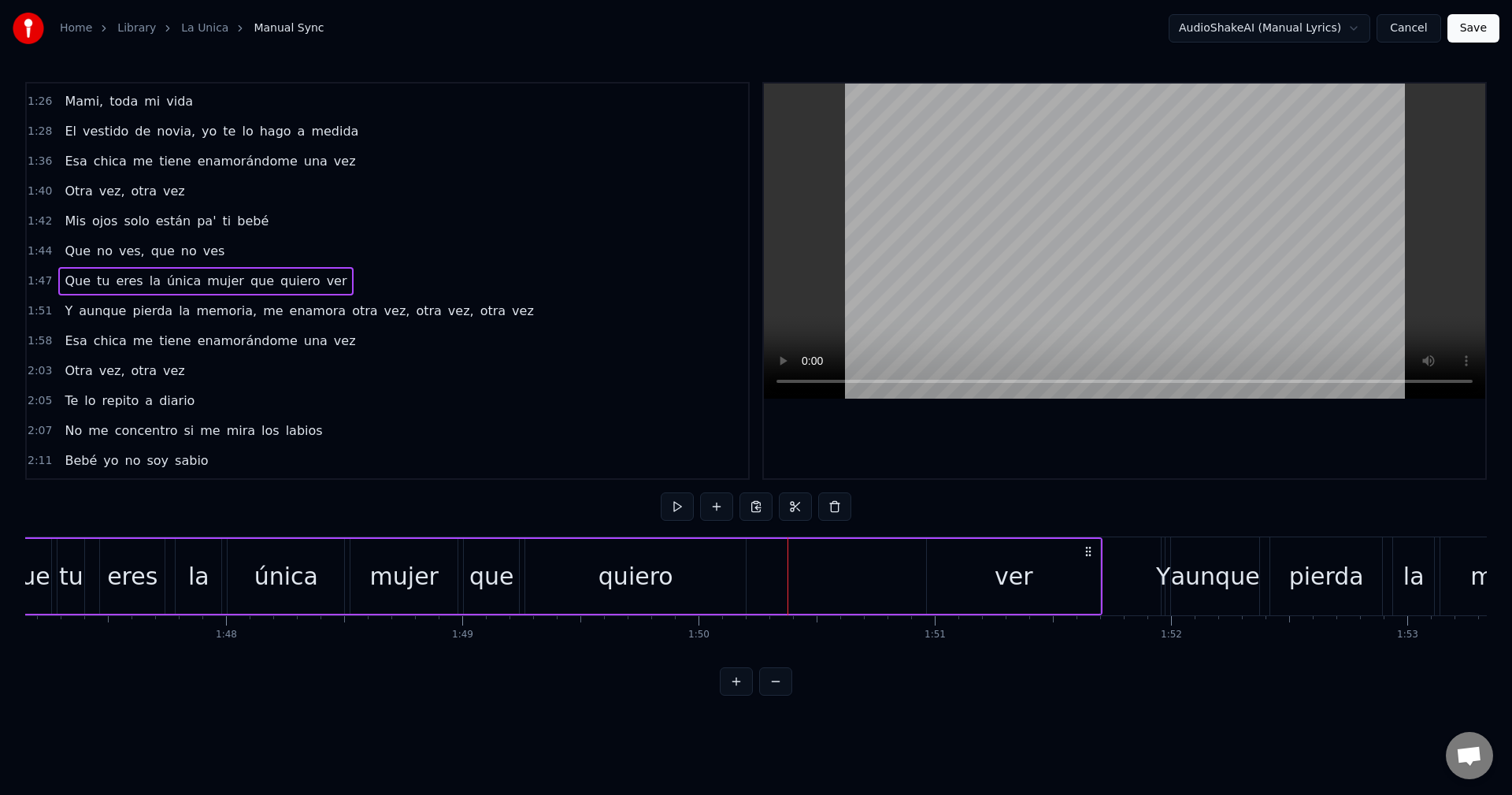
click at [624, 549] on div "quiero" at bounding box center [635, 576] width 220 height 75
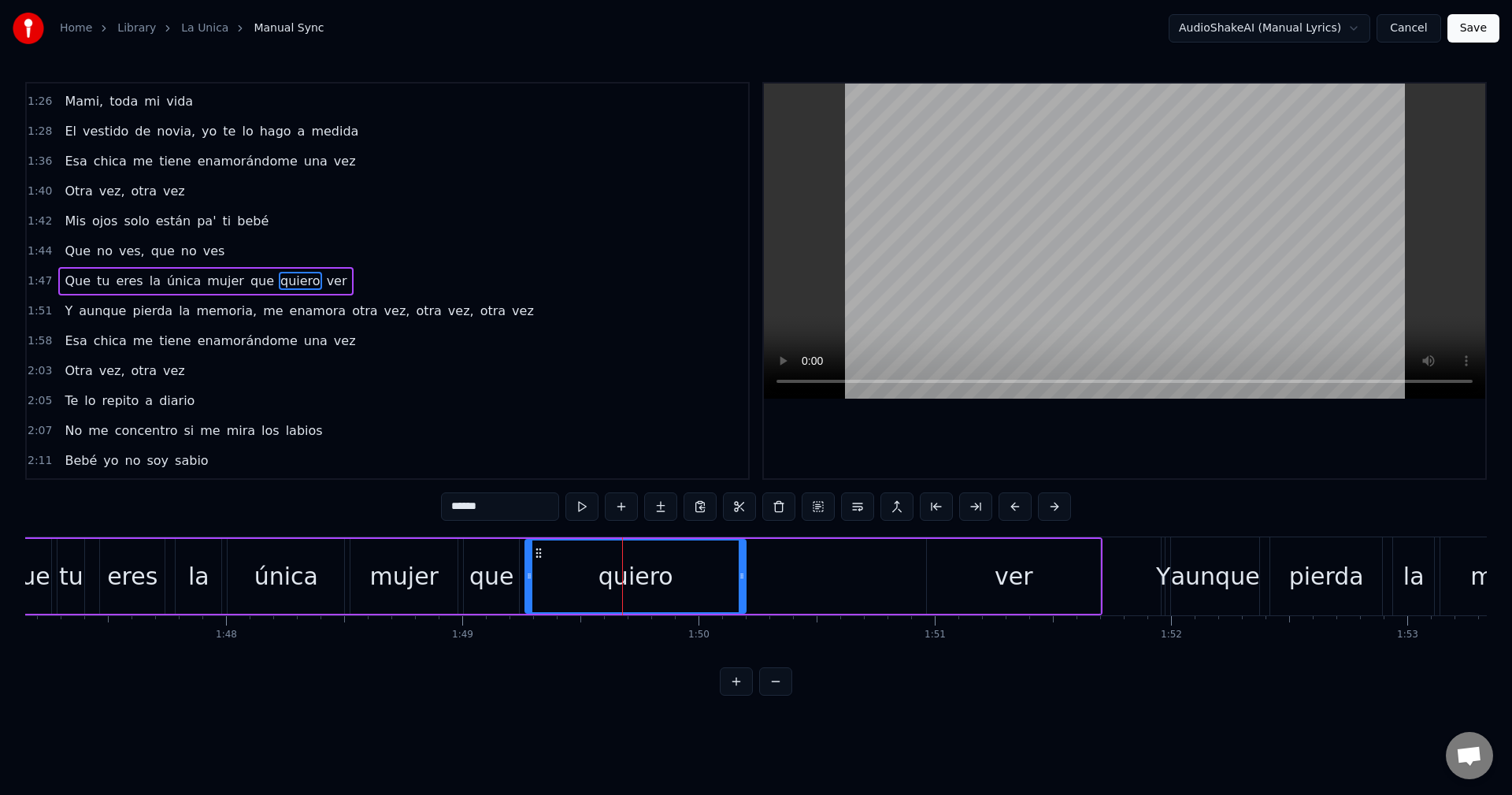
click at [597, 535] on div "0:07 Mami, yo no te puedo dar tanto espacio 0:12 Ya empezó el gimnasio 0:14 Te …" at bounding box center [756, 389] width 1461 height 614
click at [326, 283] on span "ver" at bounding box center [337, 281] width 24 height 18
type input "***"
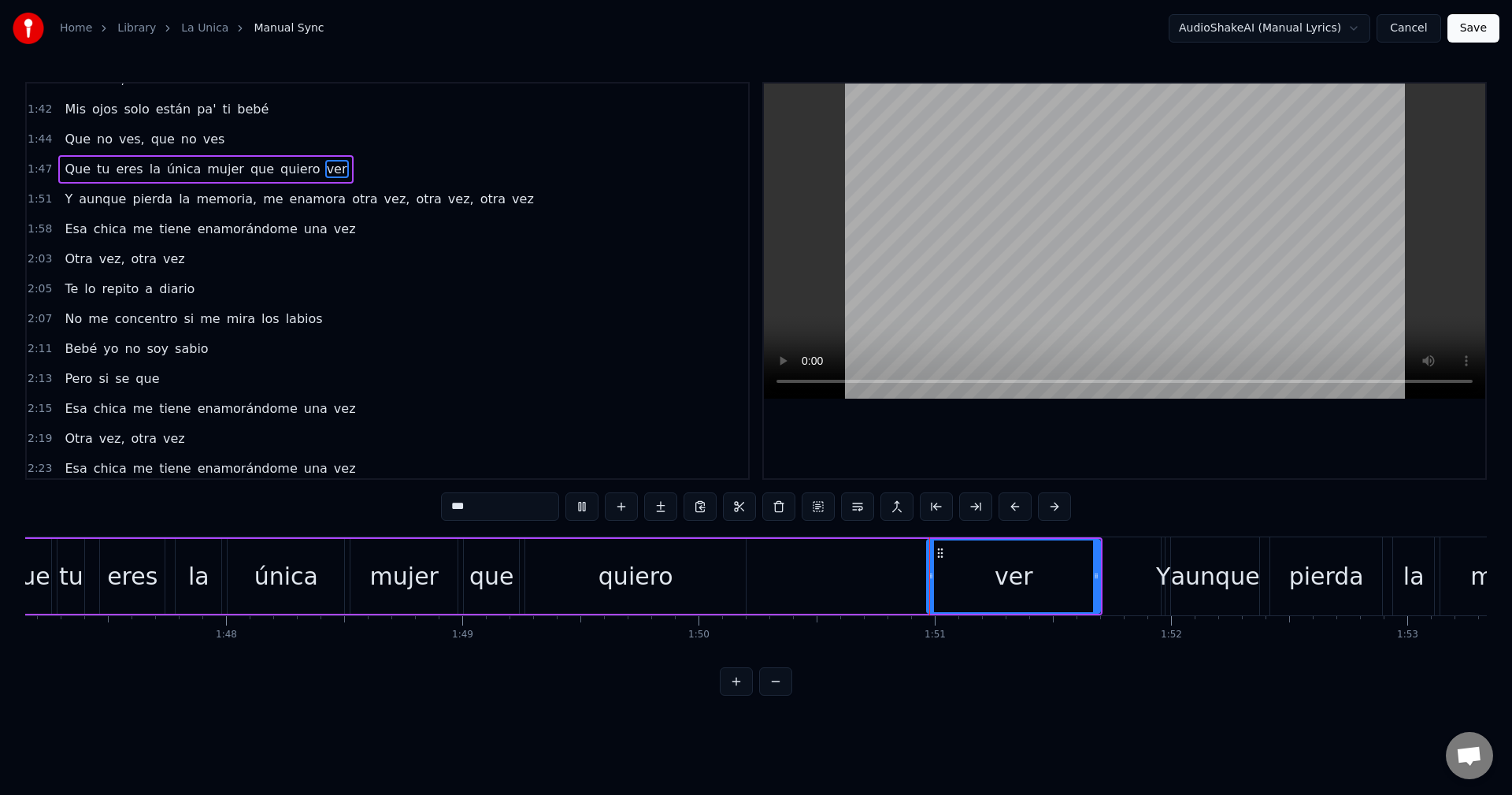
scroll to position [923, 0]
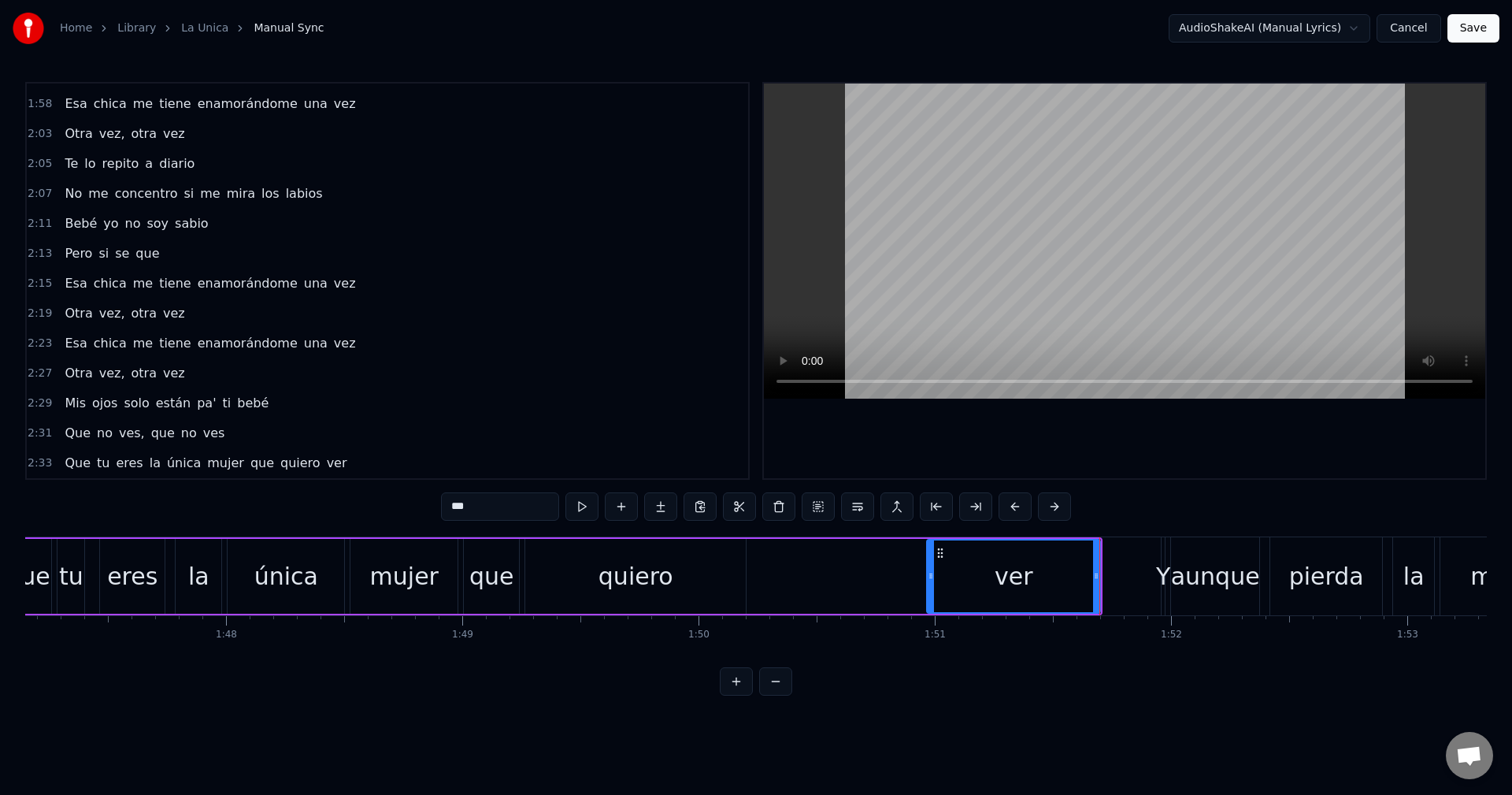
click at [365, 307] on div "2:19 Otra vez, otra vez" at bounding box center [387, 313] width 722 height 30
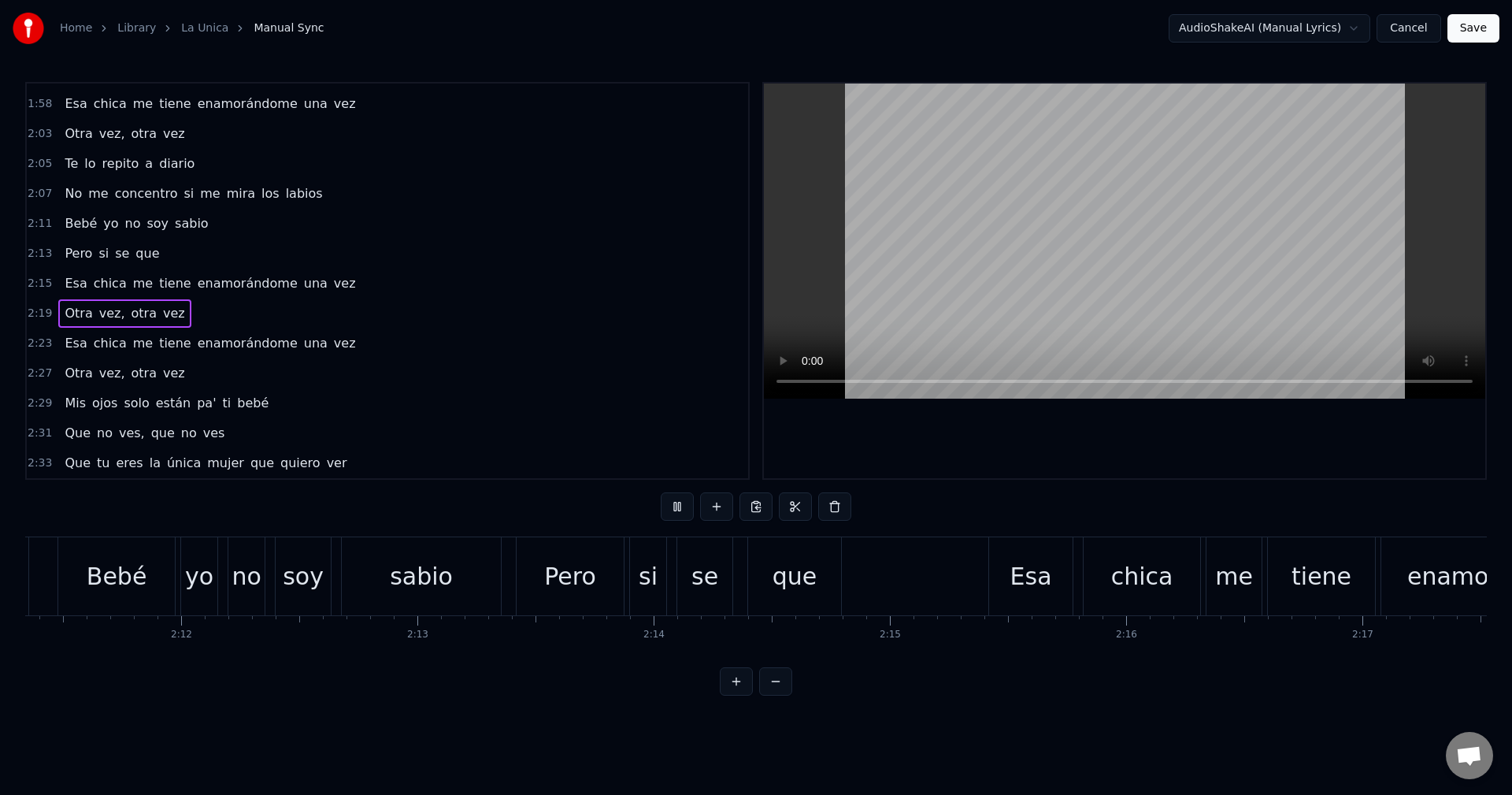
click at [354, 280] on div "2:15 Esa chica me tiene enamorándome una vez" at bounding box center [387, 284] width 722 height 30
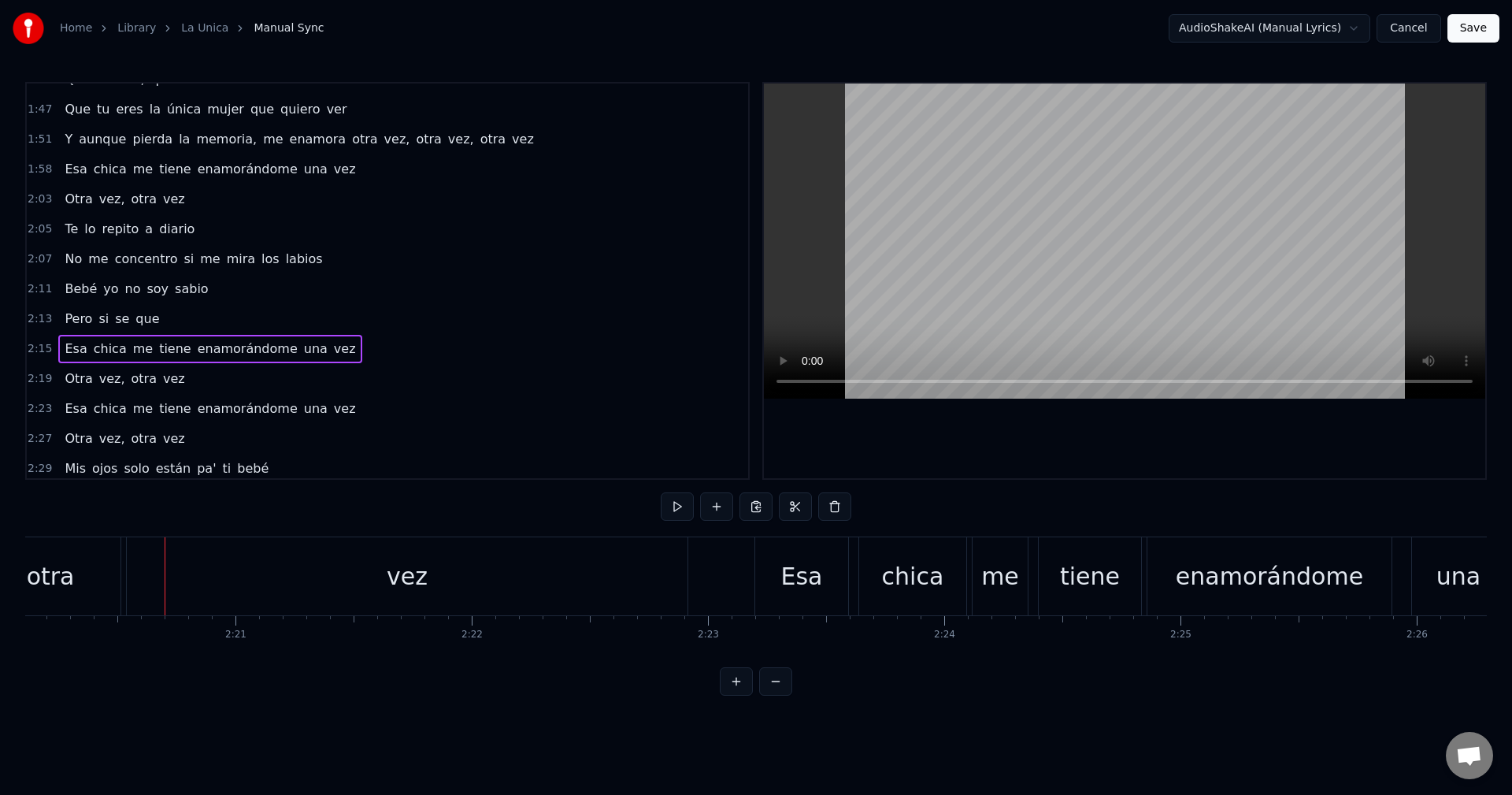
scroll to position [844, 0]
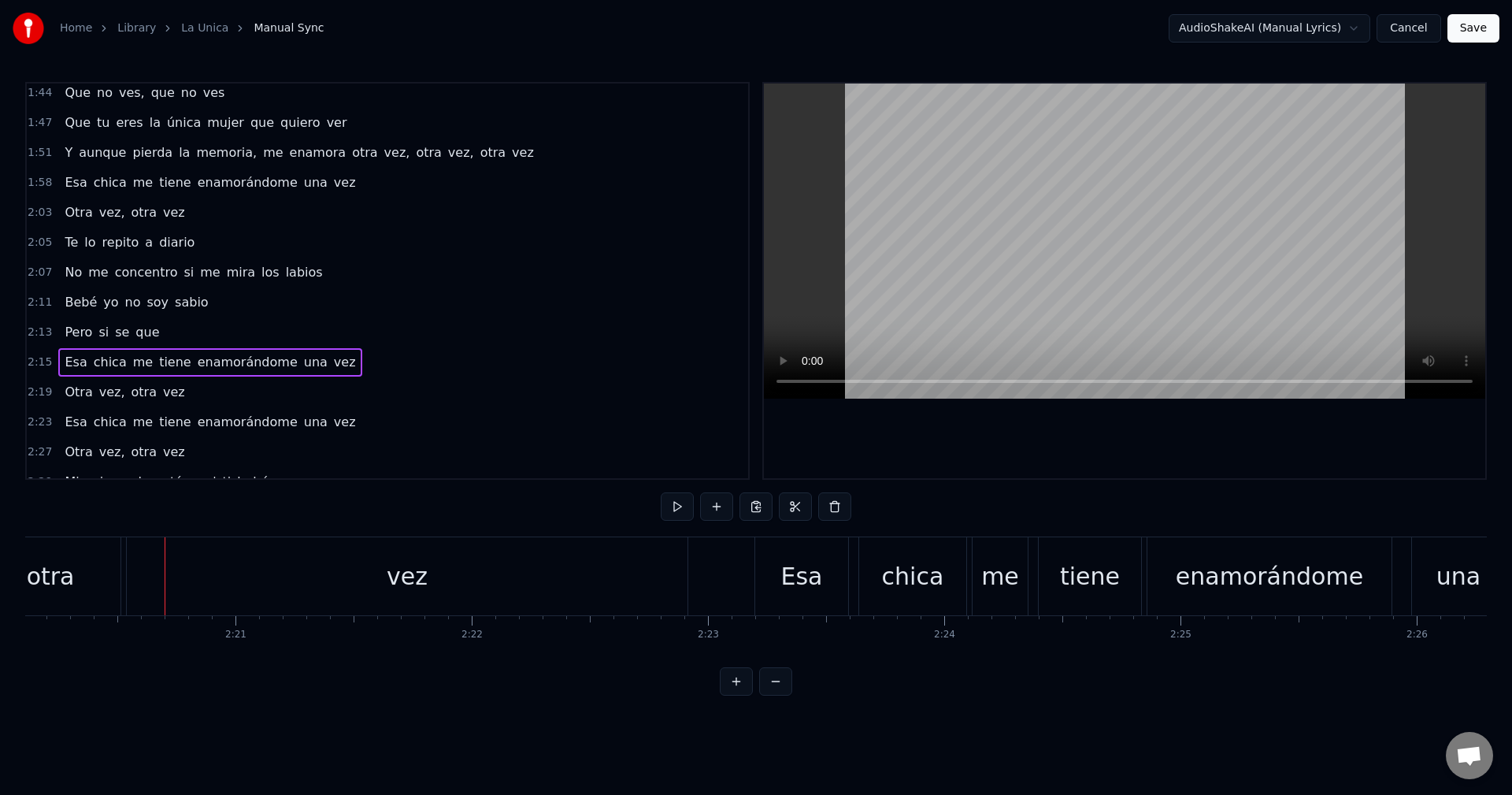
click at [336, 182] on div "1:58 Esa chica me tiene enamorándome una vez" at bounding box center [387, 182] width 722 height 30
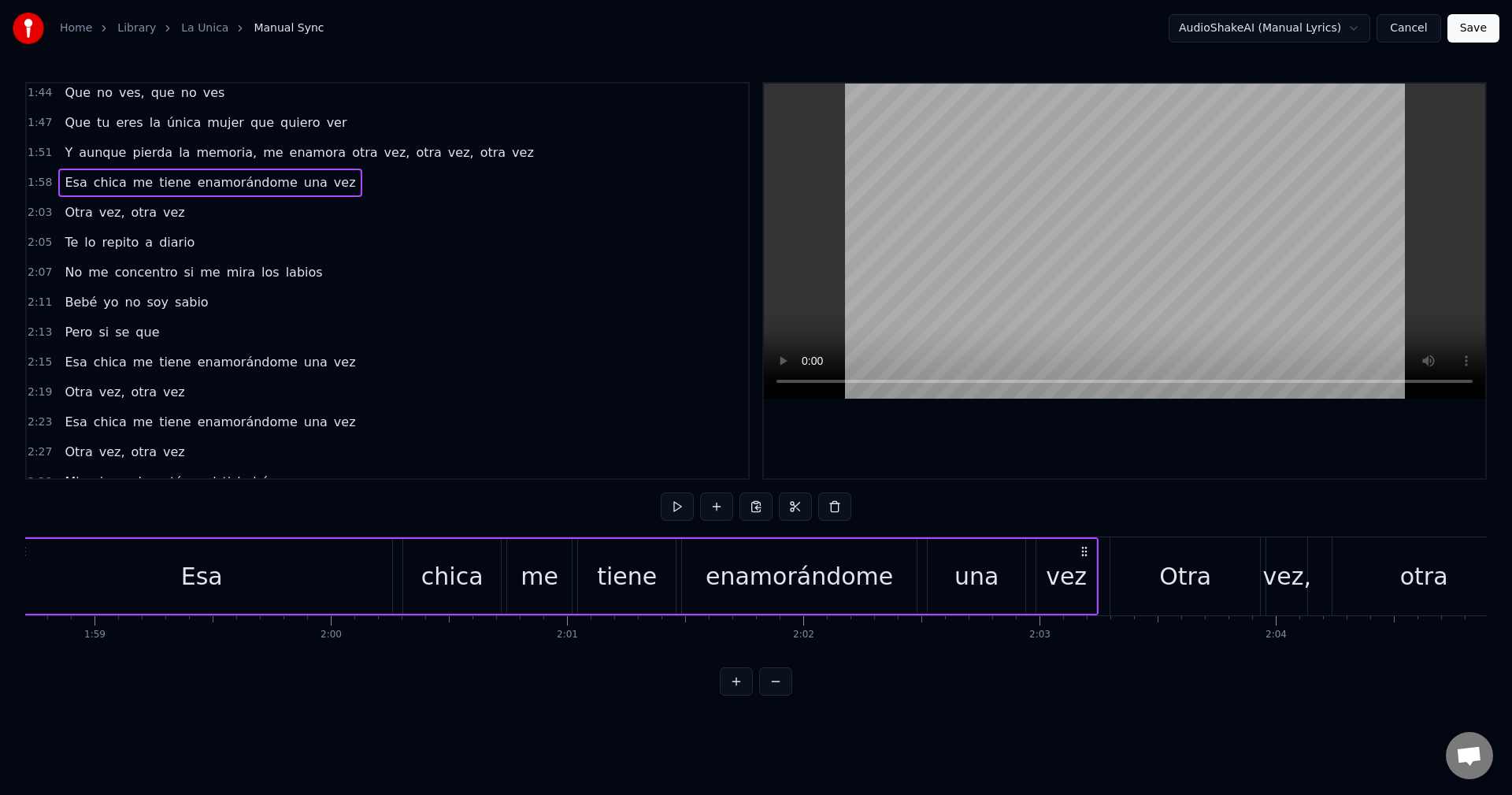
click at [460, 106] on div "1:44 Que no ves, que no ves" at bounding box center [387, 93] width 722 height 30
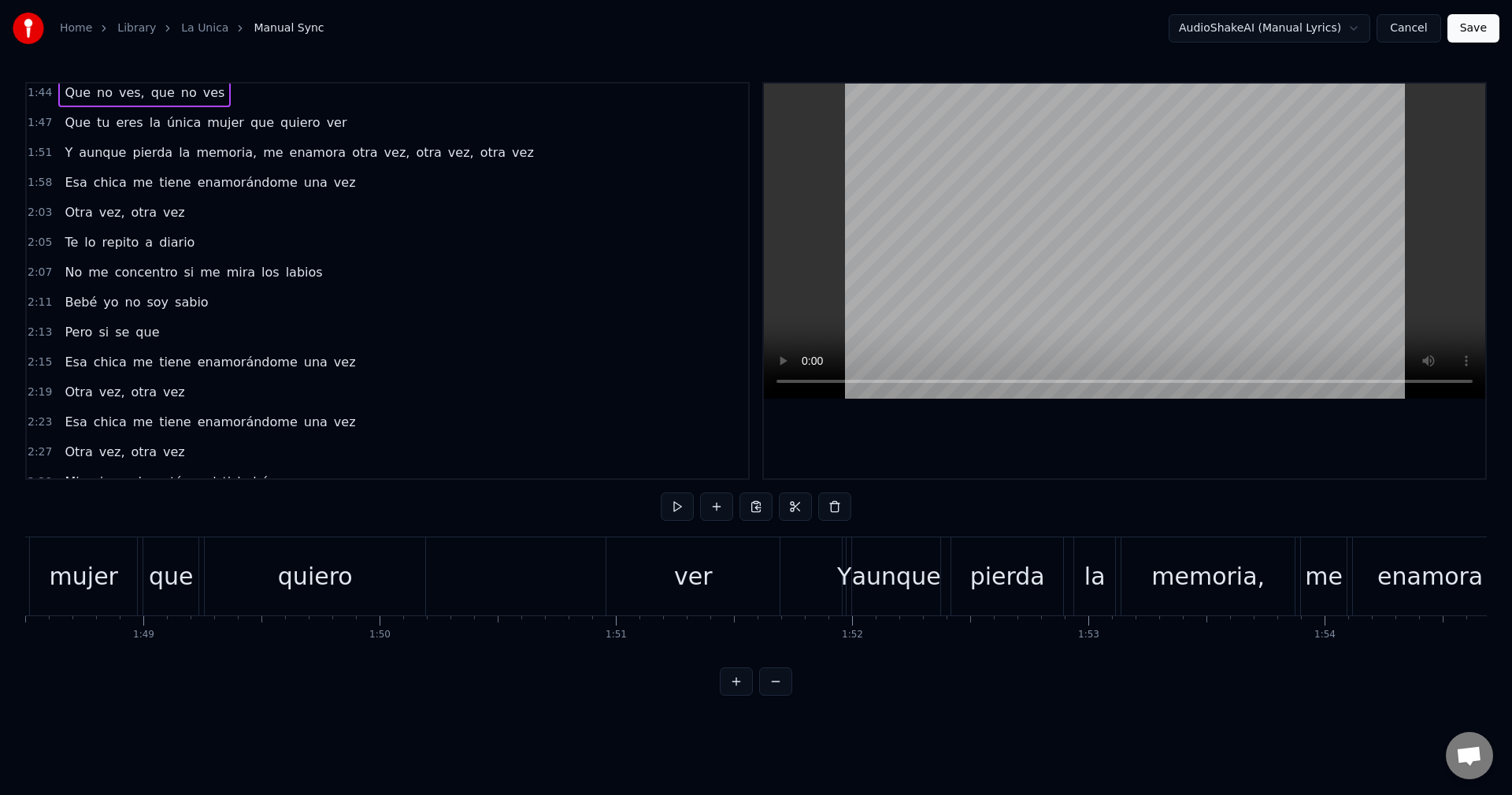
click at [408, 120] on div "1:47 Que tu eres la única mujer que quiero ver" at bounding box center [387, 123] width 722 height 30
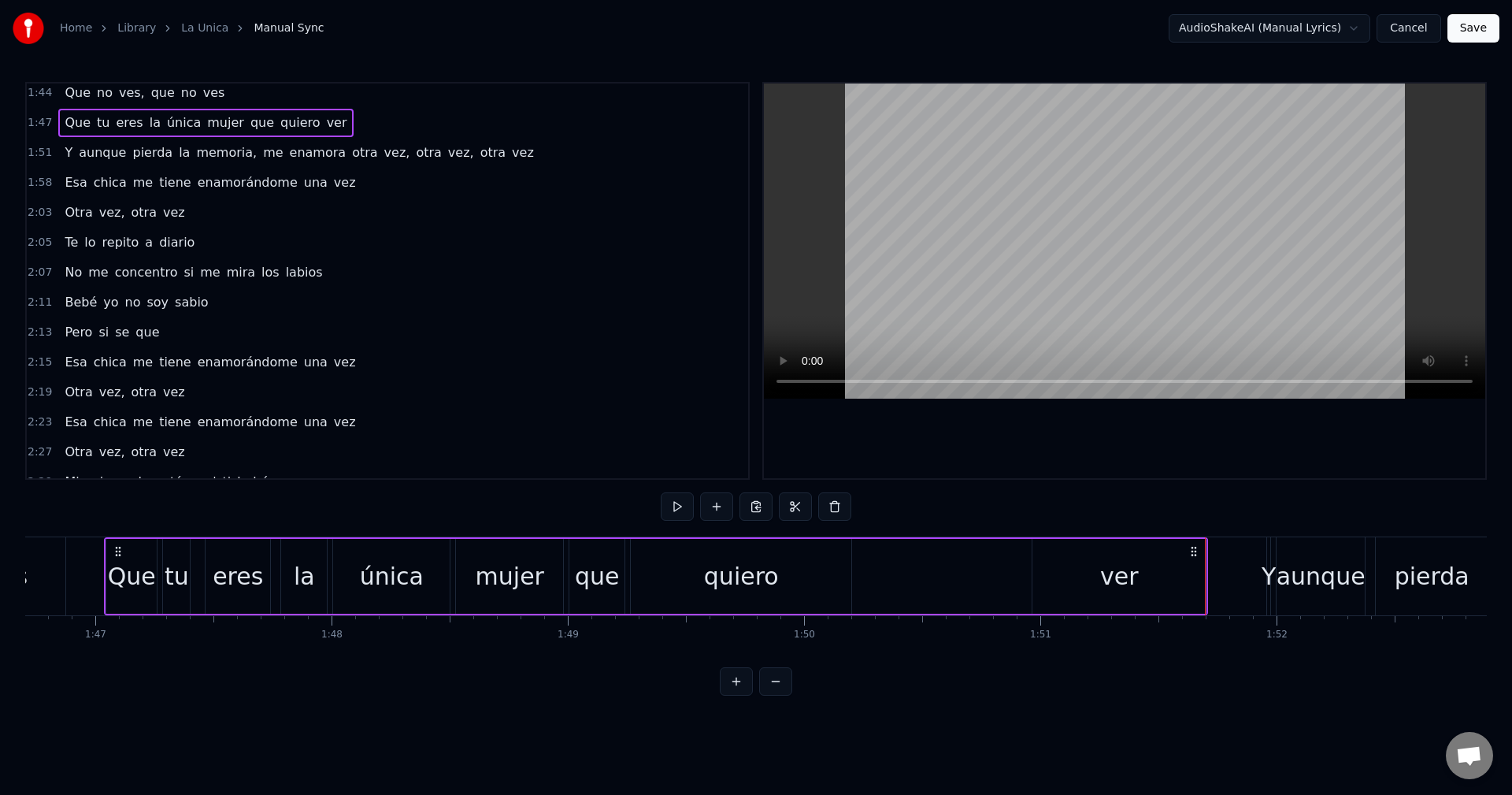
click at [326, 128] on span "ver" at bounding box center [337, 123] width 24 height 18
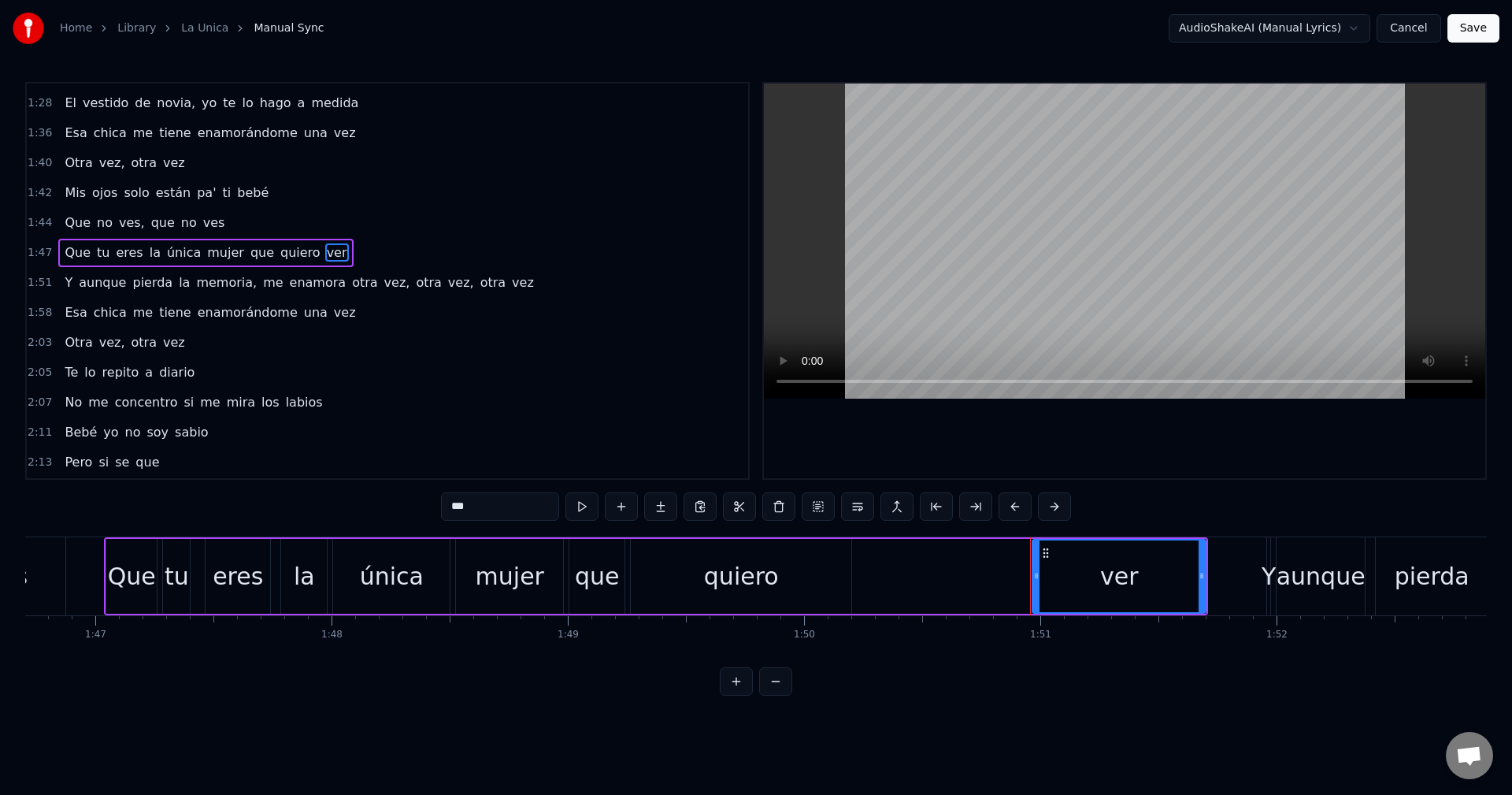
scroll to position [686, 0]
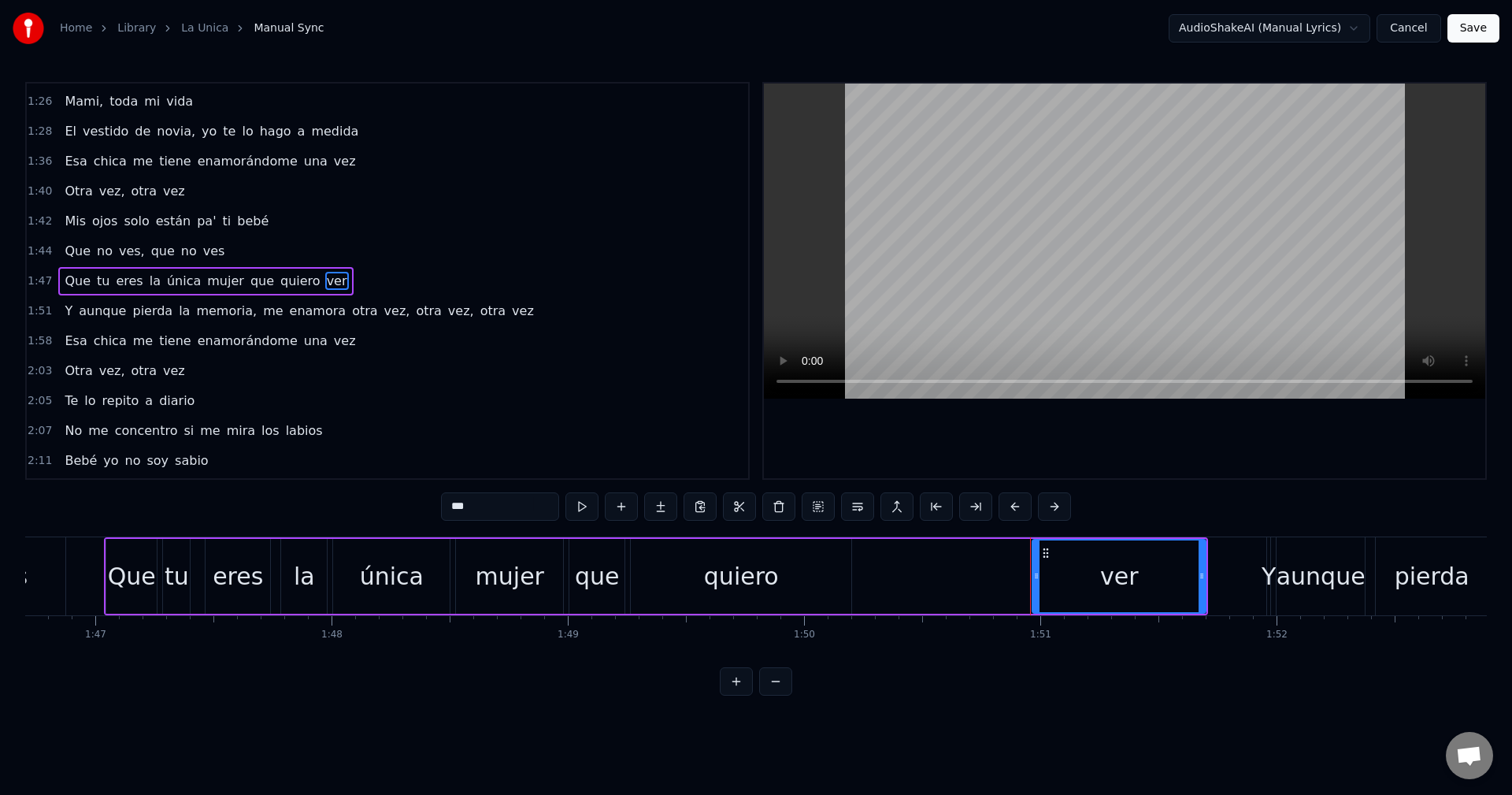
click at [295, 285] on div "Que tu eres la única mujer que quiero ver" at bounding box center [205, 281] width 295 height 28
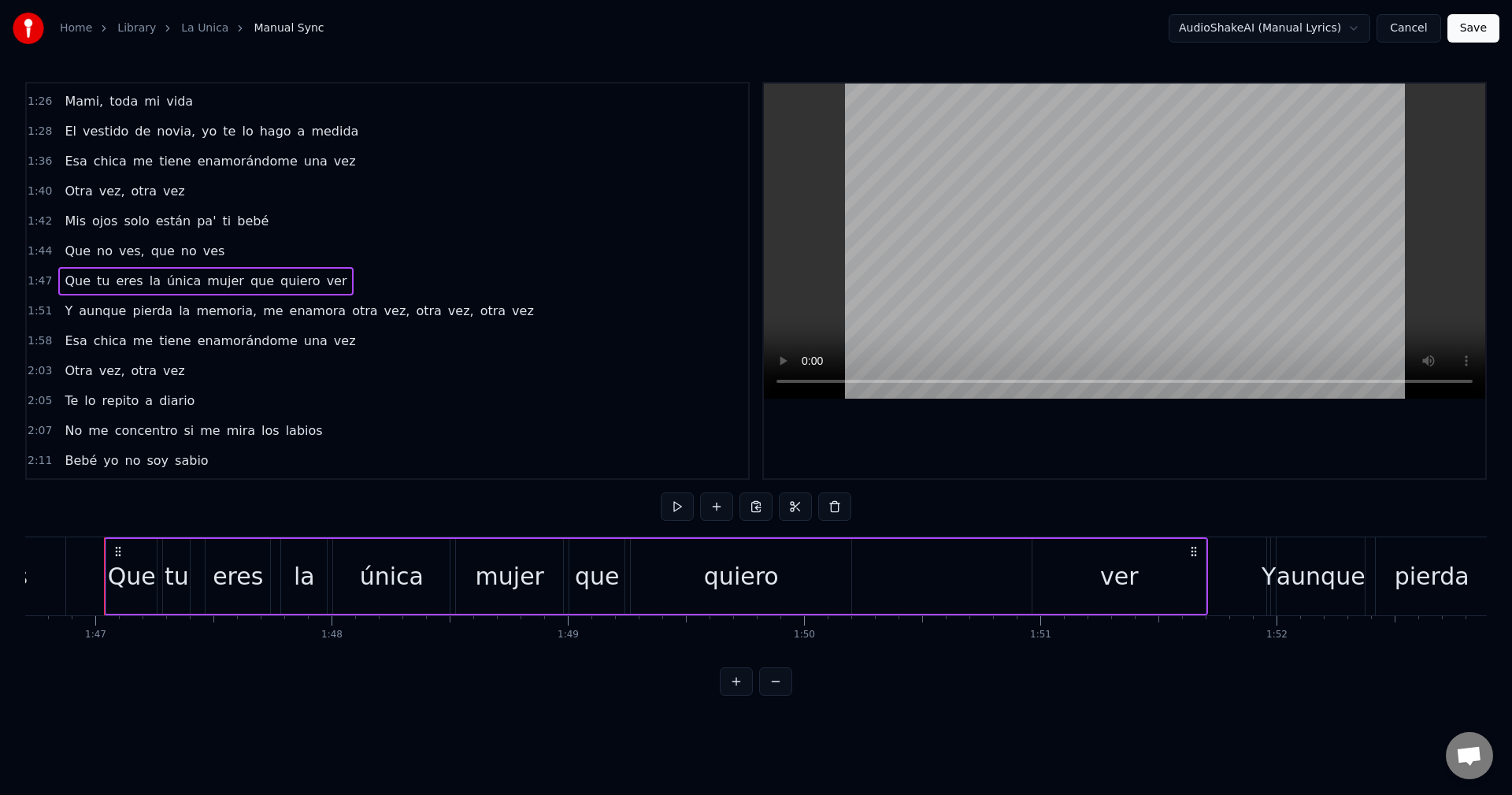
click at [51, 313] on div "1:51 Y aunque pierda la memoria, me enamora otra vez, otra vez, otra vez" at bounding box center [387, 311] width 722 height 30
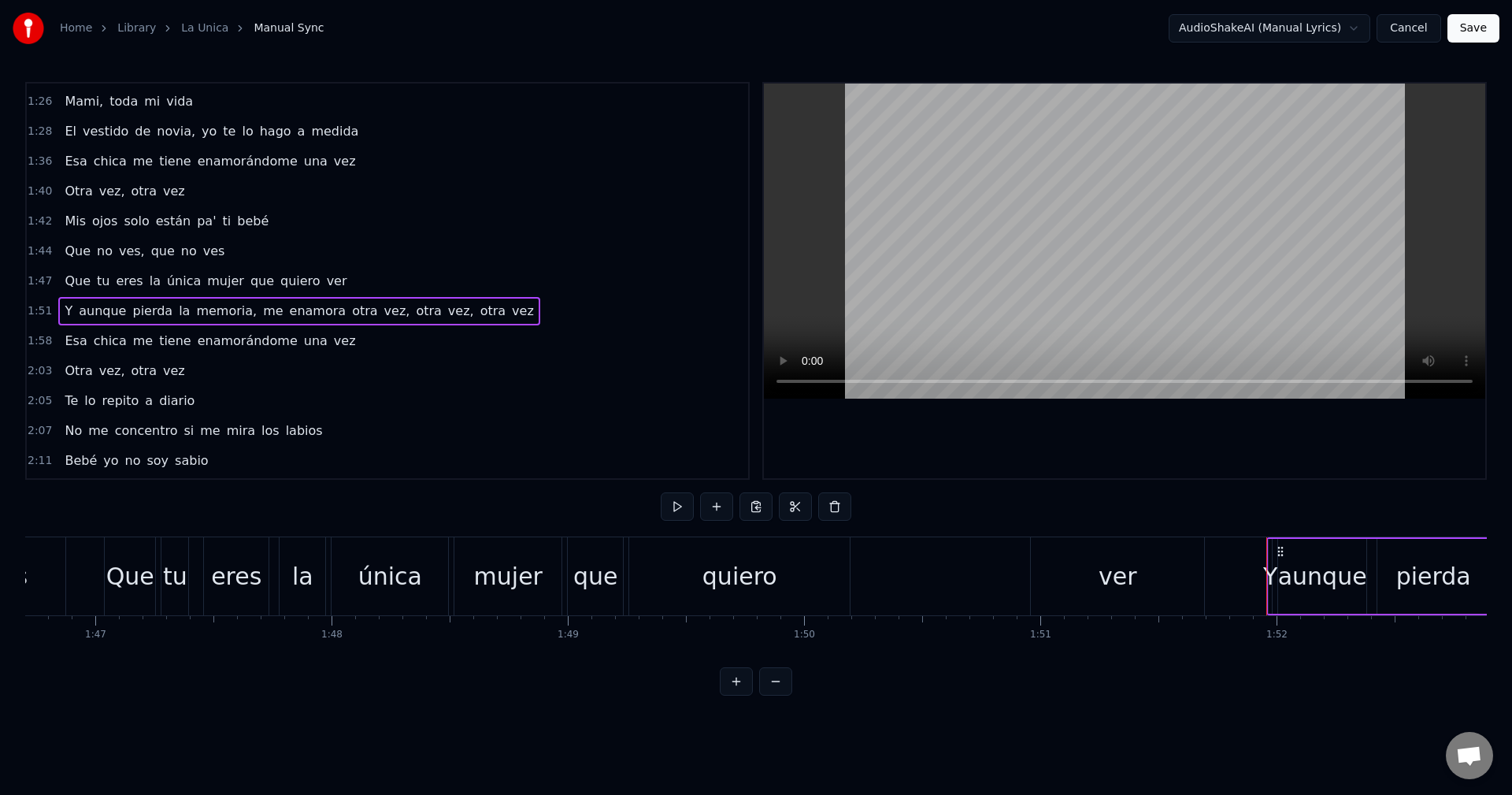
drag, startPoint x: 51, startPoint y: 313, endPoint x: 60, endPoint y: 312, distance: 9.1
click at [60, 312] on div "1:51 Y aunque pierda la memoria, me enamora otra vez, otra vez, otra vez" at bounding box center [387, 311] width 722 height 30
click at [36, 316] on span "1:51" at bounding box center [39, 311] width 24 height 16
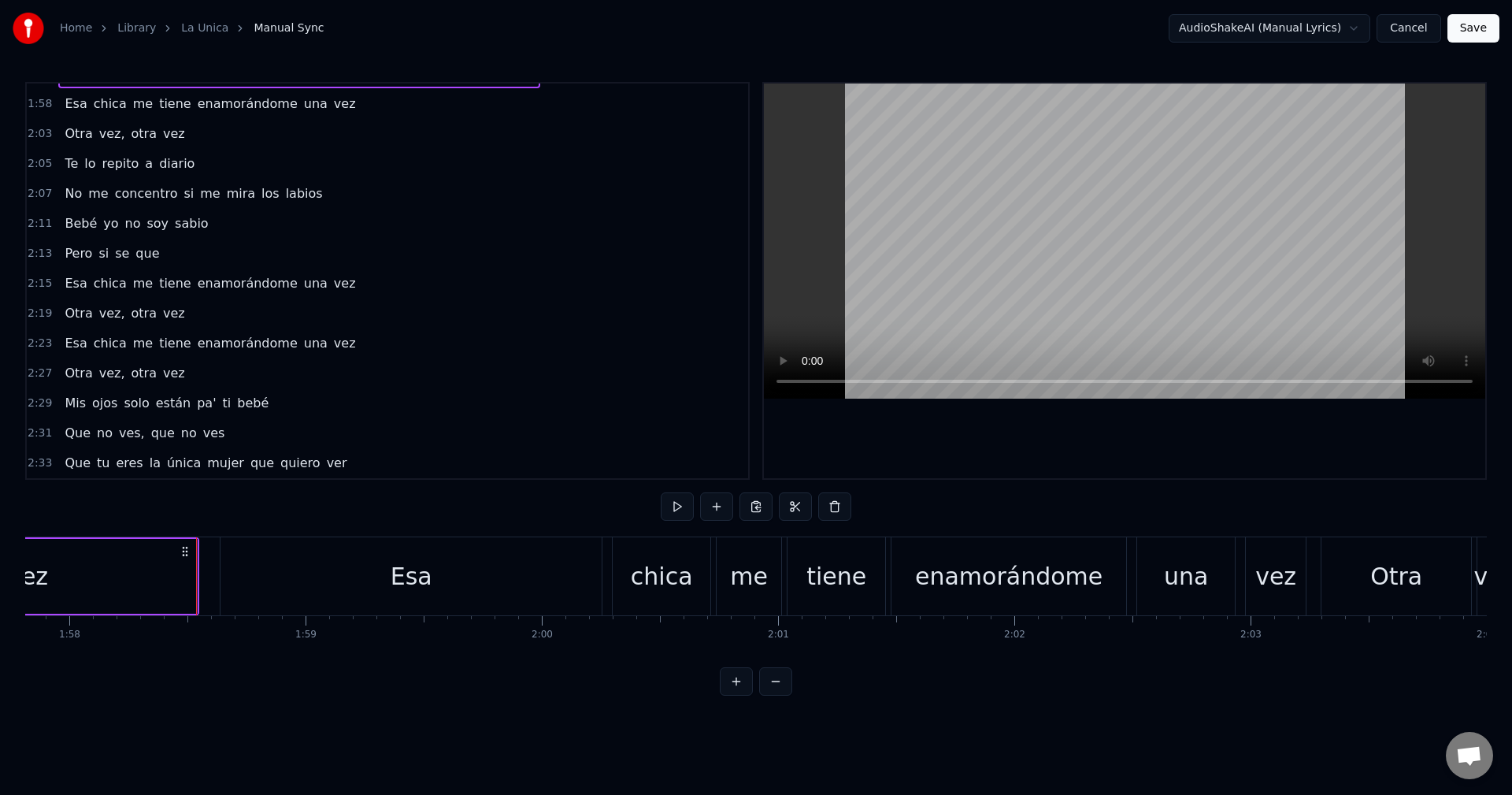
scroll to position [0, 27866]
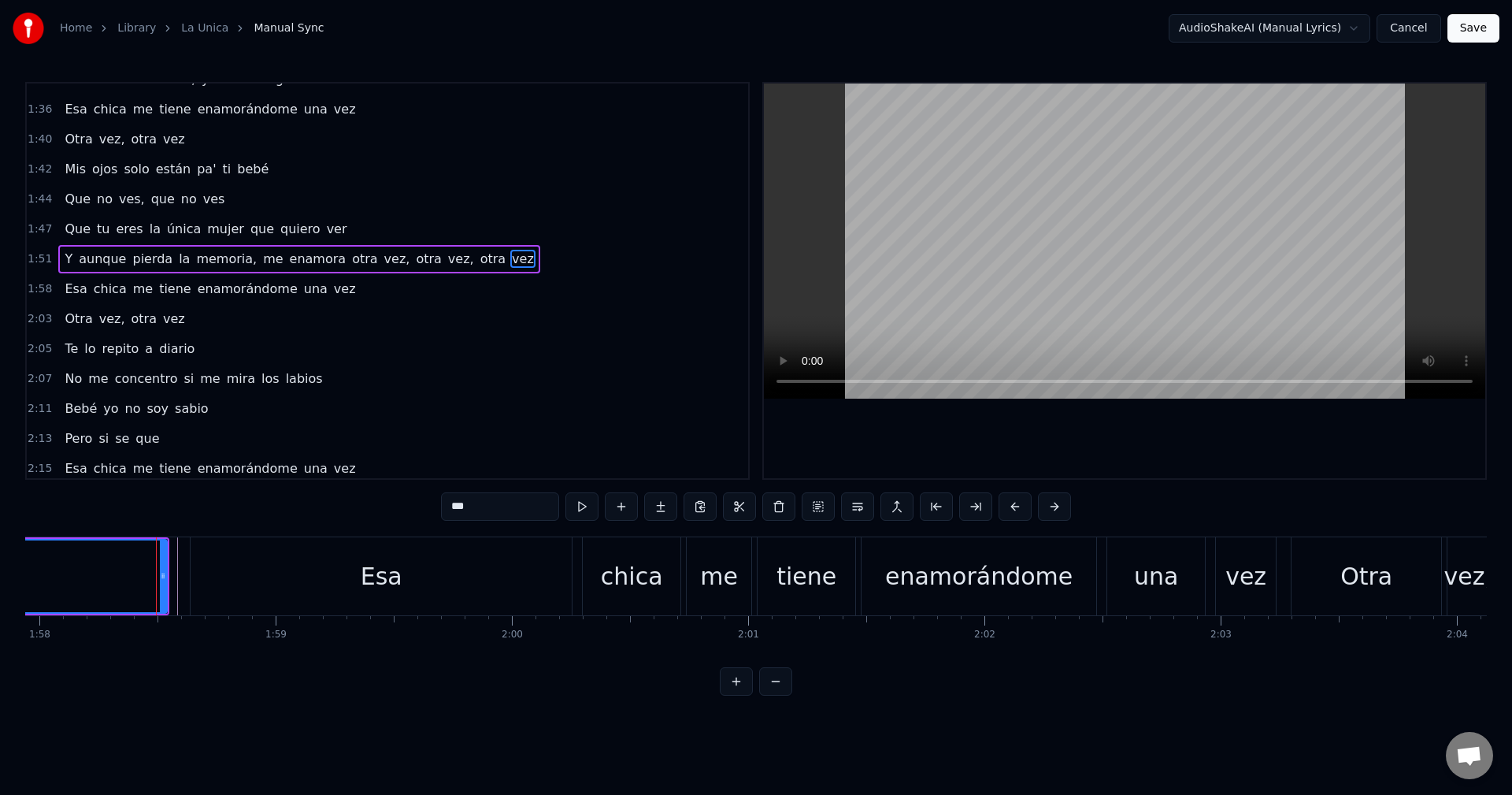
scroll to position [715, 0]
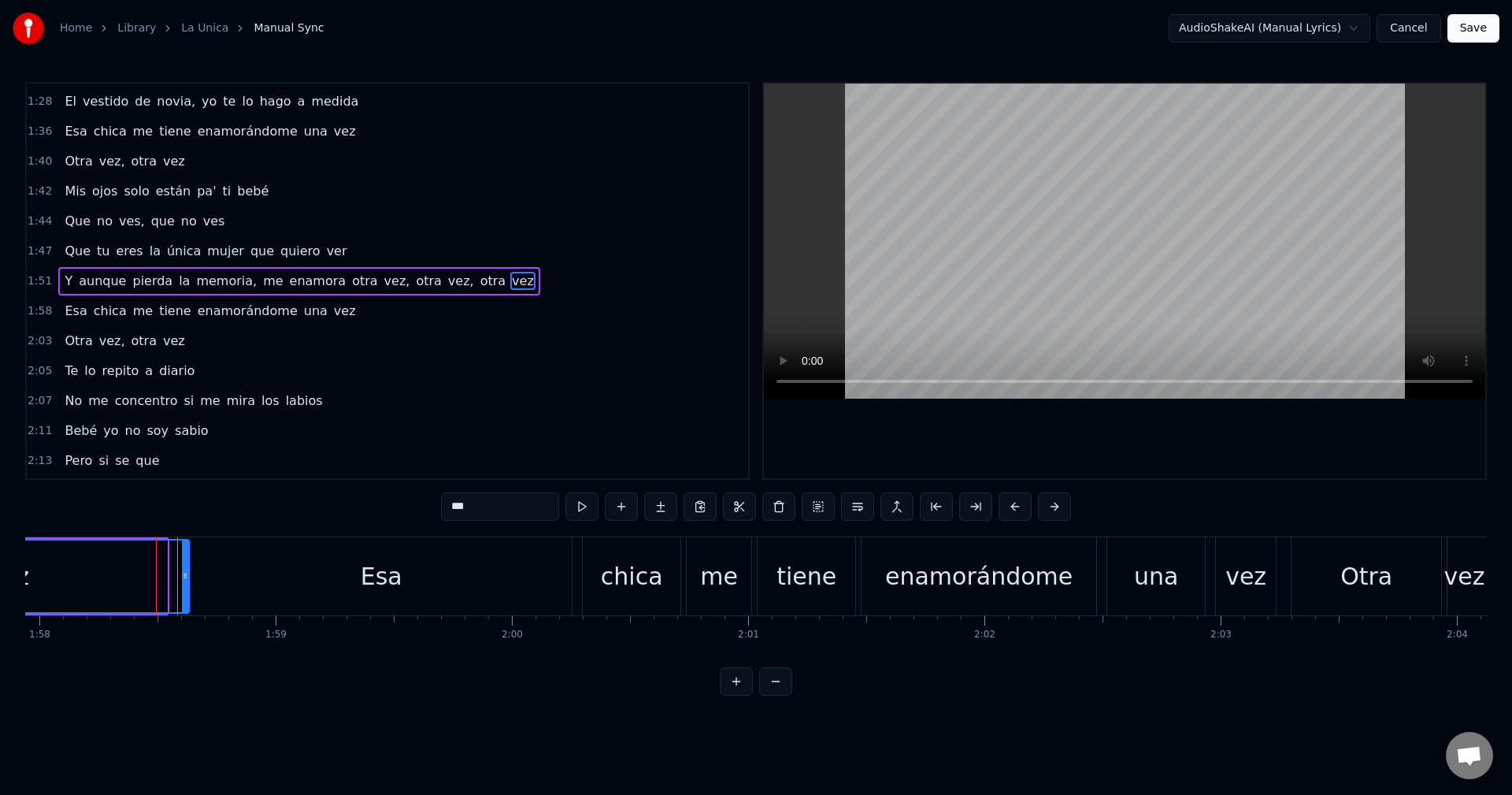
drag, startPoint x: 163, startPoint y: 576, endPoint x: 187, endPoint y: 570, distance: 24.7
click at [187, 571] on icon at bounding box center [186, 575] width 7 height 12
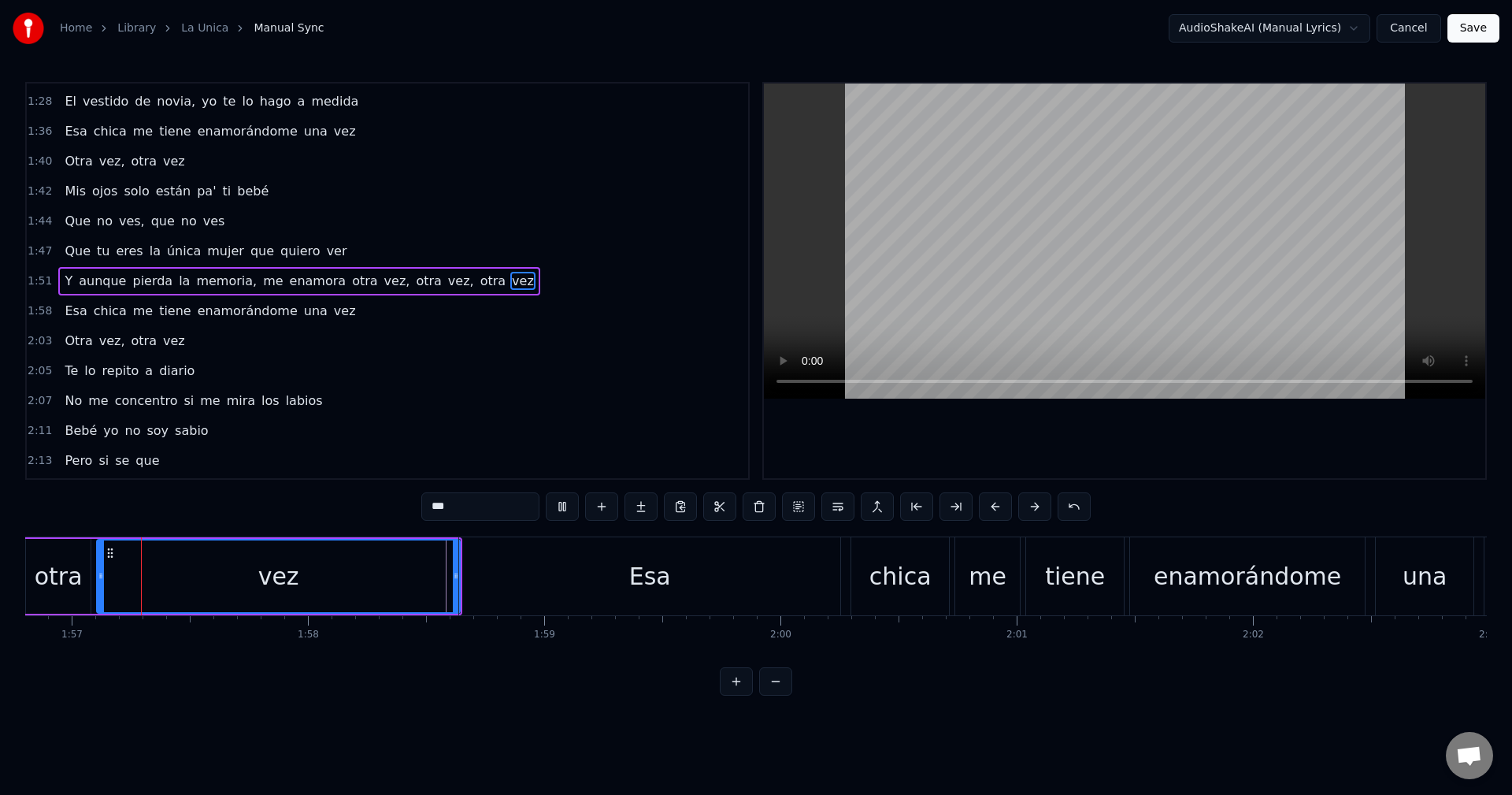
scroll to position [0, 27588]
drag, startPoint x: 465, startPoint y: 566, endPoint x: 502, endPoint y: 566, distance: 37.0
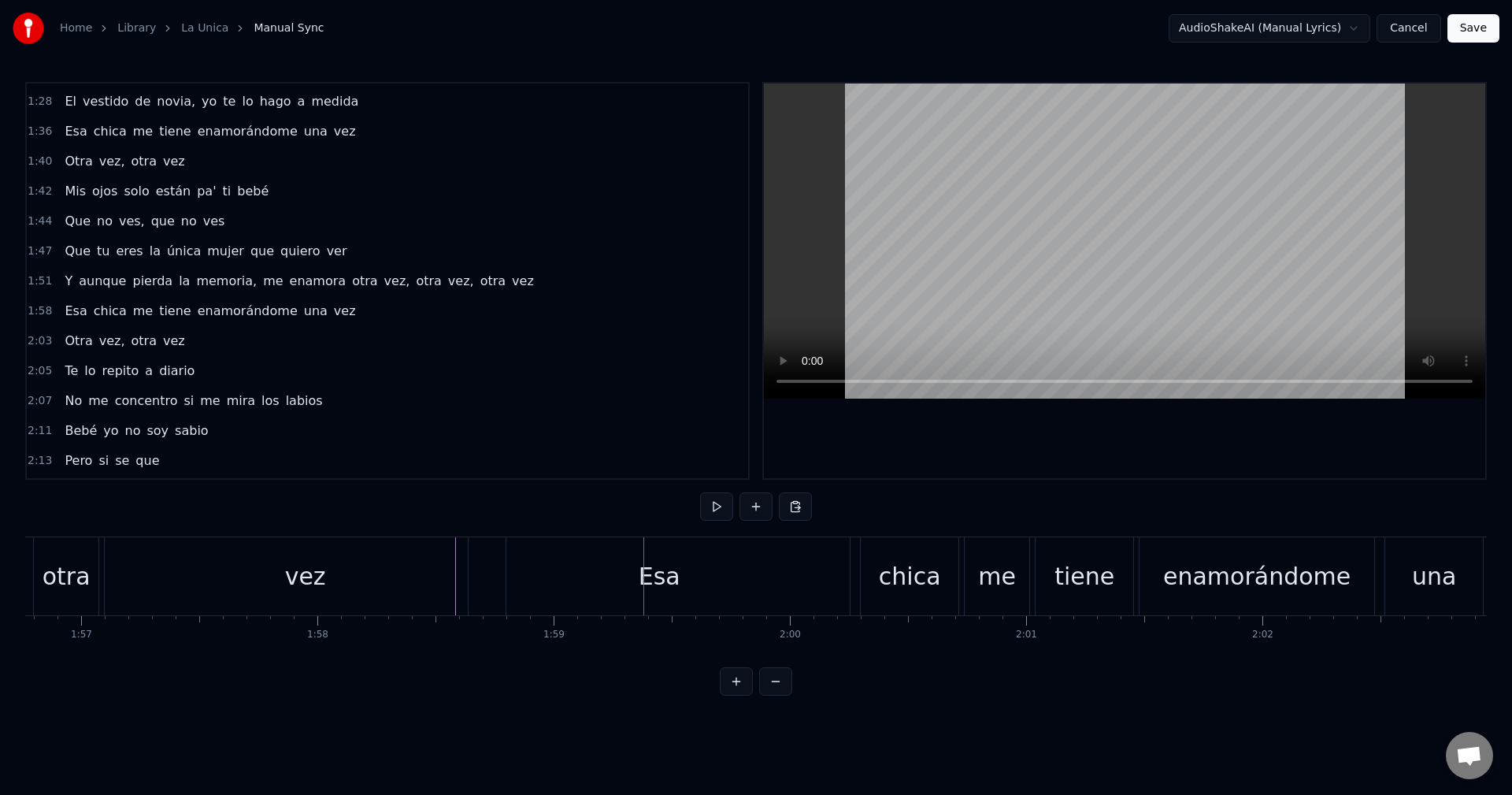
click at [471, 581] on div "Esa" at bounding box center [659, 576] width 381 height 78
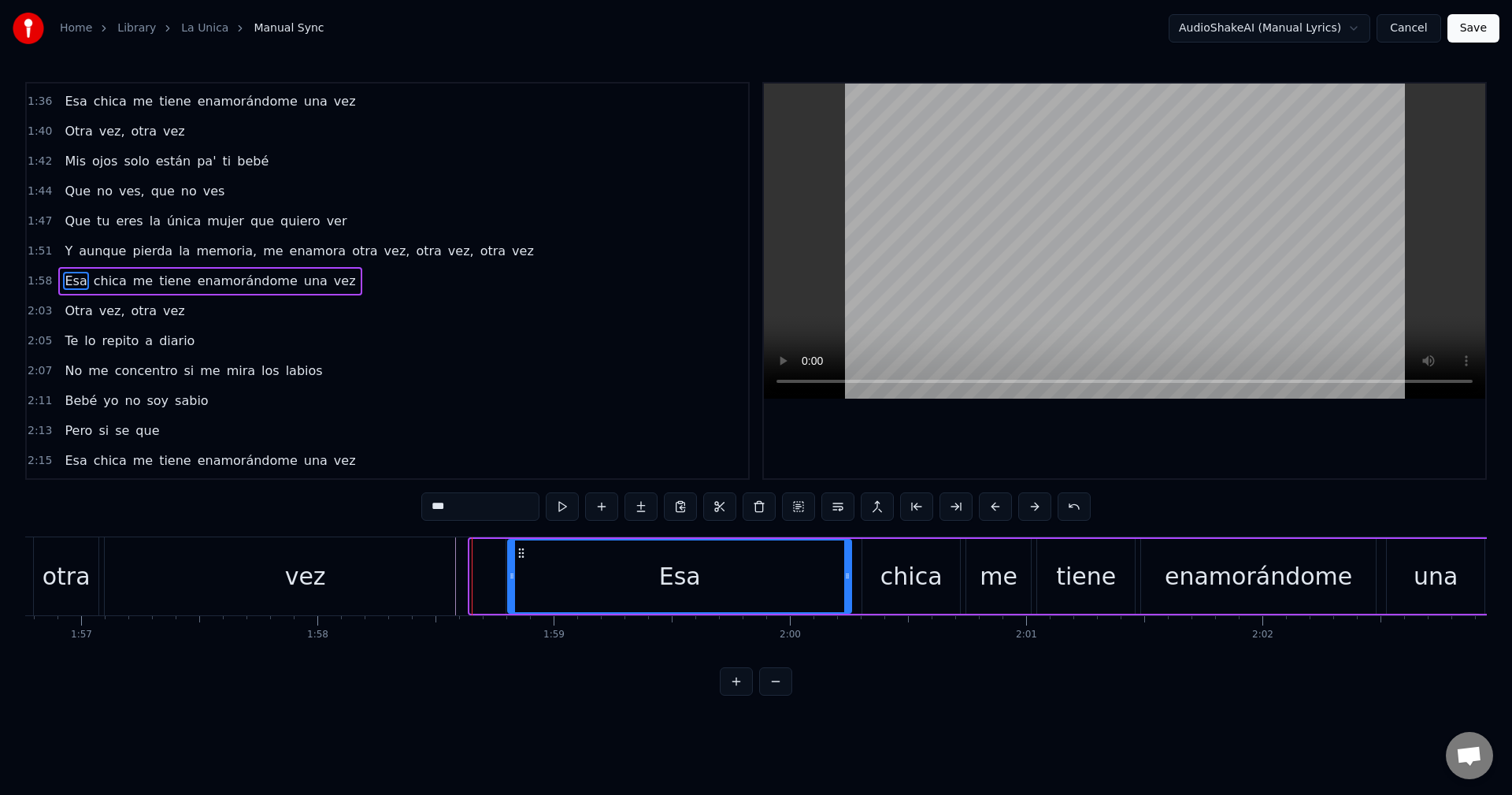
drag, startPoint x: 473, startPoint y: 578, endPoint x: 511, endPoint y: 575, distance: 38.1
click at [511, 575] on icon at bounding box center [512, 575] width 7 height 12
click at [455, 565] on div "vez" at bounding box center [305, 576] width 401 height 78
type input "***"
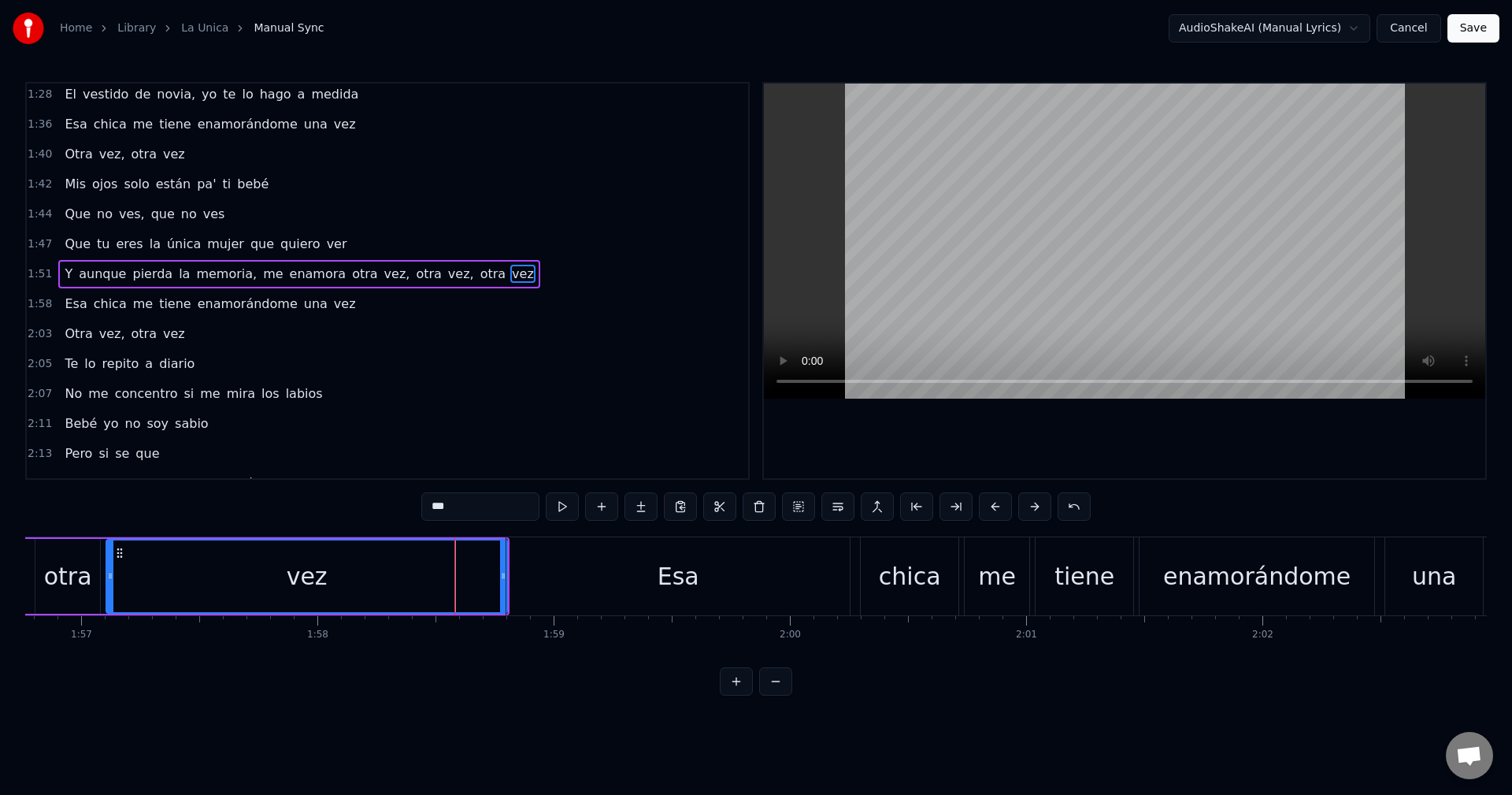
scroll to position [715, 0]
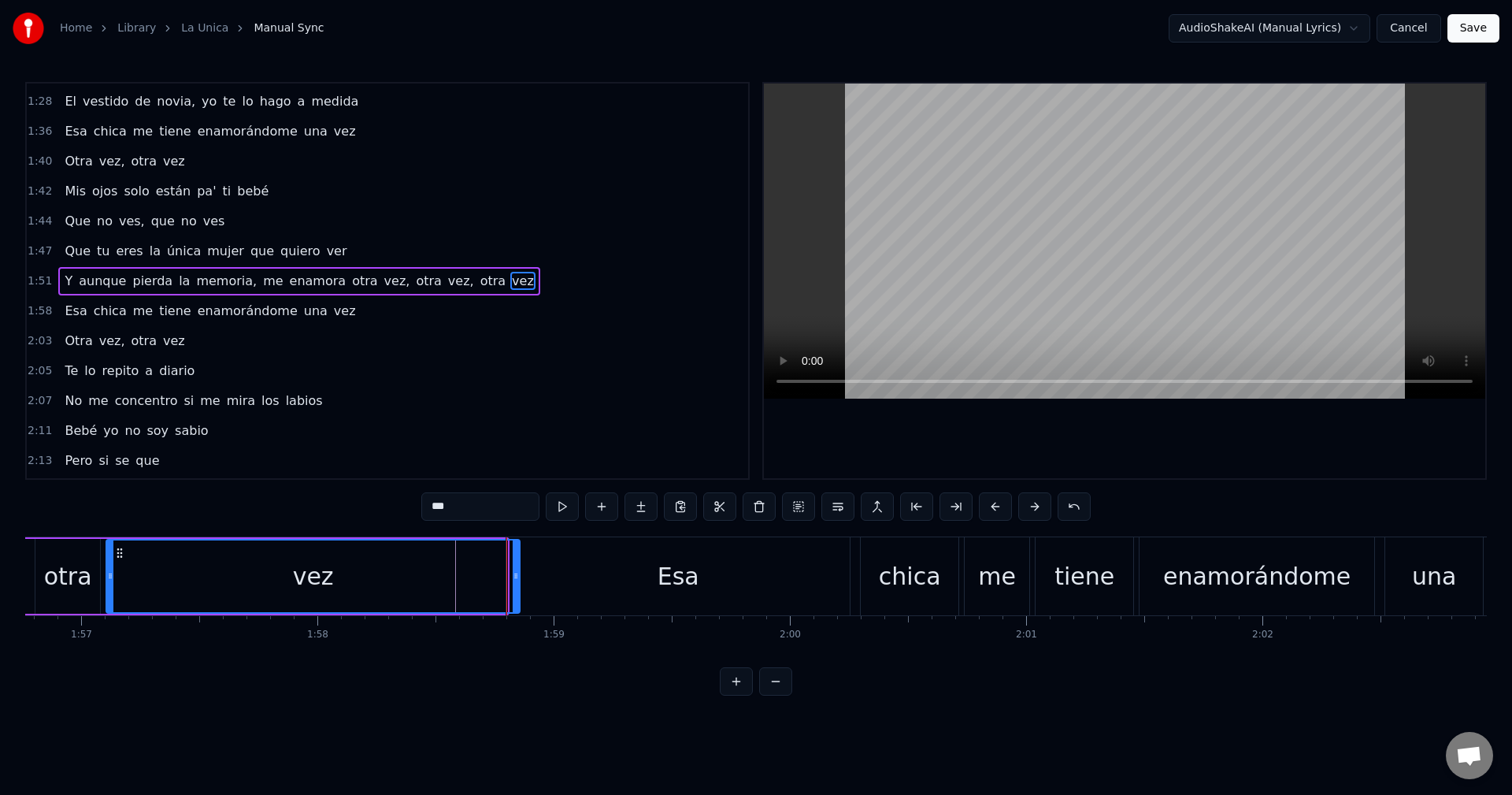
drag, startPoint x: 504, startPoint y: 574, endPoint x: 526, endPoint y: 570, distance: 22.4
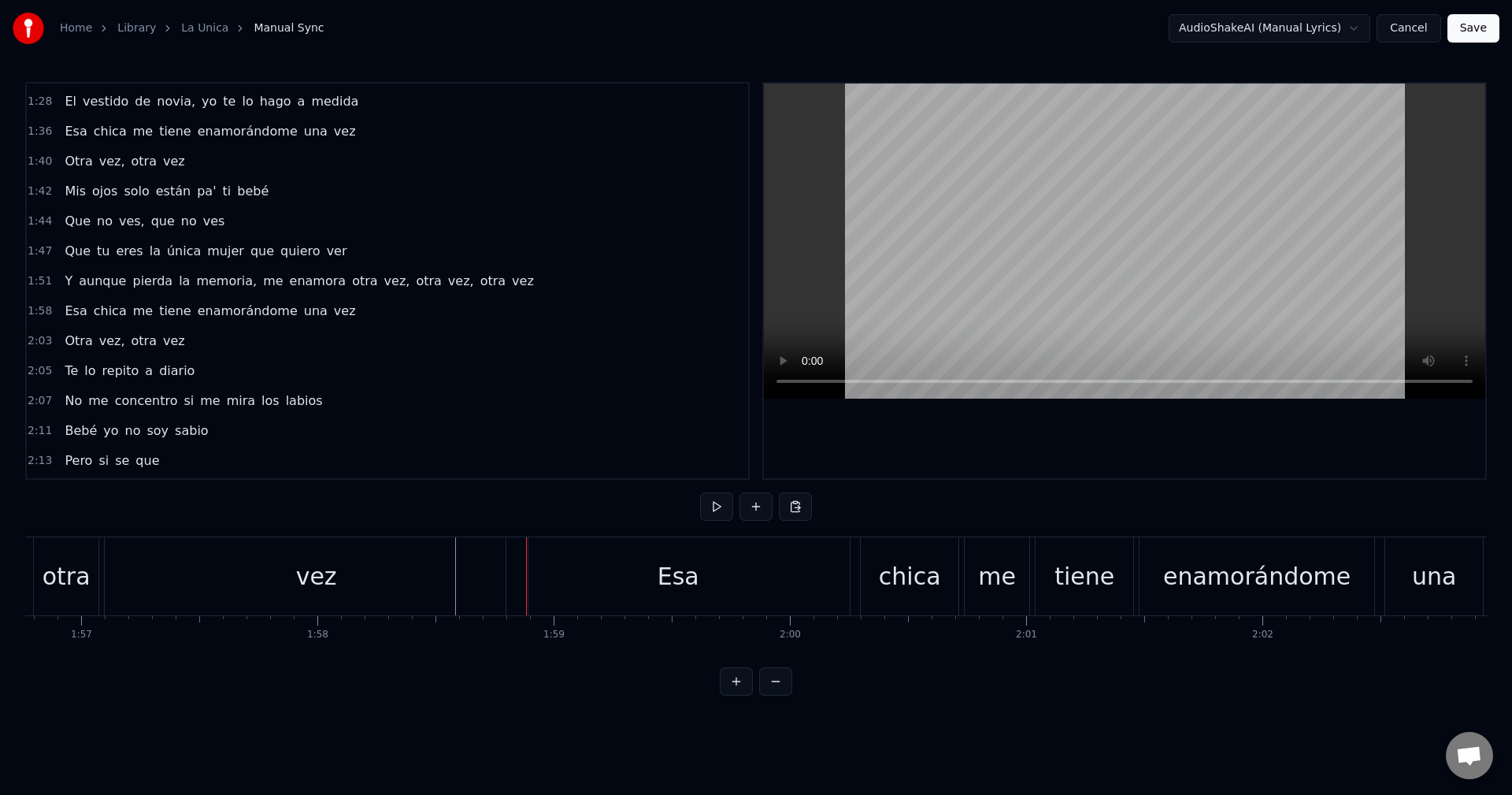
click at [509, 573] on div "Esa" at bounding box center [678, 576] width 343 height 78
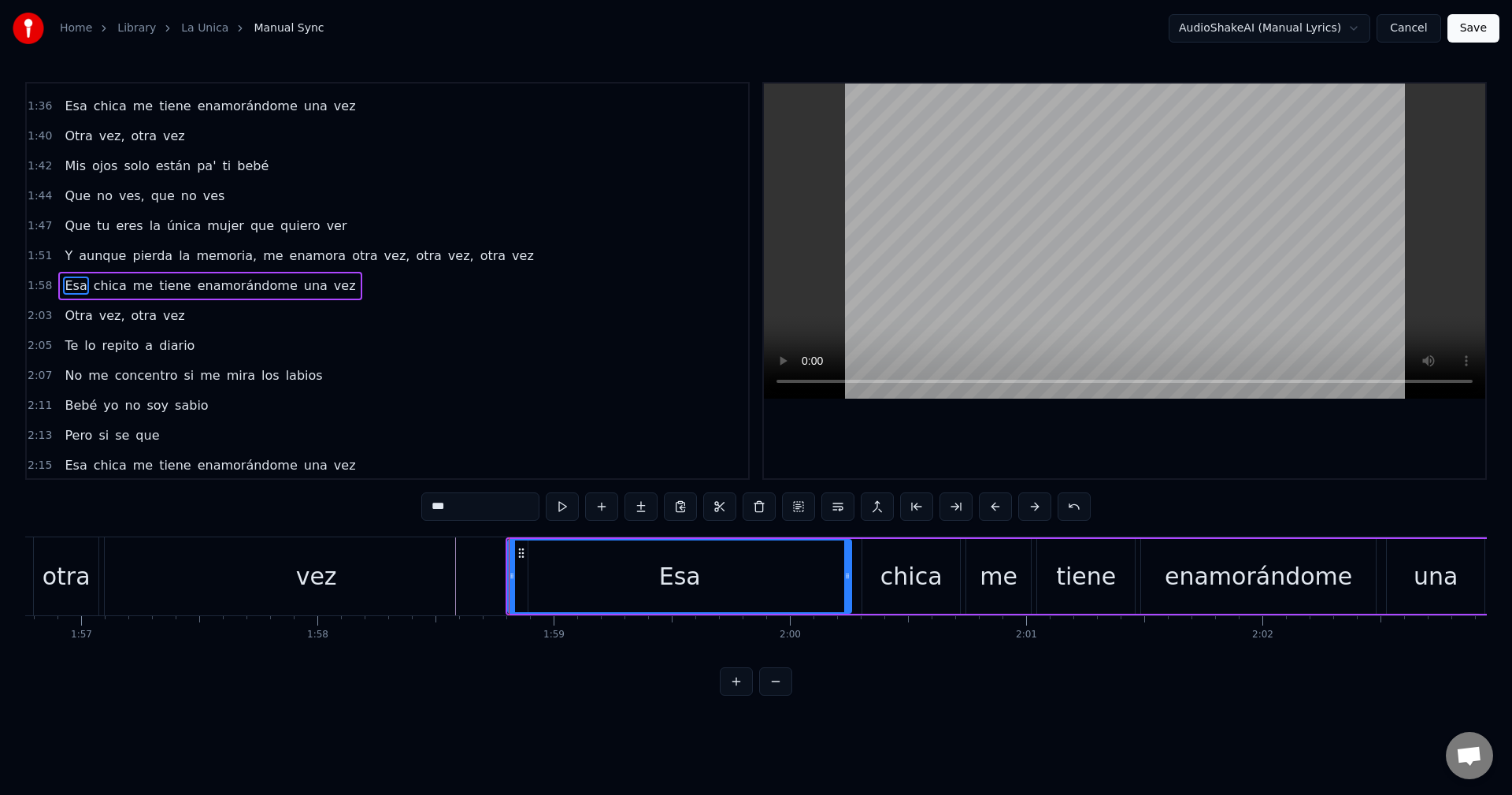
scroll to position [745, 0]
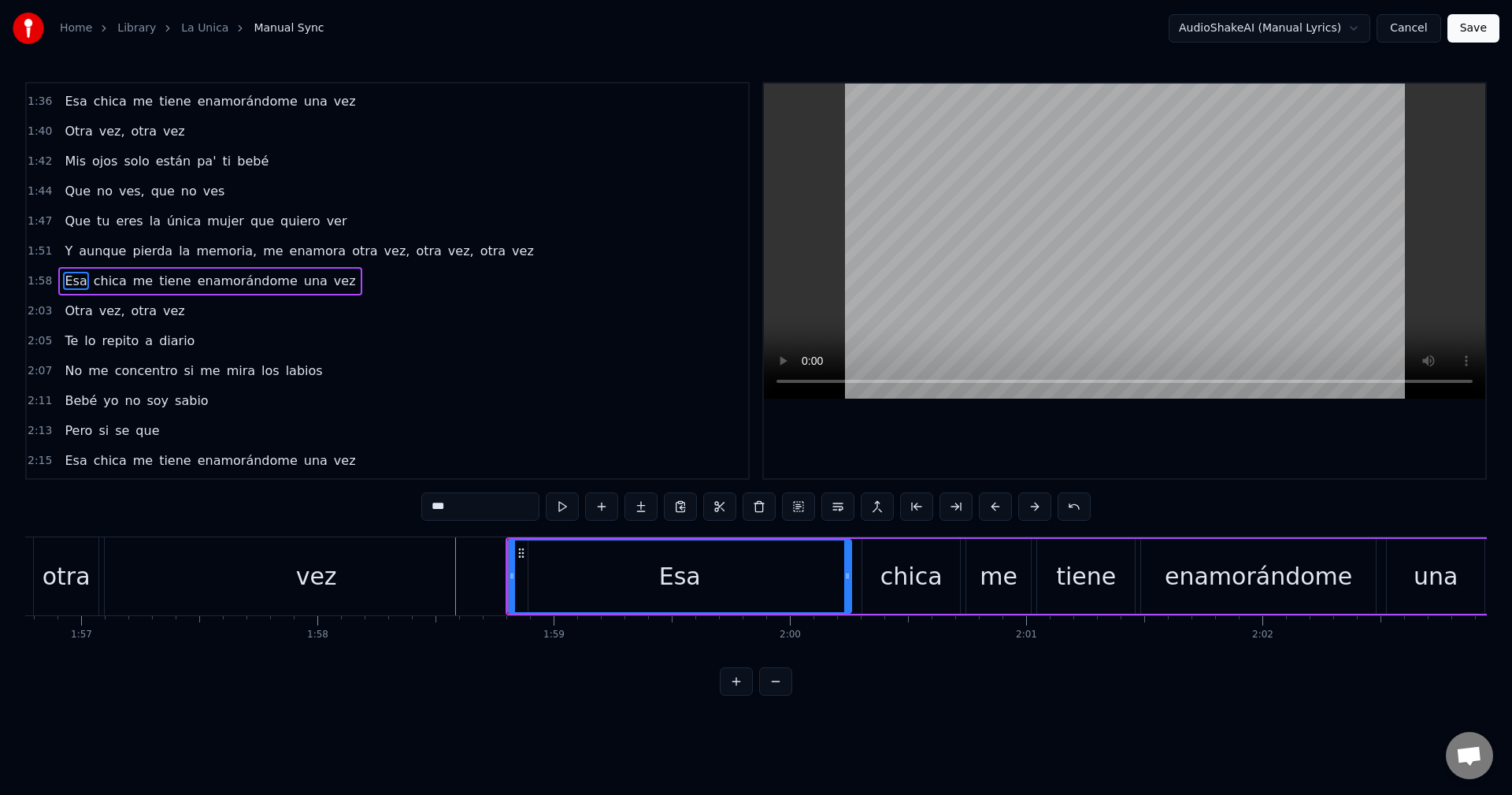
click at [508, 571] on div "Esa" at bounding box center [679, 576] width 345 height 75
drag, startPoint x: 510, startPoint y: 570, endPoint x: 568, endPoint y: 570, distance: 58.0
click at [554, 570] on icon at bounding box center [552, 575] width 7 height 12
click at [481, 565] on div "vez" at bounding box center [316, 576] width 423 height 78
type input "***"
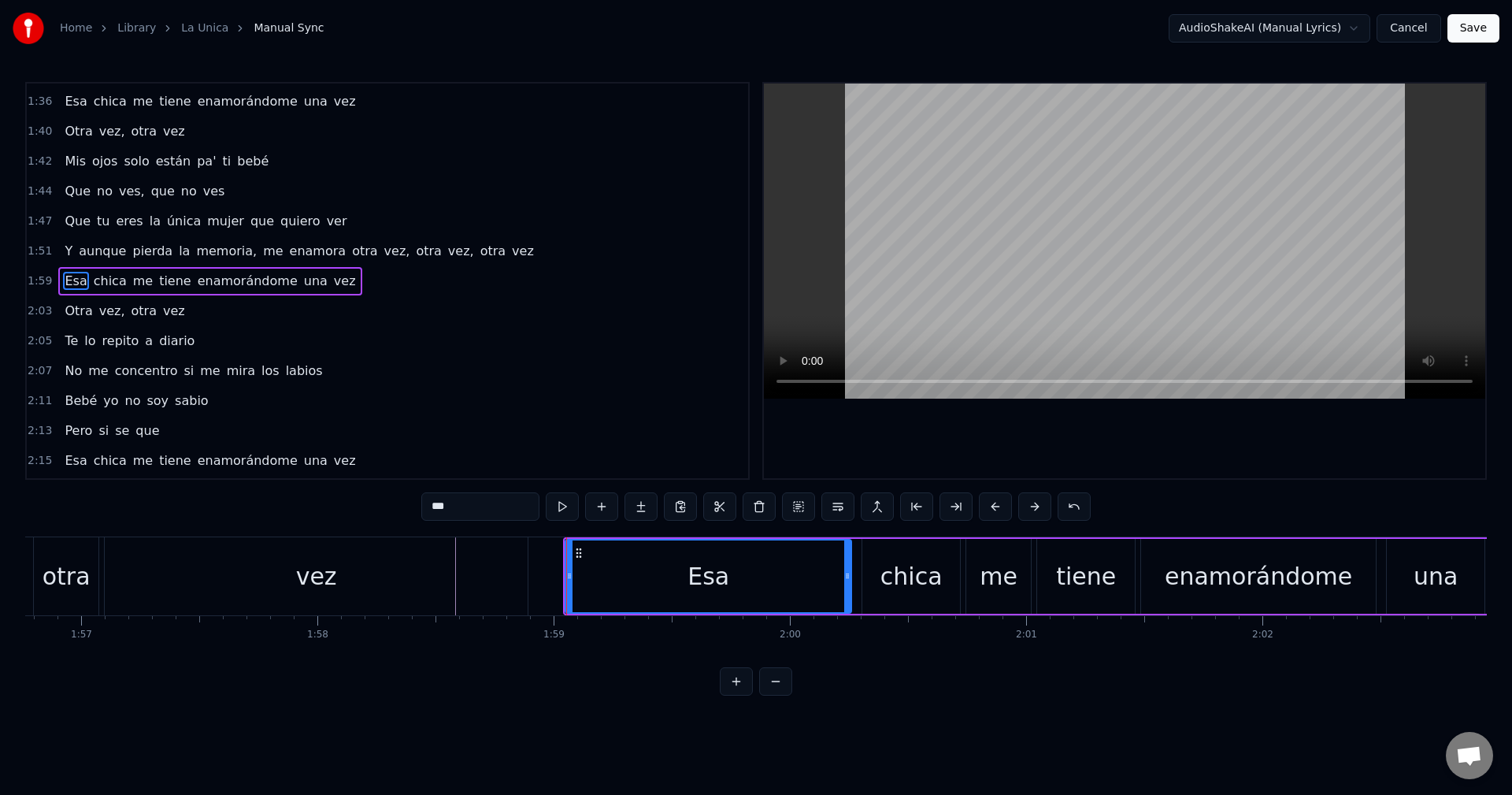
scroll to position [715, 0]
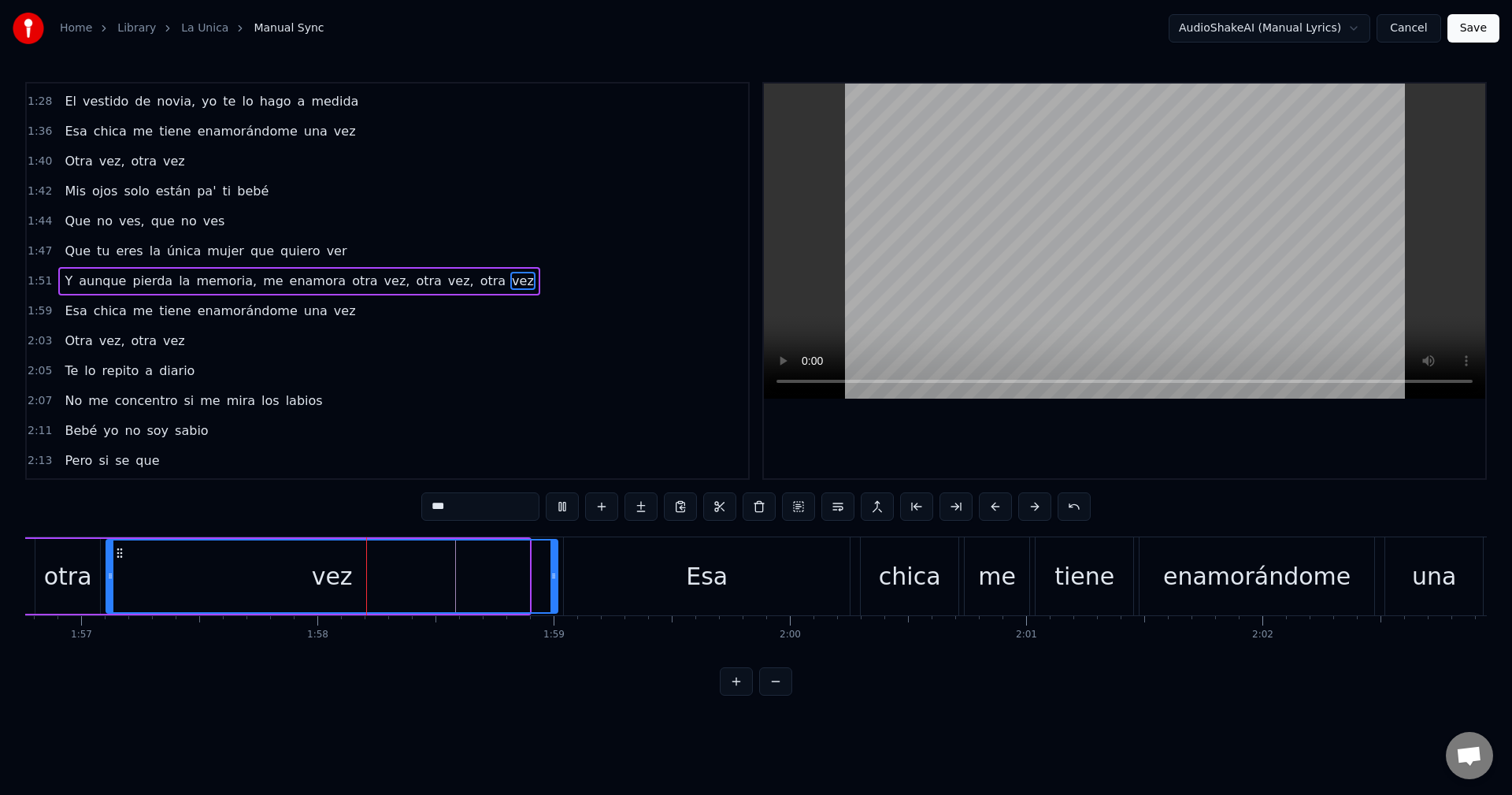
drag, startPoint x: 526, startPoint y: 570, endPoint x: 554, endPoint y: 566, distance: 28.3
click at [554, 566] on div at bounding box center [553, 576] width 7 height 72
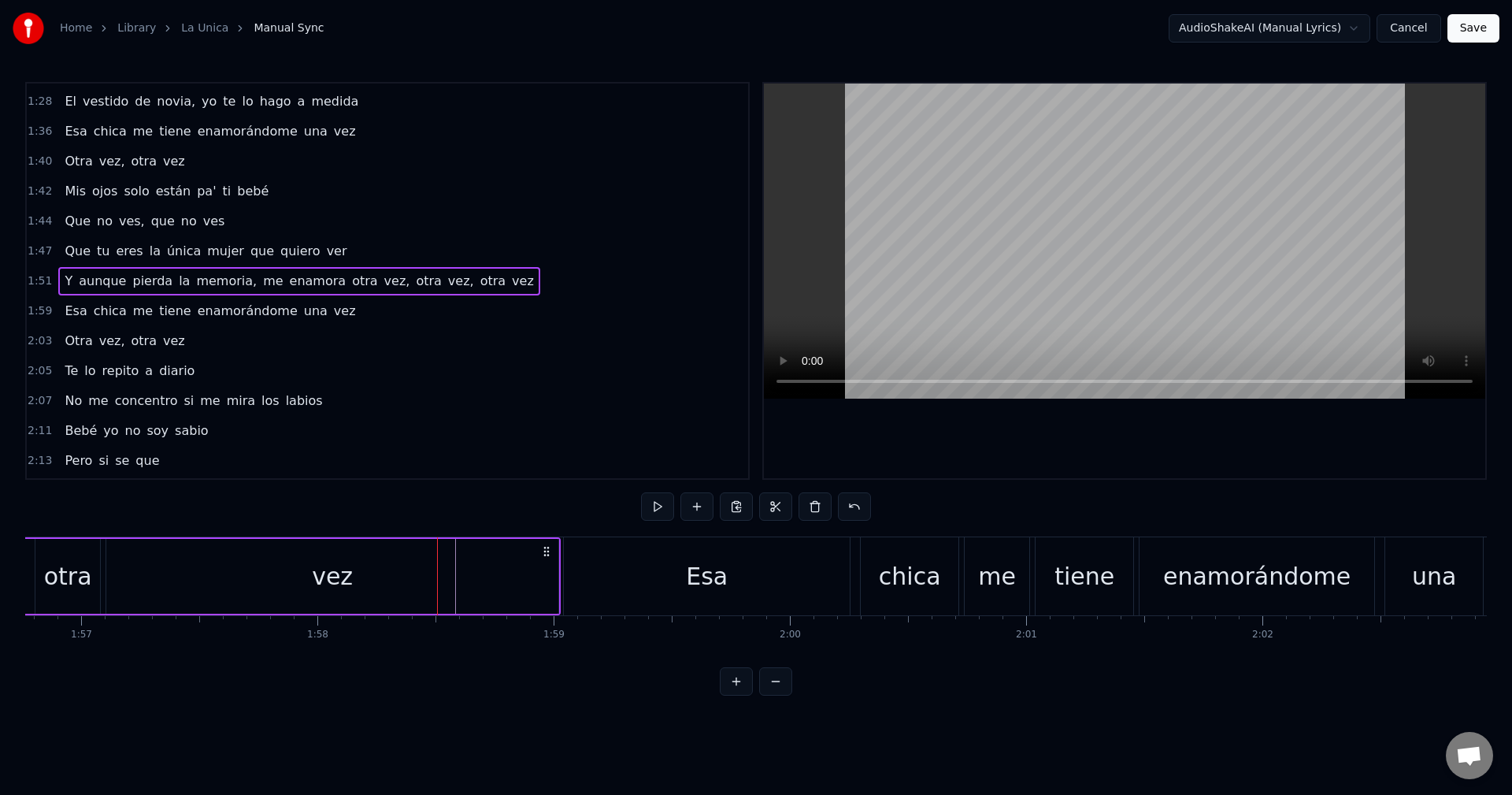
click at [448, 554] on div "vez" at bounding box center [332, 576] width 452 height 75
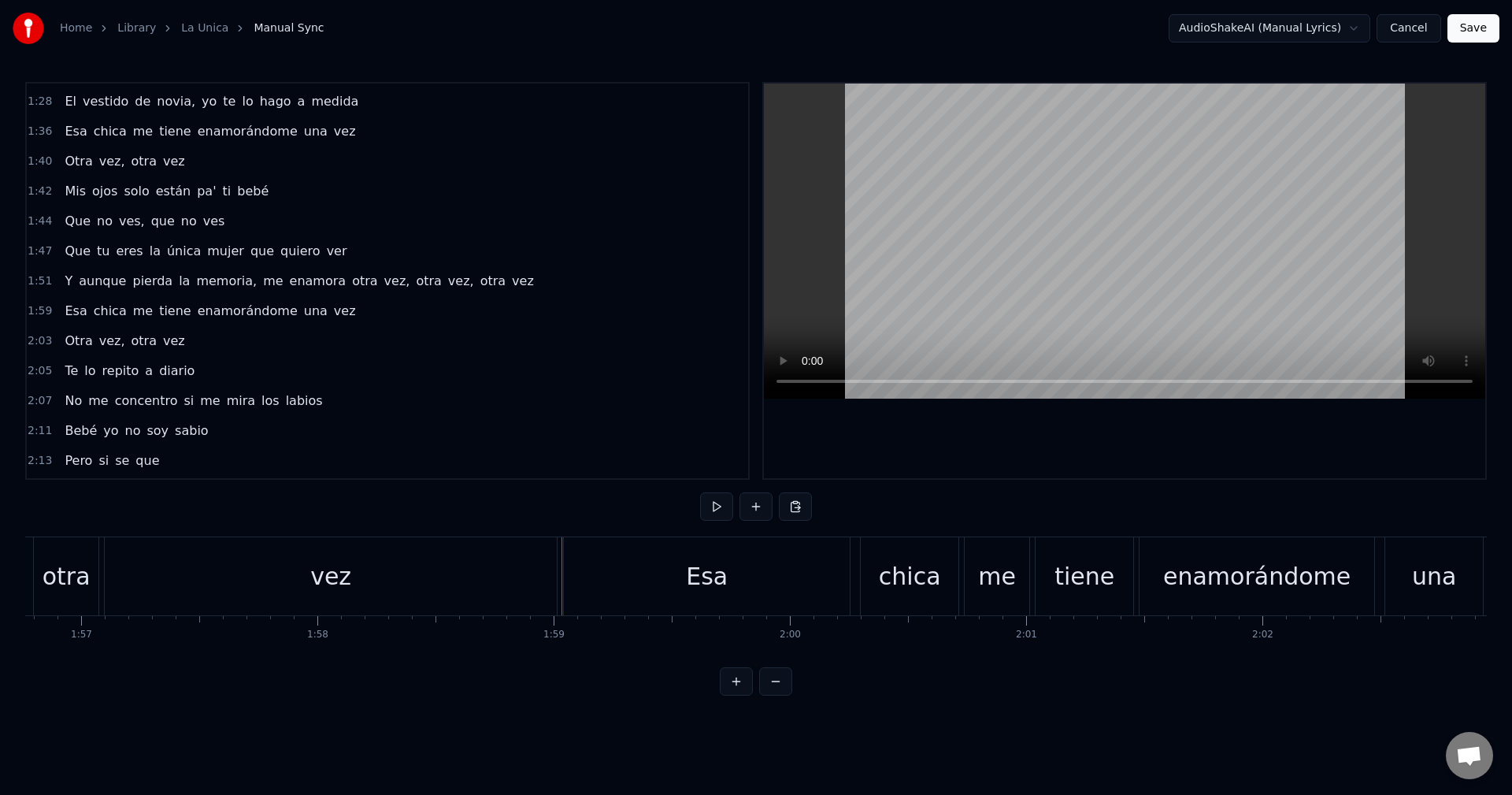
click at [582, 584] on div "Esa" at bounding box center [707, 576] width 286 height 78
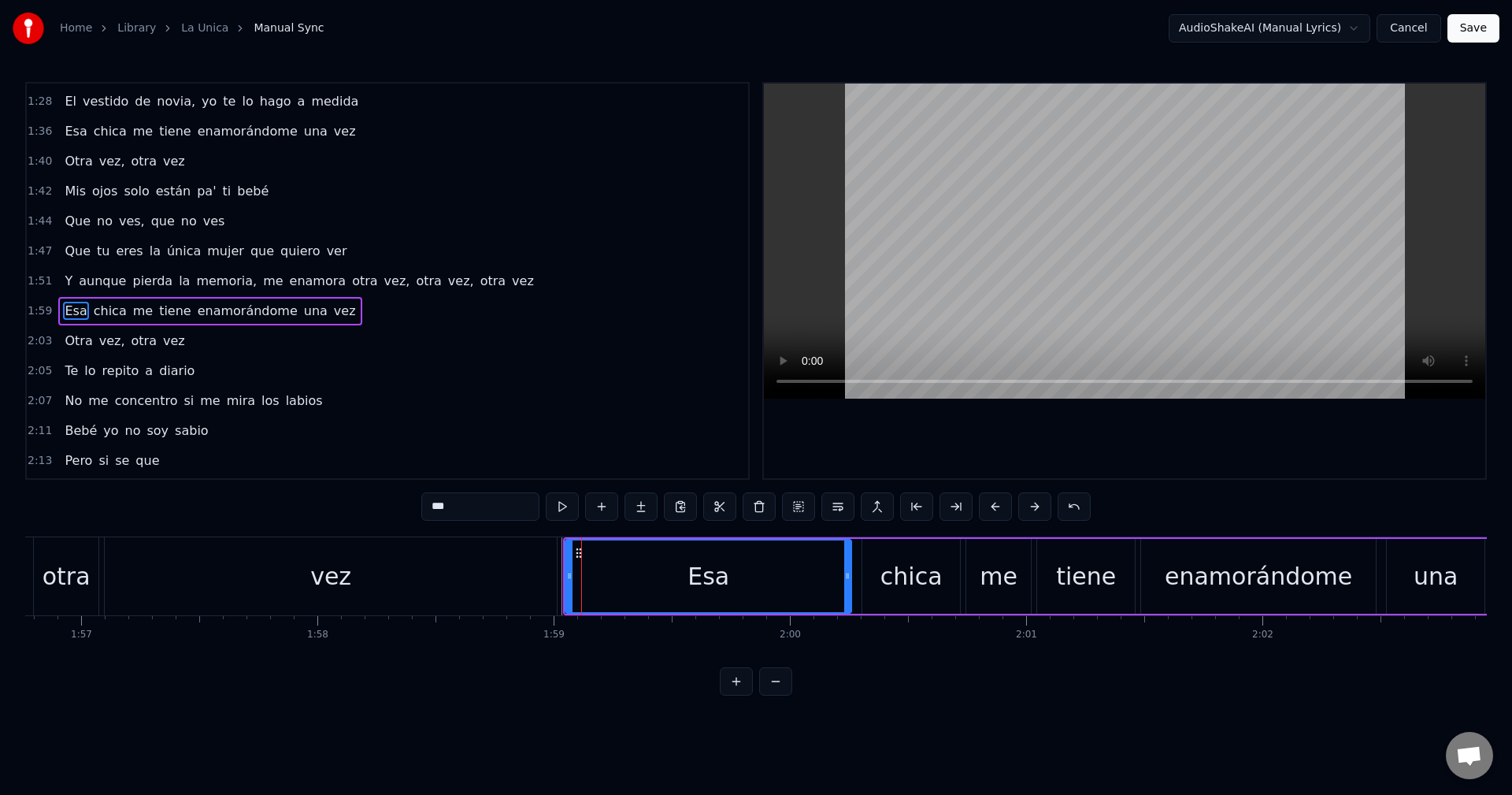
scroll to position [745, 0]
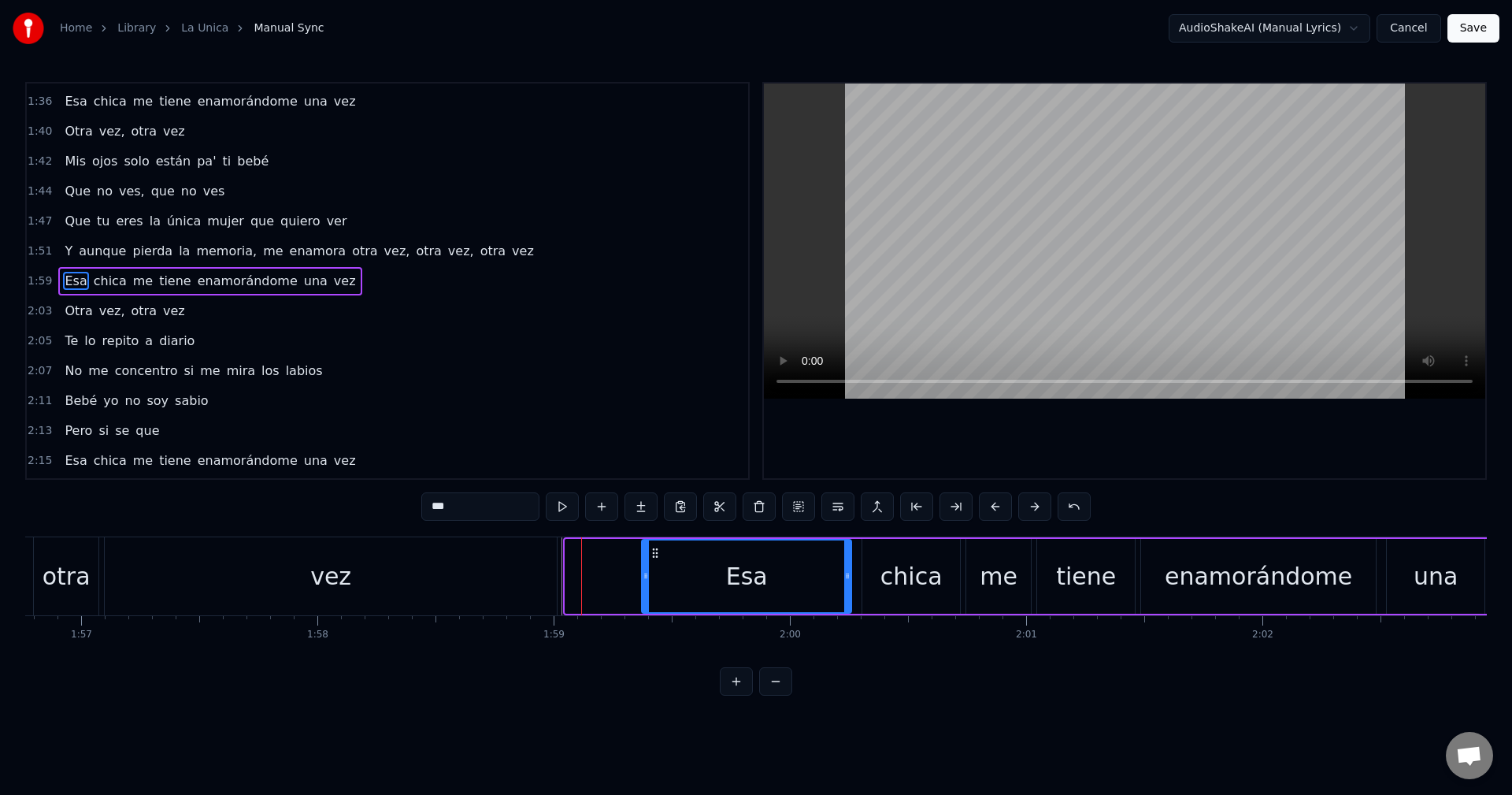
drag, startPoint x: 570, startPoint y: 582, endPoint x: 684, endPoint y: 573, distance: 114.4
click at [649, 573] on icon at bounding box center [646, 575] width 7 height 12
click at [537, 574] on div "vez" at bounding box center [331, 576] width 452 height 78
type input "***"
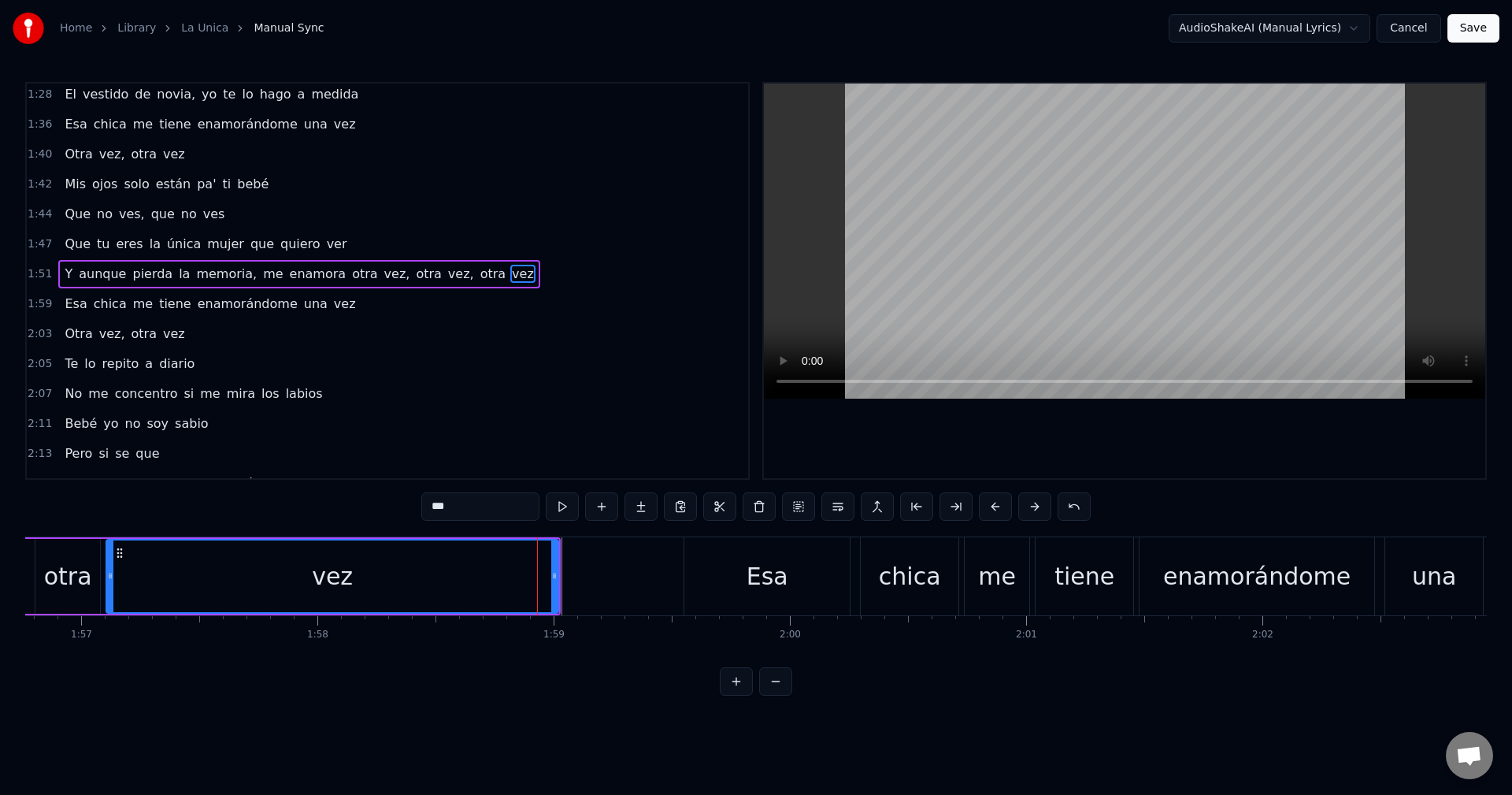
scroll to position [715, 0]
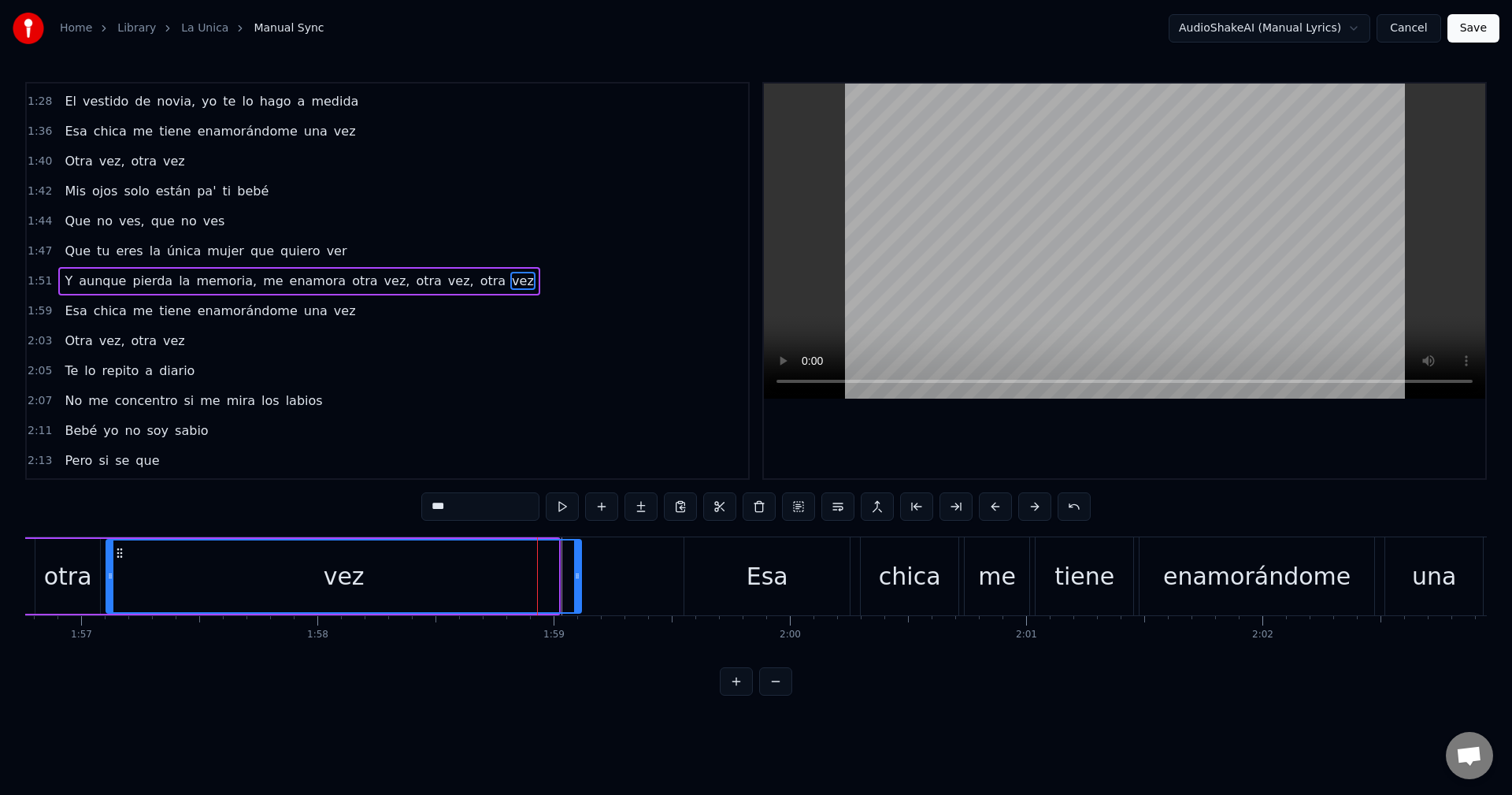
drag, startPoint x: 557, startPoint y: 578, endPoint x: 584, endPoint y: 579, distance: 27.0
click at [581, 579] on icon at bounding box center [577, 575] width 7 height 12
click at [464, 526] on div "0:07 Mami, yo no te puedo dar tanto espacio 0:12 Ya empezó el gimnasio 0:14 Te …" at bounding box center [756, 389] width 1461 height 614
click at [461, 543] on div "vez" at bounding box center [345, 576] width 478 height 72
click at [376, 317] on div "1:59 Esa chica me tiene enamorándome una vez" at bounding box center [387, 311] width 722 height 30
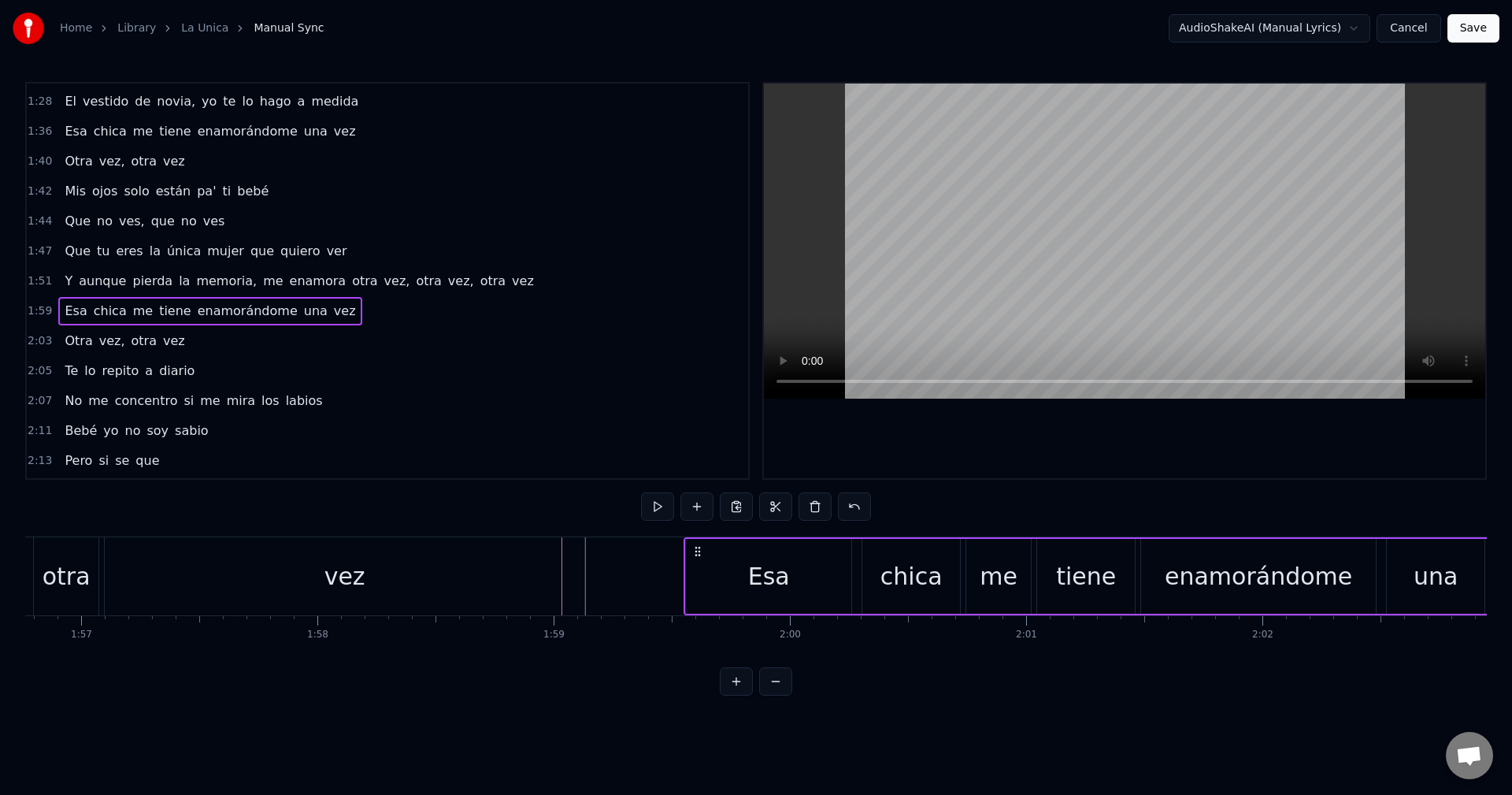
scroll to position [923, 0]
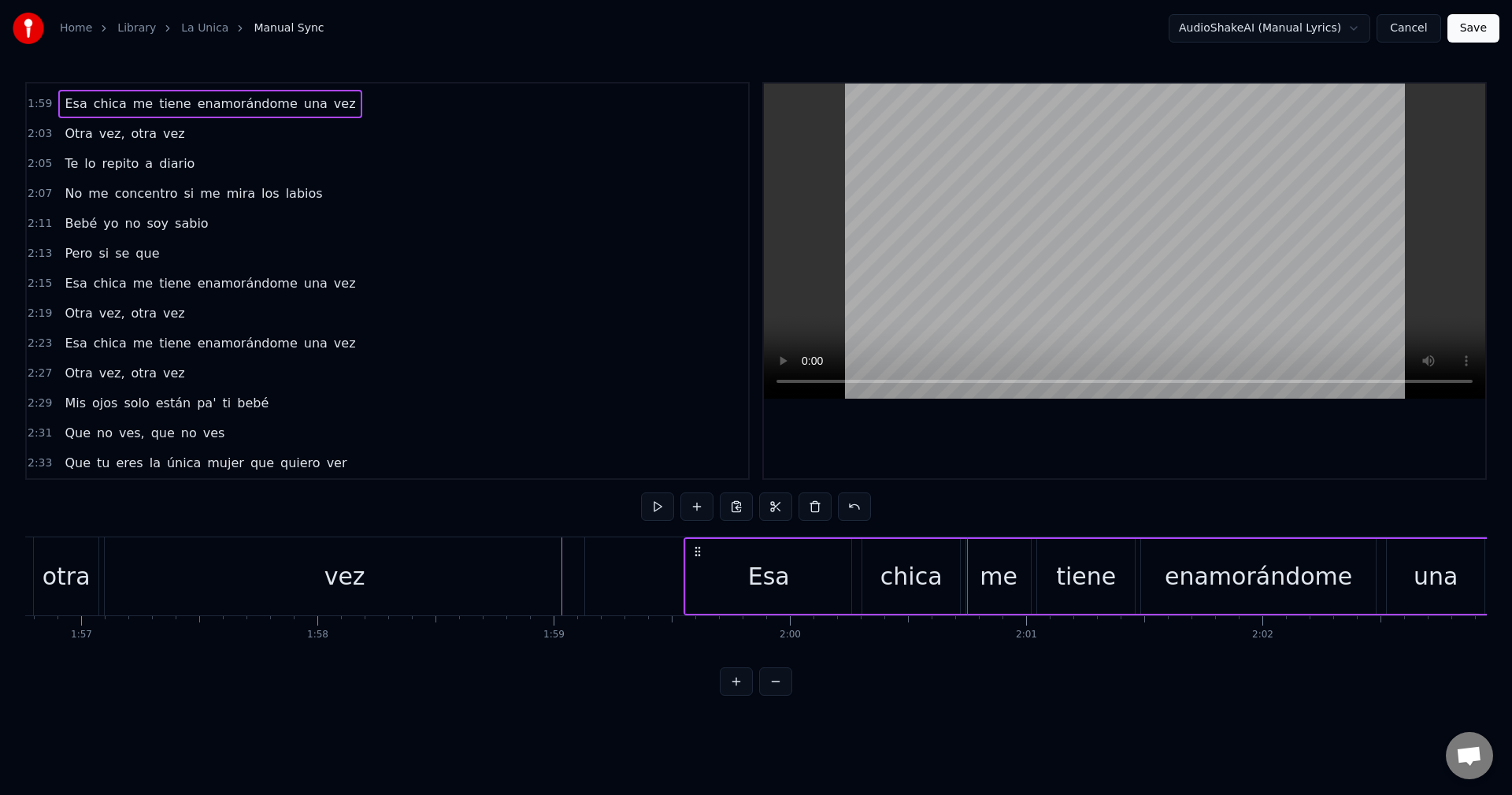
click at [642, 531] on div "0:07 Mami, yo no te puedo dar tanto espacio 0:12 Ya empezó el gimnasio 0:14 Te …" at bounding box center [756, 389] width 1461 height 614
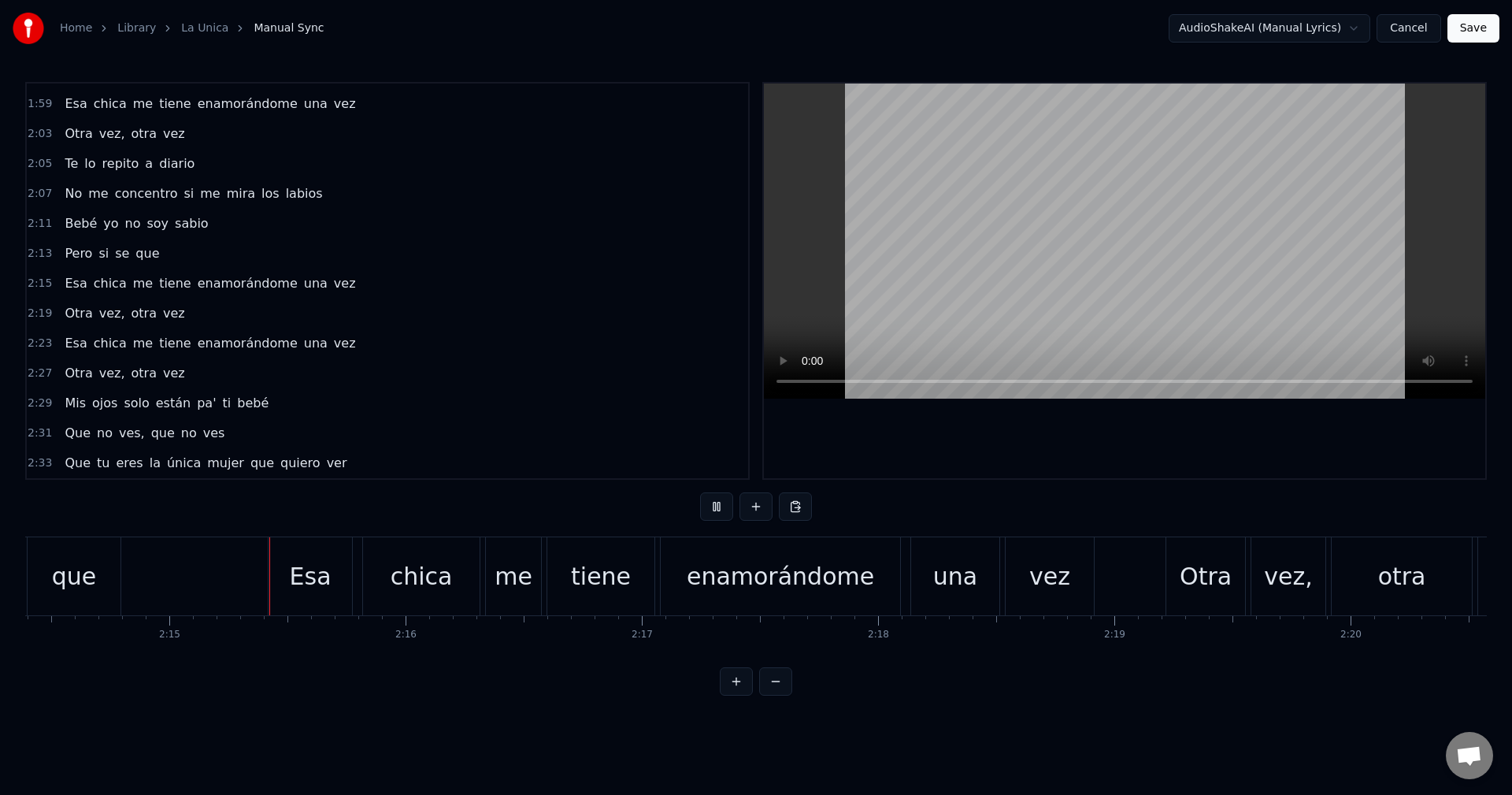
scroll to position [0, 31780]
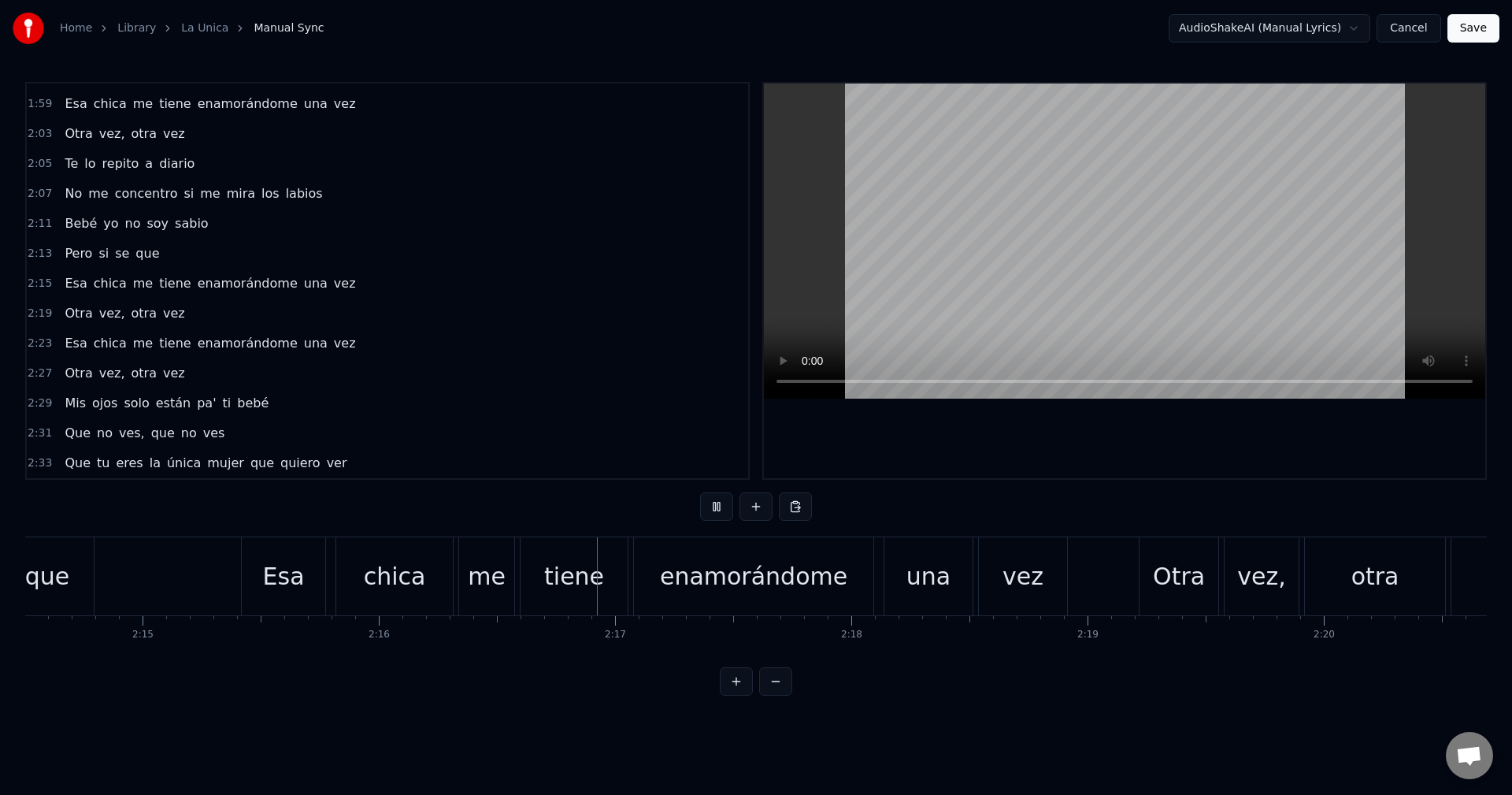
click at [1002, 531] on div "0:07 Mami, yo no te puedo dar tanto espacio 0:12 Ya empezó el gimnasio 0:14 Te …" at bounding box center [756, 389] width 1461 height 614
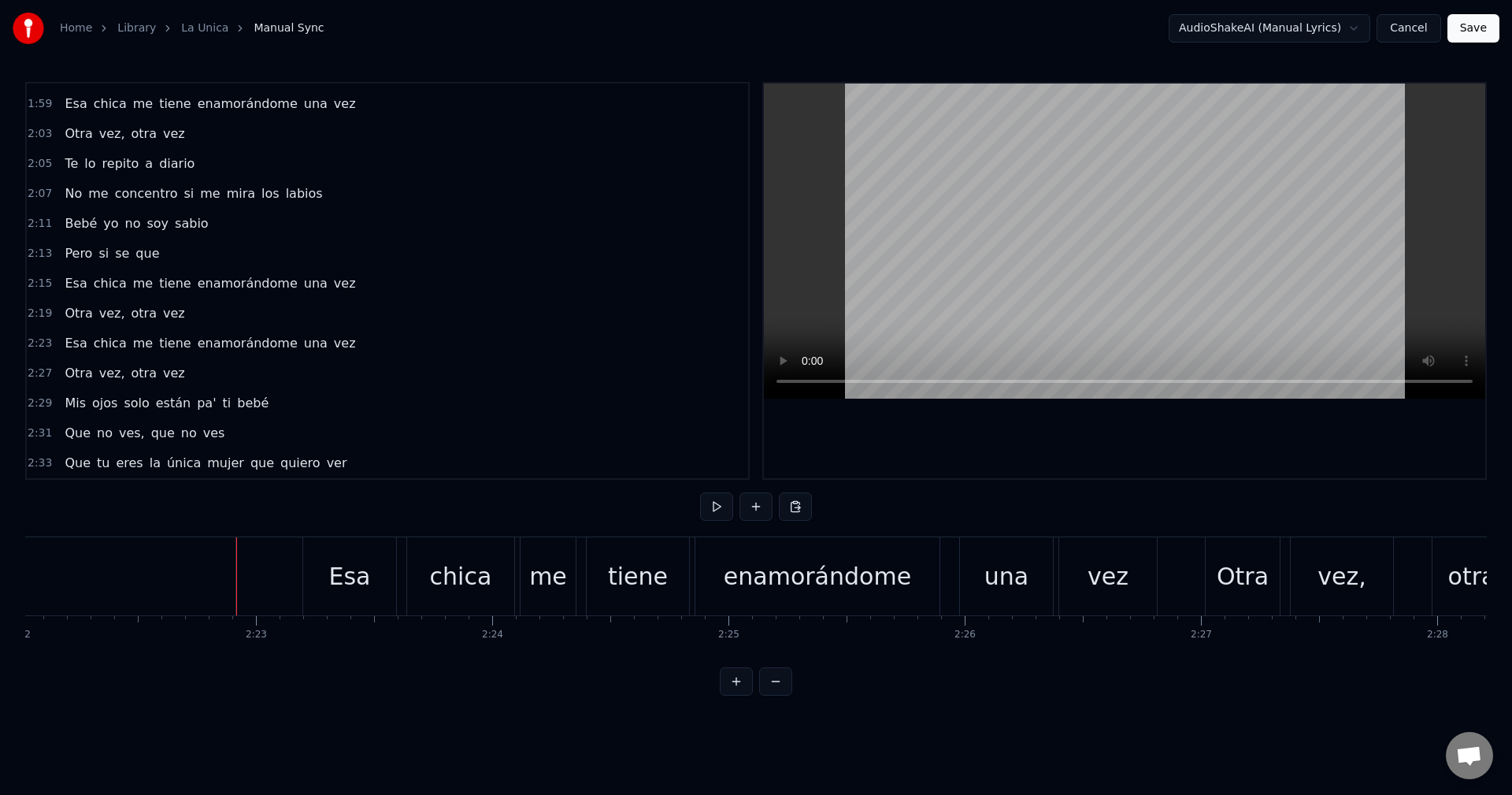
scroll to position [0, 33663]
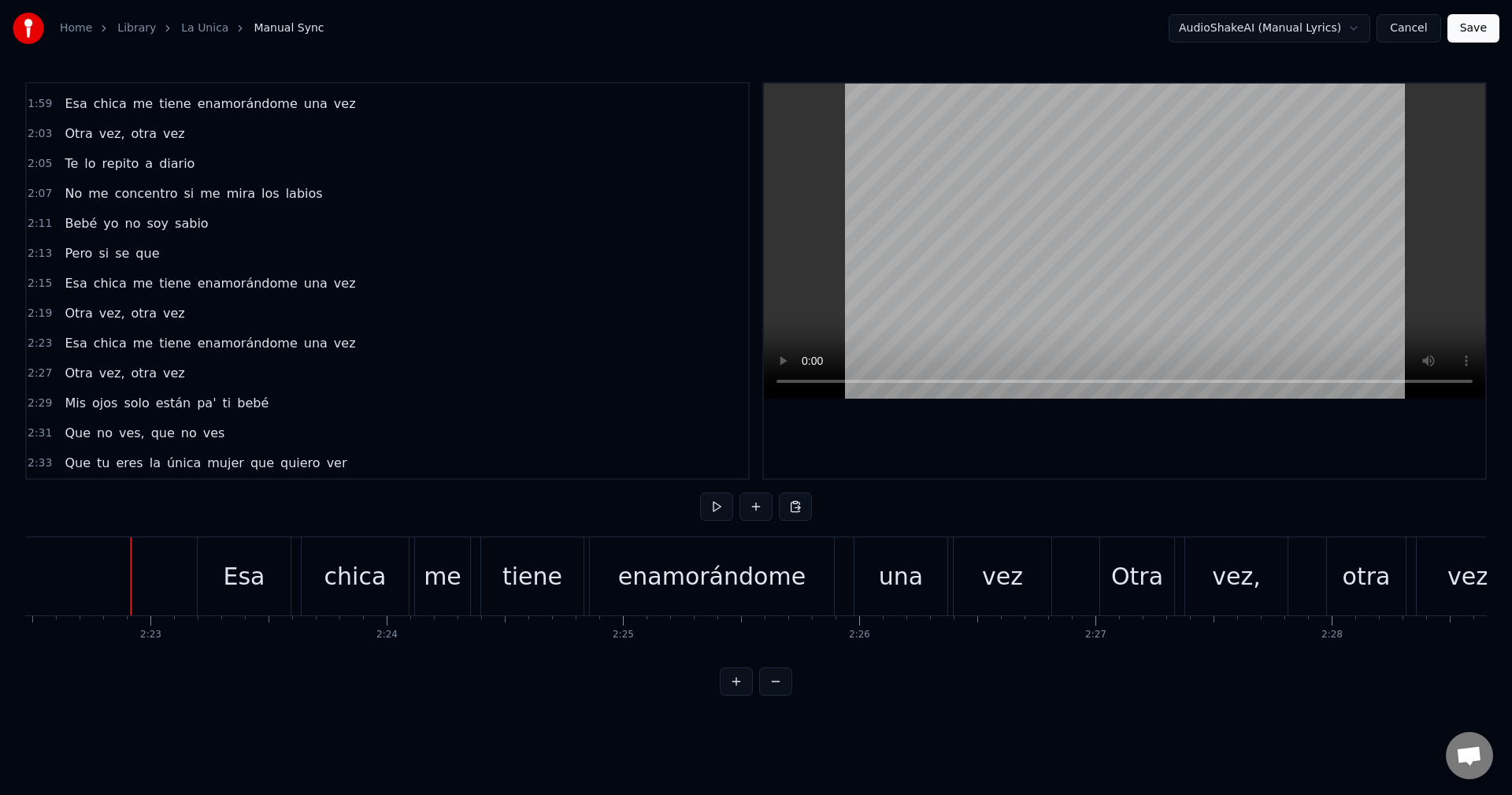
click at [357, 296] on div "2:15 Esa chica me tiene enamorándome una vez" at bounding box center [387, 284] width 722 height 30
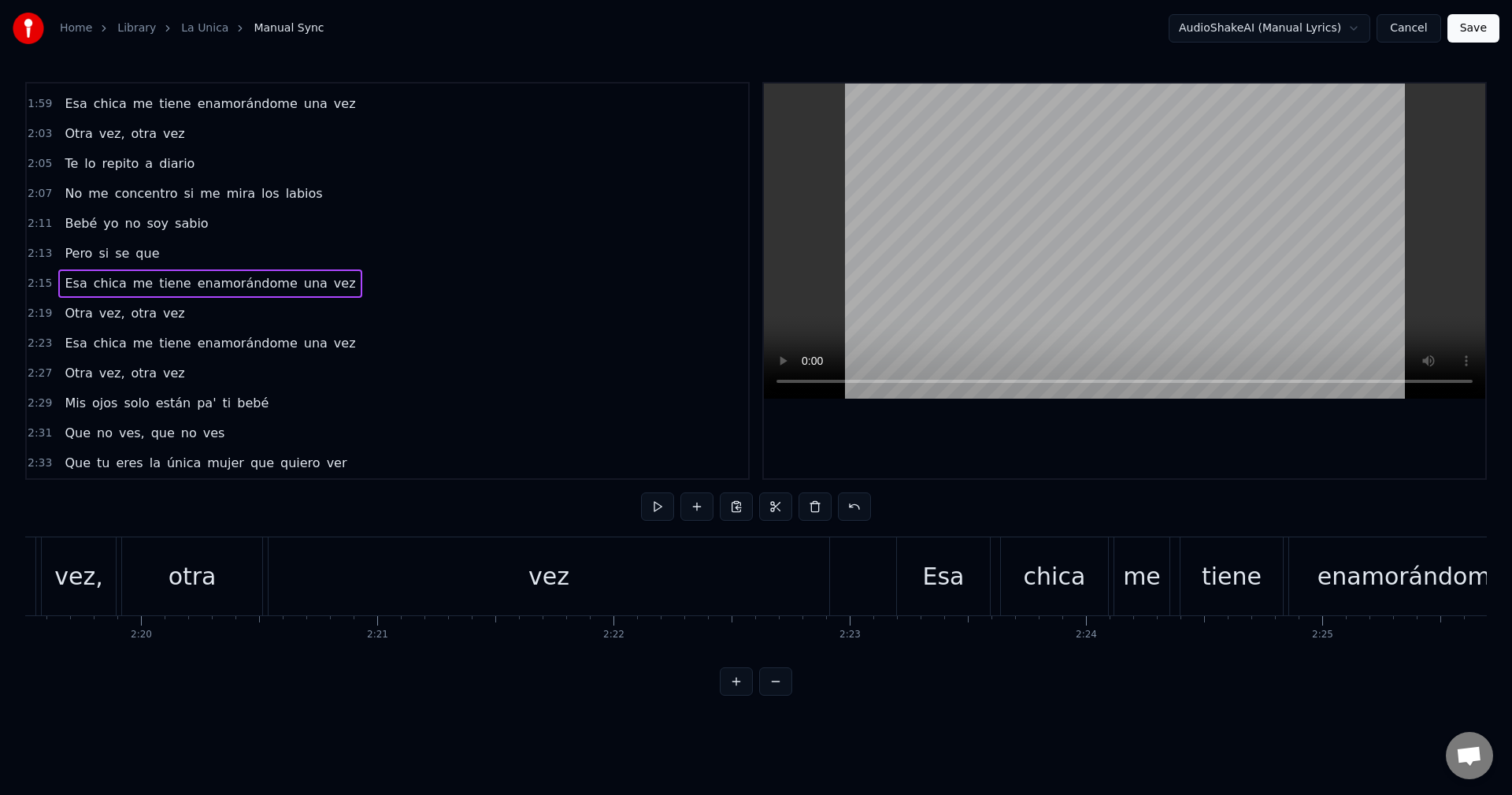
click at [347, 330] on div "2:23 Esa chica me tiene enamorándome una vez" at bounding box center [387, 343] width 722 height 30
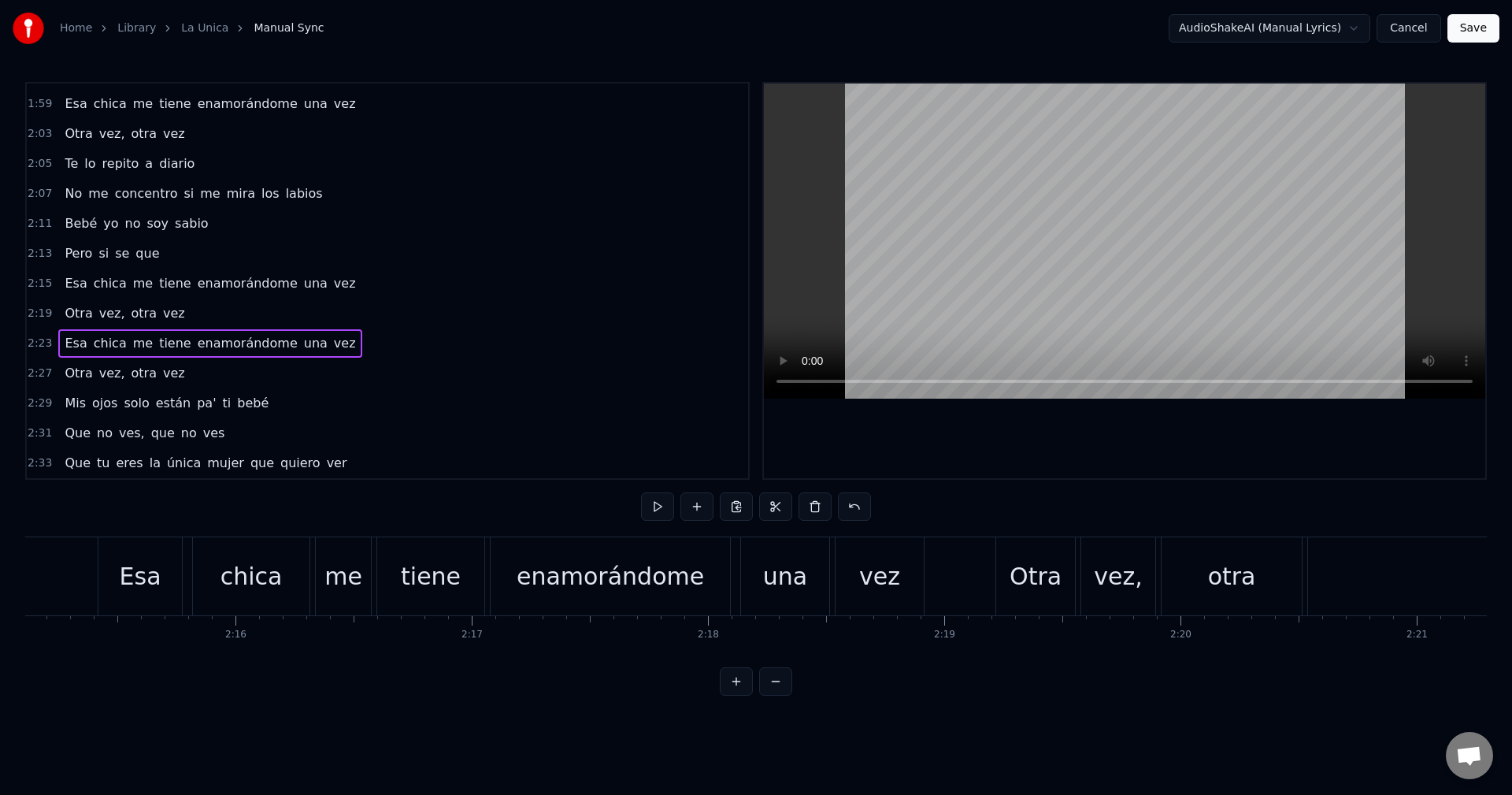
scroll to position [0, 31917]
click at [349, 285] on div "2:15 Esa chica me tiene enamorándome una vez" at bounding box center [387, 284] width 722 height 30
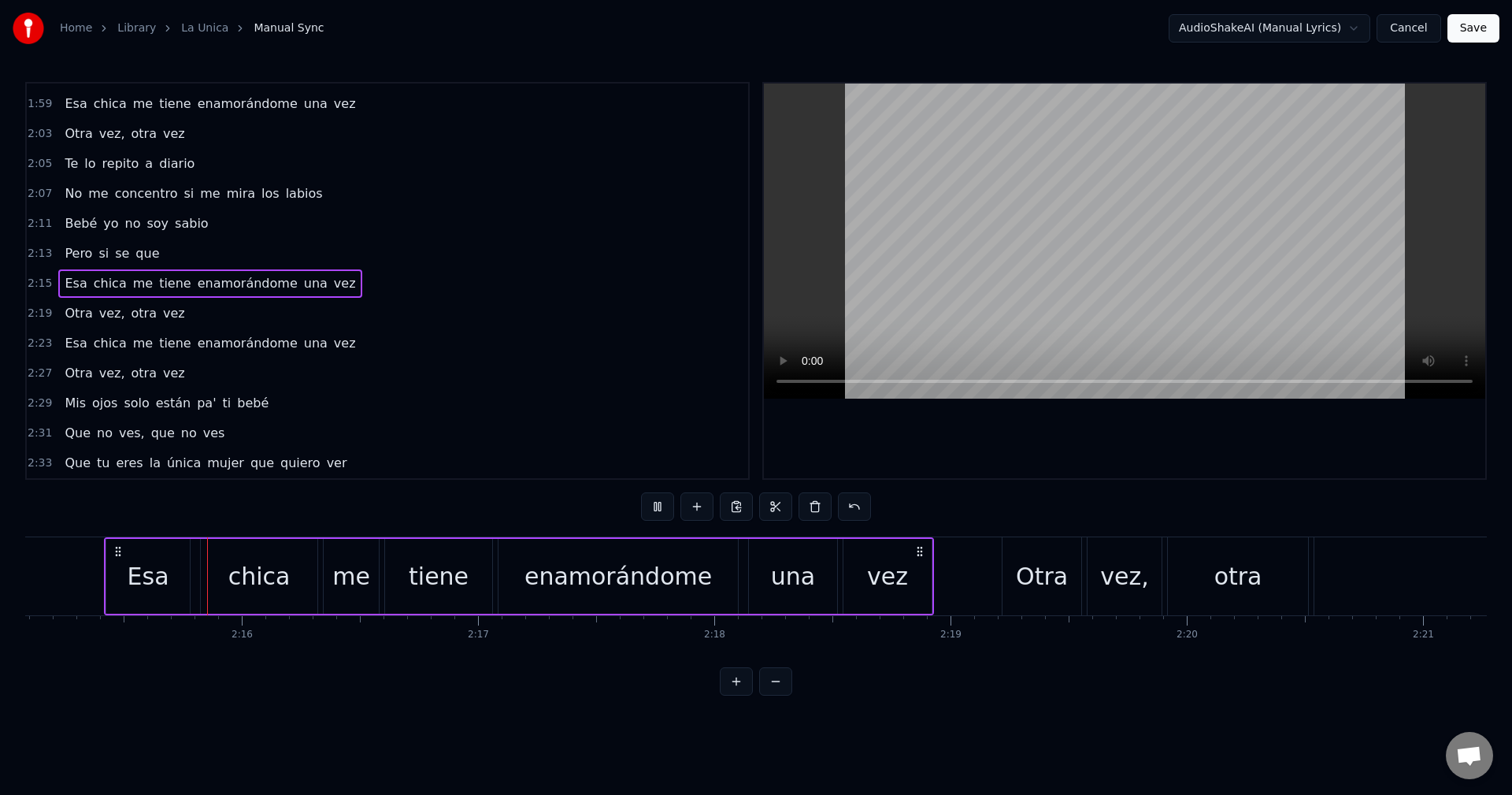
click at [349, 328] on div "2:23 Esa chica me tiene enamorándome una vez" at bounding box center [387, 343] width 722 height 30
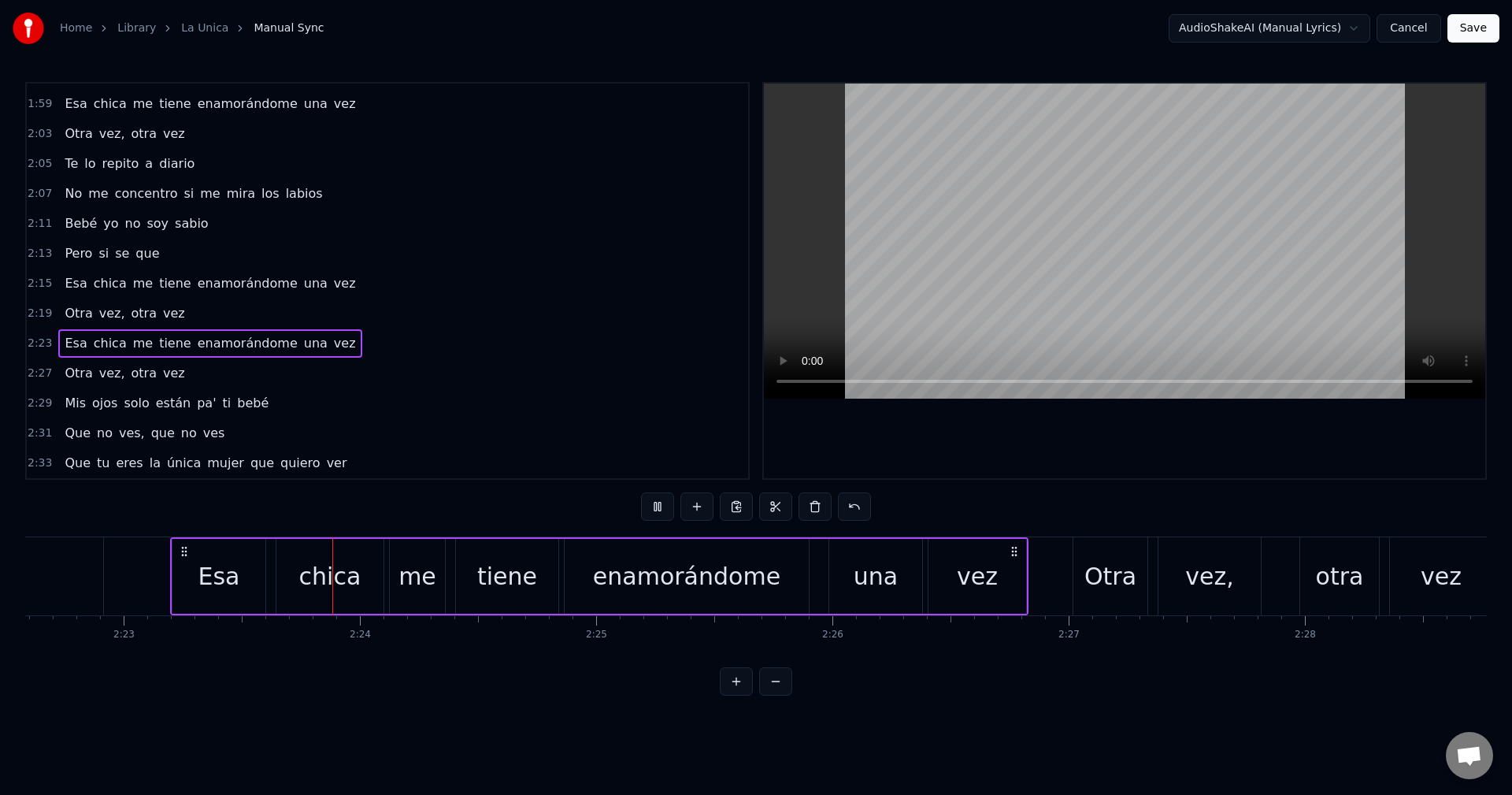
scroll to position [0, 33794]
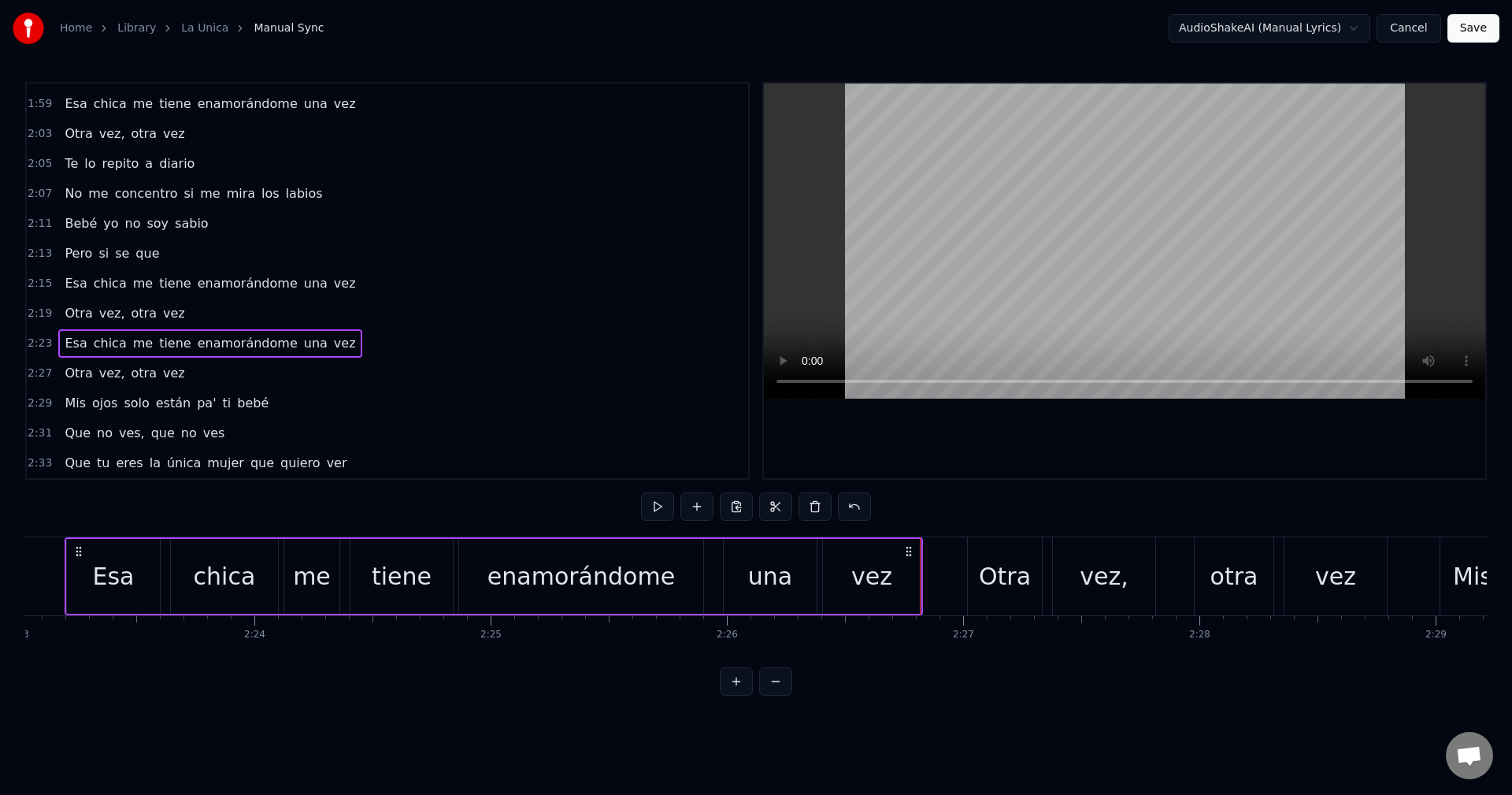
click at [341, 367] on div "2:27 Otra vez, otra vez" at bounding box center [387, 374] width 722 height 30
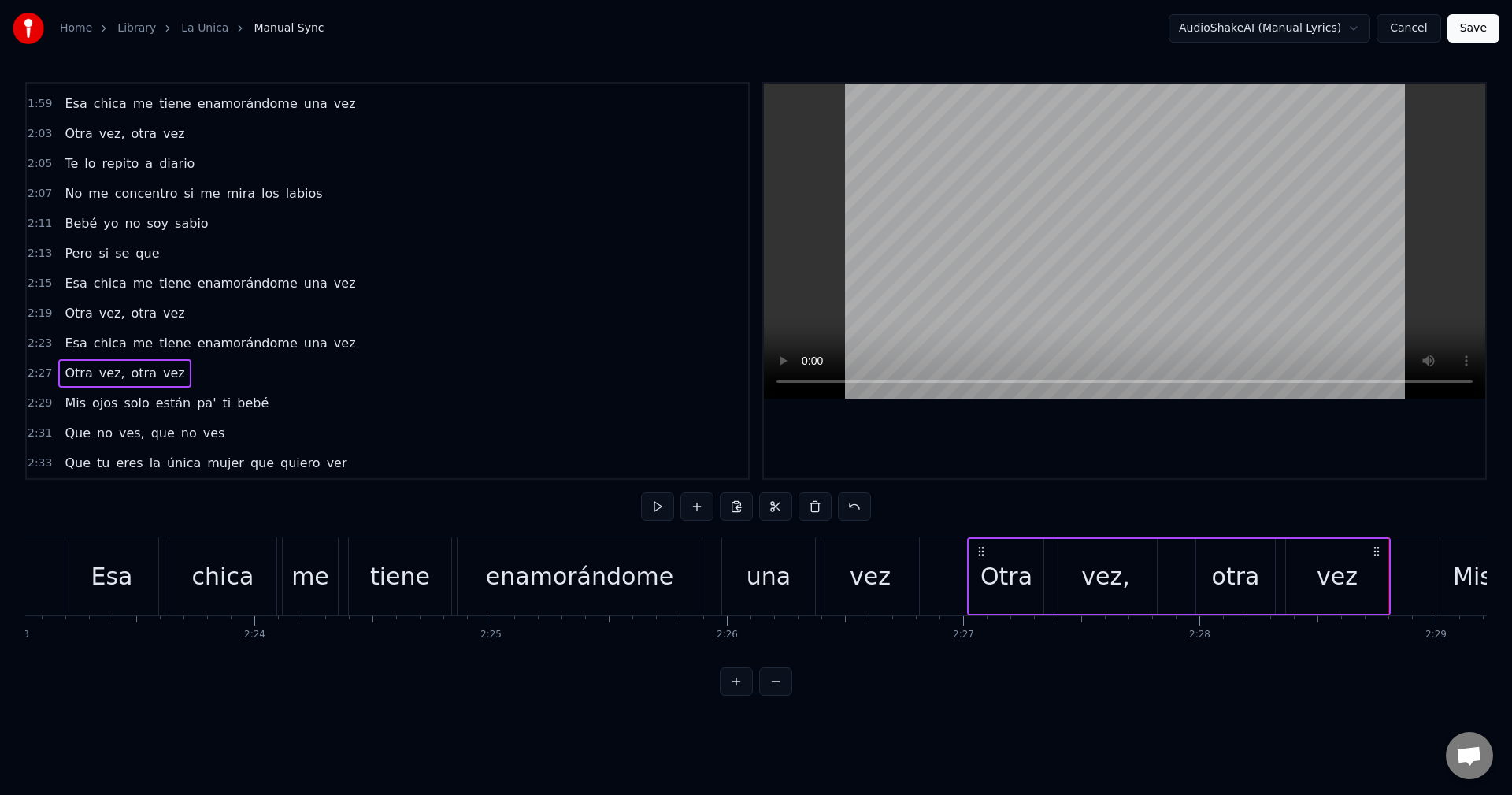
click at [321, 396] on div "2:29 Mis ojos solo están pa' ti bebé" at bounding box center [387, 404] width 722 height 30
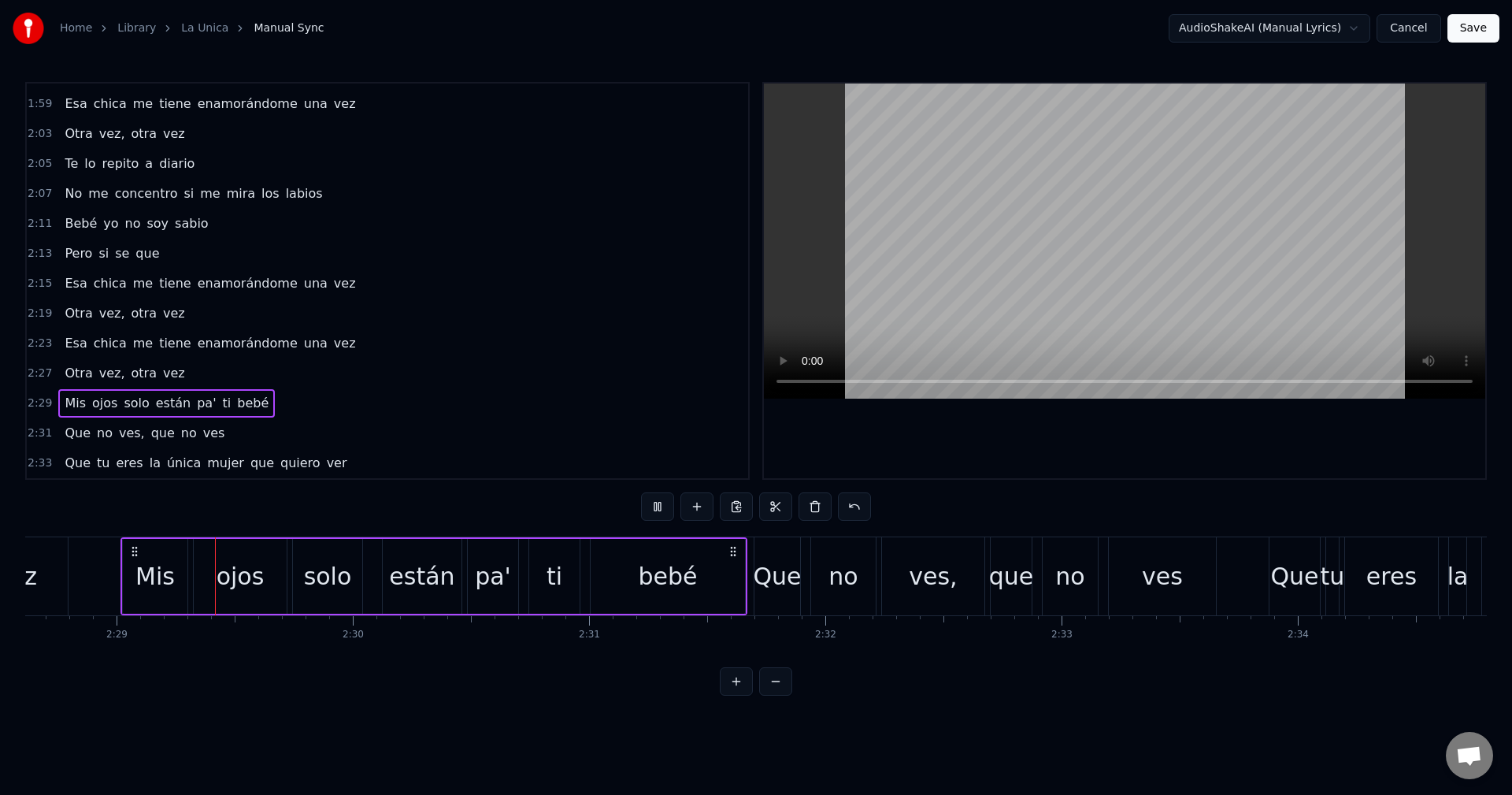
scroll to position [0, 35130]
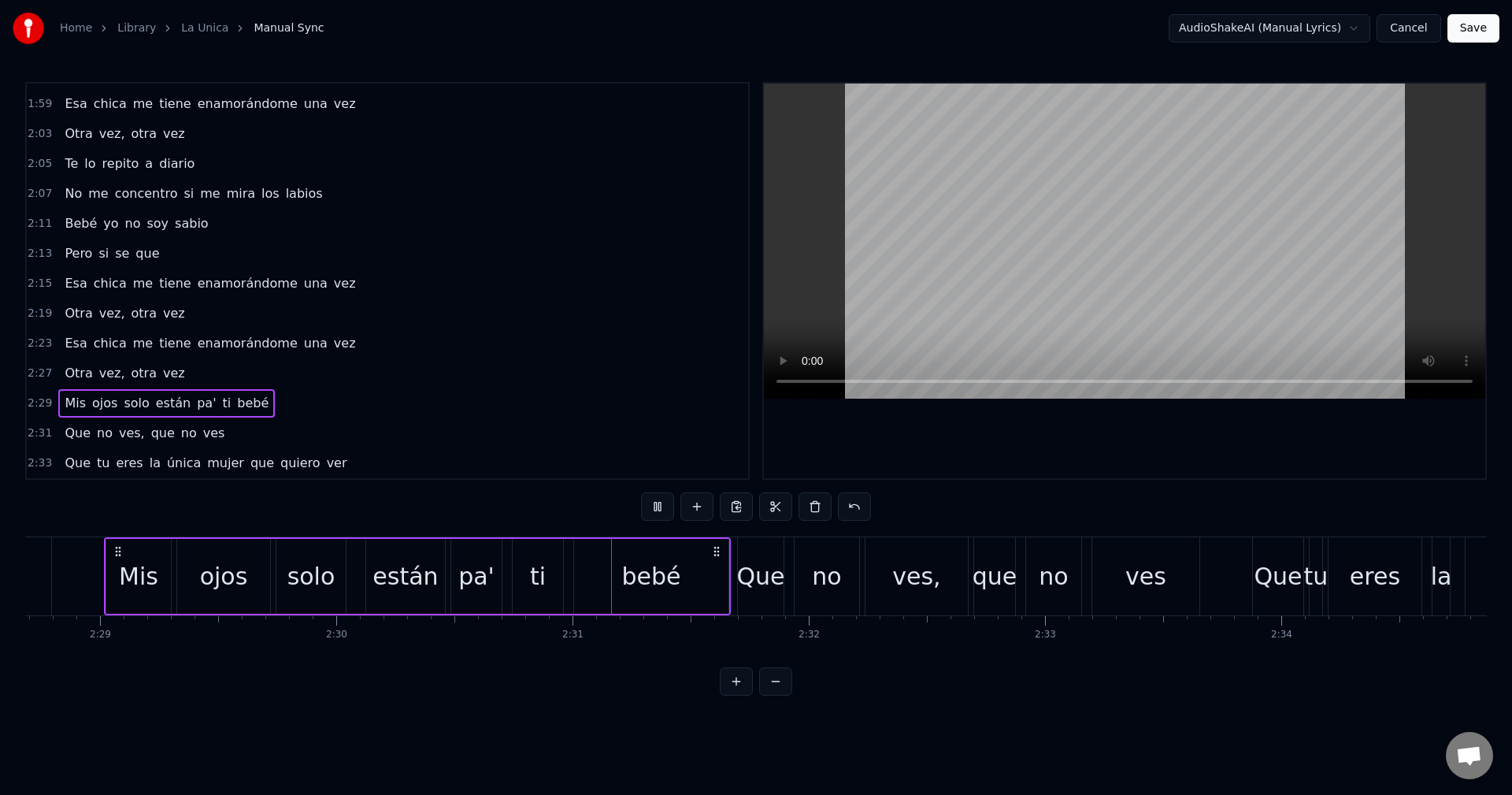
click at [296, 429] on div "2:31 Que no ves, que no ves" at bounding box center [387, 434] width 722 height 30
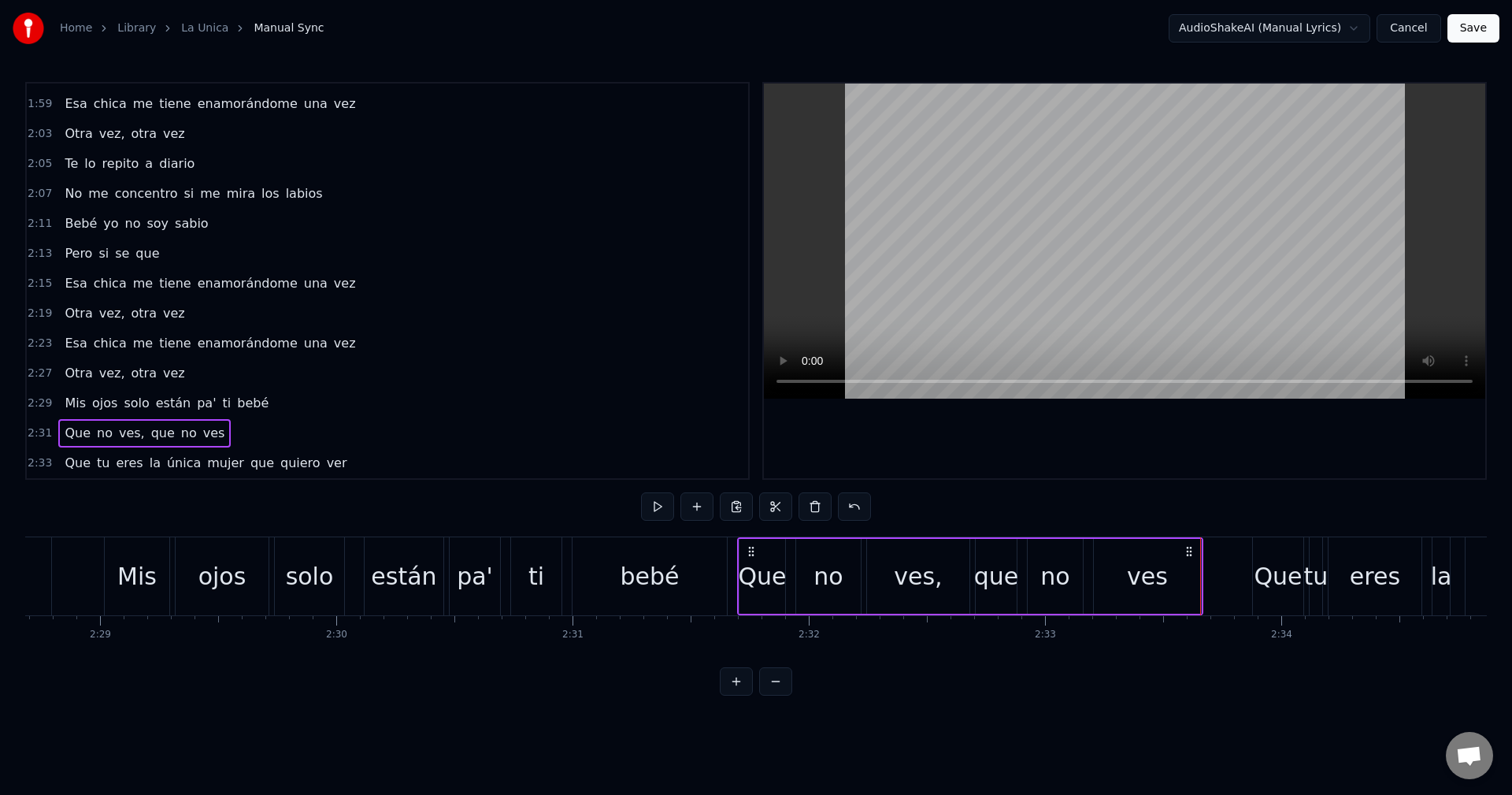
click at [339, 456] on div "2:33 Que tu eres la única mujer que quiero ver" at bounding box center [387, 463] width 722 height 30
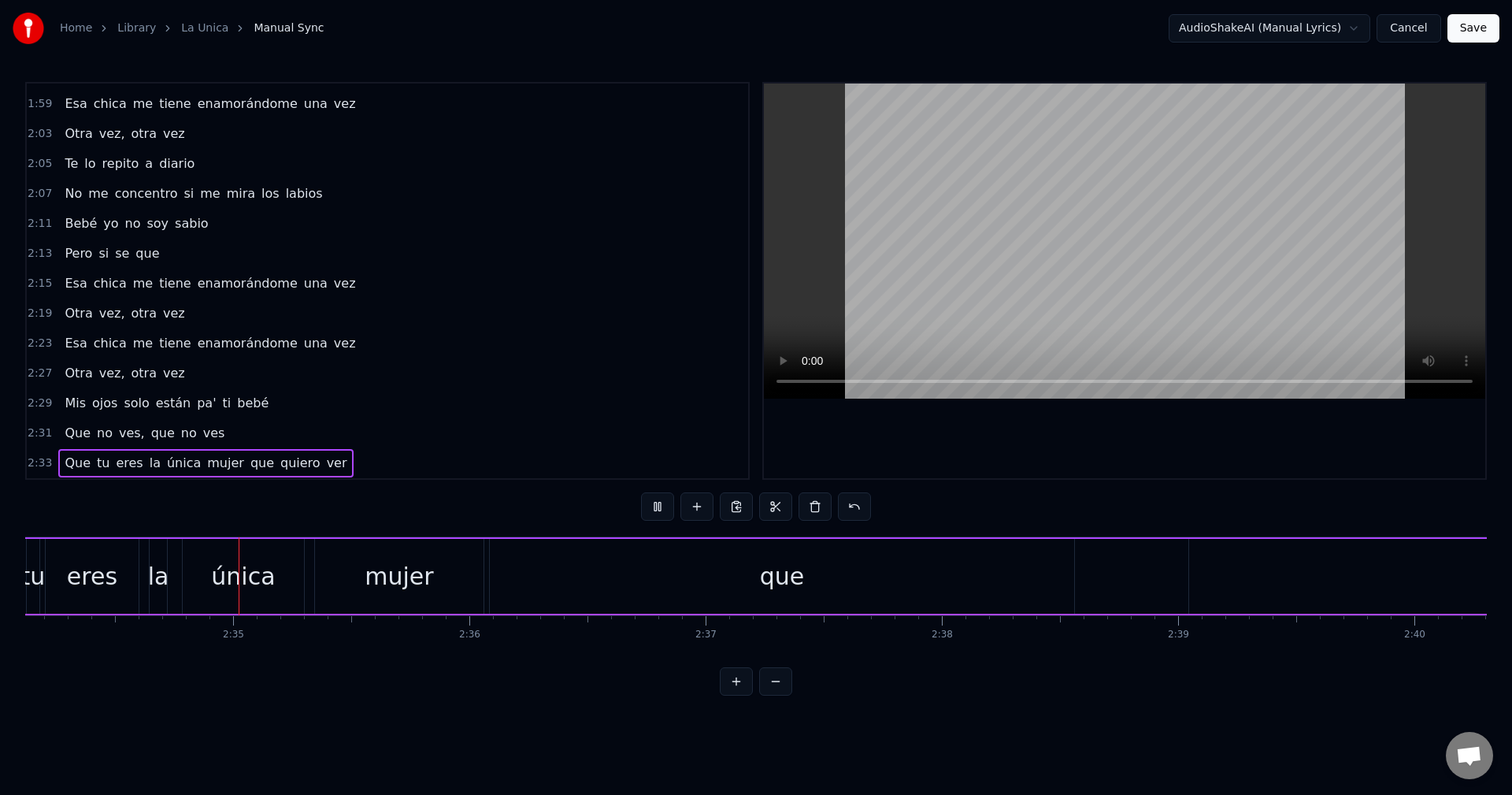
scroll to position [0, 36444]
click at [546, 568] on div "que" at bounding box center [752, 576] width 584 height 75
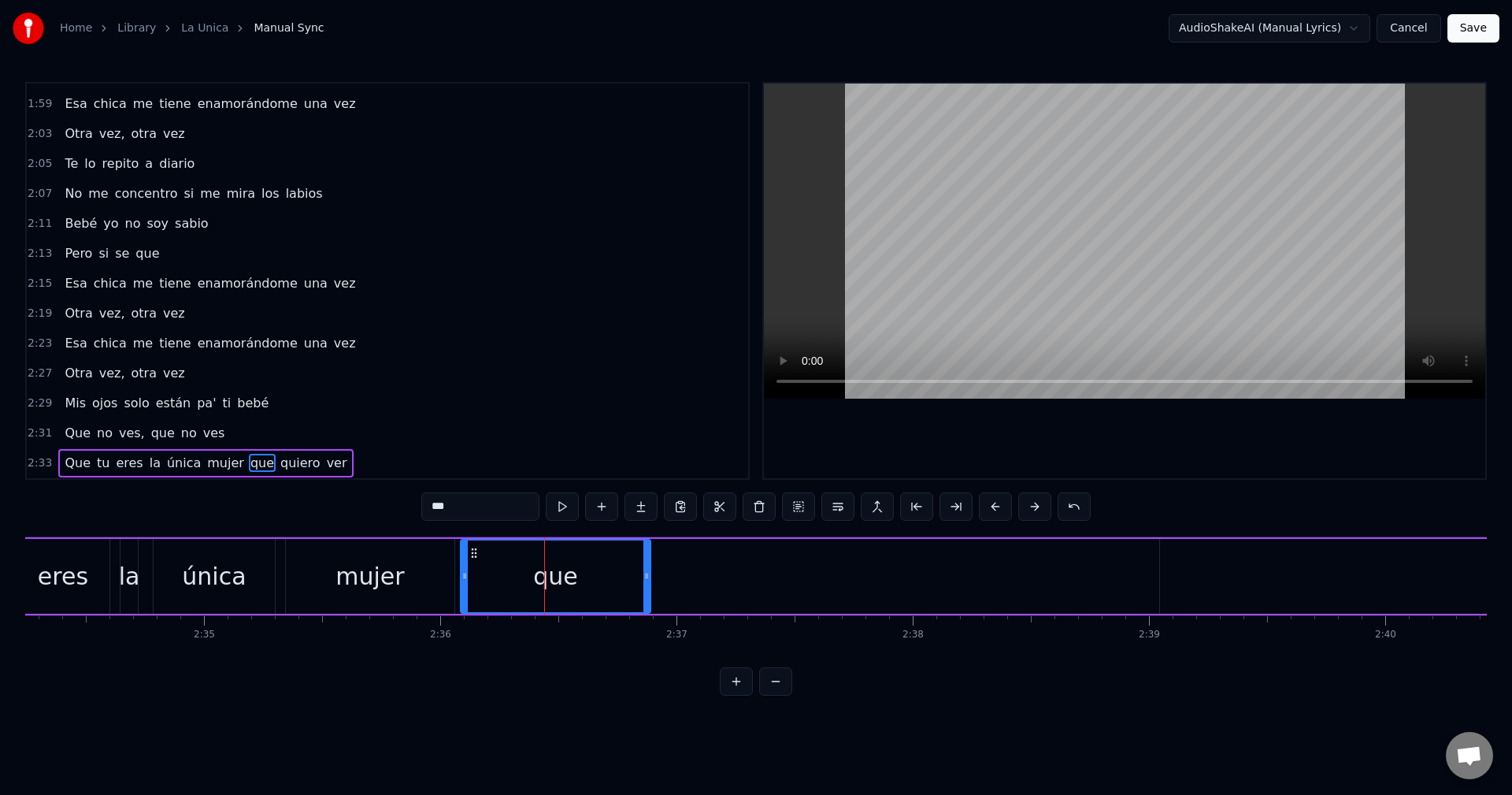
drag, startPoint x: 1044, startPoint y: 575, endPoint x: 578, endPoint y: 567, distance: 466.1
click at [644, 573] on icon at bounding box center [647, 575] width 7 height 12
click at [437, 526] on div "0:07 Mami, yo no te puedo dar tanto espacio 0:12 Ya empezó el gimnasio 0:14 Te …" at bounding box center [756, 389] width 1461 height 614
click at [435, 528] on div "0:07 Mami, yo no te puedo dar tanto espacio 0:12 Ya empezó el gimnasio 0:14 Te …" at bounding box center [756, 389] width 1461 height 614
click at [427, 539] on div "mujer" at bounding box center [370, 576] width 170 height 75
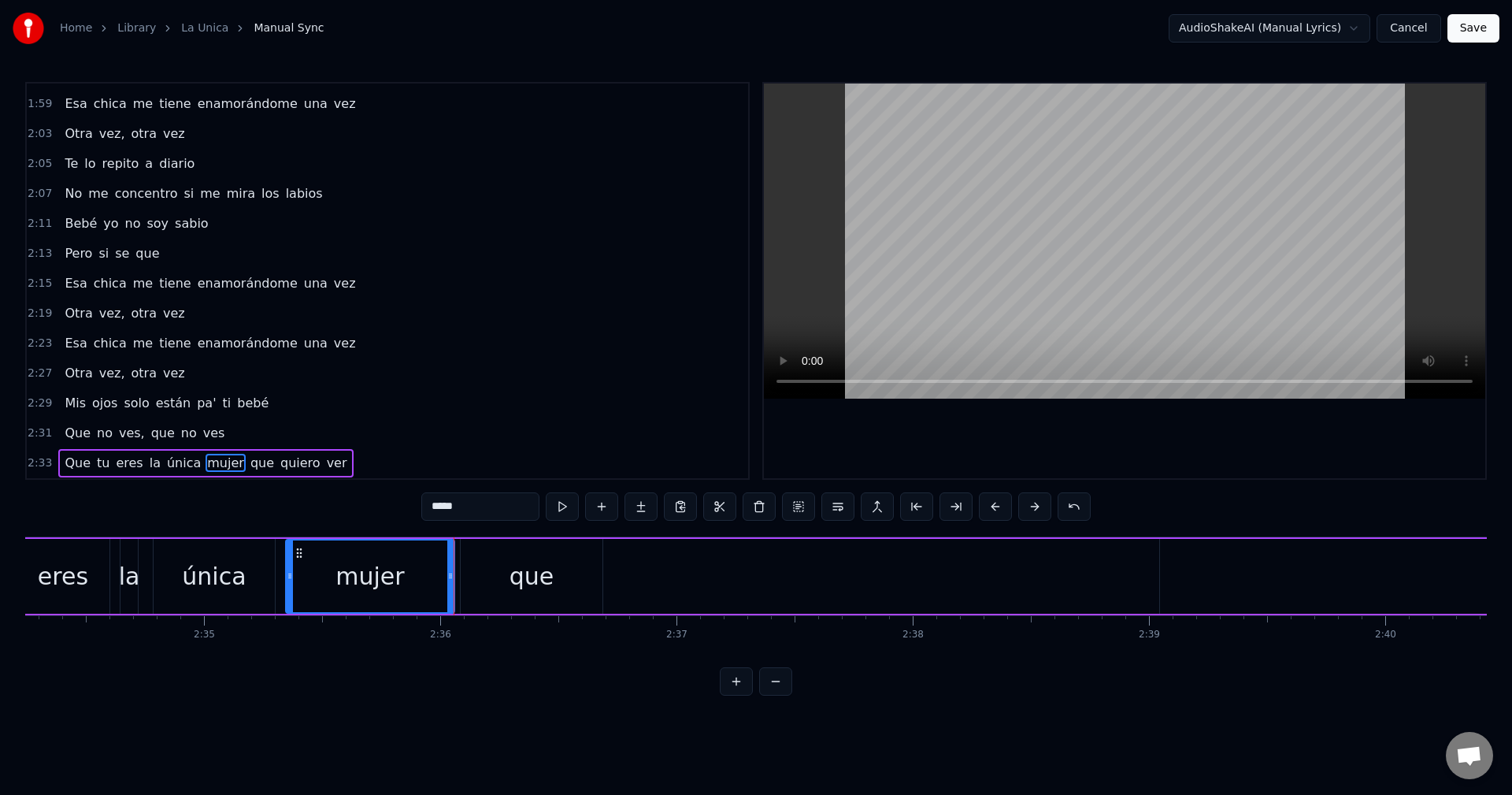
click at [465, 532] on div "0:07 Mami, yo no te puedo dar tanto espacio 0:12 Ya empezó el gimnasio 0:14 Te …" at bounding box center [756, 389] width 1461 height 614
click at [466, 559] on div "que" at bounding box center [531, 576] width 142 height 75
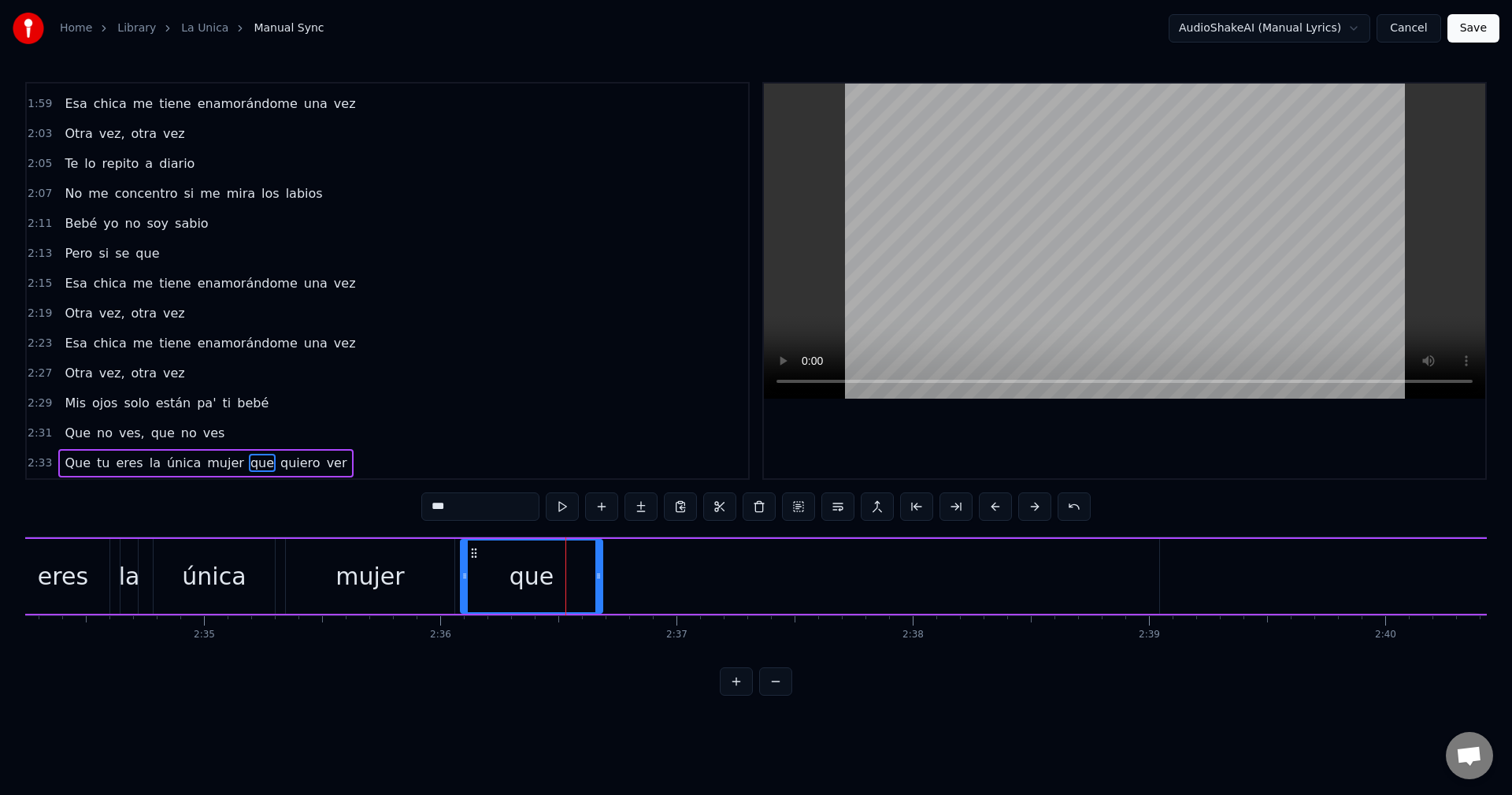
click at [465, 529] on div "0:07 Mami, yo no te puedo dar tanto espacio 0:12 Ya empezó el gimnasio 0:14 Te …" at bounding box center [756, 389] width 1461 height 614
click at [471, 543] on div "que" at bounding box center [531, 576] width 140 height 72
click at [416, 532] on div "0:07 Mami, yo no te puedo dar tanto espacio 0:12 Ya empezó el gimnasio 0:14 Te …" at bounding box center [756, 389] width 1461 height 614
click at [358, 544] on div "mujer" at bounding box center [370, 576] width 168 height 75
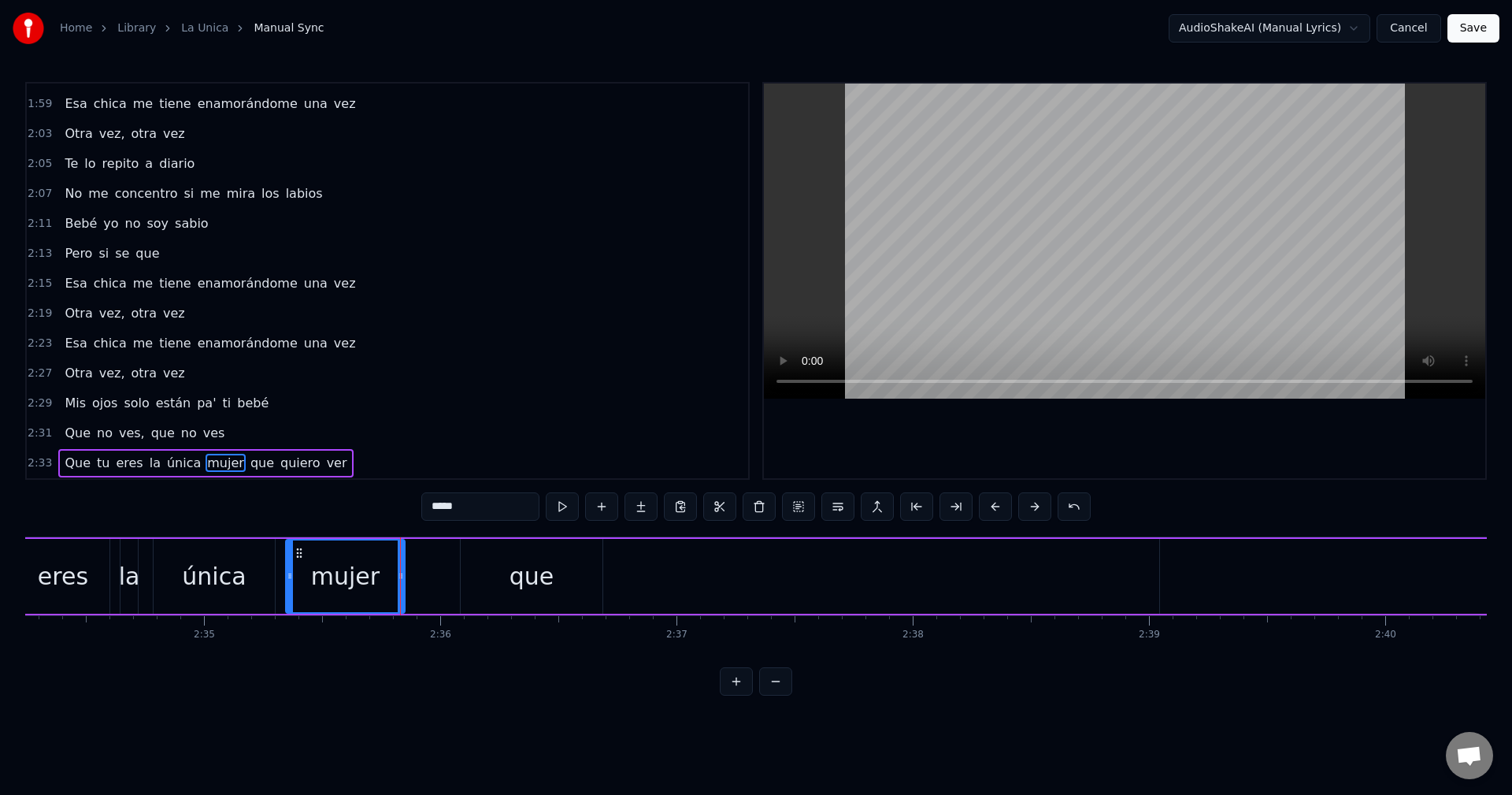
drag, startPoint x: 450, startPoint y: 582, endPoint x: 399, endPoint y: 582, distance: 51.0
click at [399, 582] on icon at bounding box center [401, 575] width 7 height 12
click at [472, 573] on div "que" at bounding box center [531, 576] width 142 height 75
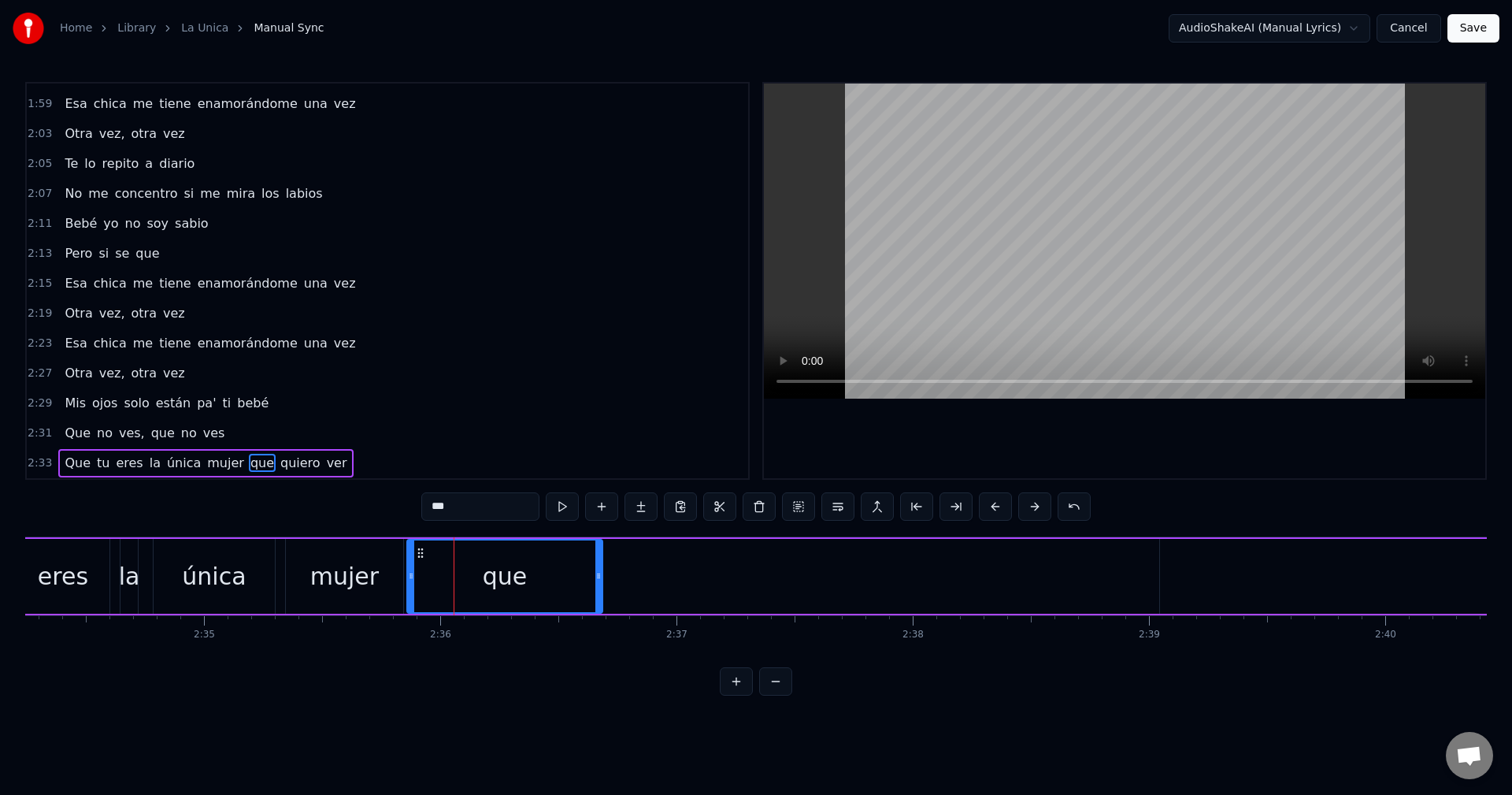
drag, startPoint x: 464, startPoint y: 574, endPoint x: 407, endPoint y: 575, distance: 57.0
click at [408, 576] on icon at bounding box center [411, 575] width 7 height 12
click at [374, 533] on div "0:07 Mami, yo no te puedo dar tanto espacio 0:12 Ya empezó el gimnasio 0:14 Te …" at bounding box center [756, 389] width 1461 height 614
click at [370, 558] on div "mujer" at bounding box center [345, 576] width 118 height 75
type input "*****"
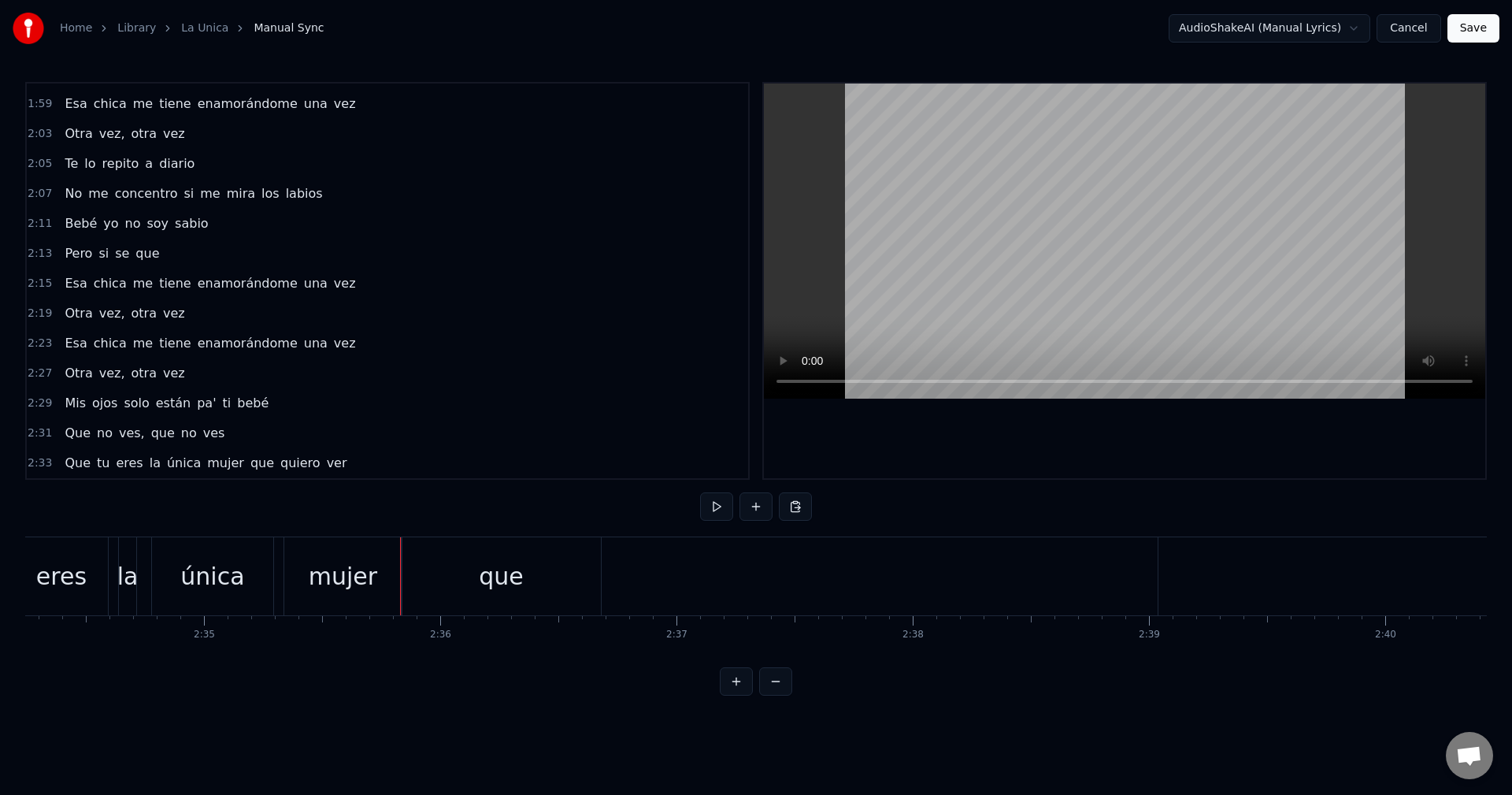
click at [410, 542] on div "que" at bounding box center [501, 576] width 200 height 78
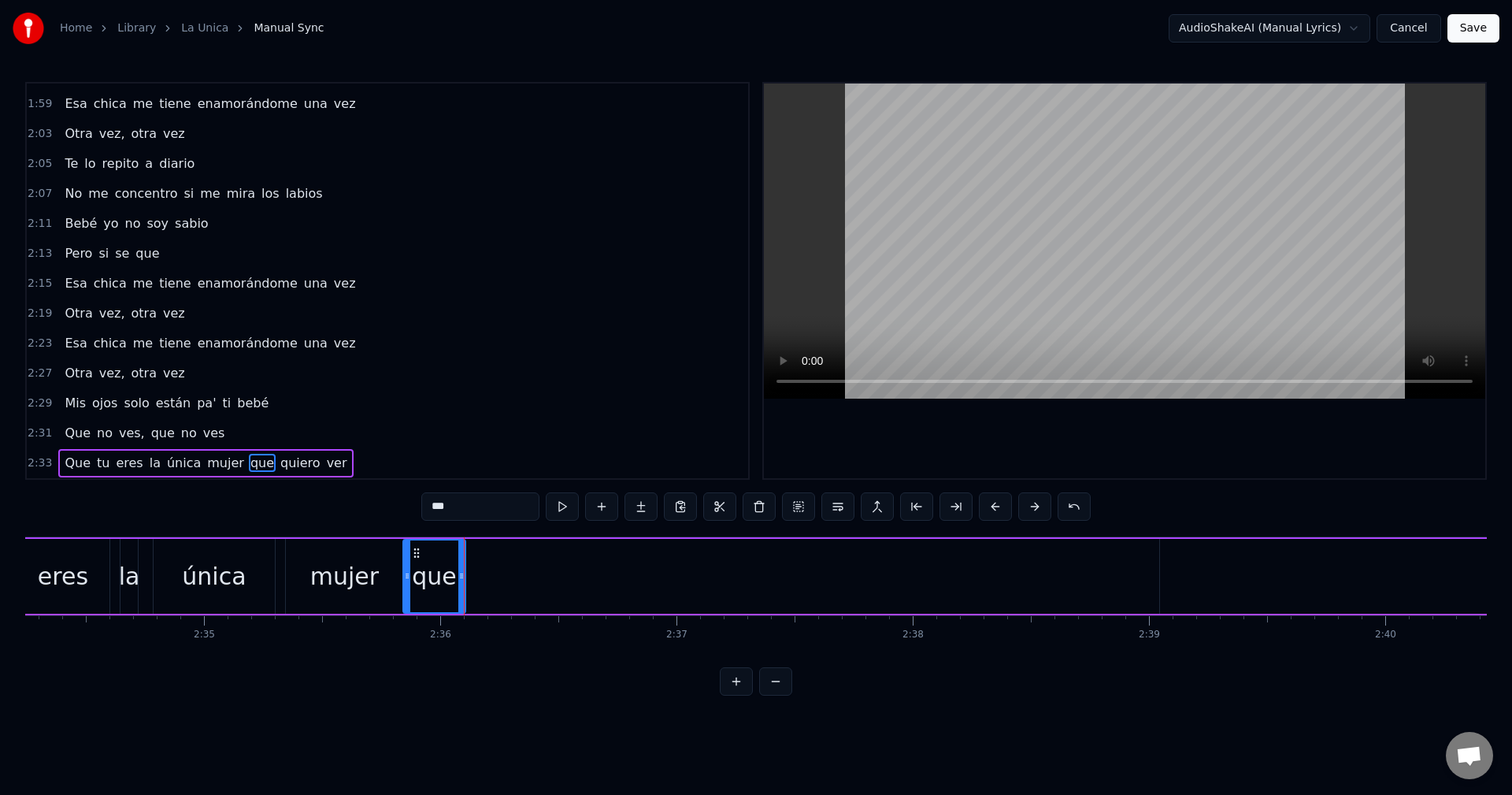
drag, startPoint x: 600, startPoint y: 570, endPoint x: 463, endPoint y: 568, distance: 137.0
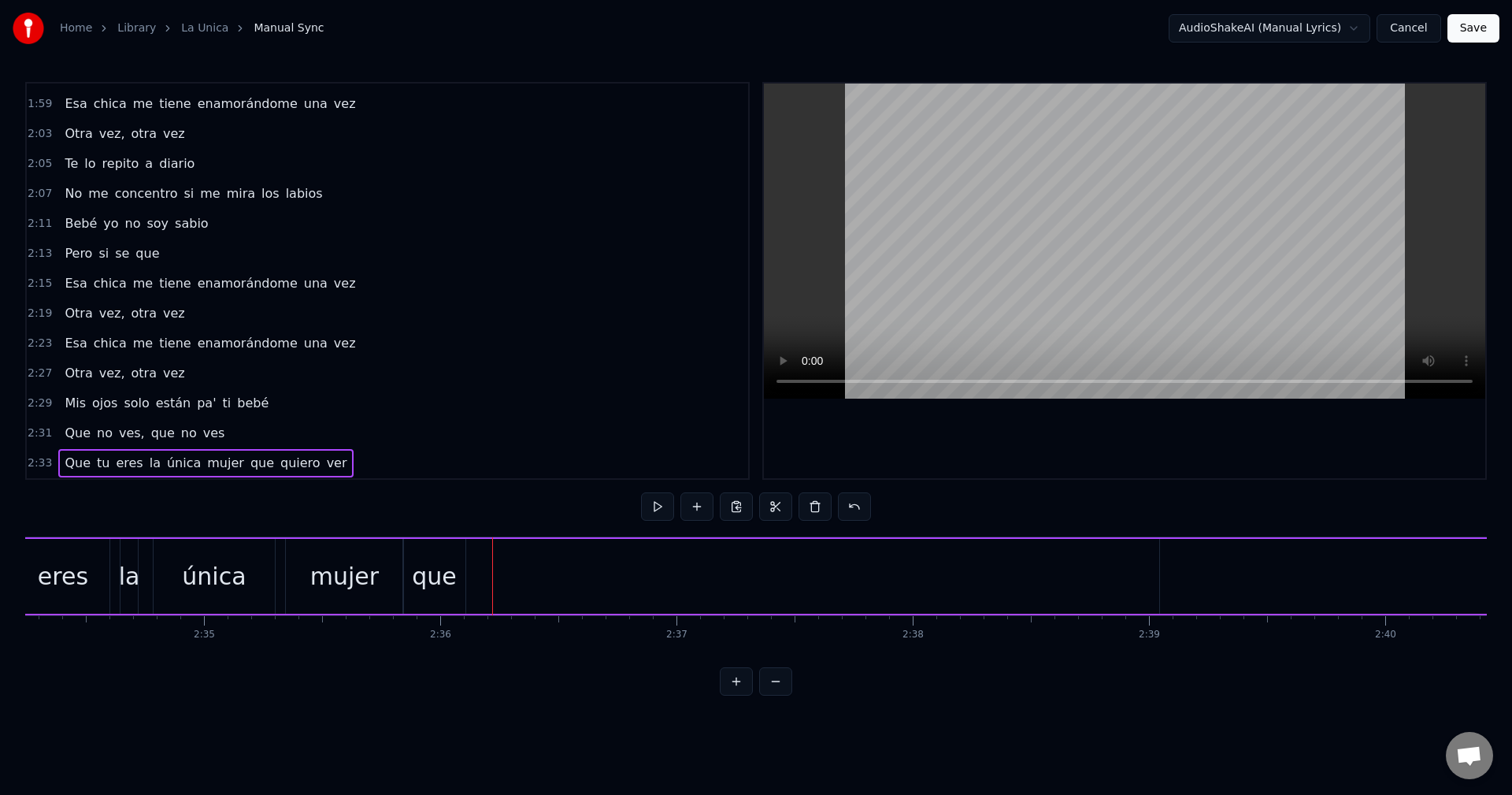
click at [279, 465] on span "quiero" at bounding box center [301, 463] width 43 height 18
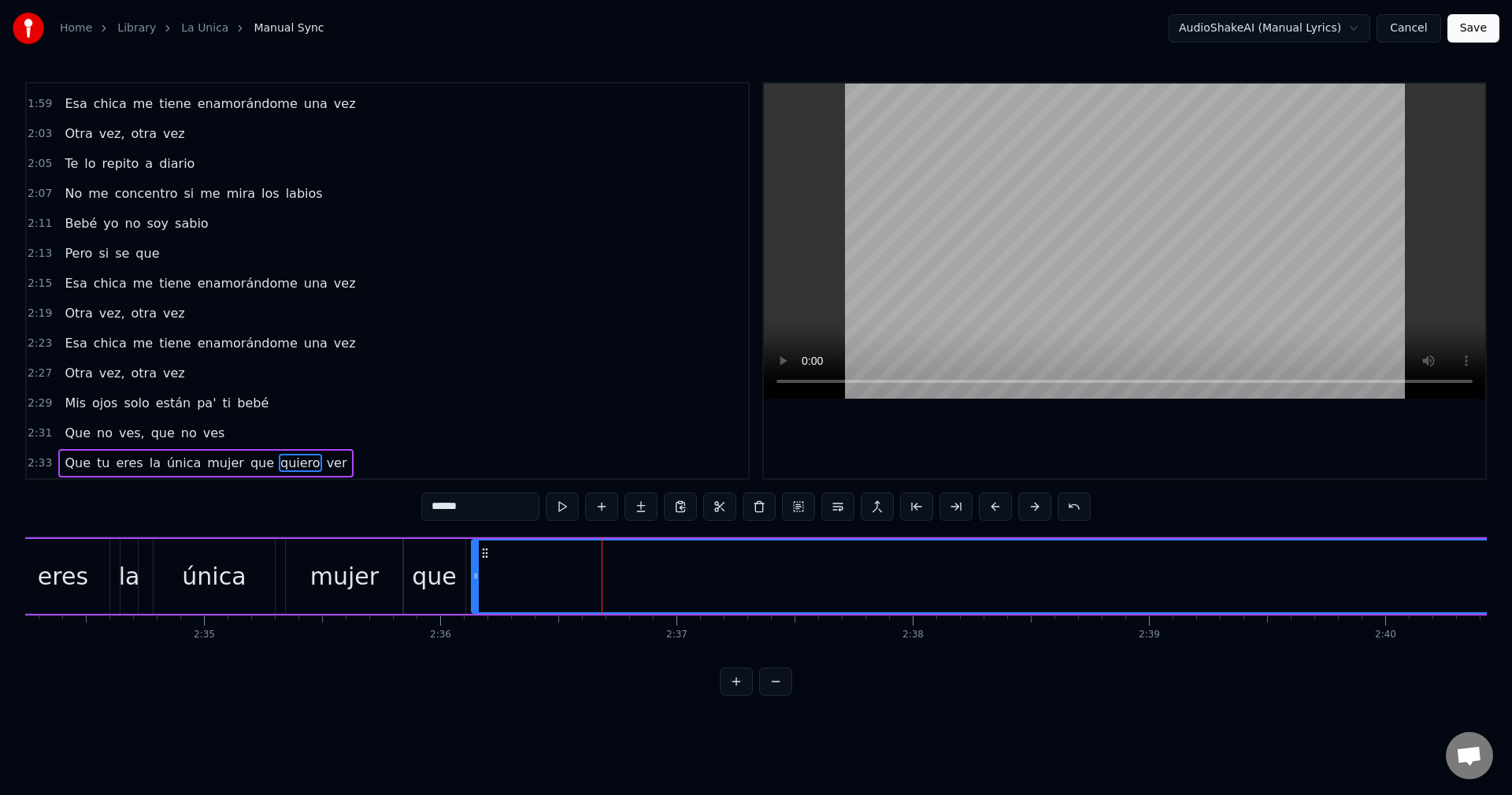
drag, startPoint x: 1163, startPoint y: 576, endPoint x: 468, endPoint y: 550, distance: 695.5
click at [472, 555] on div at bounding box center [476, 576] width 7 height 72
click at [423, 535] on div "0:07 Mami, yo no te puedo dar tanto espacio 0:12 Ya empezó el gimnasio 0:14 Te …" at bounding box center [756, 389] width 1461 height 614
click at [428, 544] on div "que" at bounding box center [434, 576] width 62 height 75
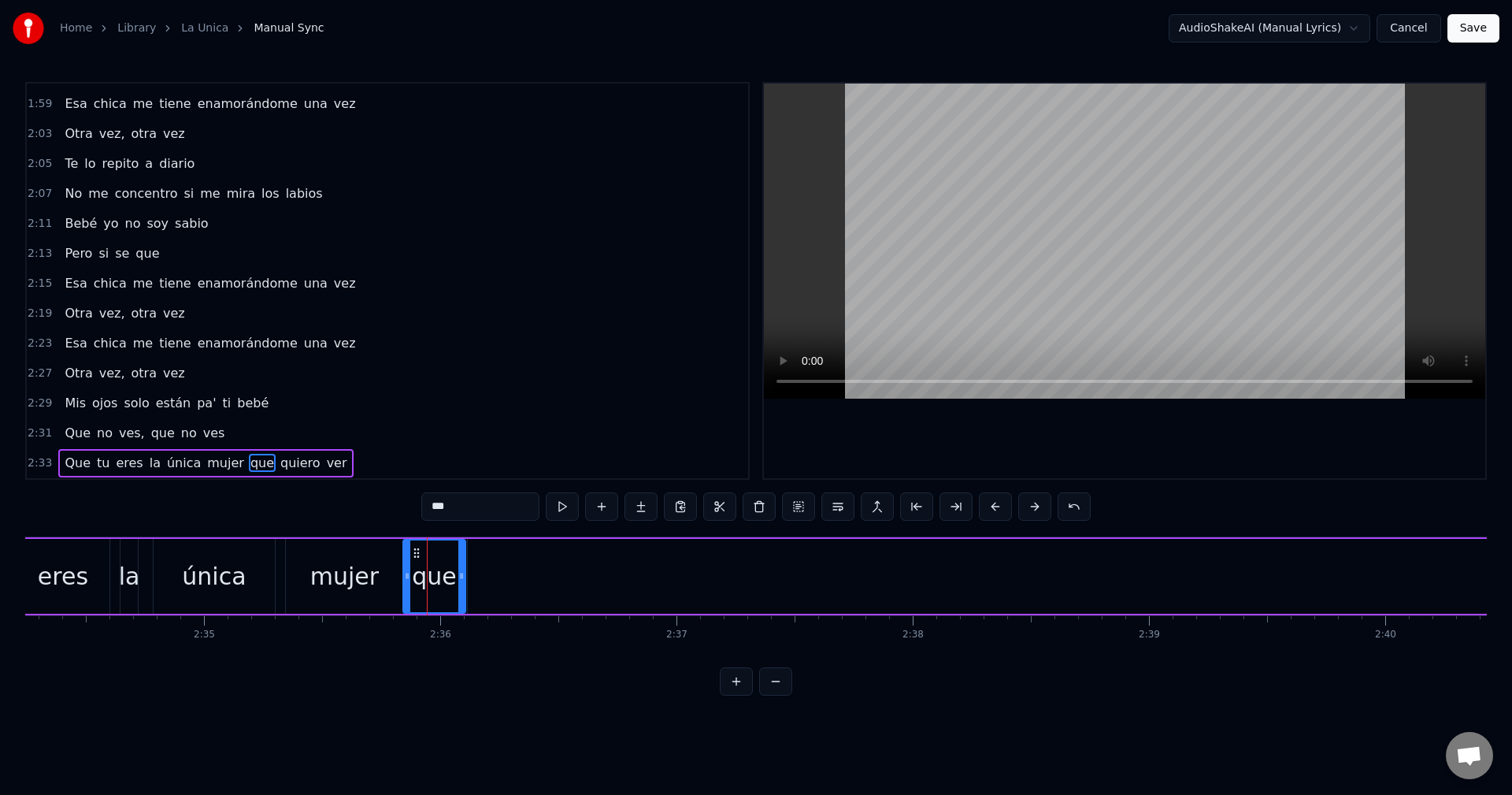
click at [423, 530] on div "0:07 Mami, yo no te puedo dar tanto espacio 0:12 Ya empezó el gimnasio 0:14 Te …" at bounding box center [756, 389] width 1461 height 614
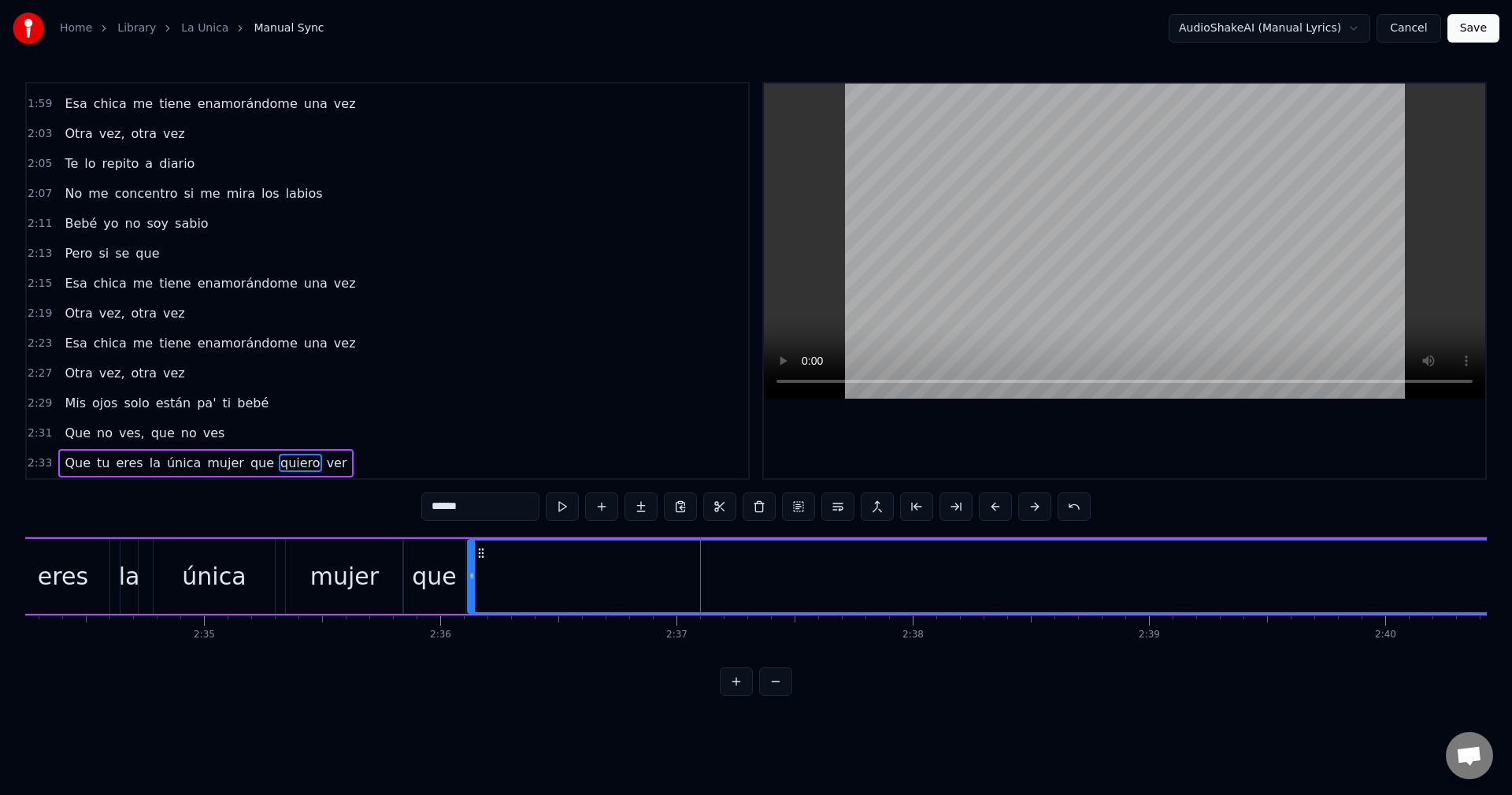
click at [326, 465] on span "ver" at bounding box center [337, 463] width 24 height 18
type input "***"
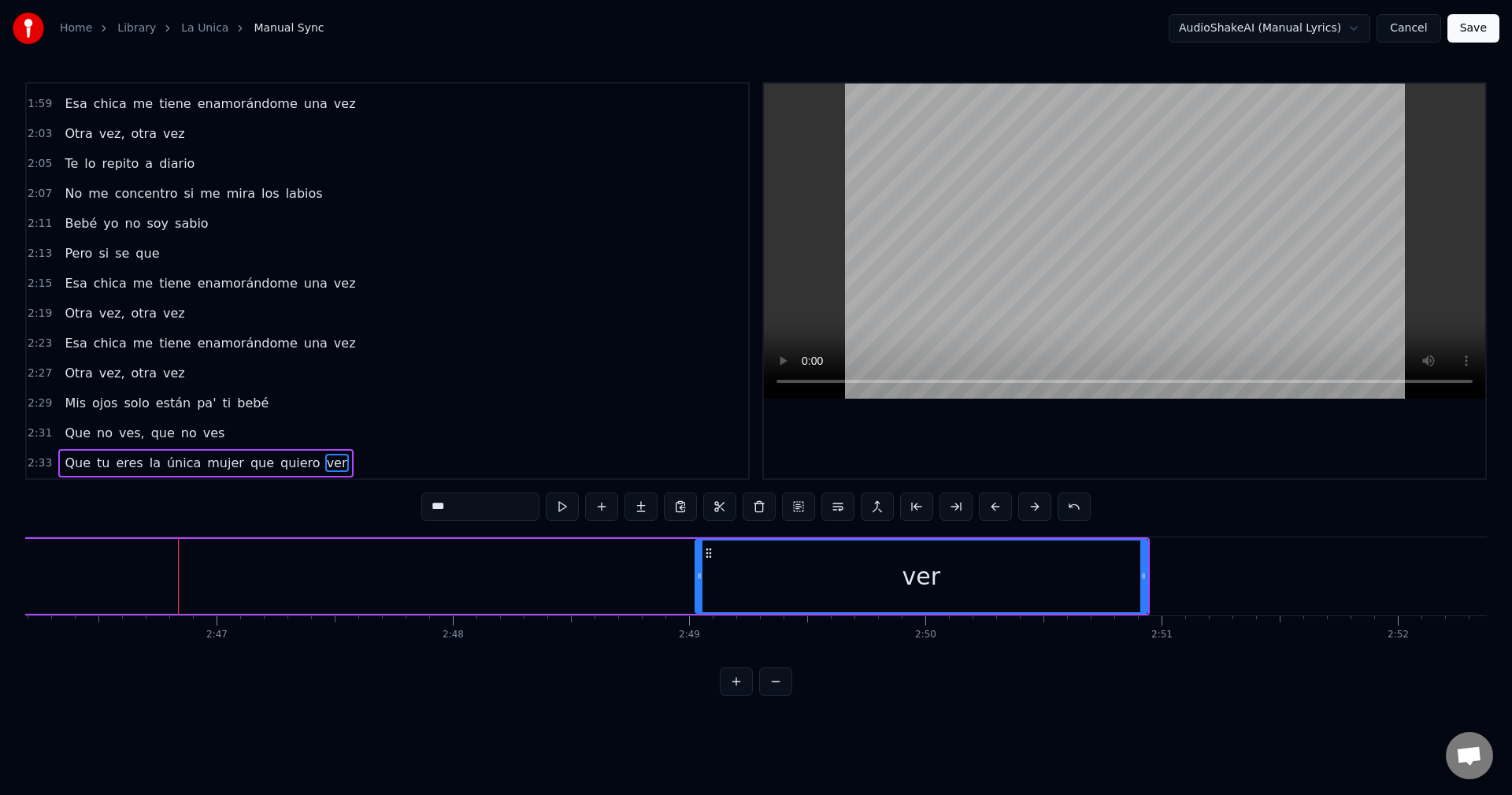
scroll to position [0, 39340]
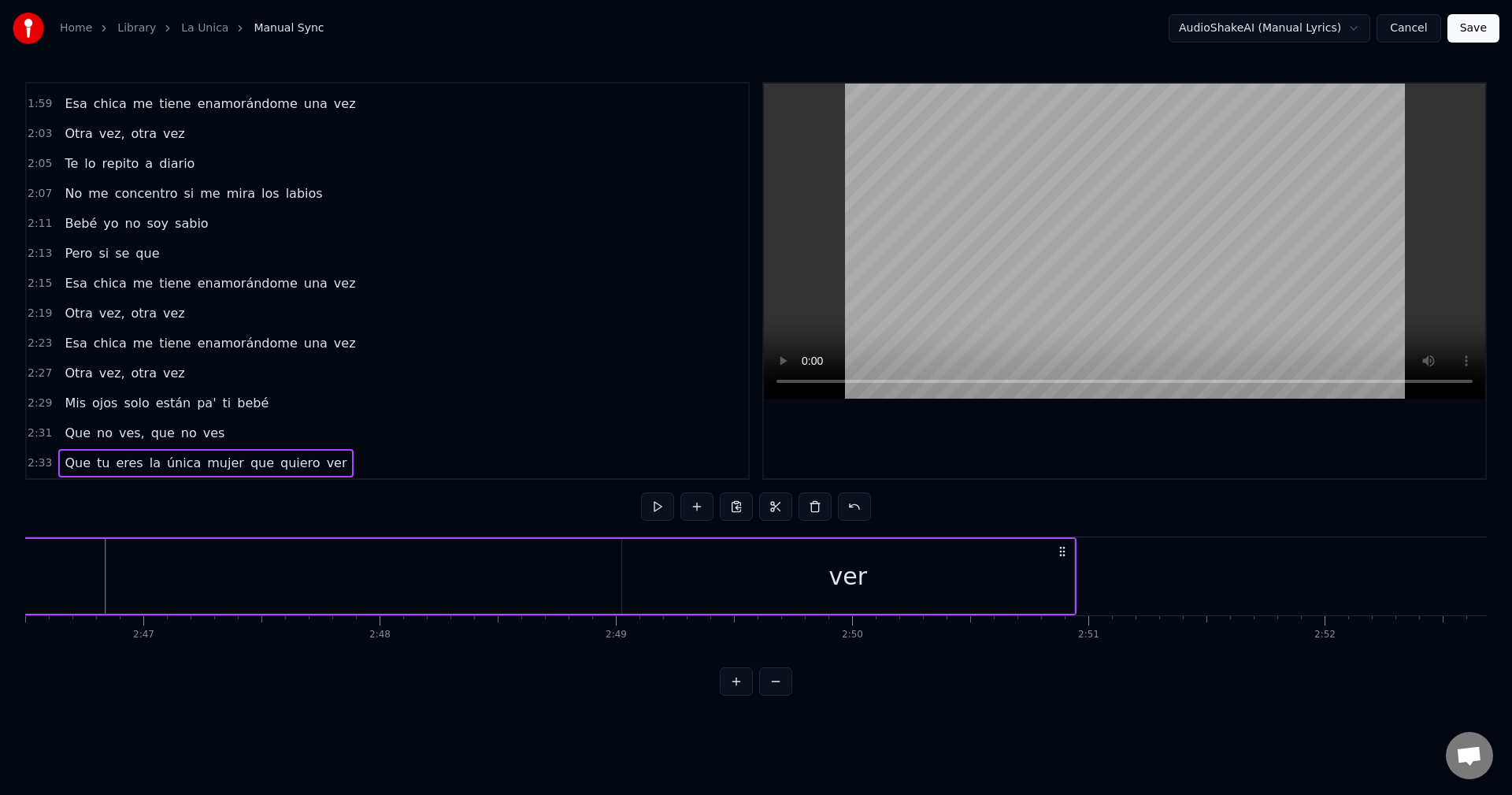
click at [770, 696] on button at bounding box center [775, 681] width 33 height 28
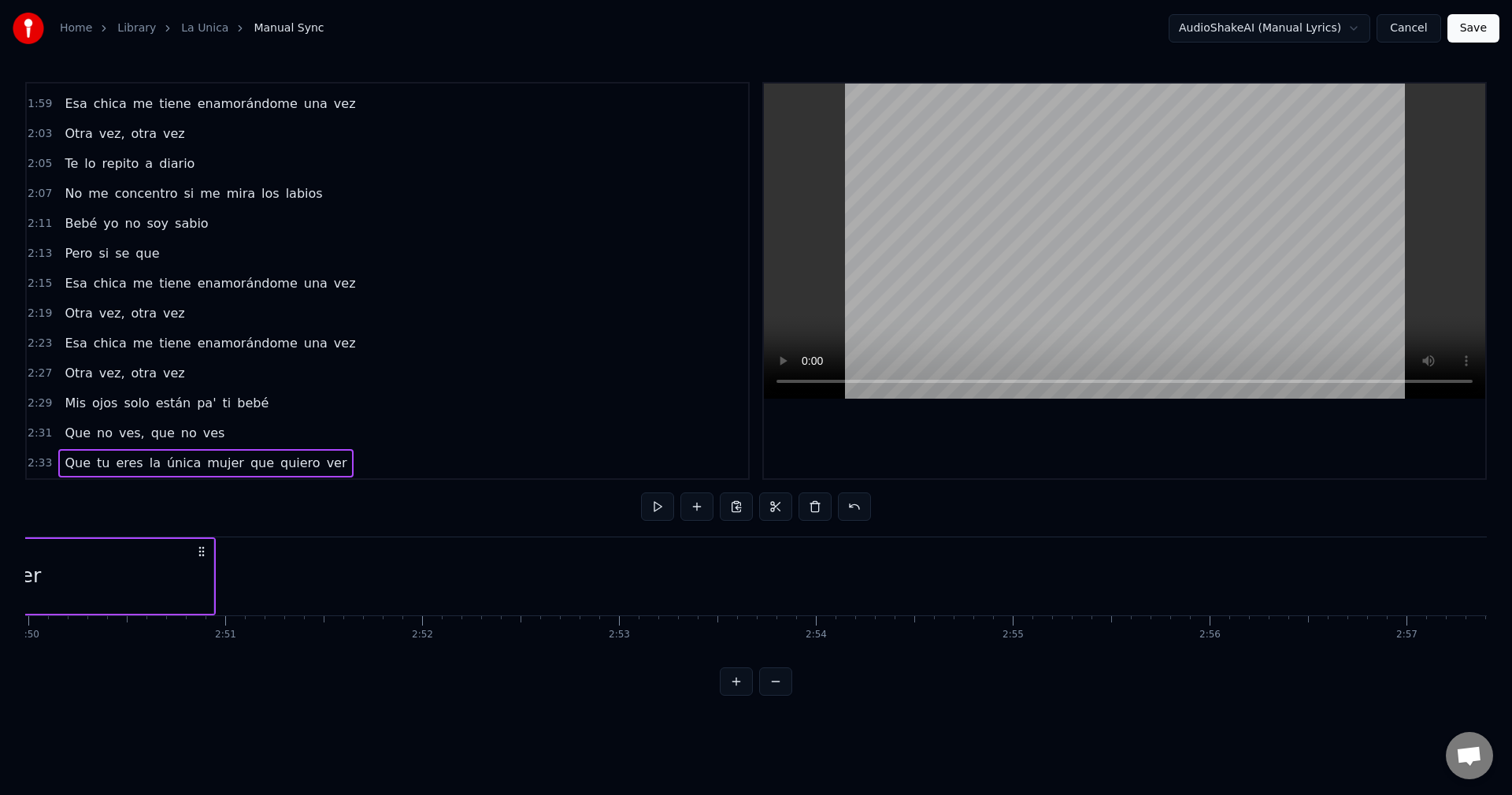
click at [770, 696] on button at bounding box center [775, 681] width 33 height 28
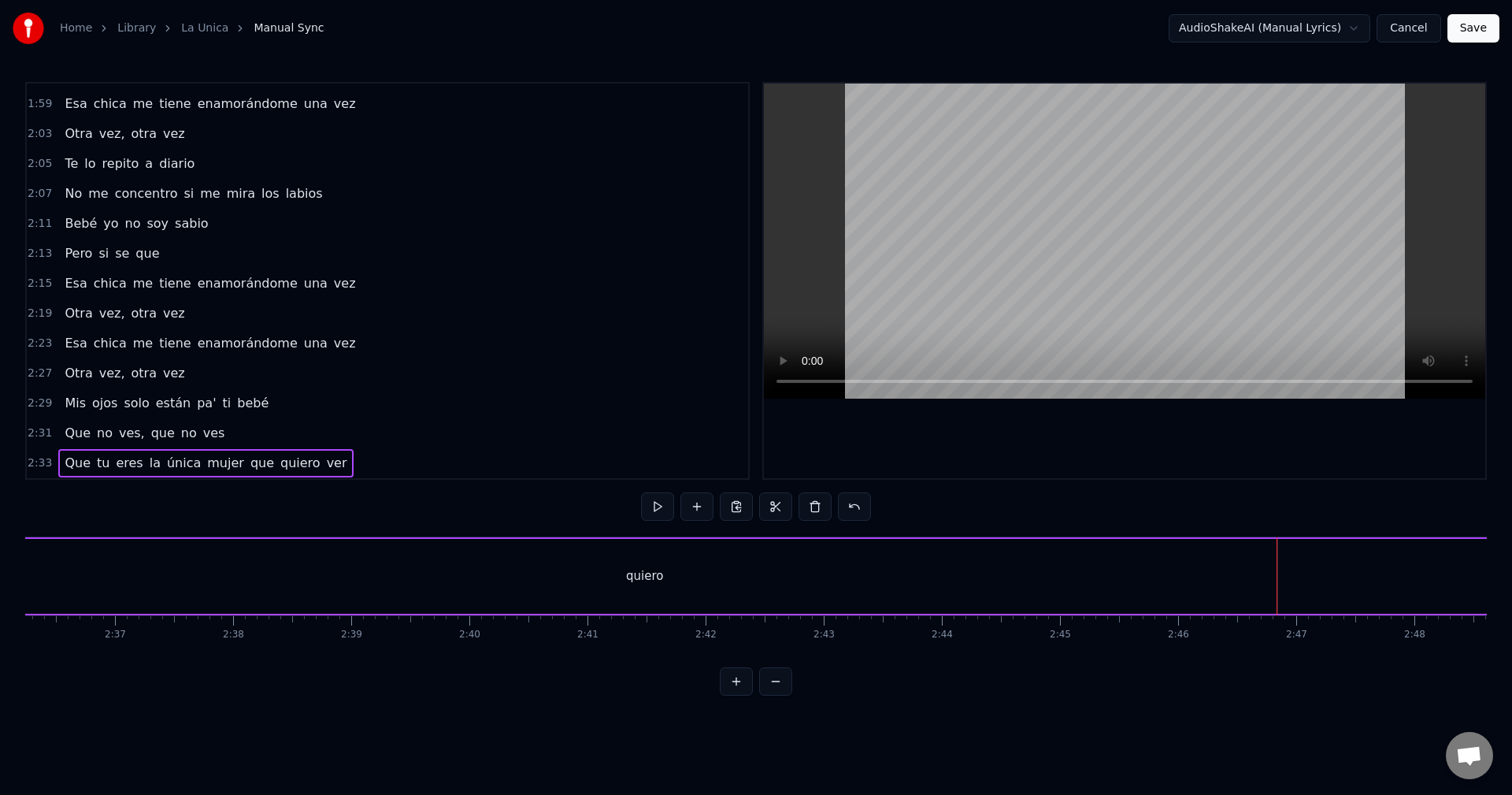
scroll to position [0, 18493]
click at [1255, 566] on div "Que tu eres la única mujer que quiero ver" at bounding box center [721, 576] width 2018 height 78
click at [1215, 565] on div "quiero" at bounding box center [610, 576] width 1266 height 75
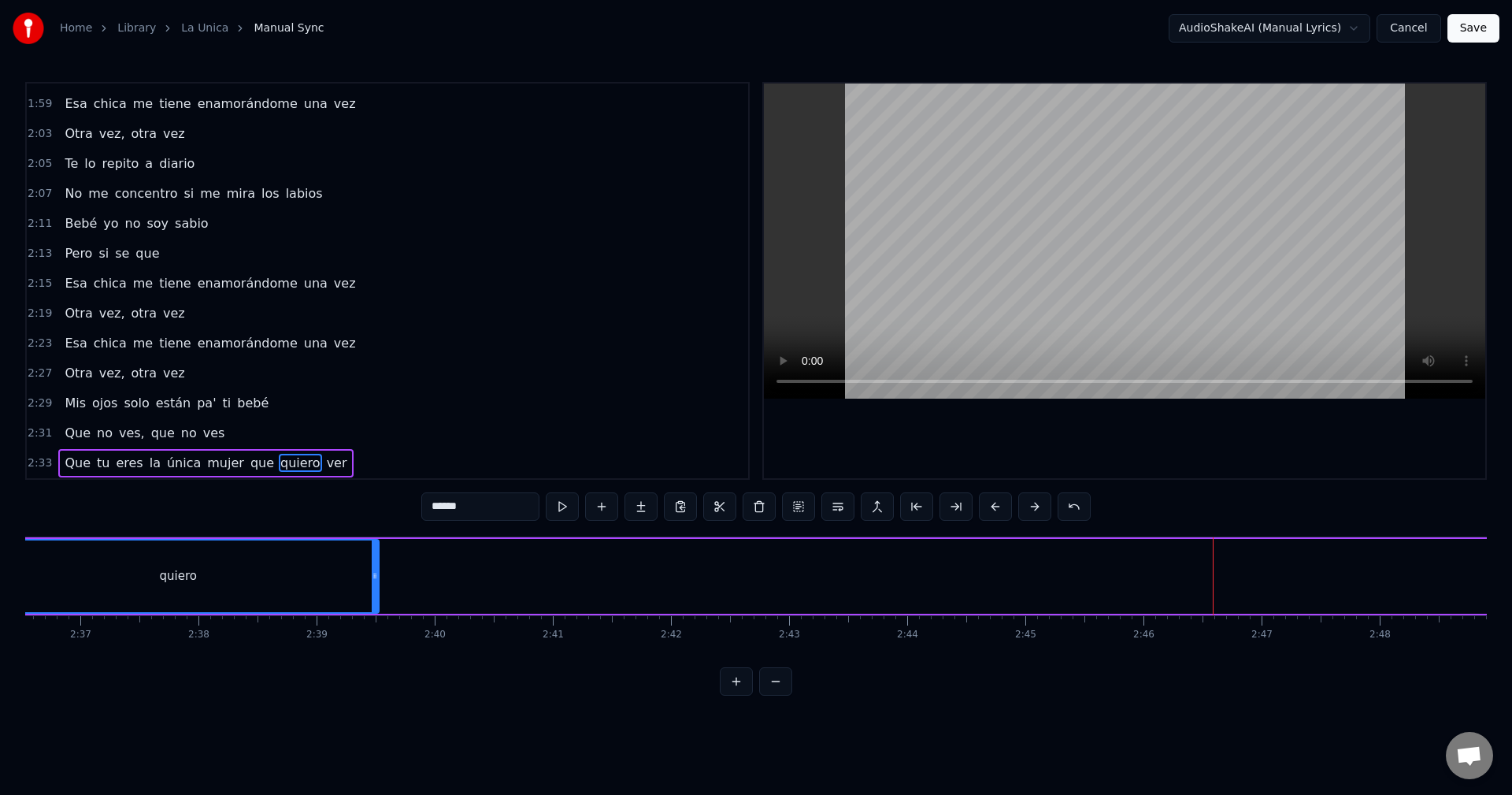
drag, startPoint x: 1237, startPoint y: 579, endPoint x: 494, endPoint y: 550, distance: 743.6
click at [372, 560] on div at bounding box center [375, 576] width 7 height 72
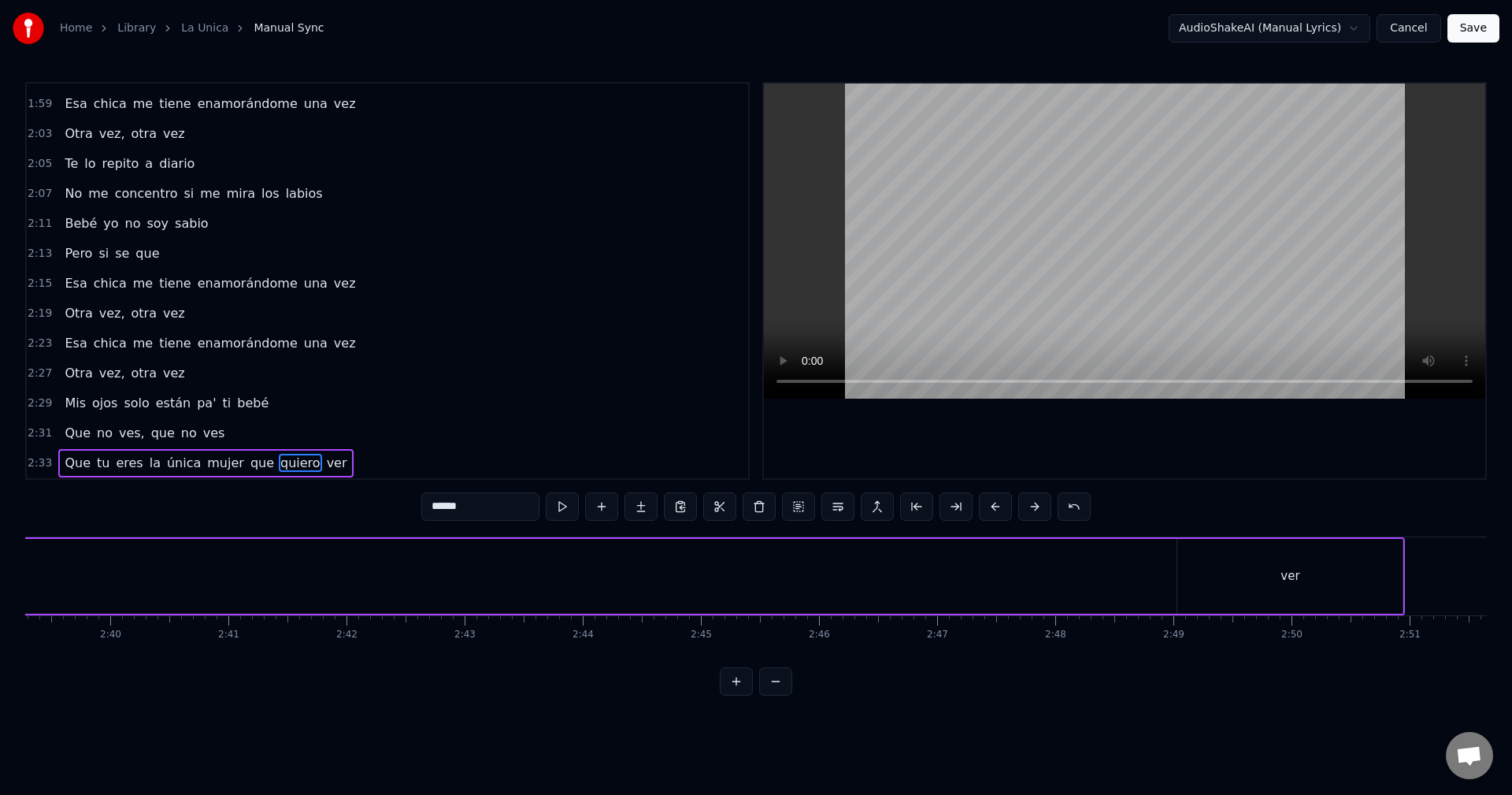
scroll to position [0, 18910]
click at [1269, 596] on div "ver" at bounding box center [1197, 576] width 225 height 75
type input "***"
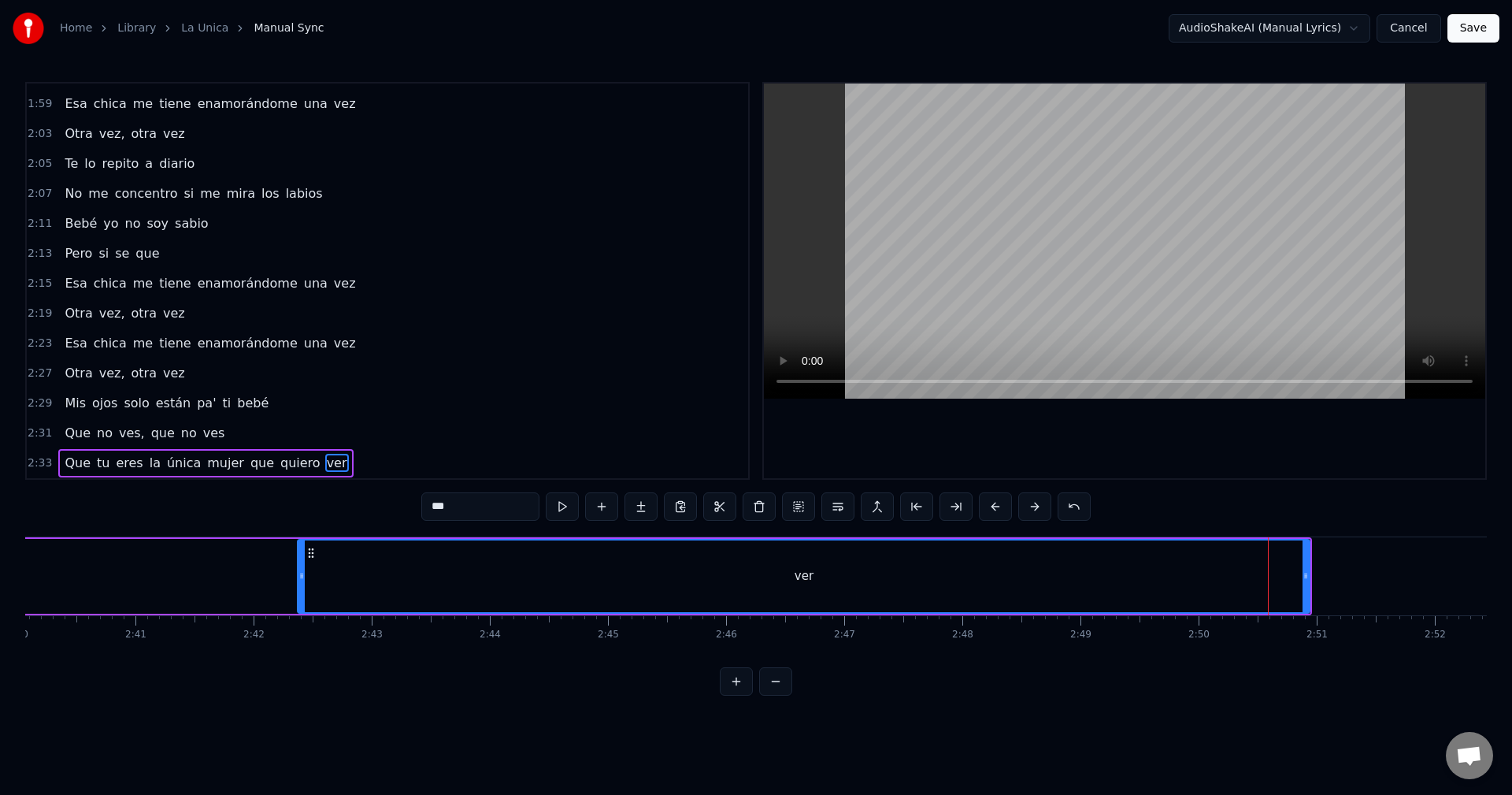
drag, startPoint x: 1086, startPoint y: 579, endPoint x: 196, endPoint y: 555, distance: 890.3
click at [210, 555] on div "Que tu eres la única mujer que quiero ver" at bounding box center [303, 576] width 2018 height 78
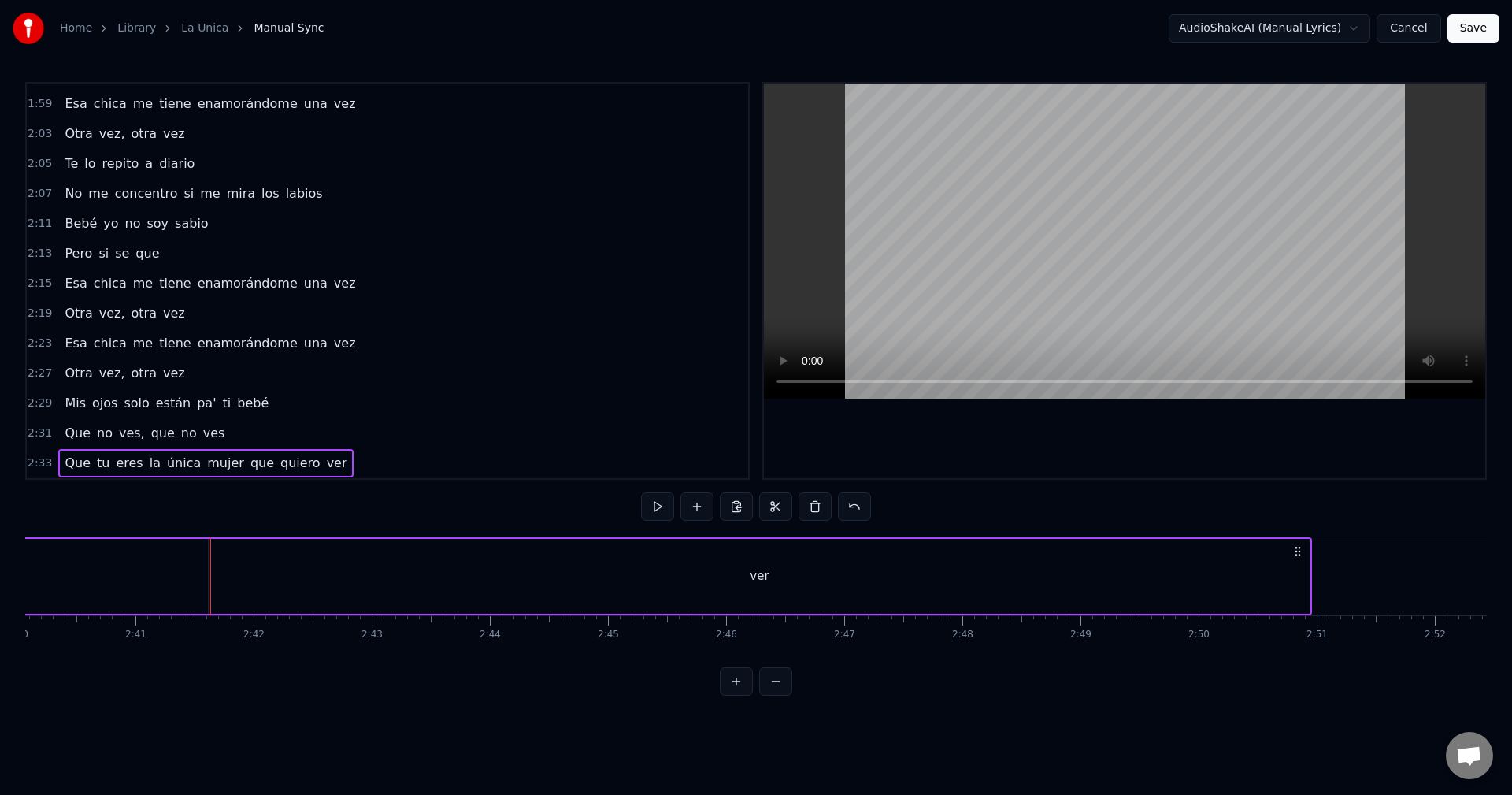
click at [1302, 581] on div "ver" at bounding box center [759, 576] width 1101 height 75
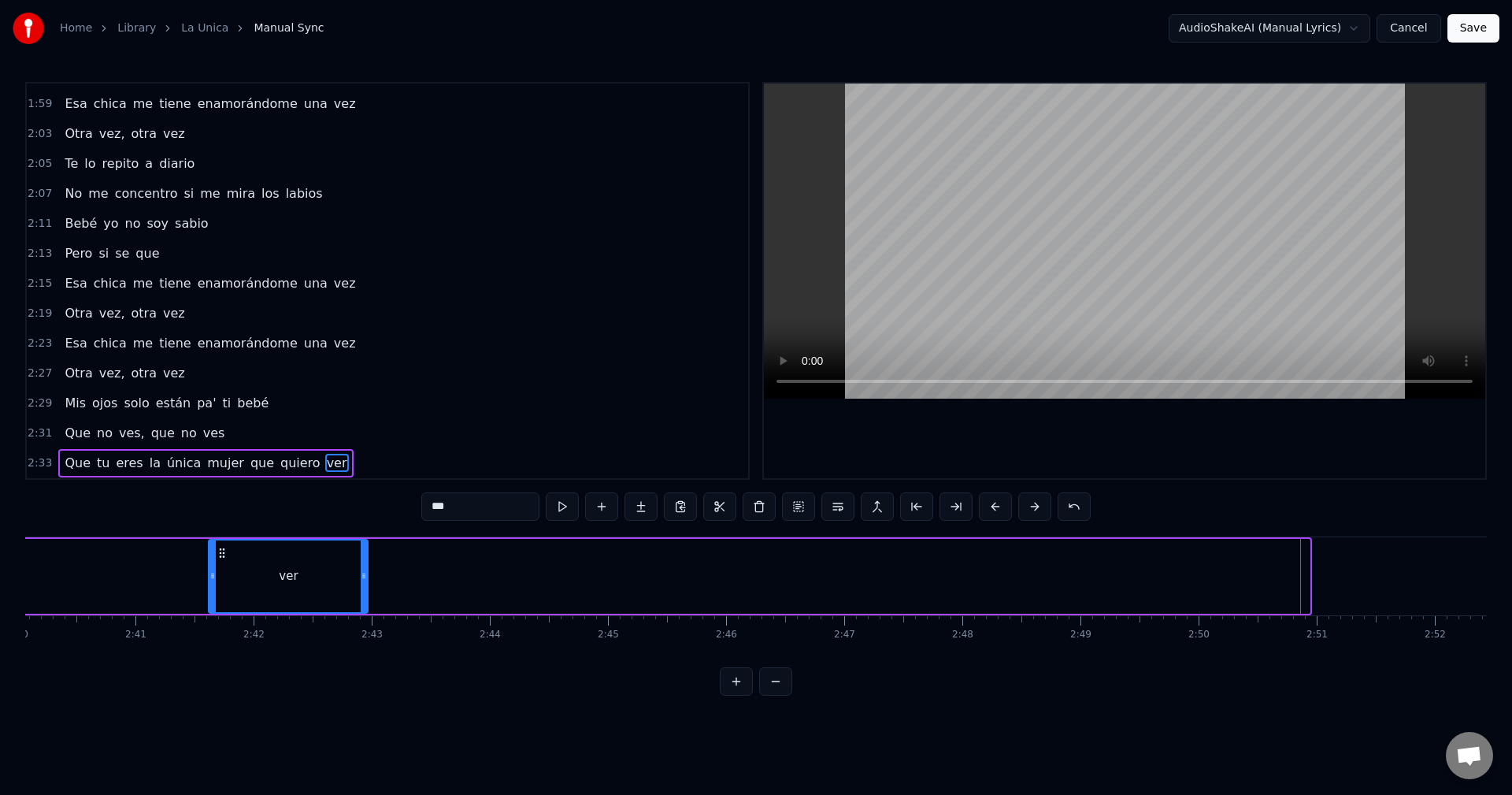
drag, startPoint x: 1307, startPoint y: 577, endPoint x: 338, endPoint y: 564, distance: 969.1
click at [360, 564] on div at bounding box center [364, 576] width 7 height 72
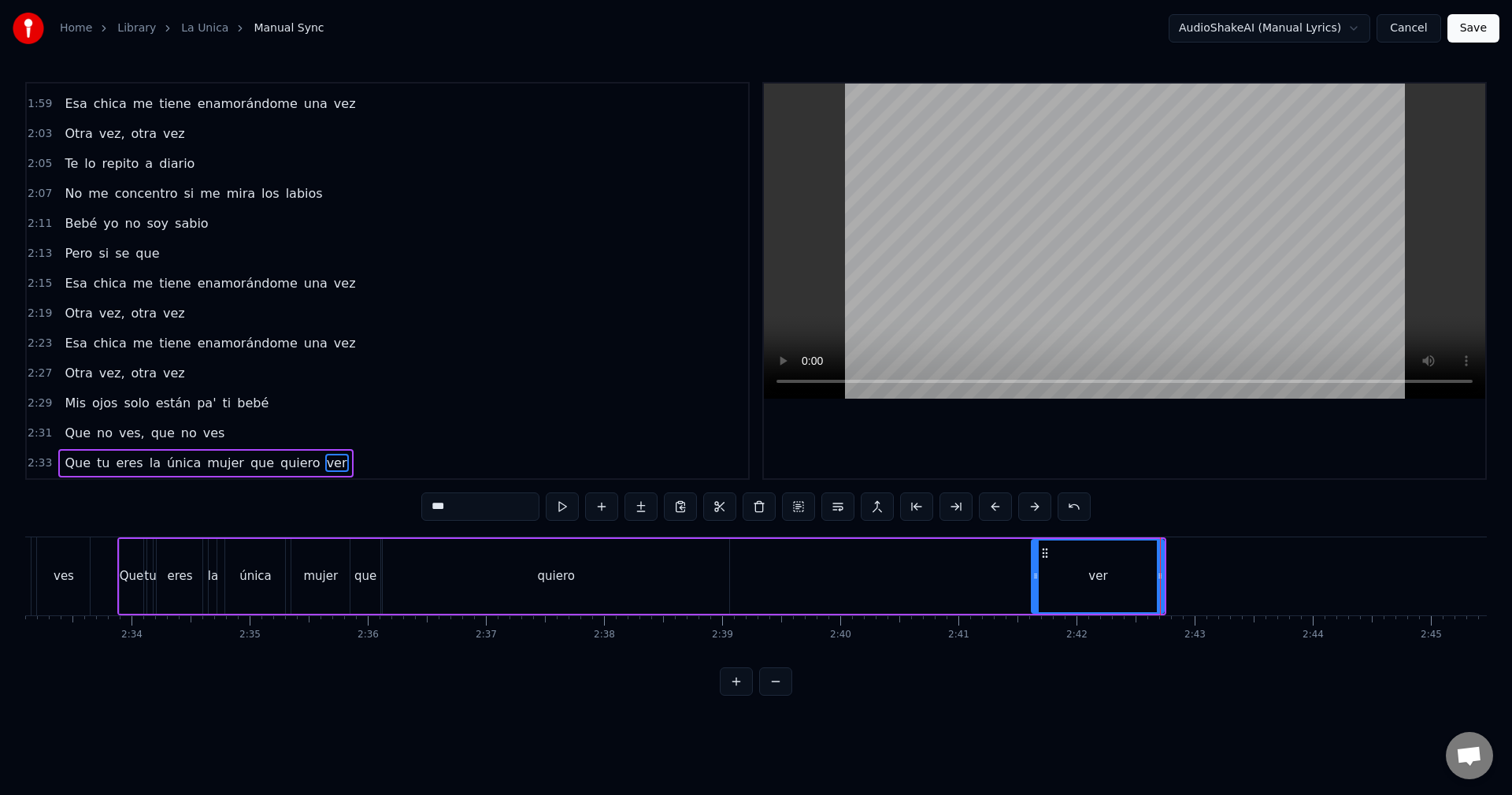
scroll to position [0, 18040]
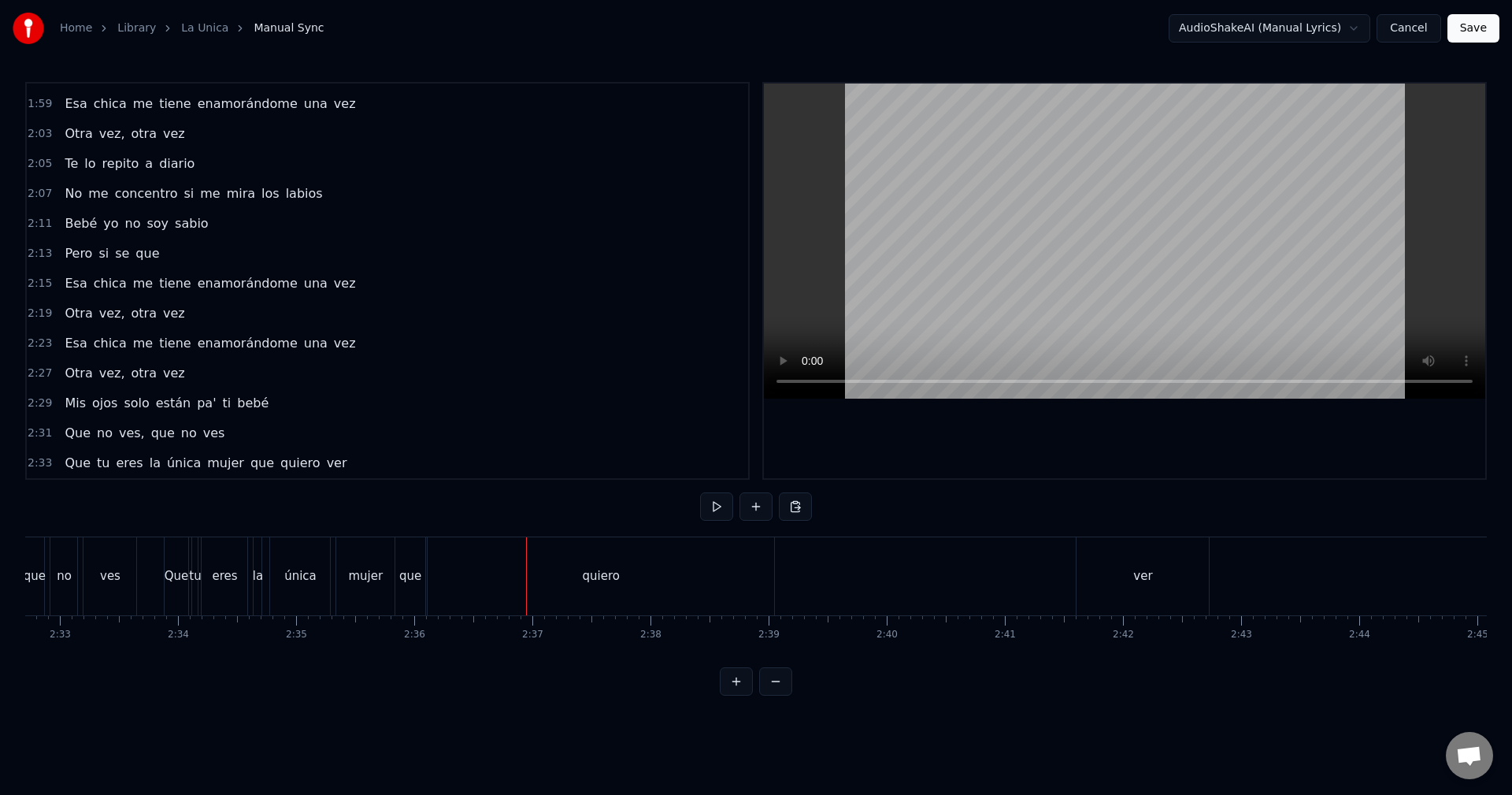
click at [408, 530] on div "0:07 Mami, yo no te puedo dar tanto espacio 0:12 Ya empezó el gimnasio 0:14 Te …" at bounding box center [756, 389] width 1461 height 614
click at [429, 533] on div "0:07 Mami, yo no te puedo dar tanto espacio 0:12 Ya empezó el gimnasio 0:14 Te …" at bounding box center [756, 389] width 1461 height 614
click at [428, 535] on div "0:07 Mami, yo no te puedo dar tanto espacio 0:12 Ya empezó el gimnasio 0:14 Te …" at bounding box center [756, 389] width 1461 height 614
click at [427, 537] on div "quiero" at bounding box center [601, 576] width 348 height 78
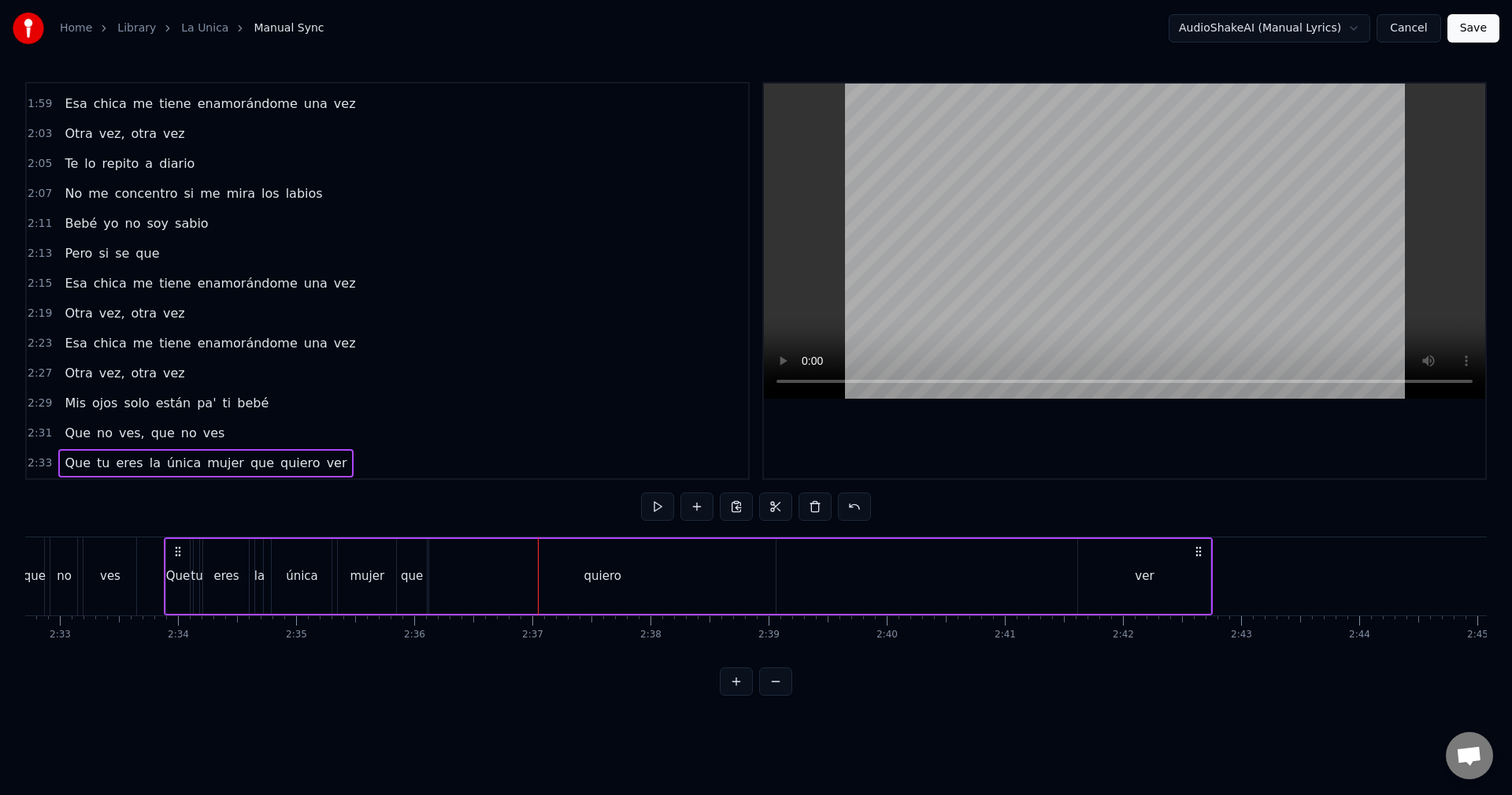
click at [764, 584] on div "quiero" at bounding box center [602, 576] width 346 height 75
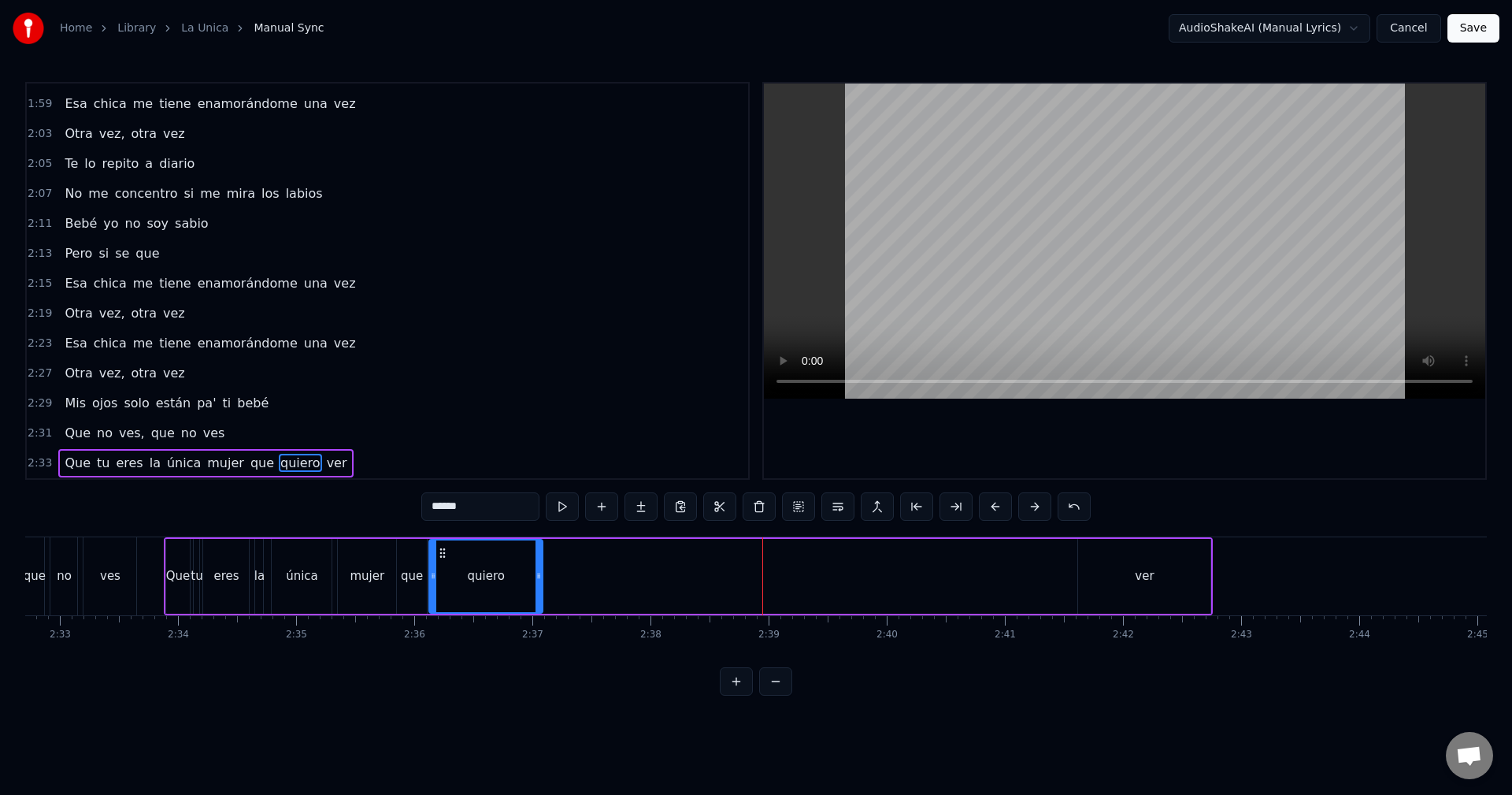
drag, startPoint x: 773, startPoint y: 581, endPoint x: 539, endPoint y: 576, distance: 234.1
click at [539, 576] on icon at bounding box center [539, 575] width 7 height 12
click at [476, 529] on div "0:07 Mami, yo no te puedo dar tanto espacio 0:12 Ya empezó el gimnasio 0:14 Te …" at bounding box center [756, 389] width 1461 height 614
click at [482, 535] on div "0:07 Mami, yo no te puedo dar tanto espacio 0:12 Ya empezó el gimnasio 0:14 Te …" at bounding box center [756, 389] width 1461 height 614
drag, startPoint x: 539, startPoint y: 569, endPoint x: 534, endPoint y: 554, distance: 15.8
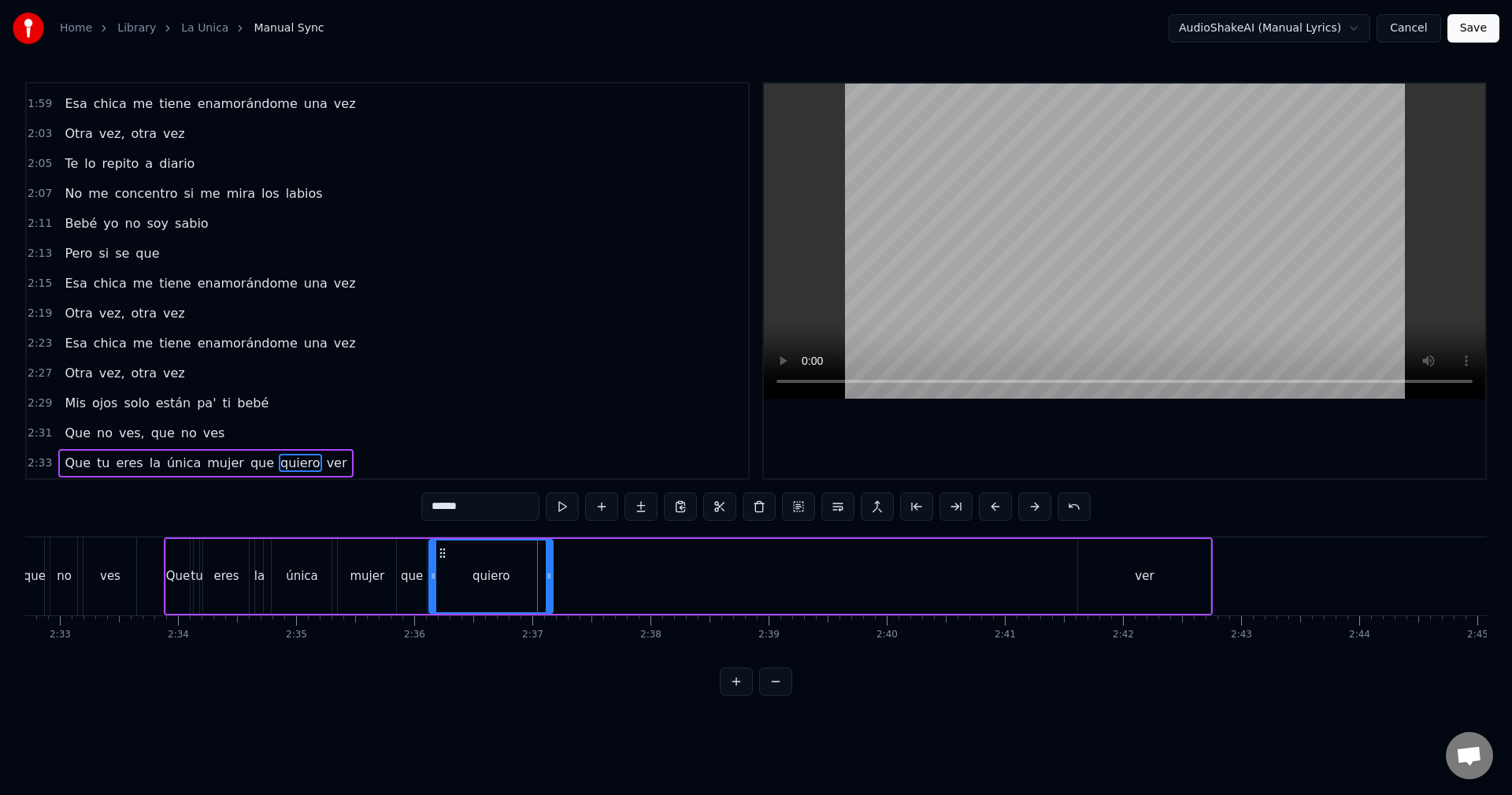
click at [552, 564] on div at bounding box center [549, 576] width 7 height 72
click at [478, 539] on div "quiero" at bounding box center [491, 576] width 127 height 75
drag, startPoint x: 553, startPoint y: 571, endPoint x: 543, endPoint y: 571, distance: 10.0
click at [543, 571] on icon at bounding box center [540, 575] width 7 height 12
click at [1167, 587] on div "ver" at bounding box center [1144, 576] width 133 height 75
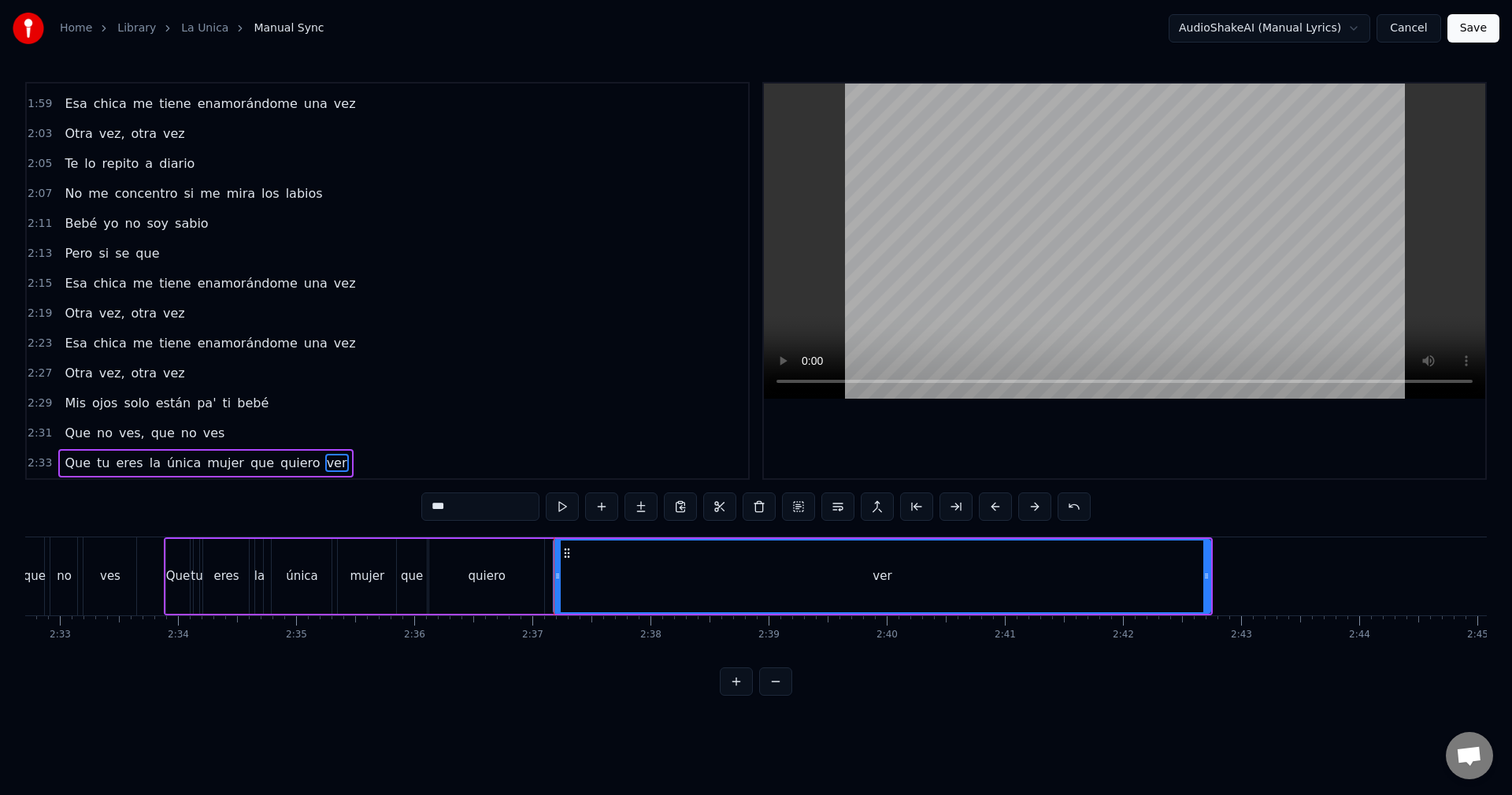
drag, startPoint x: 1082, startPoint y: 578, endPoint x: 558, endPoint y: 565, distance: 524.2
click at [558, 565] on div at bounding box center [558, 576] width 7 height 72
click at [519, 539] on div "quiero" at bounding box center [486, 576] width 117 height 75
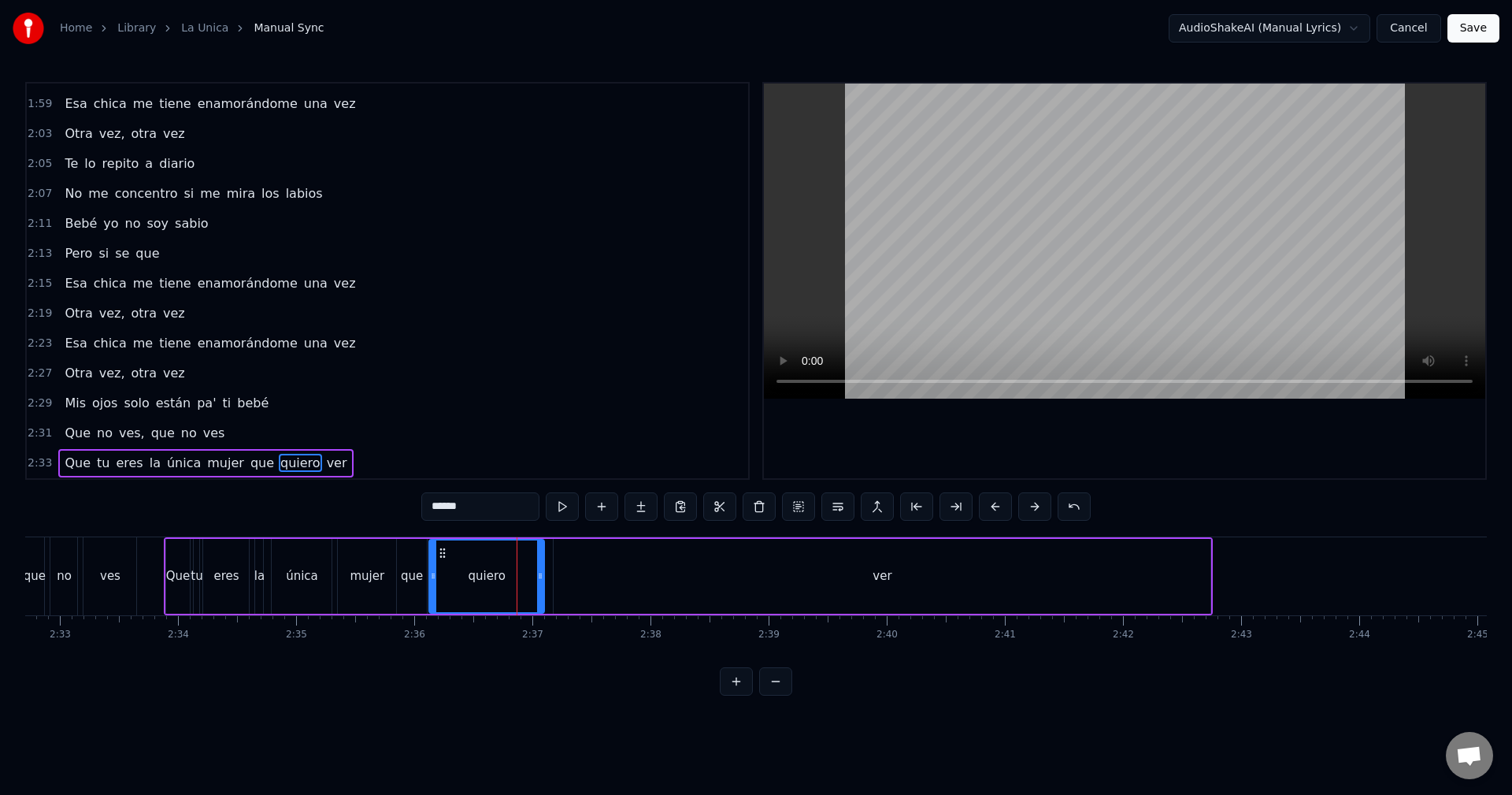
click at [510, 532] on div "0:07 Mami, yo no te puedo dar tanto espacio 0:12 Ya empezó el gimnasio 0:14 Te …" at bounding box center [756, 389] width 1461 height 614
click at [1209, 580] on div "ver" at bounding box center [882, 576] width 657 height 75
type input "***"
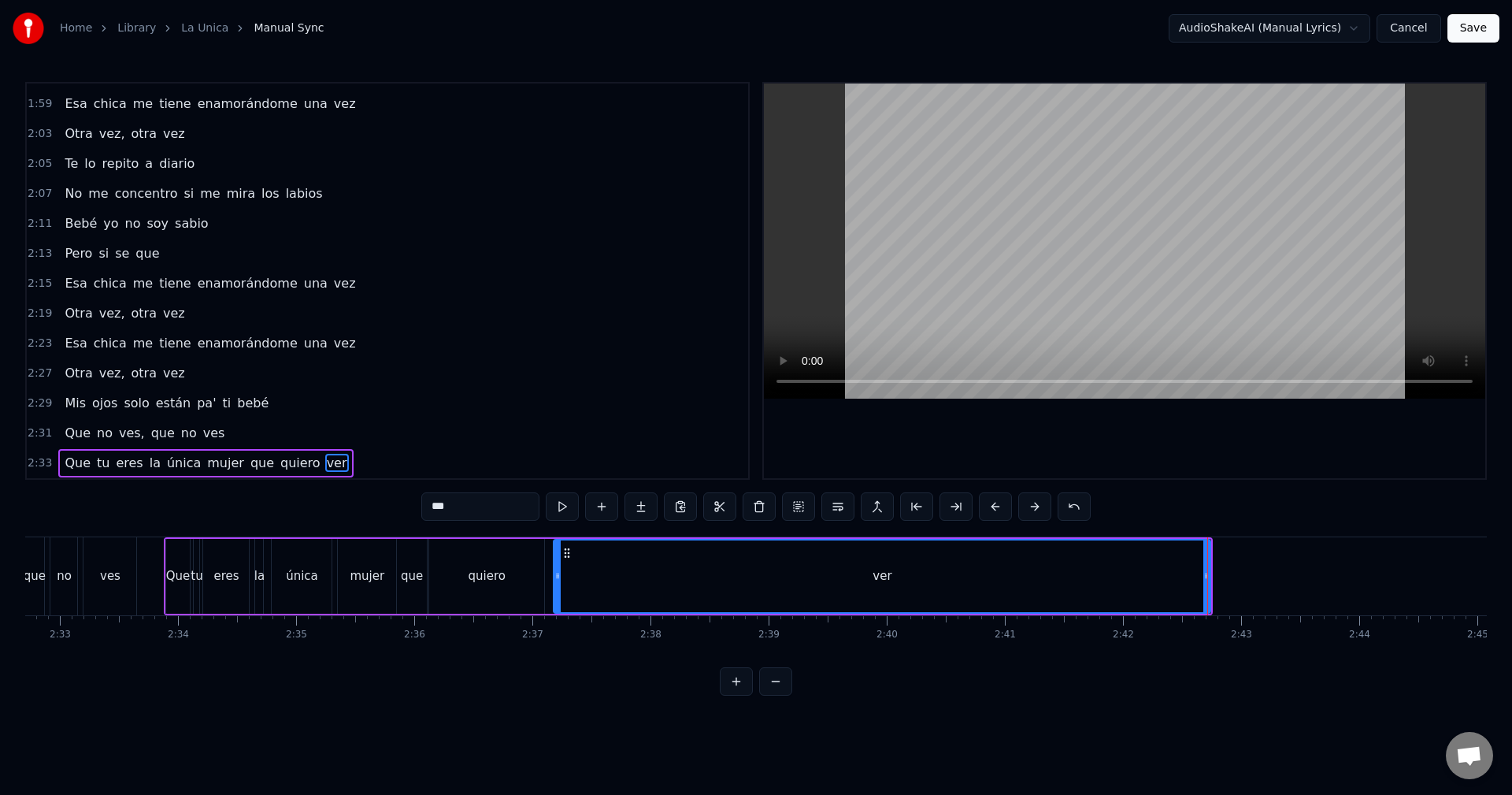
click at [1211, 579] on div "ver" at bounding box center [882, 576] width 659 height 75
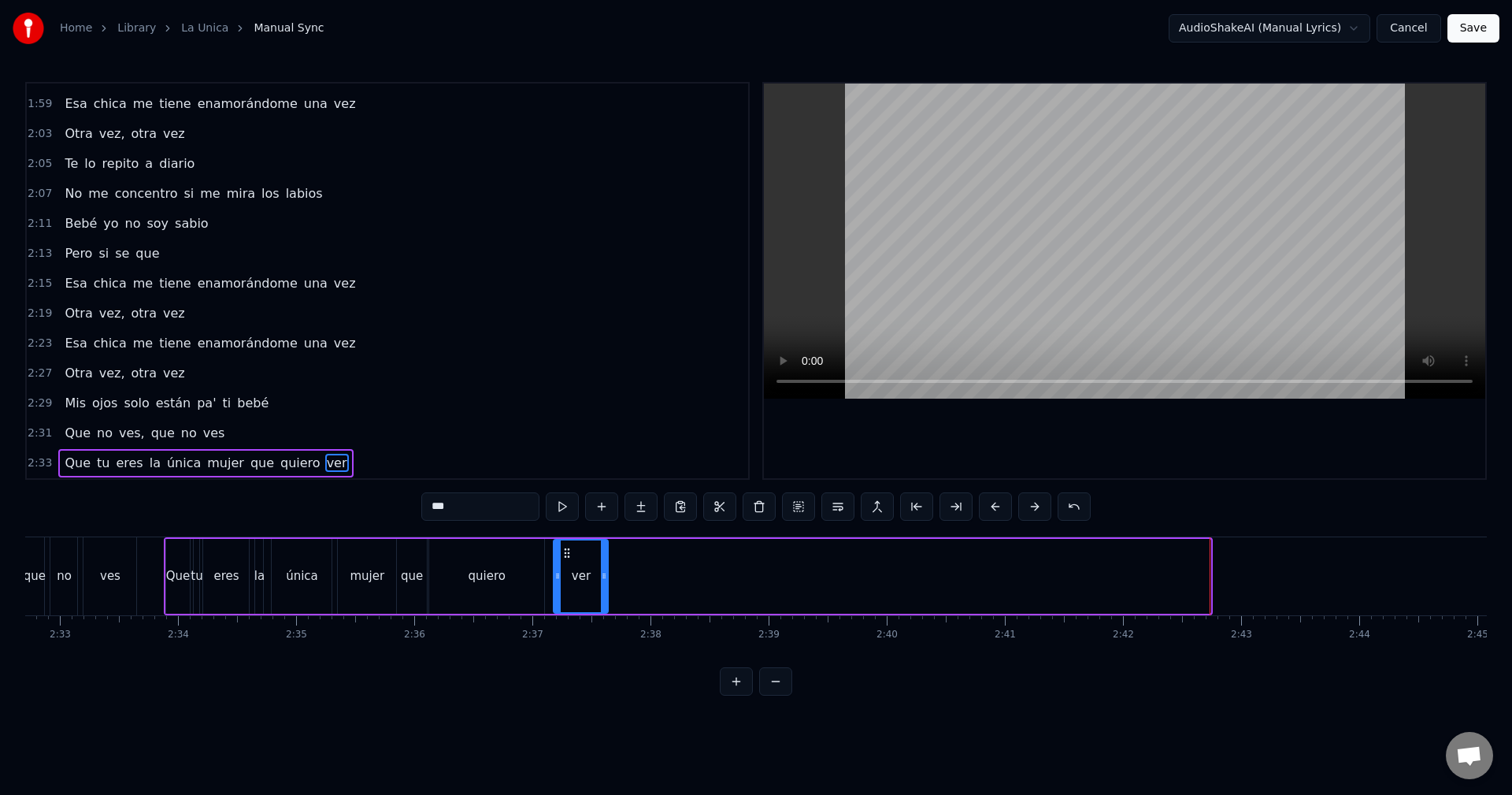
drag, startPoint x: 1209, startPoint y: 582, endPoint x: 597, endPoint y: 560, distance: 612.4
click at [606, 565] on div at bounding box center [604, 576] width 7 height 72
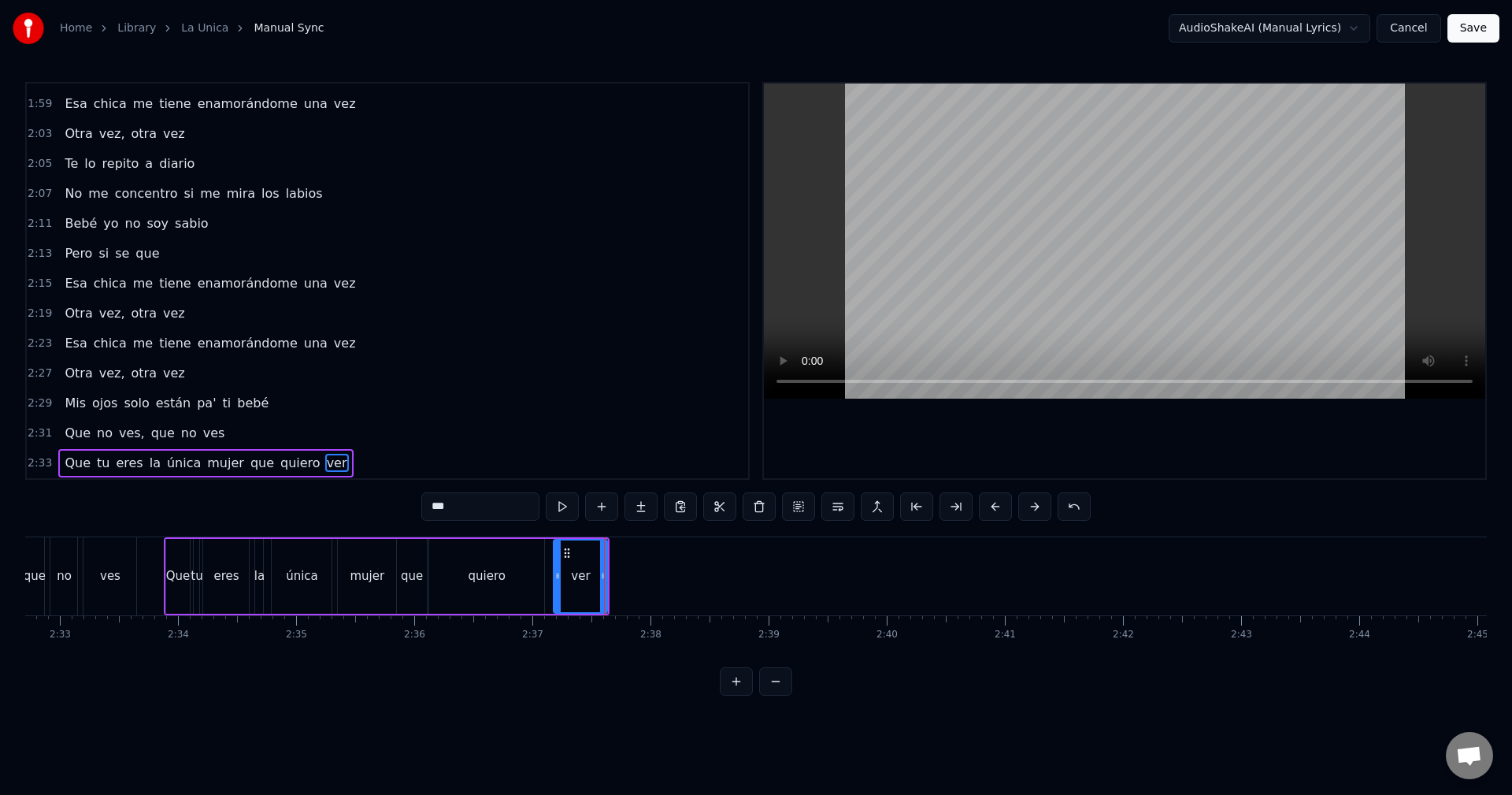
click at [504, 524] on div "0:07 Mami, yo no te puedo dar tanto espacio 0:12 Ya empezó el gimnasio 0:14 Te …" at bounding box center [756, 389] width 1461 height 614
click at [534, 531] on div "0:07 Mami, yo no te puedo dar tanto espacio 0:12 Ya empezó el gimnasio 0:14 Te …" at bounding box center [756, 389] width 1461 height 614
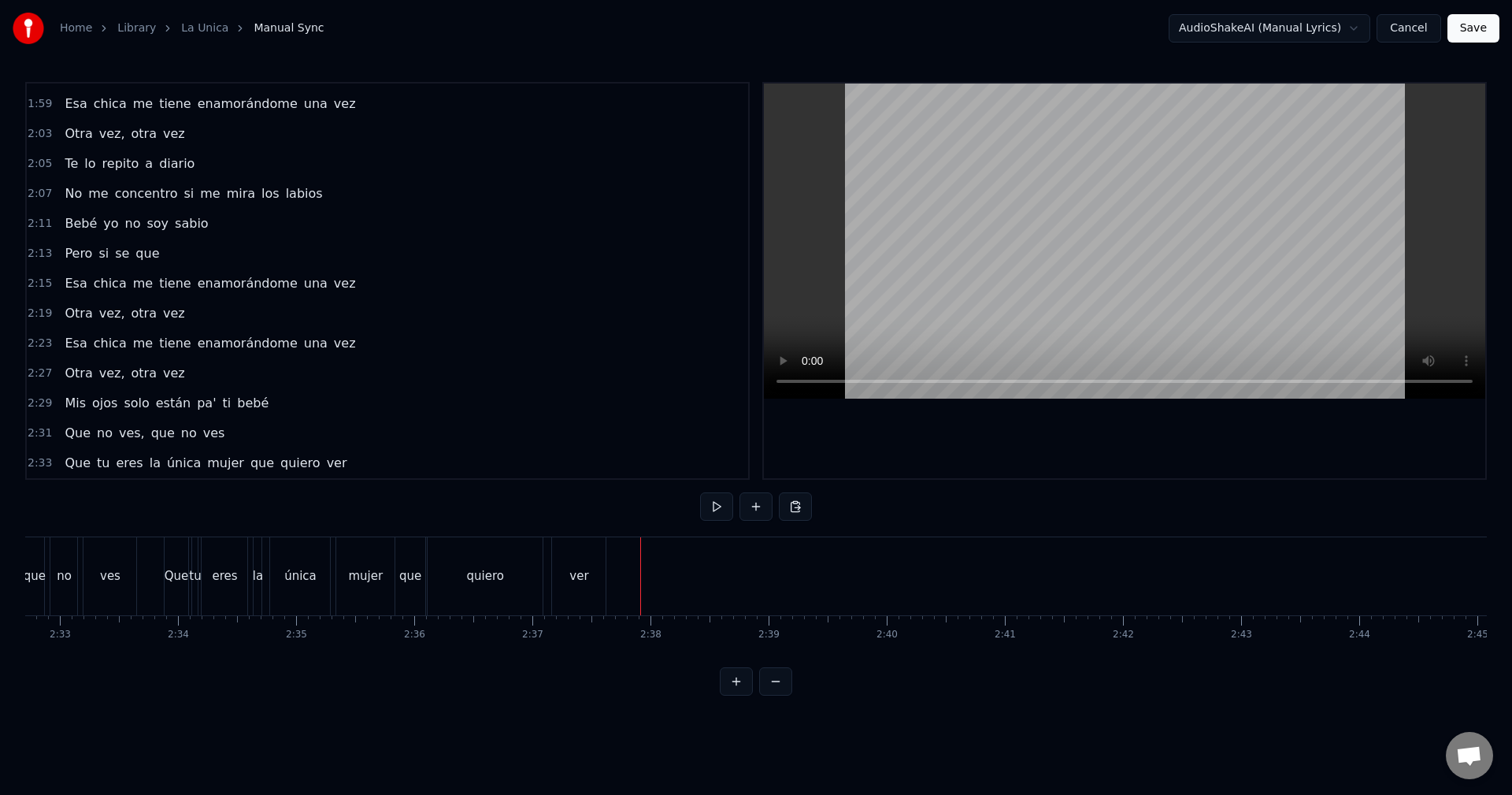
click at [493, 530] on div "0:07 Mami, yo no te puedo dar tanto espacio 0:12 Ya empezó el gimnasio 0:14 Te …" at bounding box center [756, 389] width 1461 height 614
click at [492, 535] on div "0:07 Mami, yo no te puedo dar tanto espacio 0:12 Ya empezó el gimnasio 0:14 Te …" at bounding box center [756, 389] width 1461 height 614
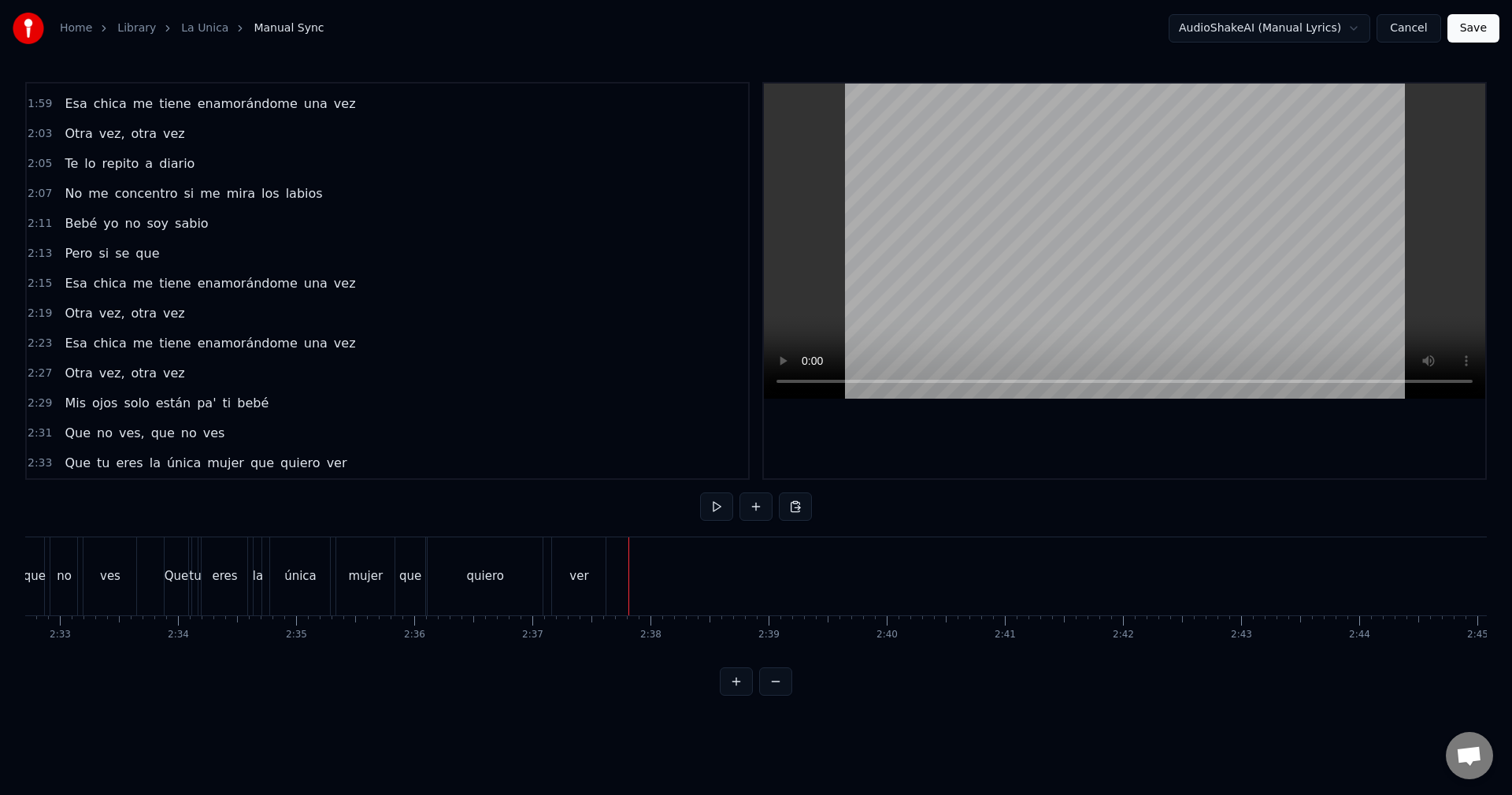
click at [604, 574] on div "ver" at bounding box center [578, 576] width 54 height 78
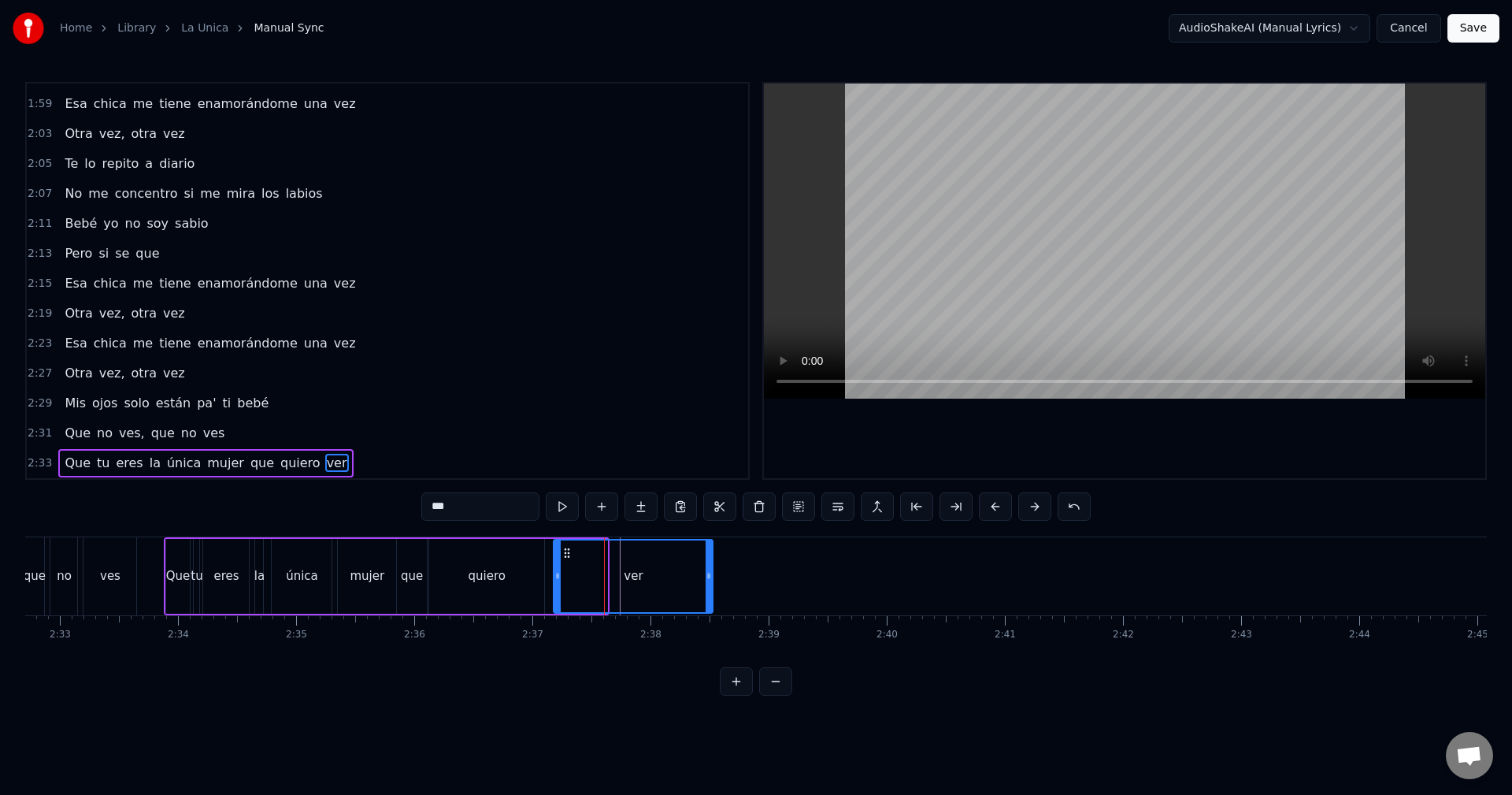
drag, startPoint x: 606, startPoint y: 574, endPoint x: 712, endPoint y: 579, distance: 106.1
click at [712, 579] on icon at bounding box center [709, 575] width 7 height 12
click at [471, 534] on div "0:07 Mami, yo no te puedo dar tanto espacio 0:12 Ya empezó el gimnasio 0:14 Te …" at bounding box center [756, 389] width 1461 height 614
click at [471, 540] on div "quiero" at bounding box center [486, 576] width 115 height 75
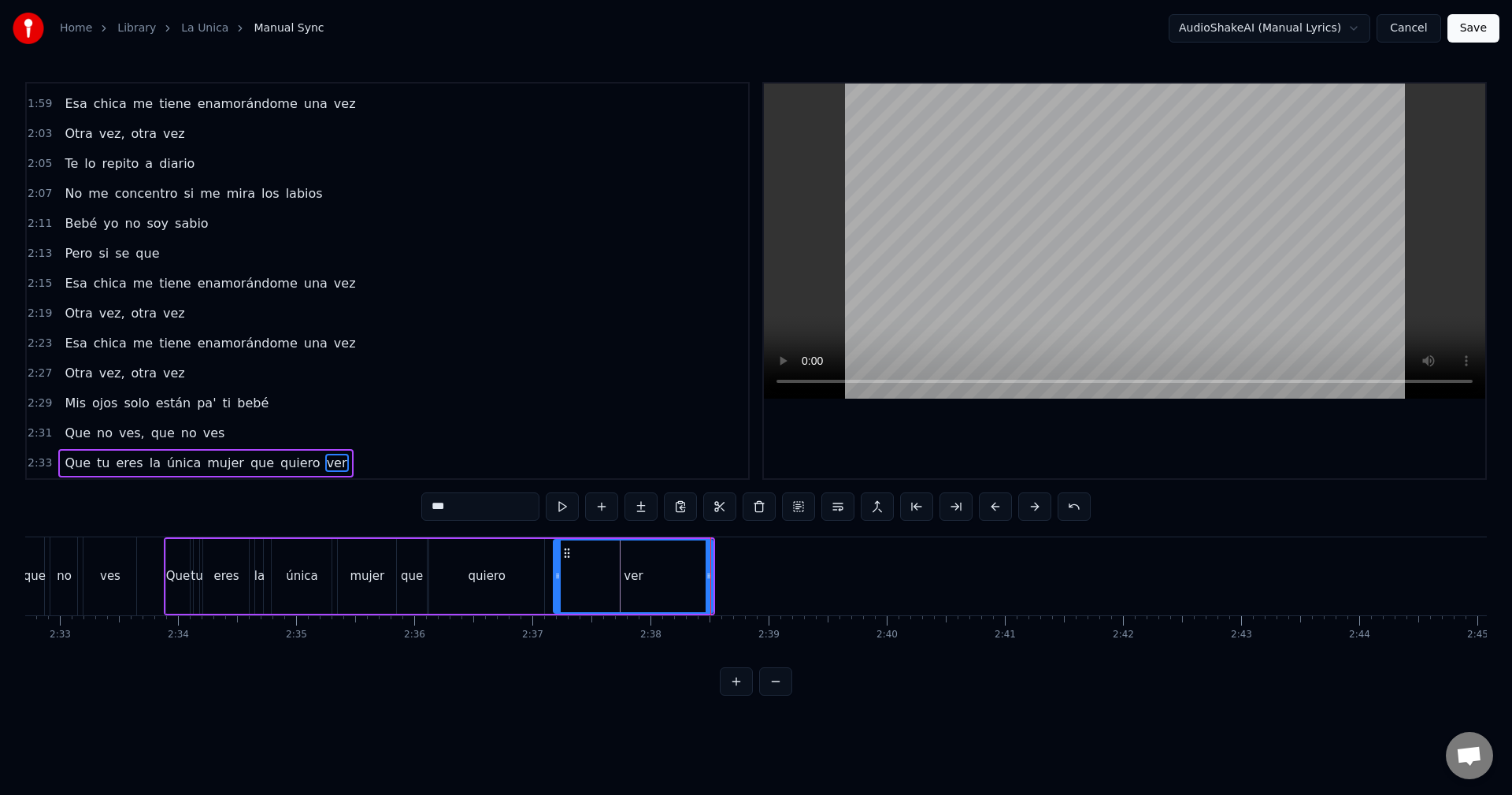
type input "******"
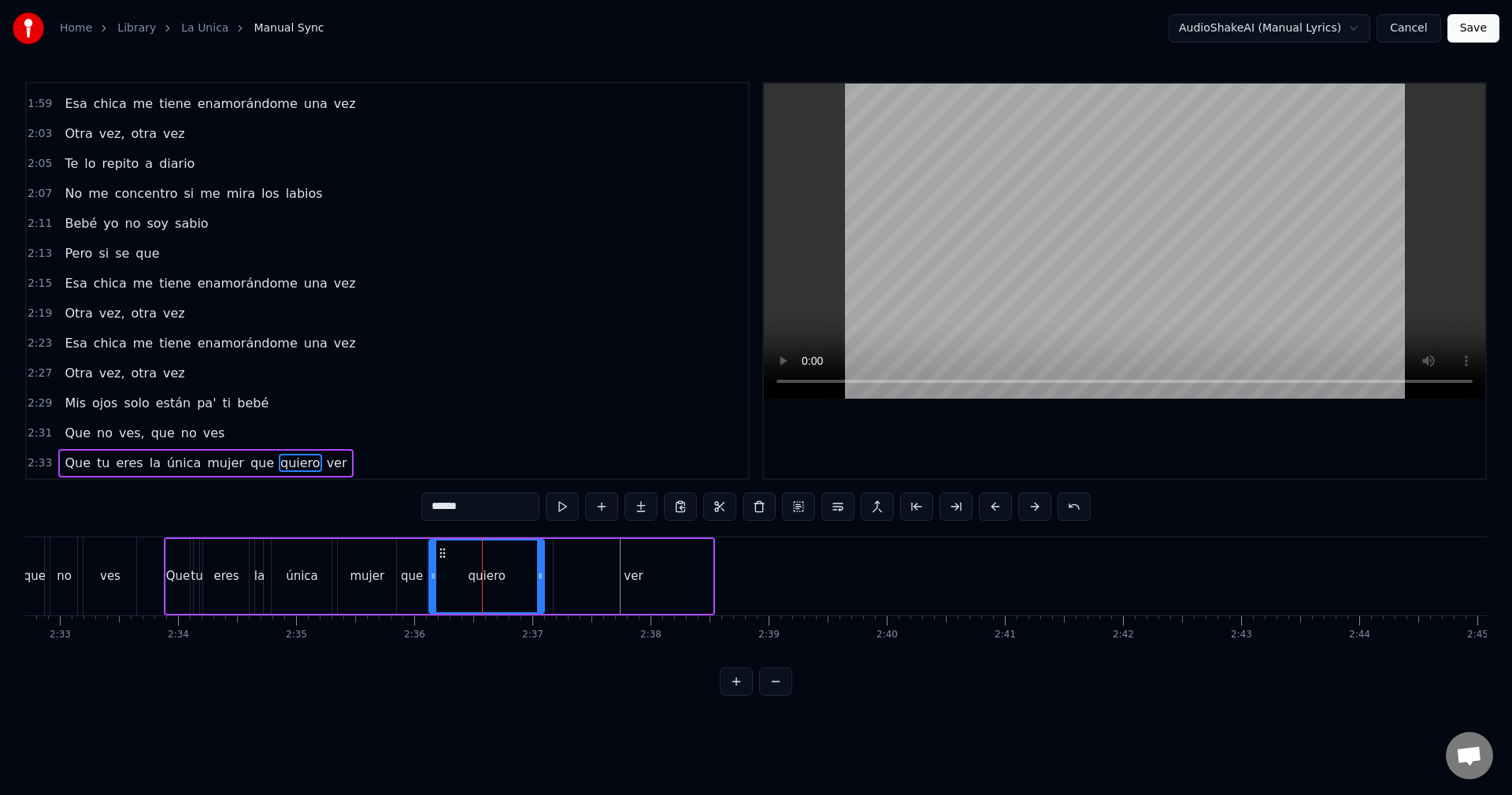
click at [350, 453] on div "2:33 Que tu eres la única mujer que quiero ver" at bounding box center [387, 463] width 722 height 30
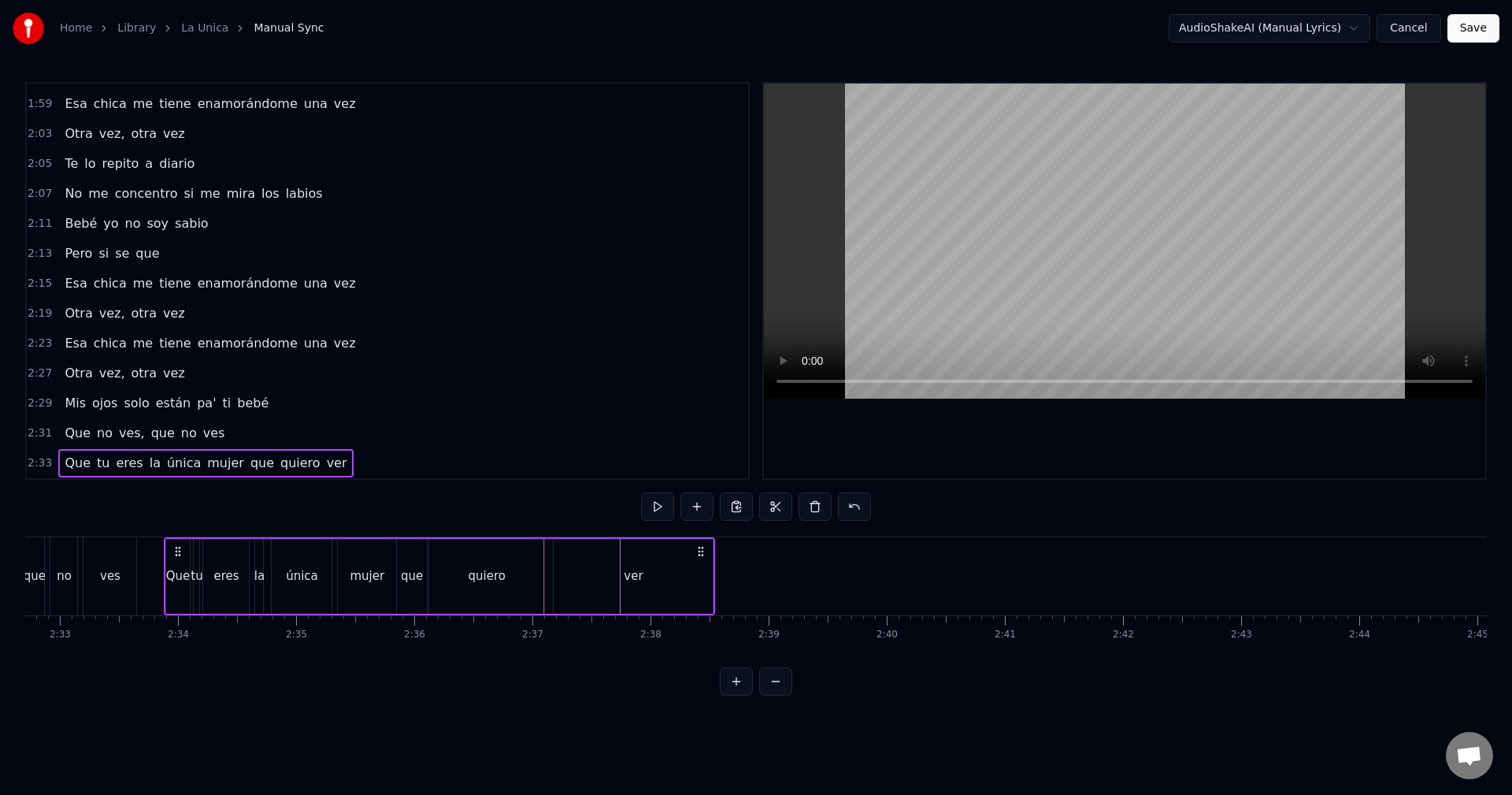
click at [630, 571] on div "ver" at bounding box center [633, 576] width 19 height 18
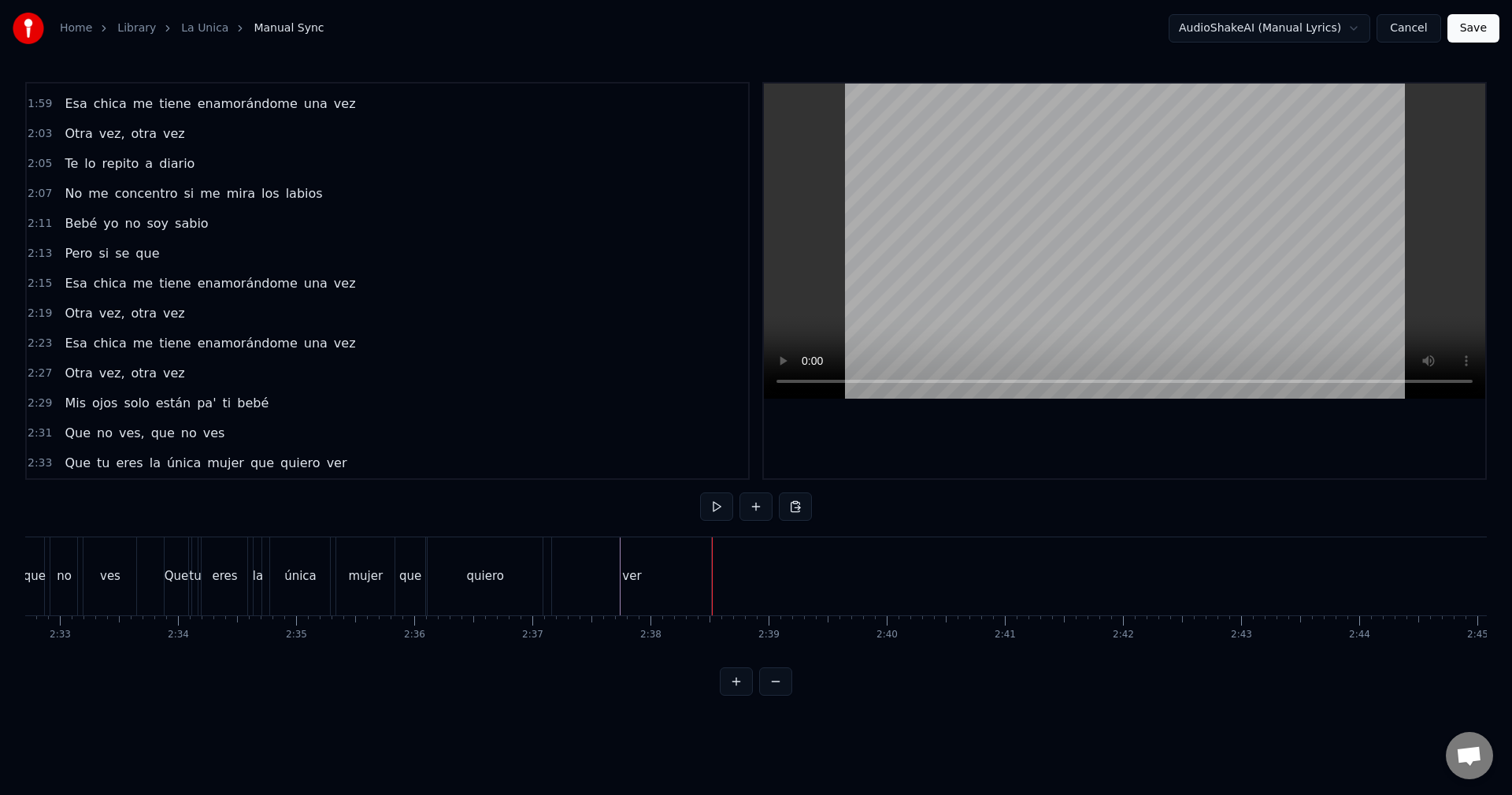
click at [1485, 37] on button "Save" at bounding box center [1473, 28] width 52 height 28
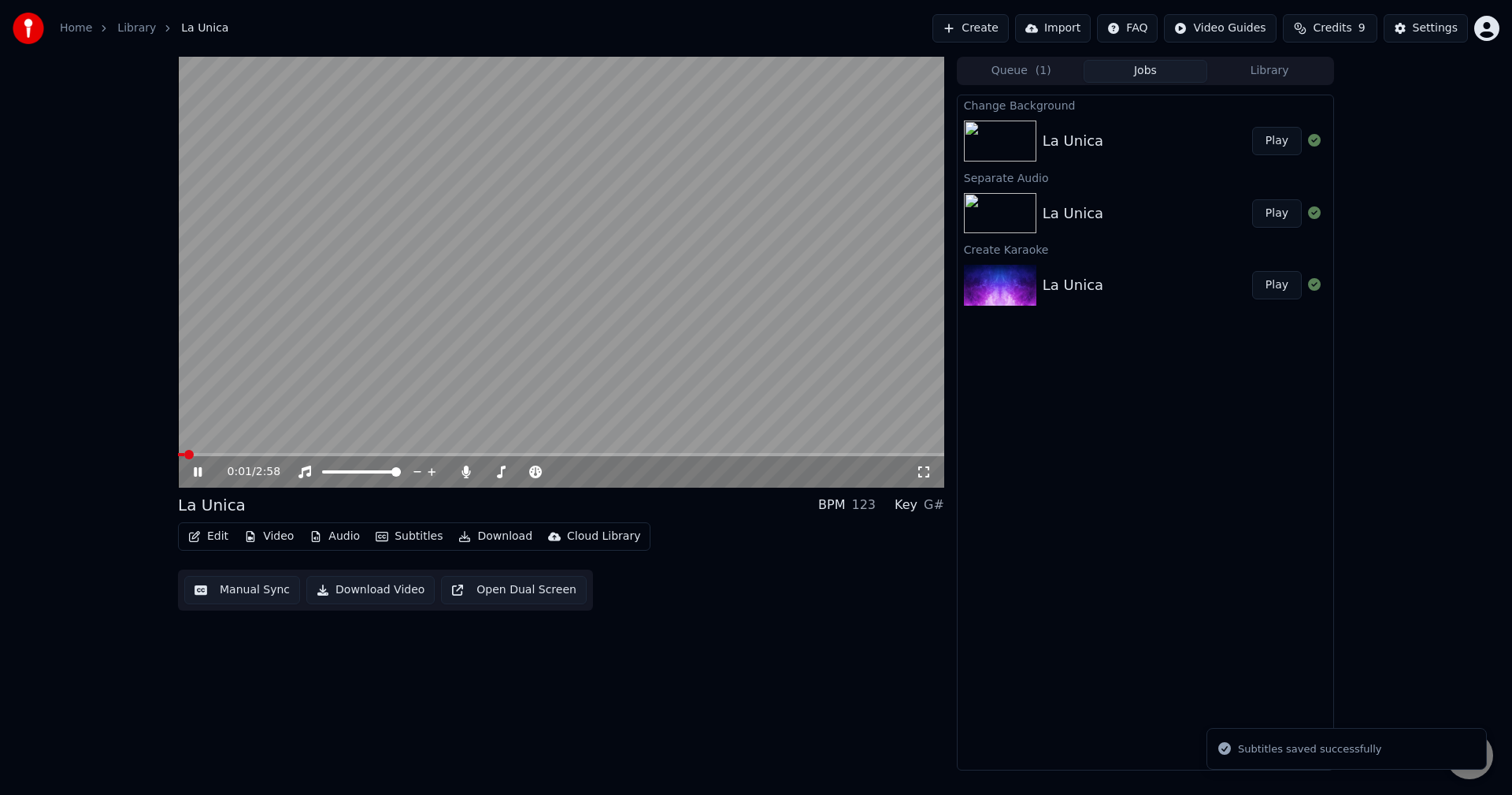
click at [496, 541] on button "Download" at bounding box center [495, 536] width 87 height 22
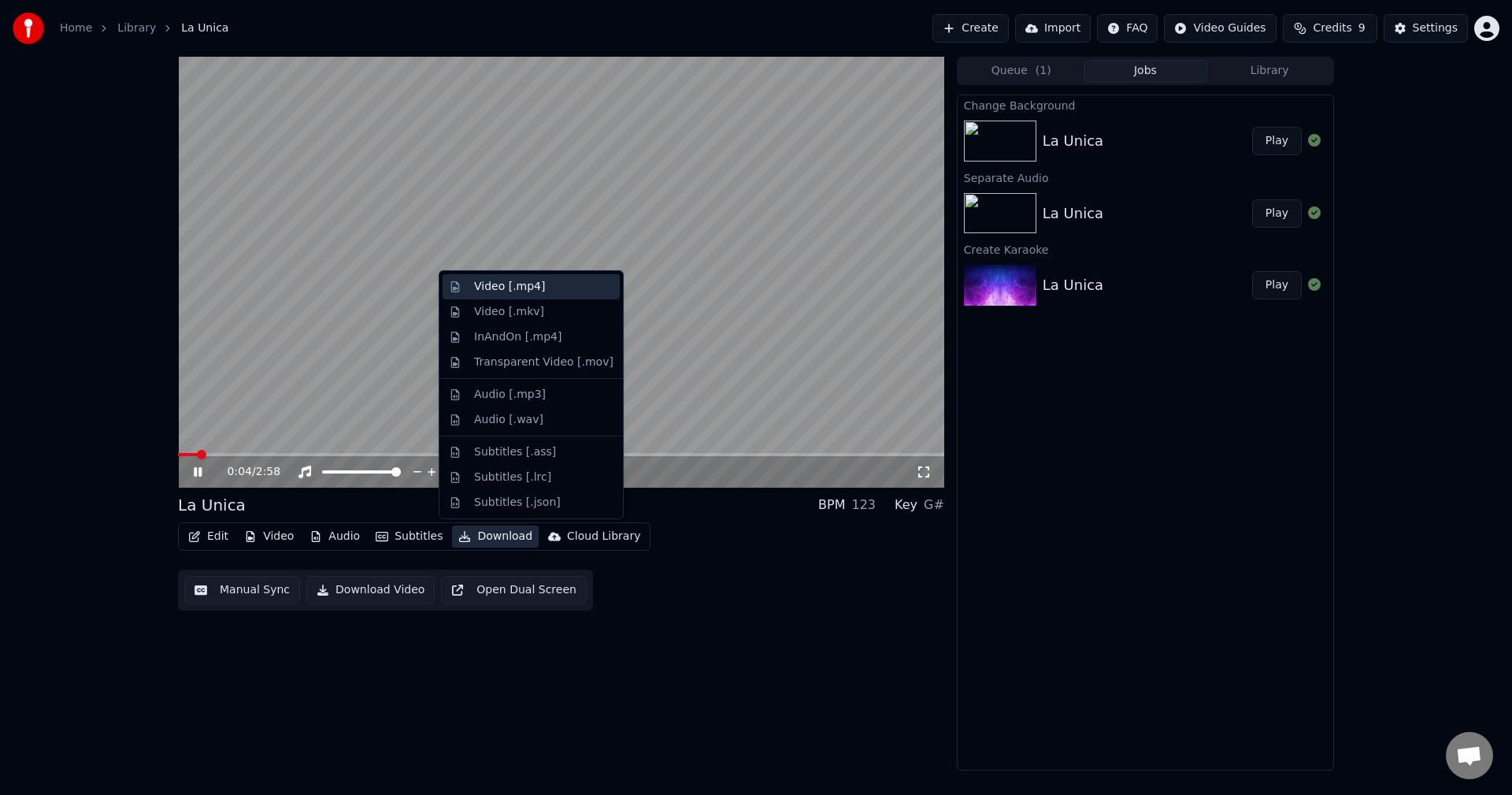
click at [548, 293] on div "Video [.mp4]" at bounding box center [543, 287] width 139 height 16
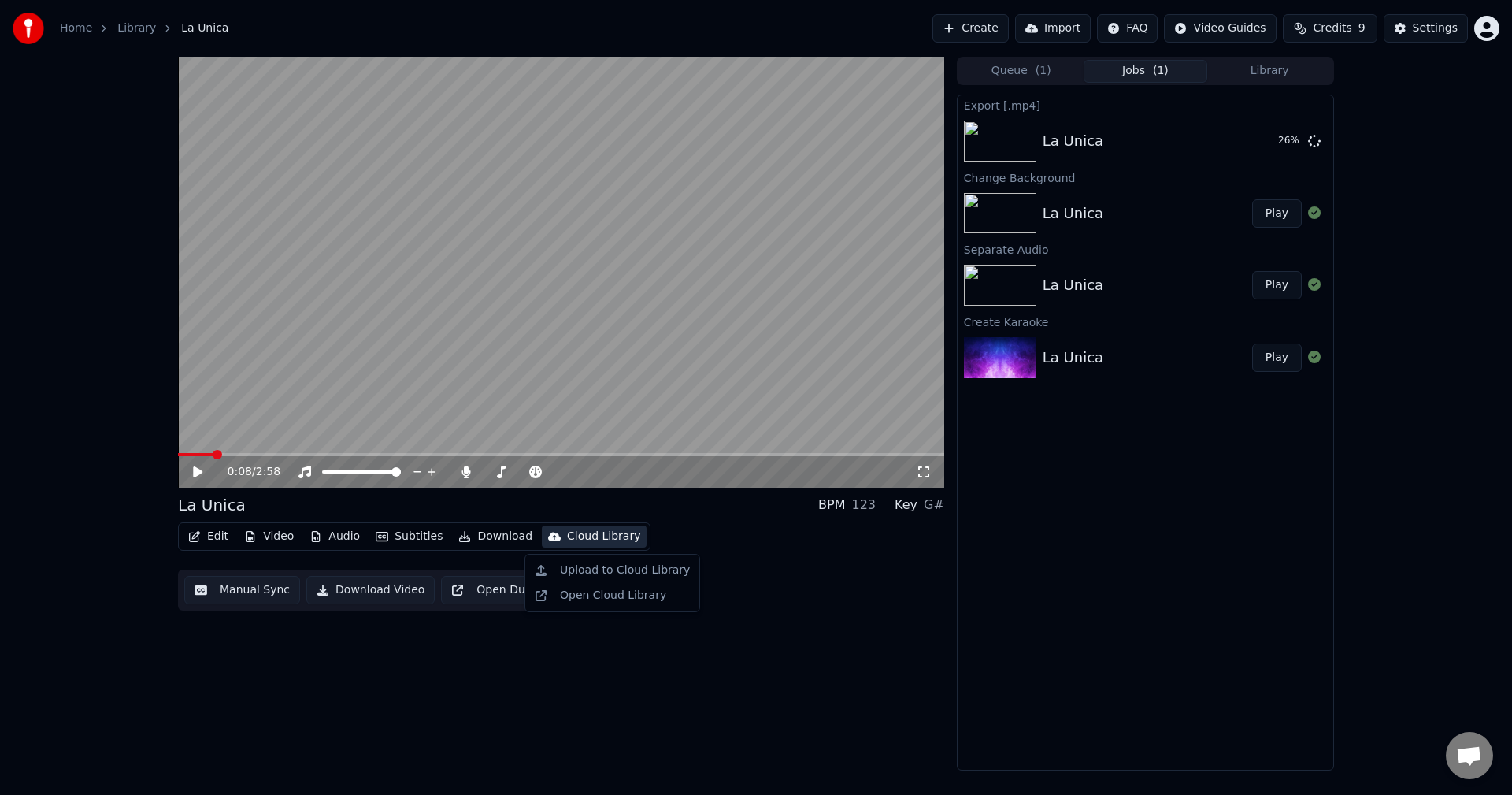
click at [42, 308] on div "0:08 / 2:58 La Unica BPM 123 Key G# Edit Video Audio Subtitles Download Cloud L…" at bounding box center [756, 413] width 1512 height 714
click at [471, 548] on button "Download" at bounding box center [495, 536] width 87 height 22
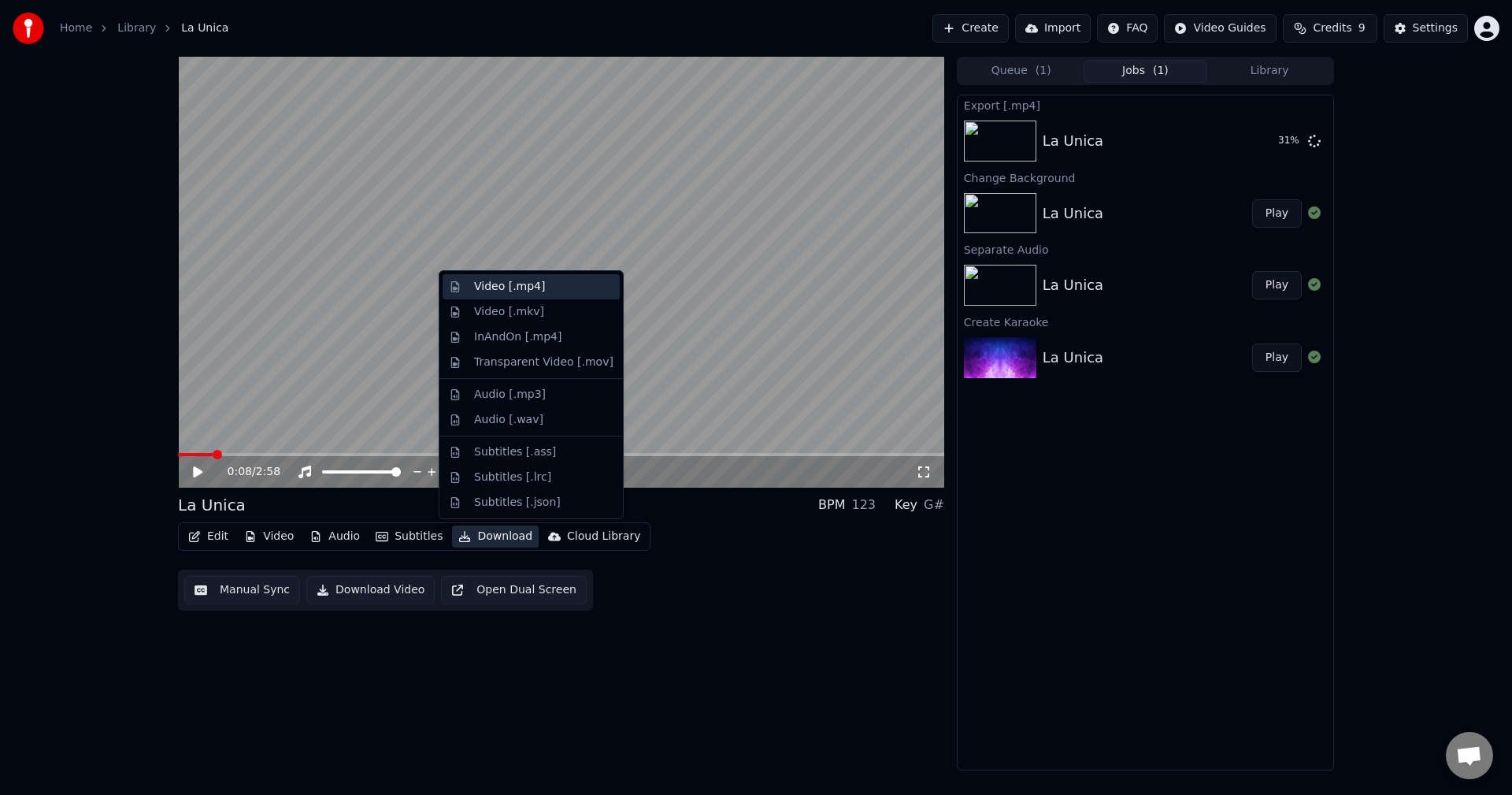
click at [515, 288] on div "Video [.mp4]" at bounding box center [510, 287] width 71 height 16
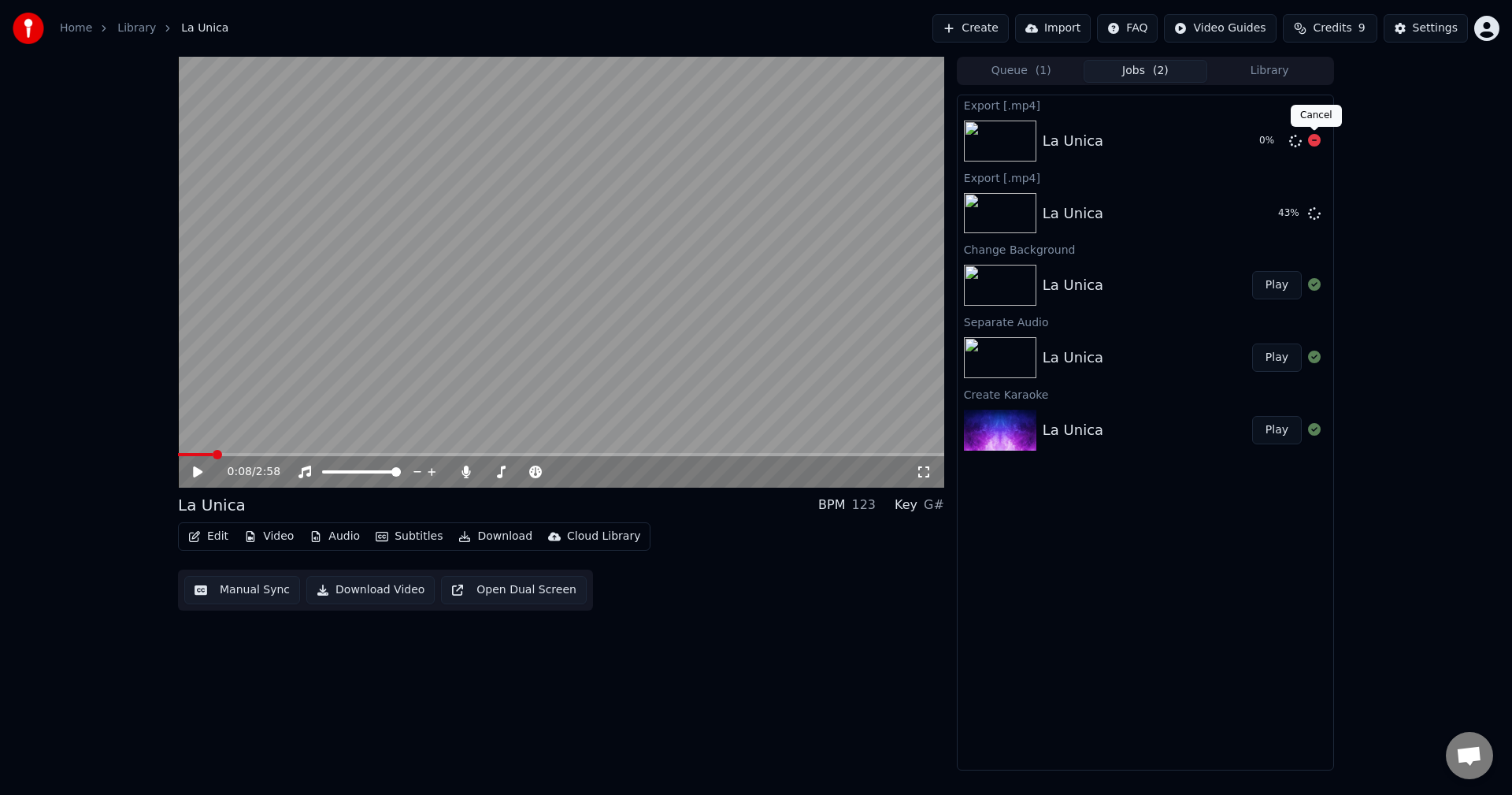
click at [1315, 143] on icon at bounding box center [1314, 140] width 12 height 12
click at [1270, 211] on button "Show" at bounding box center [1273, 214] width 56 height 28
